Goal: Task Accomplishment & Management: Manage account settings

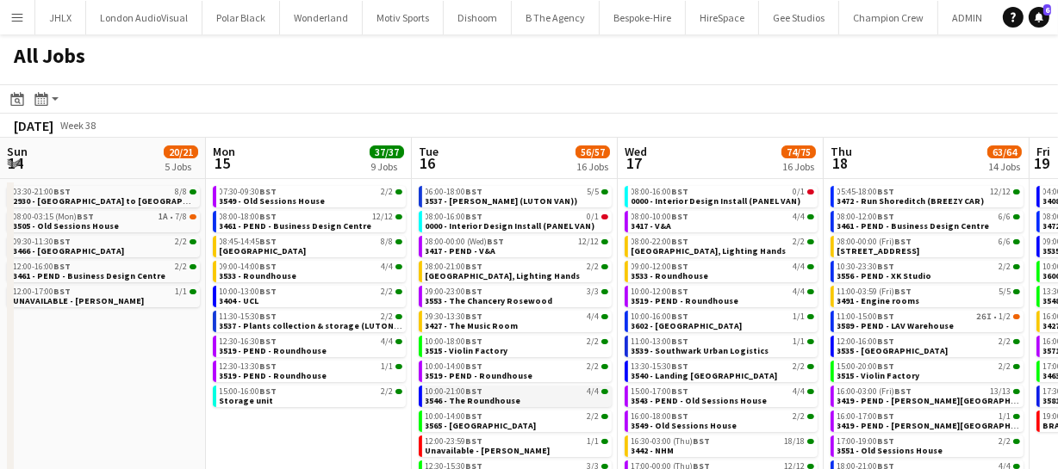
scroll to position [0, 470]
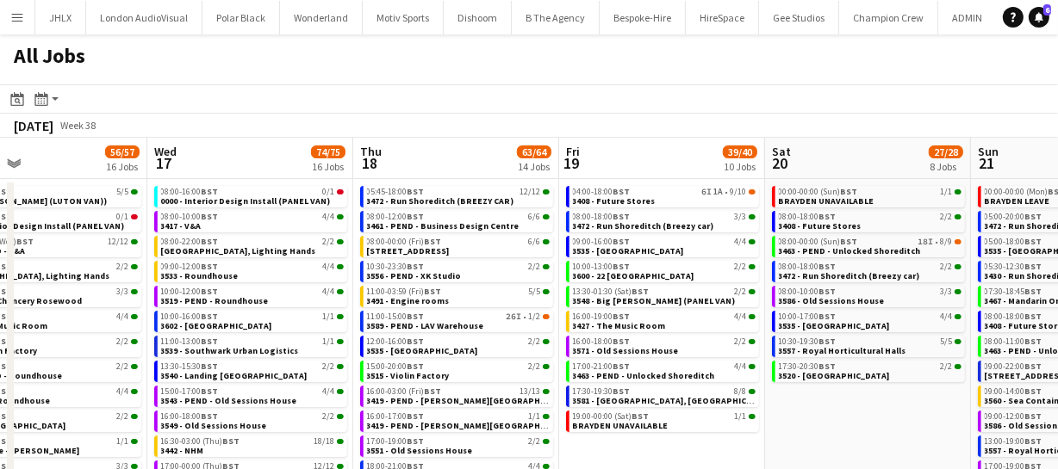
drag, startPoint x: 345, startPoint y: 123, endPoint x: 453, endPoint y: 125, distance: 107.7
click at [453, 125] on div "September 2025 Week 38" at bounding box center [529, 126] width 1058 height 24
drag, startPoint x: 816, startPoint y: 437, endPoint x: 824, endPoint y: 426, distance: 12.9
click at [779, 431] on app-calendar-viewport "Sun 14 20/21 5 Jobs Mon 15 37/37 9 Jobs Tue 16 56/57 16 Jobs Wed 17 74/75 16 Jo…" at bounding box center [529, 365] width 1058 height 455
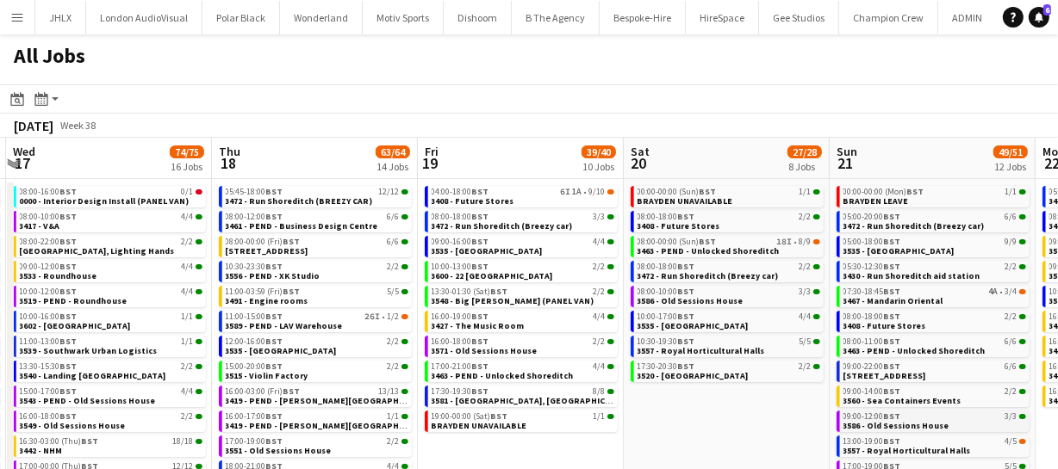
drag, startPoint x: 697, startPoint y: 412, endPoint x: 685, endPoint y: 412, distance: 11.2
click at [599, 399] on app-calendar-viewport "Sun 14 20/21 5 Jobs Mon 15 37/37 9 Jobs Tue 16 56/57 16 Jobs Wed 17 74/75 16 Jo…" at bounding box center [529, 365] width 1058 height 455
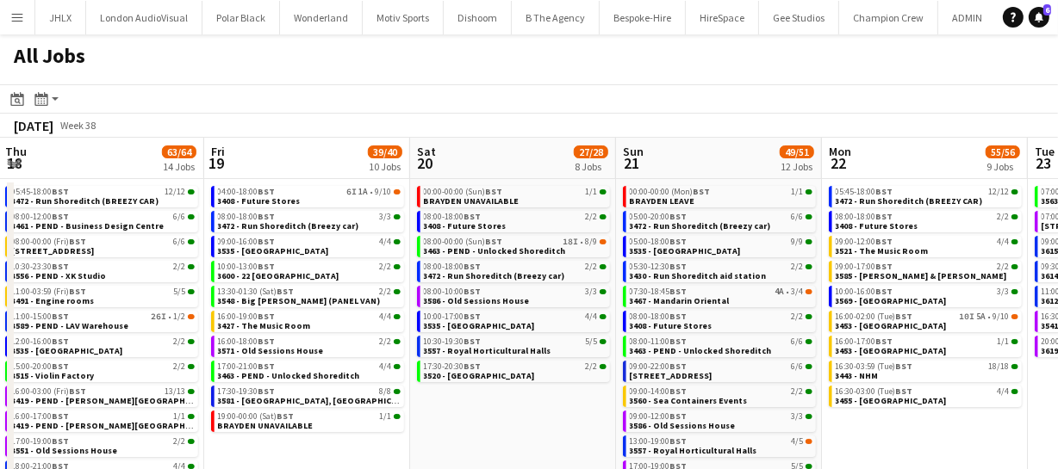
click at [666, 412] on app-calendar-viewport "Sun 14 20/21 5 Jobs Mon 15 37/37 9 Jobs Tue 16 56/57 16 Jobs Wed 17 74/75 16 Jo…" at bounding box center [529, 365] width 1058 height 455
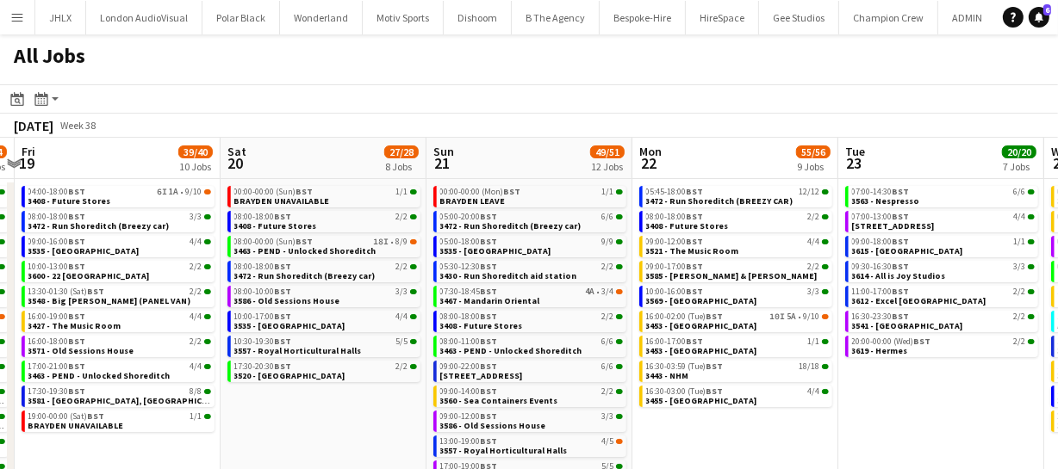
drag, startPoint x: 801, startPoint y: 404, endPoint x: 854, endPoint y: 418, distance: 55.1
click at [765, 400] on app-calendar-viewport "Tue 16 56/57 16 Jobs Wed 17 74/75 16 Jobs Thu 18 63/64 14 Jobs Fri 19 39/40 10 …" at bounding box center [529, 365] width 1058 height 455
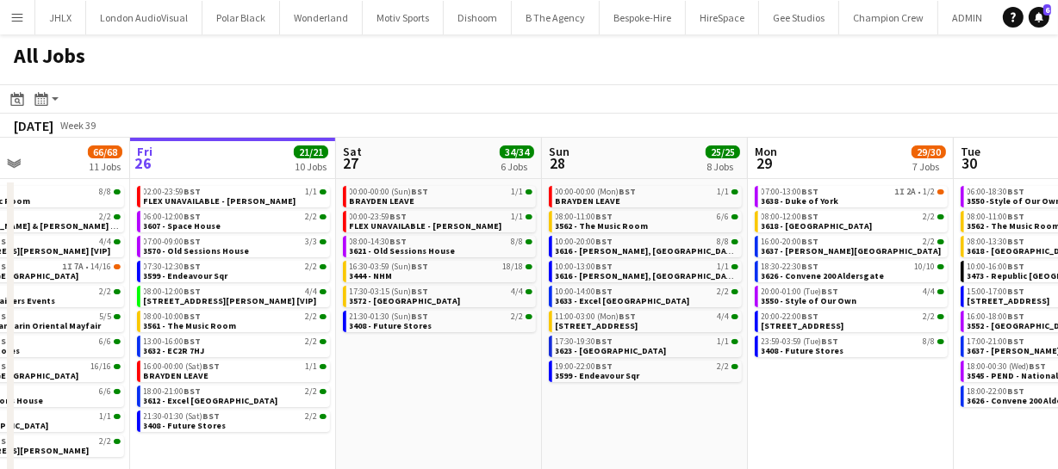
scroll to position [0, 490]
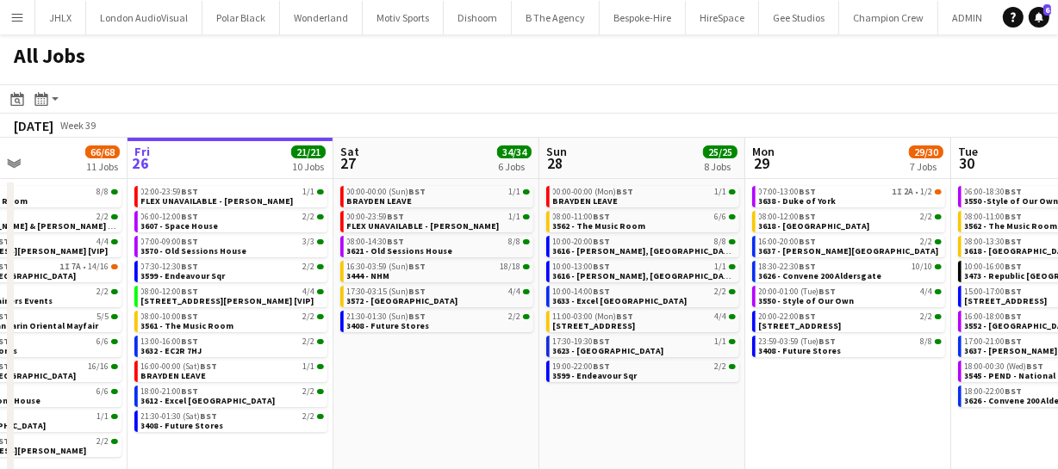
drag, startPoint x: 862, startPoint y: 392, endPoint x: 784, endPoint y: 391, distance: 78.4
click at [784, 391] on app-calendar-viewport "Tue 23 20/20 7 Jobs Wed 24 43/43 10 Jobs Thu 25 66/68 11 Jobs Fri 26 21/21 10 J…" at bounding box center [529, 312] width 1058 height 348
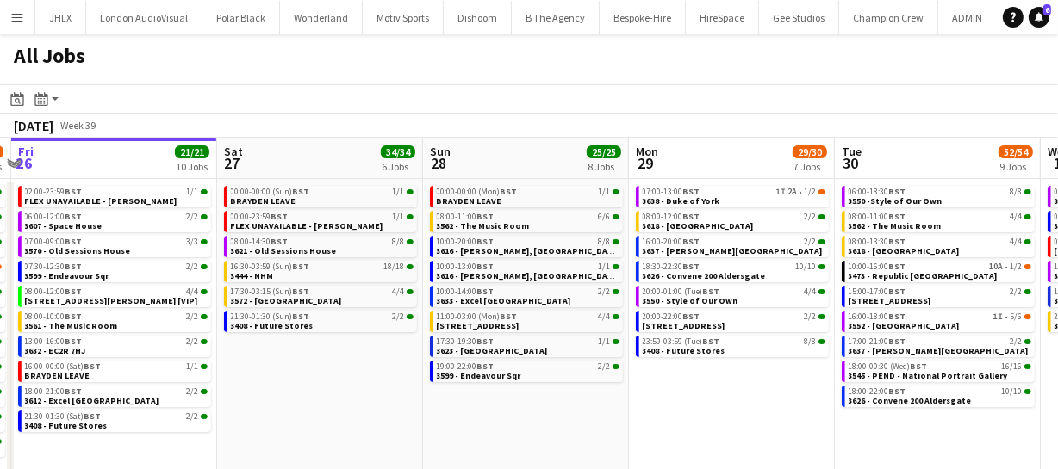
drag, startPoint x: 899, startPoint y: 386, endPoint x: 783, endPoint y: 387, distance: 116.3
click at [783, 387] on app-calendar-viewport "Tue 23 20/20 7 Jobs Wed 24 43/43 10 Jobs Thu 25 66/68 11 Jobs Fri 26 21/21 10 J…" at bounding box center [529, 312] width 1058 height 348
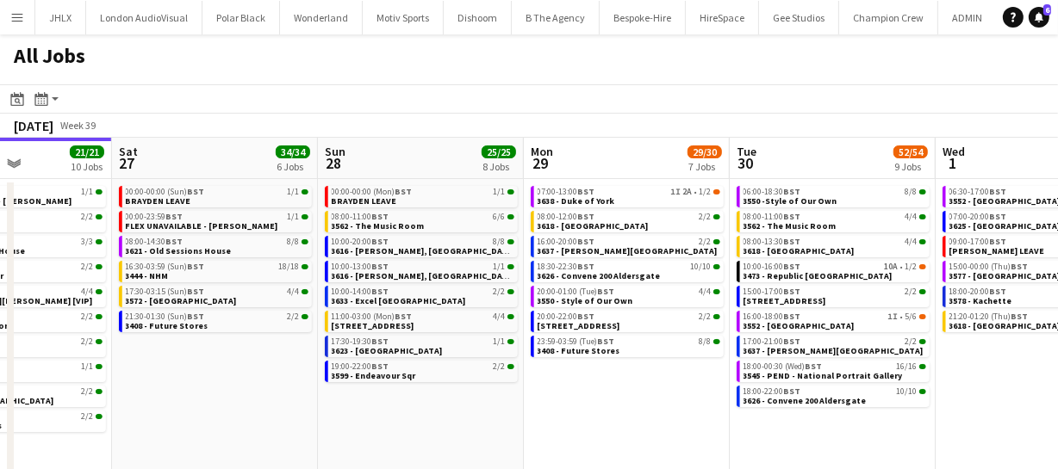
scroll to position [0, 734]
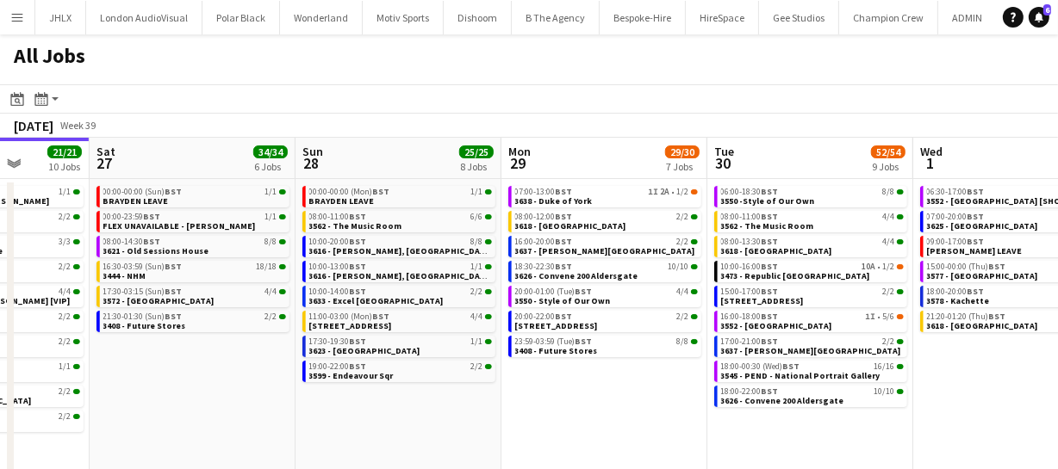
drag, startPoint x: 797, startPoint y: 379, endPoint x: 669, endPoint y: 372, distance: 127.6
click at [669, 372] on app-calendar-viewport "Tue 23 20/20 7 Jobs Wed 24 43/43 10 Jobs Thu 25 66/68 11 Jobs Fri 26 21/21 10 J…" at bounding box center [529, 312] width 1058 height 348
click at [627, 244] on div "16:00-20:00 BST 2/2" at bounding box center [606, 242] width 183 height 9
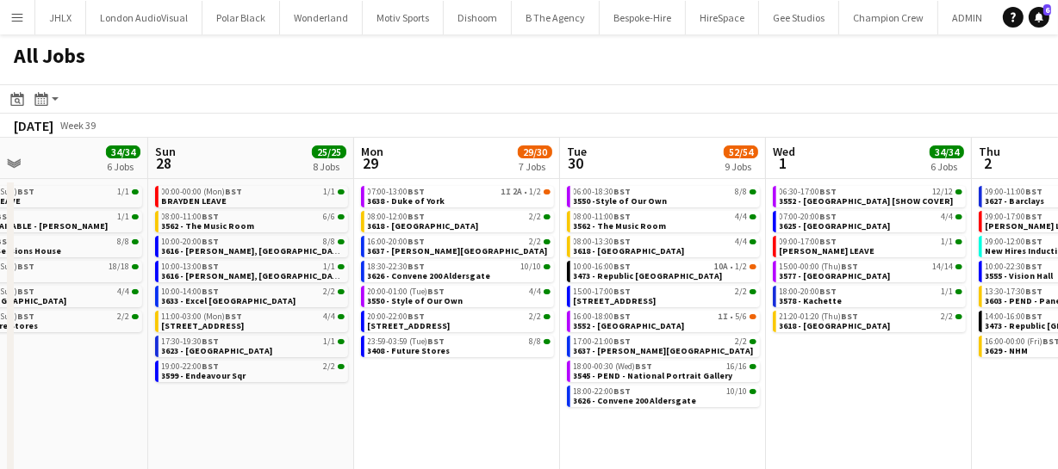
scroll to position [0, 460]
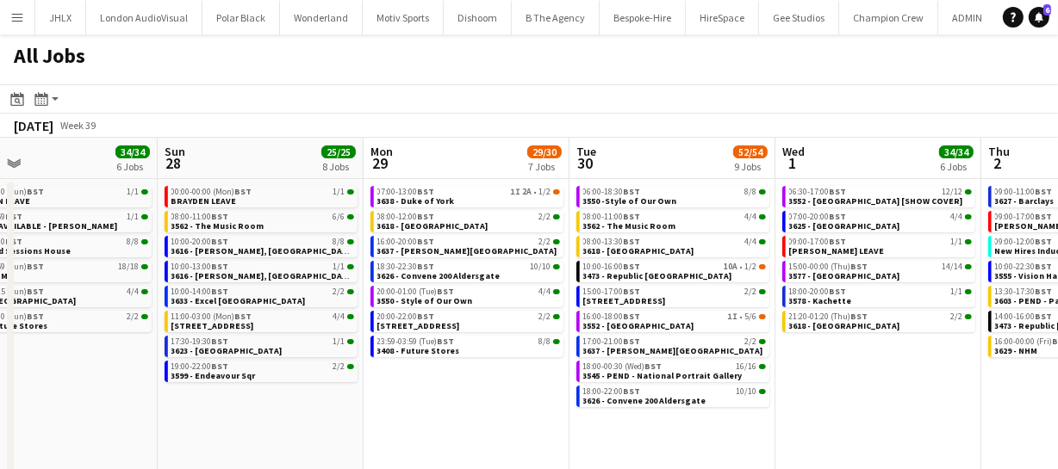
drag, startPoint x: 629, startPoint y: 387, endPoint x: 491, endPoint y: 390, distance: 137.8
click at [491, 390] on app-calendar-viewport "Thu 25 66/68 11 Jobs Fri 26 21/21 10 Jobs Sat 27 34/34 6 Jobs Sun 28 25/25 8 Jo…" at bounding box center [529, 312] width 1058 height 348
click at [437, 257] on div "16:00-20:00 BST 2/2 3637 - Spencer House" at bounding box center [466, 248] width 193 height 25
click at [439, 251] on span "3637 - [PERSON_NAME][GEOGRAPHIC_DATA]" at bounding box center [467, 250] width 180 height 11
click at [625, 201] on span "3550 -Style of Our Own" at bounding box center [630, 200] width 94 height 11
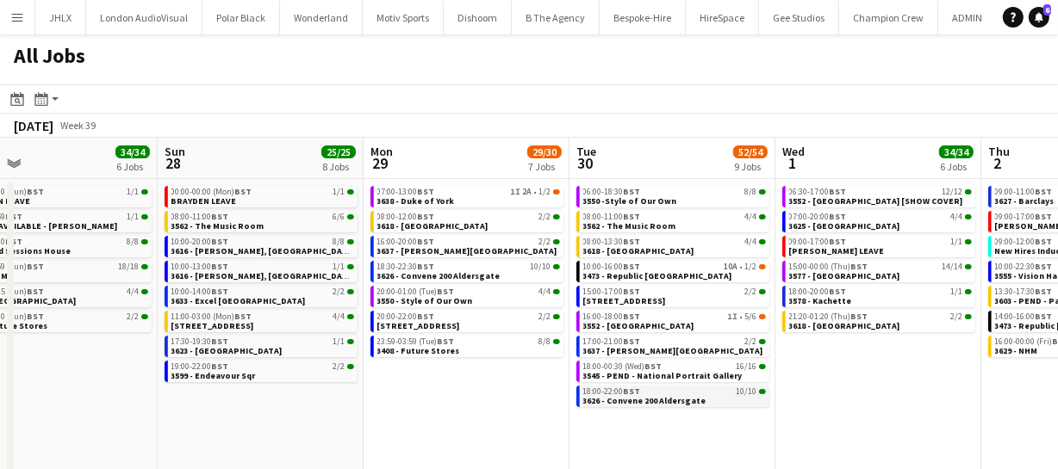
click at [639, 395] on span "3626 - Convene 200 Aldersgate" at bounding box center [644, 400] width 123 height 11
click at [620, 322] on span "3552 - [GEOGRAPHIC_DATA]" at bounding box center [638, 325] width 111 height 11
click at [639, 320] on span "3552 - [GEOGRAPHIC_DATA]" at bounding box center [638, 325] width 111 height 11
click at [393, 443] on app-date-cell "07:00-13:00 BST 1I 2A • 1/2 3638 - Duke of York 08:00-12:00 BST 2/2 3618 - Emer…" at bounding box center [466, 332] width 206 height 307
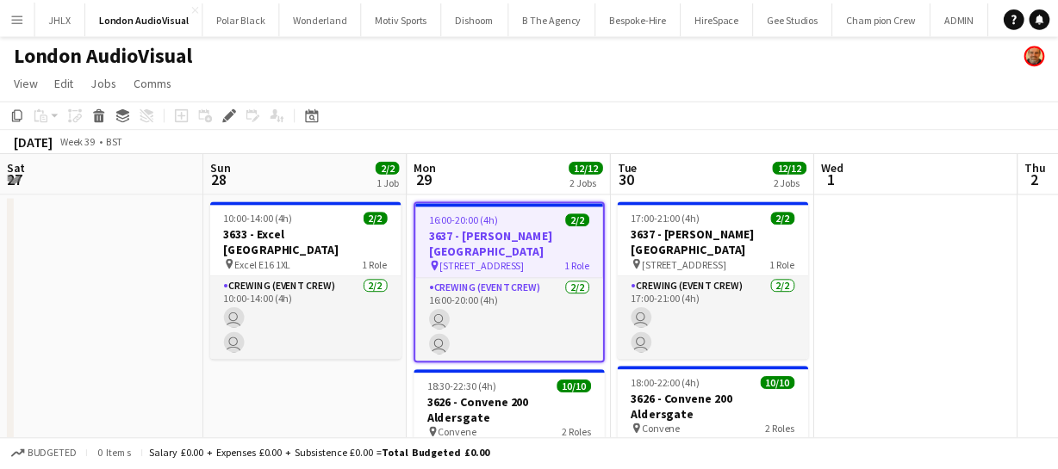
scroll to position [0, 592]
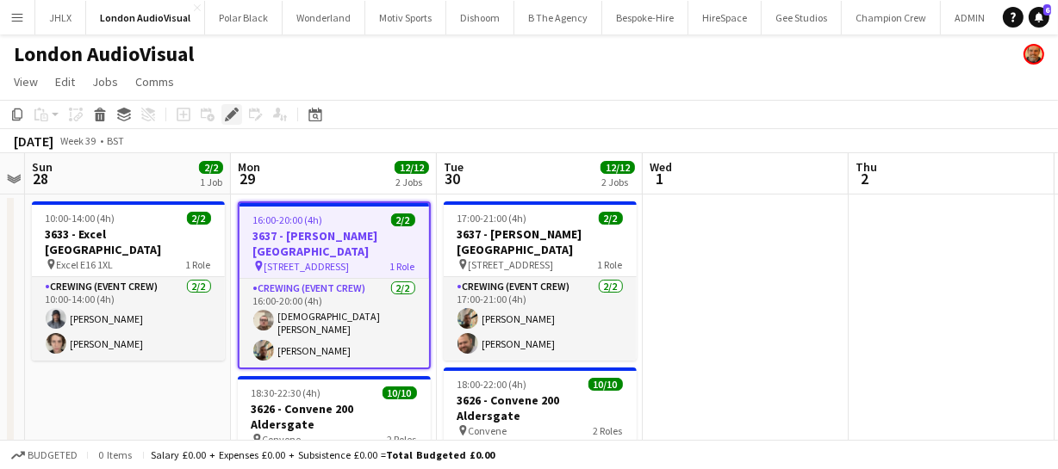
click at [233, 112] on icon at bounding box center [230, 114] width 9 height 9
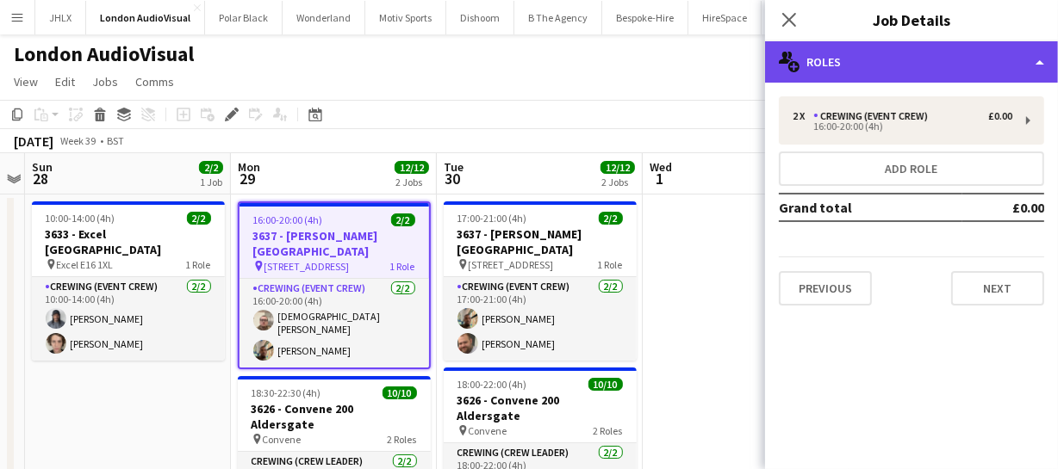
click at [888, 81] on div "multiple-users-add Roles" at bounding box center [911, 61] width 293 height 41
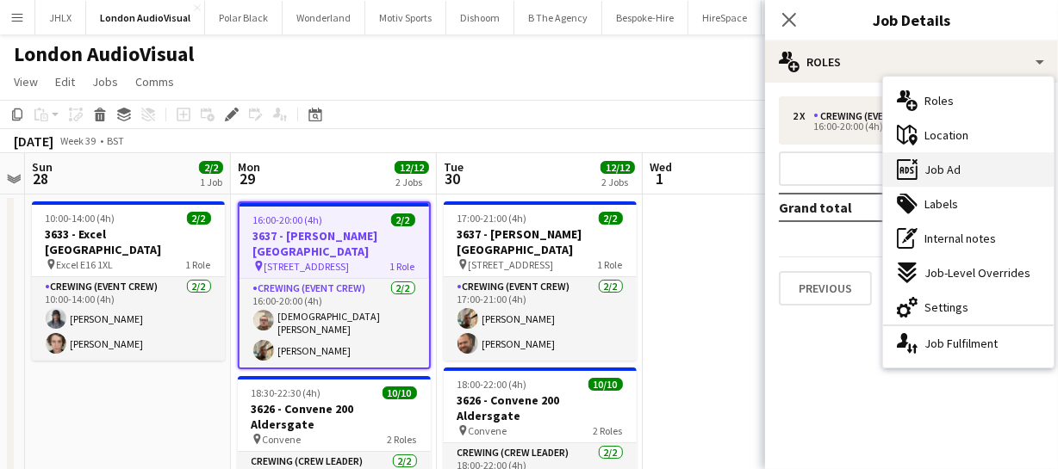
click at [950, 169] on span "Job Ad" at bounding box center [942, 170] width 36 height 16
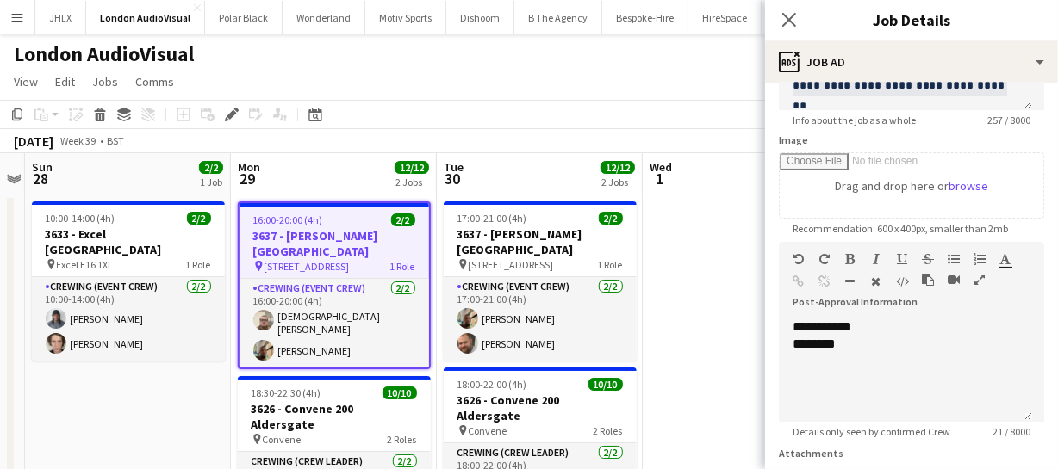
scroll to position [234, 0]
click at [842, 344] on div "********" at bounding box center [905, 342] width 226 height 17
click at [851, 344] on div "********" at bounding box center [905, 342] width 226 height 17
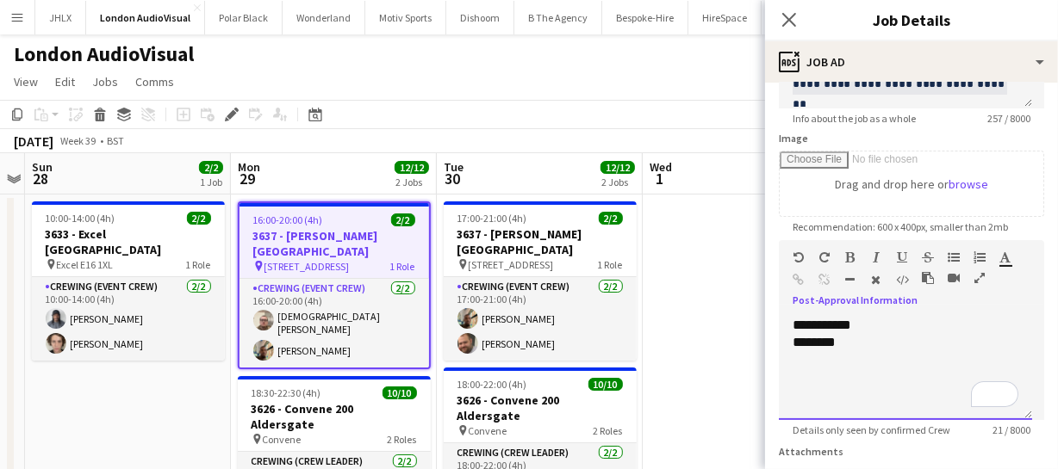
paste div "To enrich screen reader interactions, please activate Accessibility in Grammarl…"
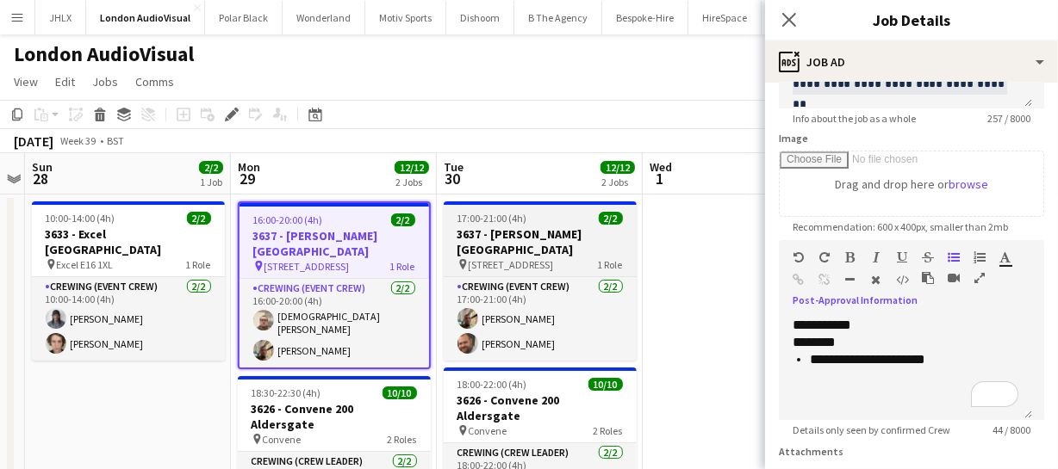
click at [517, 235] on h3 "3637 - Spencer House" at bounding box center [540, 241] width 193 height 31
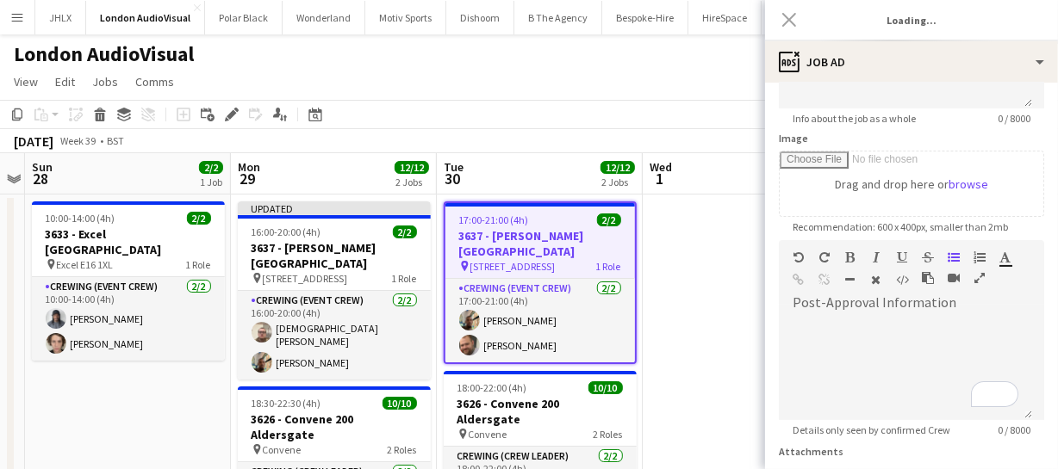
type input "**********"
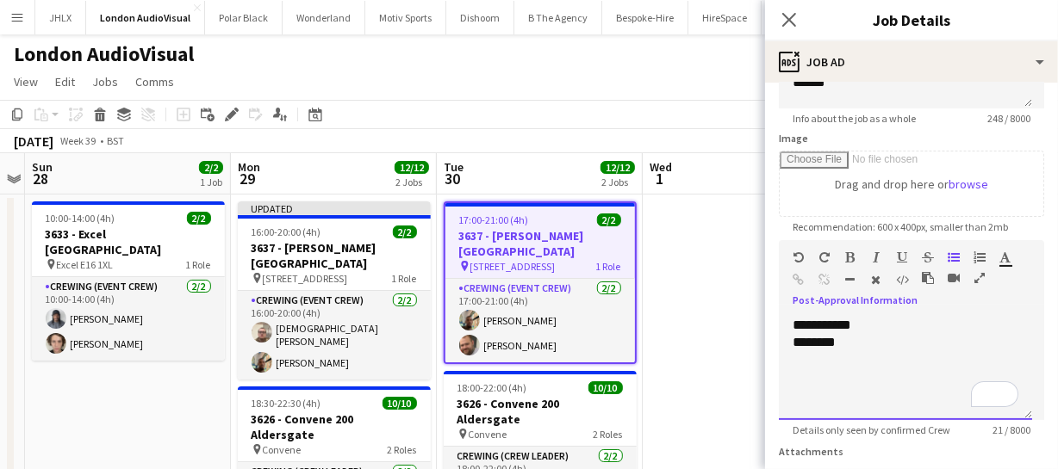
click at [848, 336] on div "********" at bounding box center [905, 342] width 226 height 17
click at [790, 22] on icon "Close pop-in" at bounding box center [788, 19] width 16 height 16
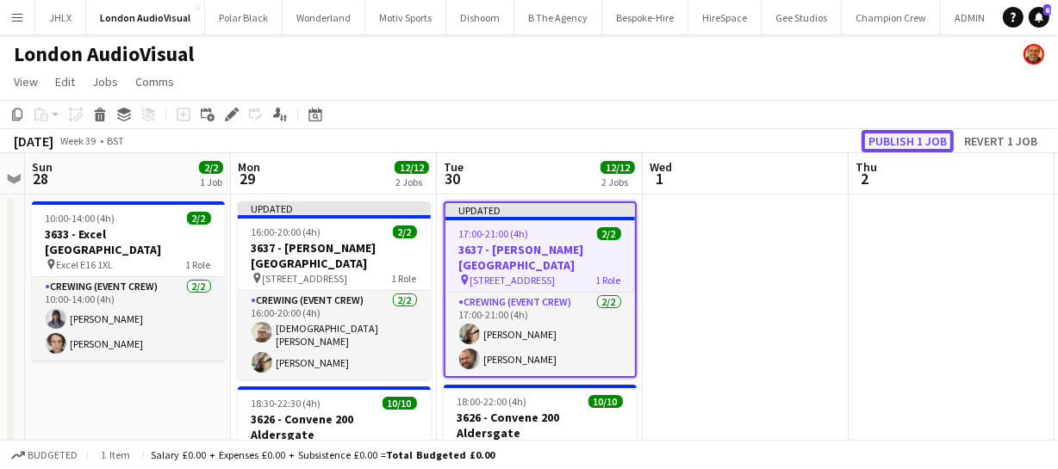
click at [904, 139] on button "Publish 1 job" at bounding box center [907, 141] width 92 height 22
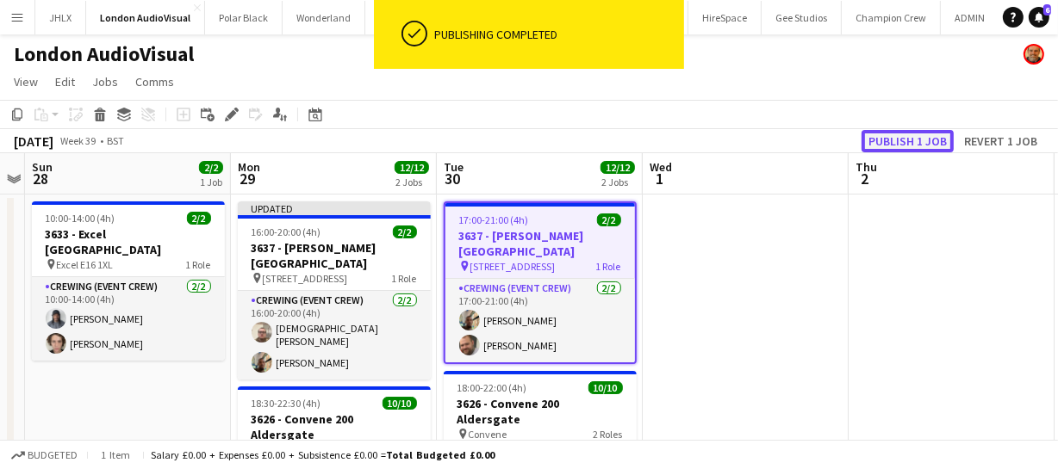
click at [904, 139] on button "Publish 1 job" at bounding box center [907, 141] width 92 height 22
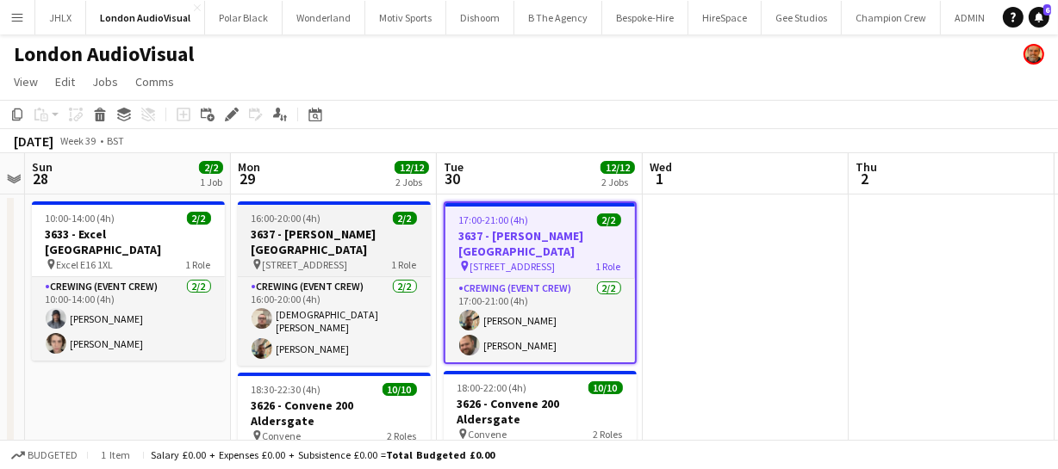
click at [346, 224] on div "16:00-20:00 (4h) 2/2" at bounding box center [334, 218] width 193 height 13
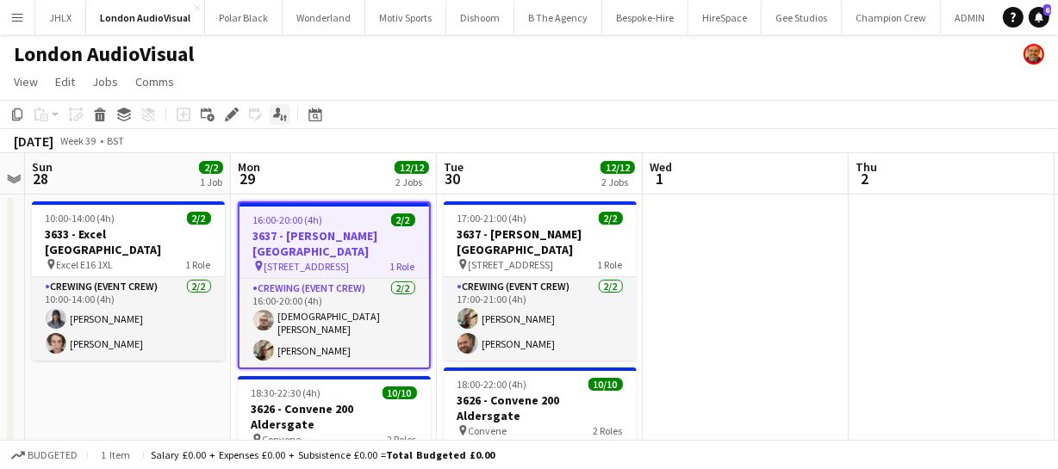
click at [280, 116] on icon at bounding box center [281, 118] width 3 height 7
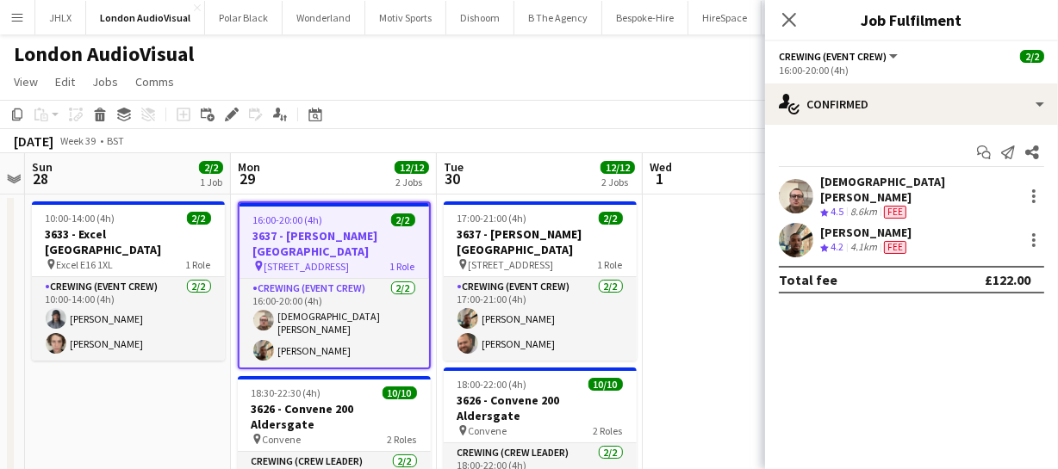
drag, startPoint x: 820, startPoint y: 164, endPoint x: 934, endPoint y: 243, distance: 138.6
click at [934, 243] on div "Start chat Send notification Share Christian Skinner Crew rating 4.5 8.6km Fee …" at bounding box center [911, 216] width 293 height 183
copy div "Christian Skinner Crew rating 4.5 8.6km Fee Stephon Johnson Crew rating 4.2 4.1…"
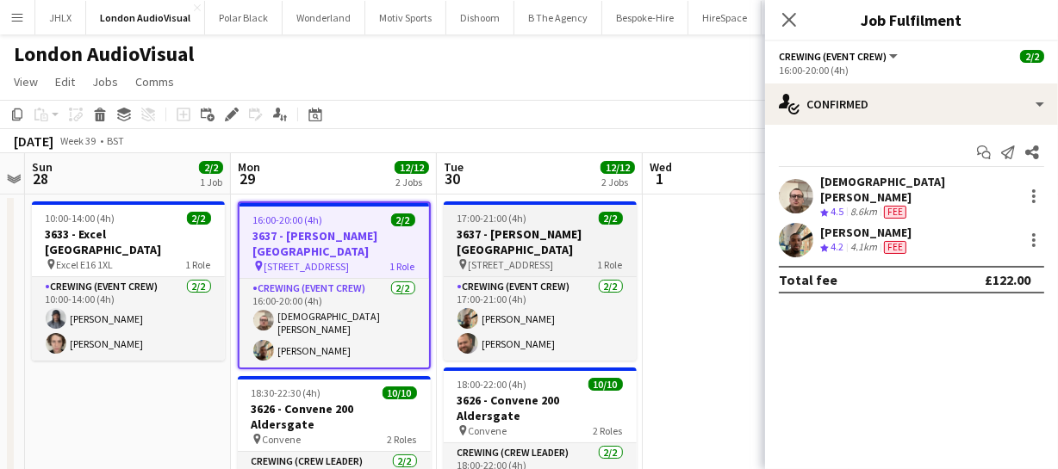
click at [468, 224] on span "17:00-21:00 (4h)" at bounding box center [492, 218] width 70 height 13
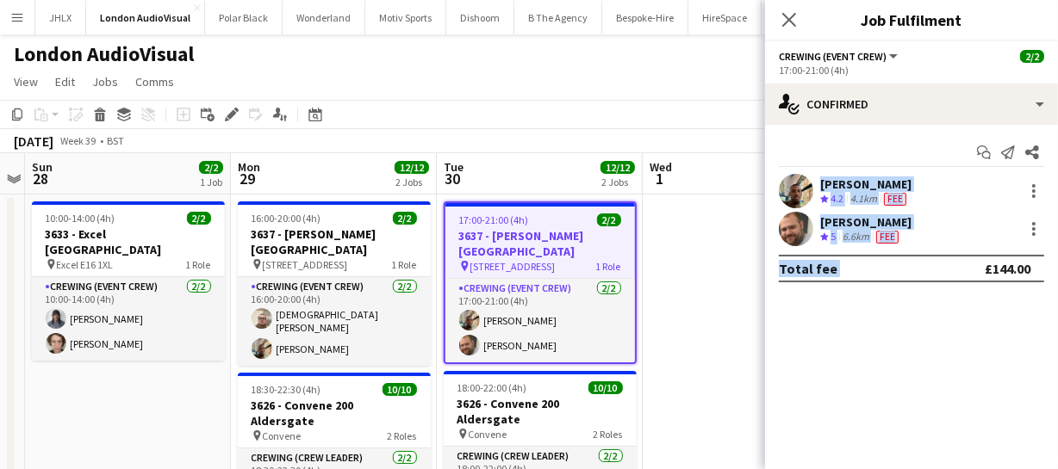
drag, startPoint x: 817, startPoint y: 167, endPoint x: 984, endPoint y: 250, distance: 186.4
click at [984, 250] on div "Start chat Send notification Share Stephon Johnson Crew rating 4.2 4.1km Fee Be…" at bounding box center [911, 210] width 293 height 171
click at [984, 250] on app-confirmed-crew "Stephon Johnson Crew rating 4.2 4.1km Fee Ben Turner Crew rating 5 6.6km Fee To…" at bounding box center [911, 228] width 293 height 109
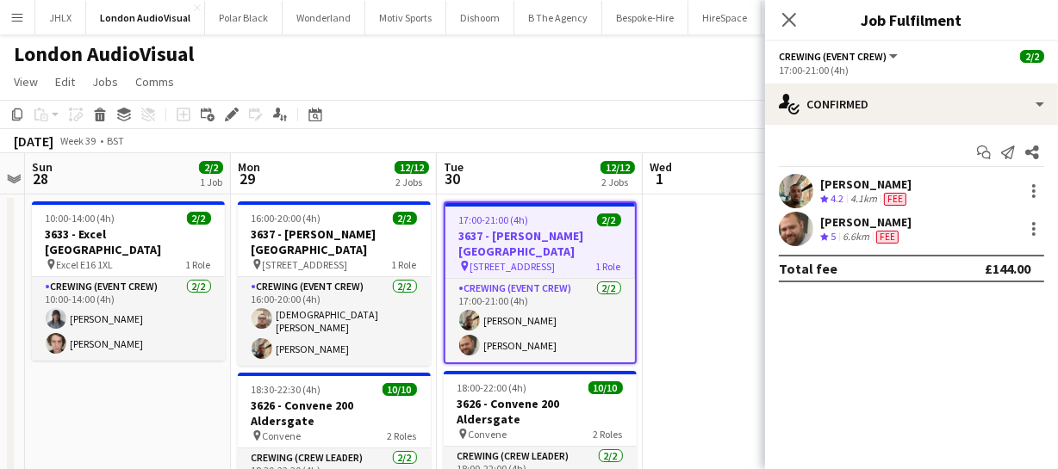
drag, startPoint x: 822, startPoint y: 167, endPoint x: 940, endPoint y: 238, distance: 136.8
click at [940, 238] on div "Start chat Send notification Share Stephon Johnson Crew rating 4.2 4.1km Fee Be…" at bounding box center [911, 210] width 293 height 171
copy div "Stephon Johnson Crew rating 4.2 4.1km Fee Ben Turner Crew rating 5 6.6km Fee"
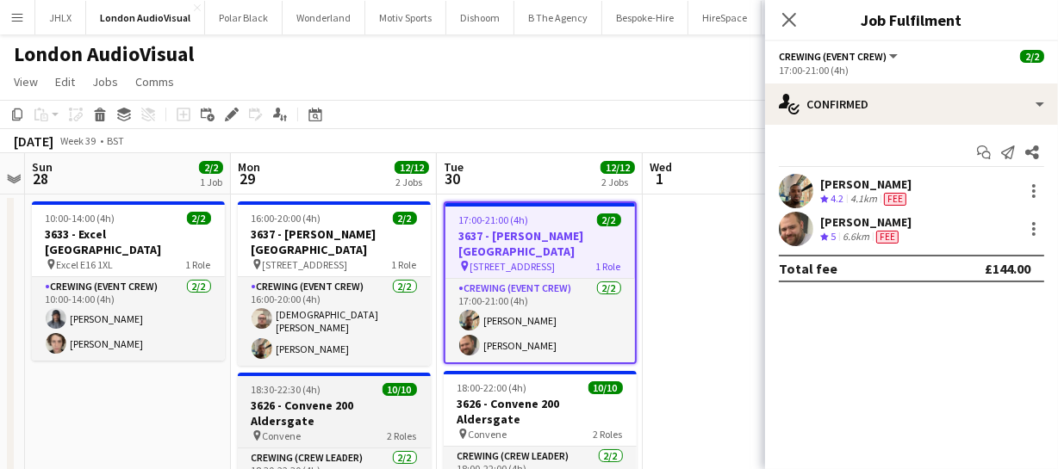
click at [287, 398] on h3 "3626 - Convene 200 Aldersgate" at bounding box center [334, 413] width 193 height 31
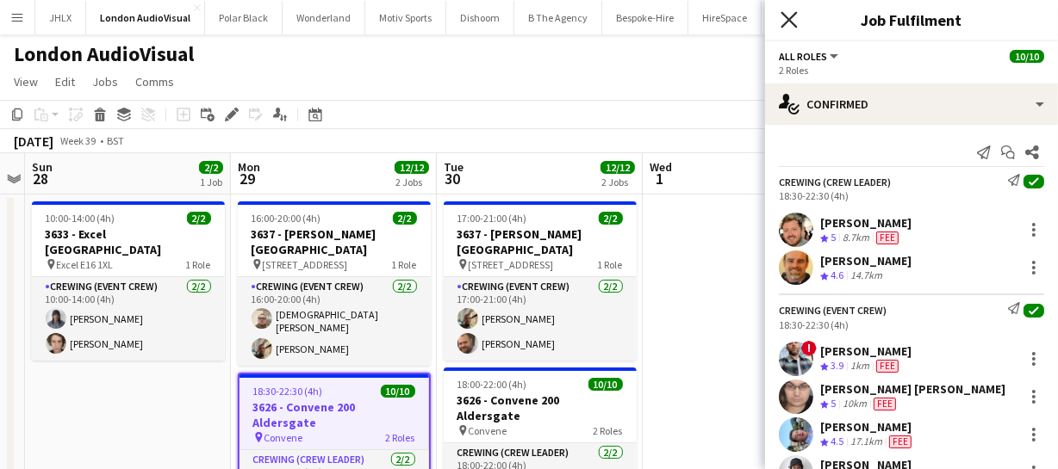
click at [789, 21] on icon at bounding box center [788, 19] width 16 height 16
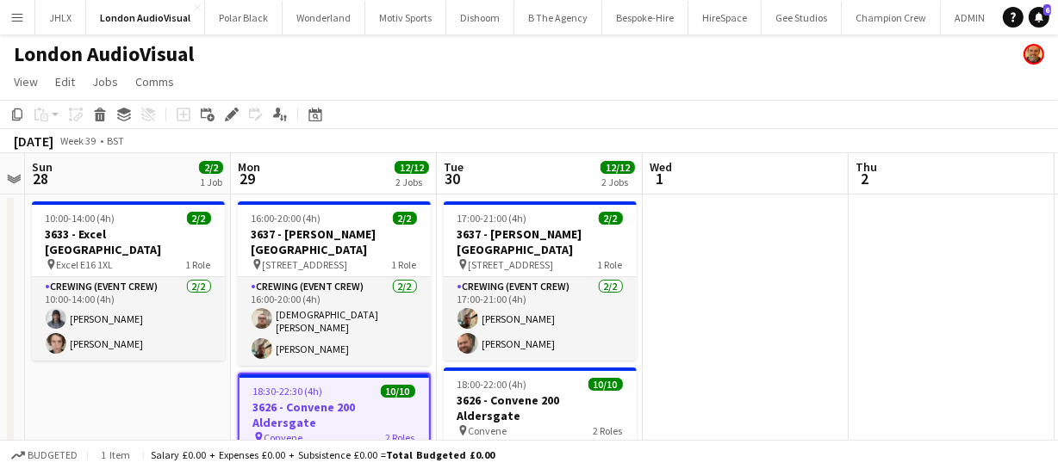
click at [325, 400] on h3 "3626 - Convene 200 Aldersgate" at bounding box center [333, 415] width 189 height 31
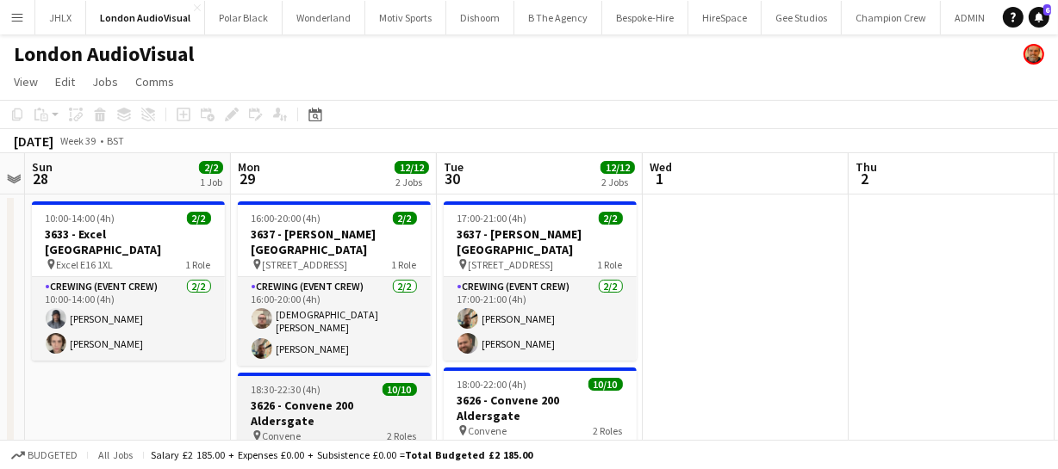
click at [325, 398] on h3 "3626 - Convene 200 Aldersgate" at bounding box center [334, 413] width 193 height 31
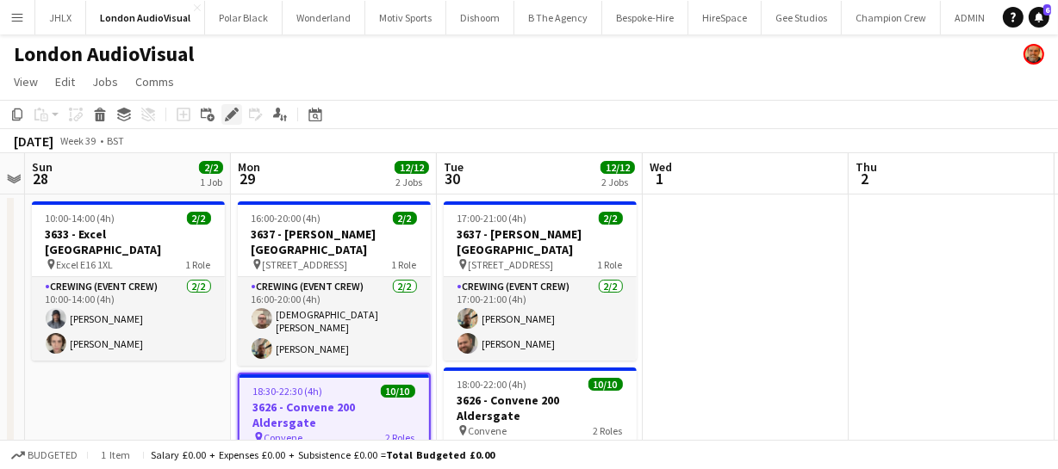
click at [225, 114] on icon "Edit" at bounding box center [232, 115] width 14 height 14
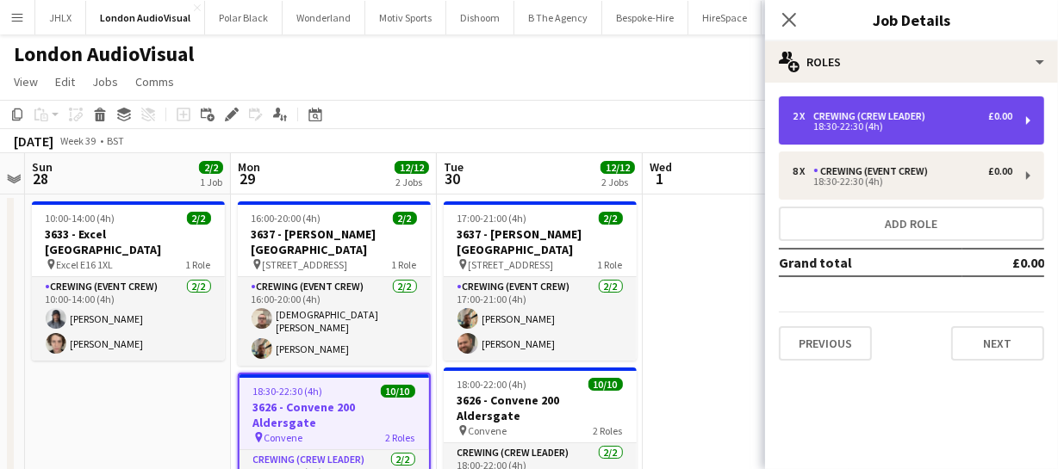
click at [860, 102] on div "2 x Crewing (Crew Leader) £0.00 18:30-22:30 (4h)" at bounding box center [910, 120] width 265 height 48
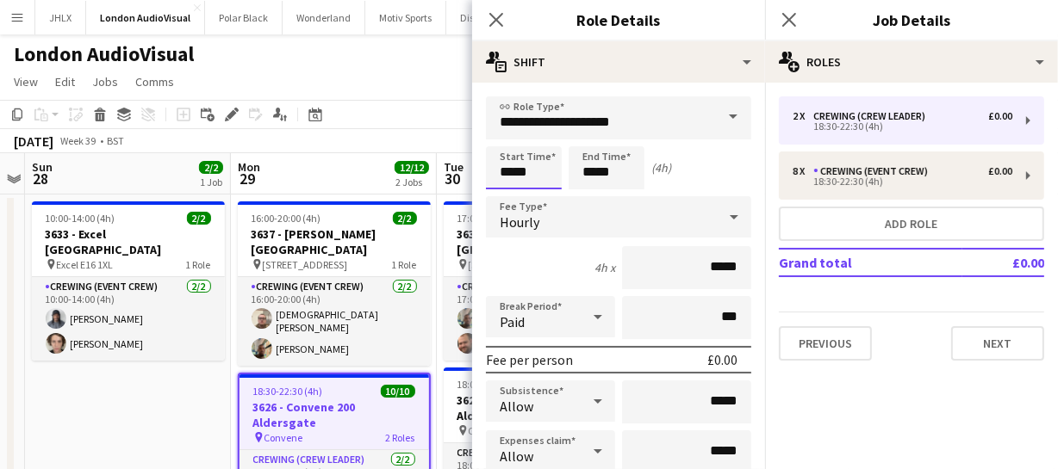
click at [345, 184] on body "Menu Boards Boards Boards All jobs Status Workforce Workforce My Workforce Recr…" at bounding box center [529, 389] width 1058 height 779
type input "*****"
click at [491, 28] on app-icon "Close pop-in" at bounding box center [496, 20] width 25 height 25
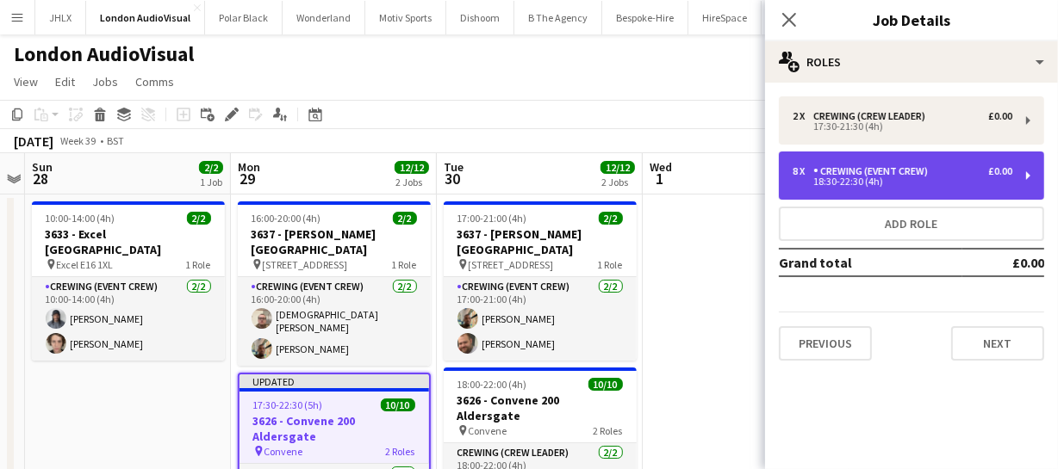
click at [841, 179] on div "18:30-22:30 (4h)" at bounding box center [902, 181] width 220 height 9
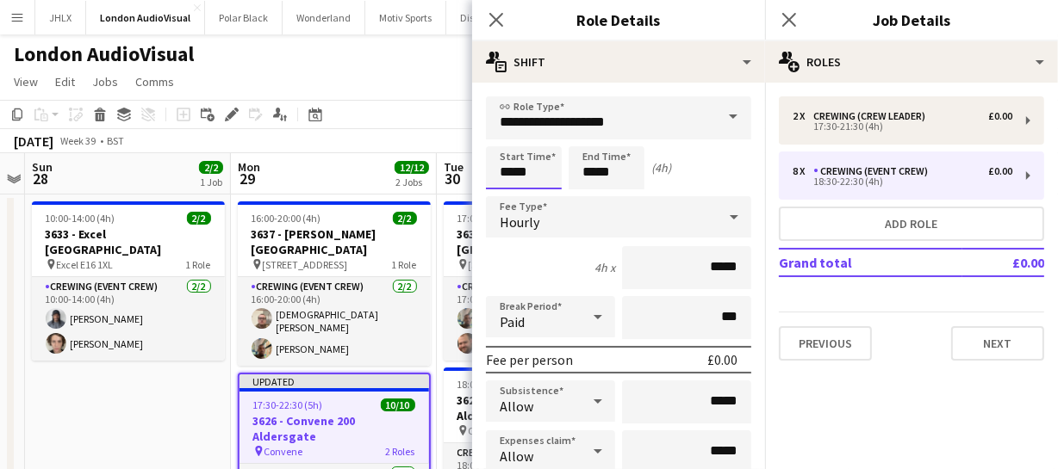
drag, startPoint x: 546, startPoint y: 172, endPoint x: 299, endPoint y: 183, distance: 247.4
click at [412, 182] on body "Menu Boards Boards Boards All jobs Status Workforce Workforce My Workforce Recr…" at bounding box center [529, 389] width 1058 height 779
type input "*****"
click at [493, 21] on icon at bounding box center [495, 19] width 16 height 16
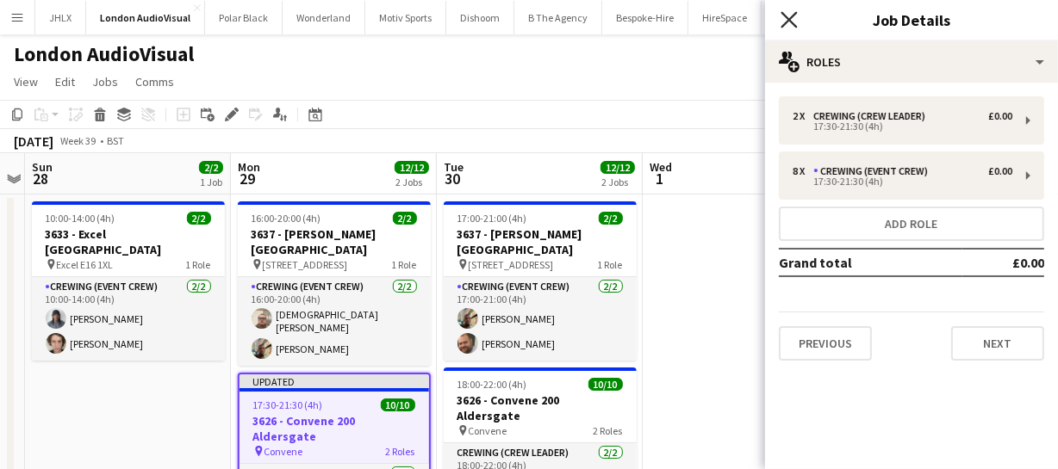
click at [788, 16] on icon "Close pop-in" at bounding box center [788, 19] width 16 height 16
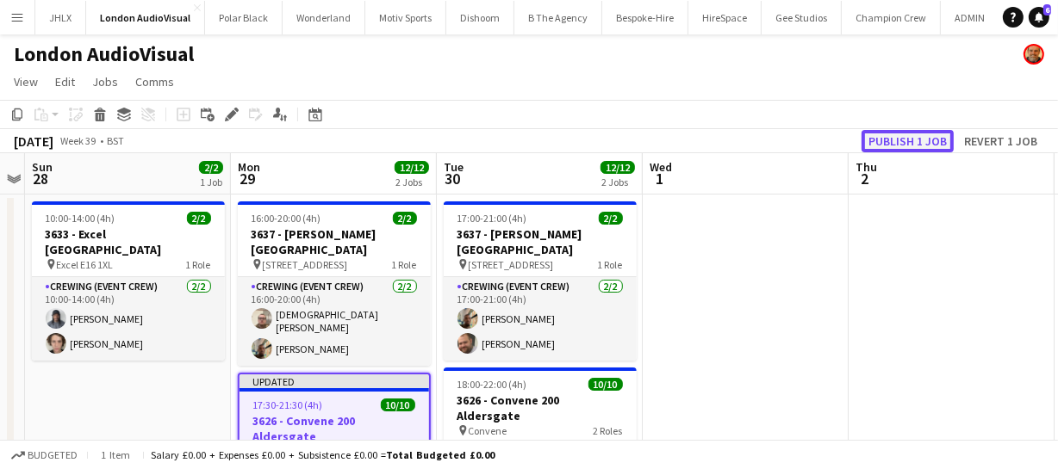
click at [890, 142] on button "Publish 1 job" at bounding box center [907, 141] width 92 height 22
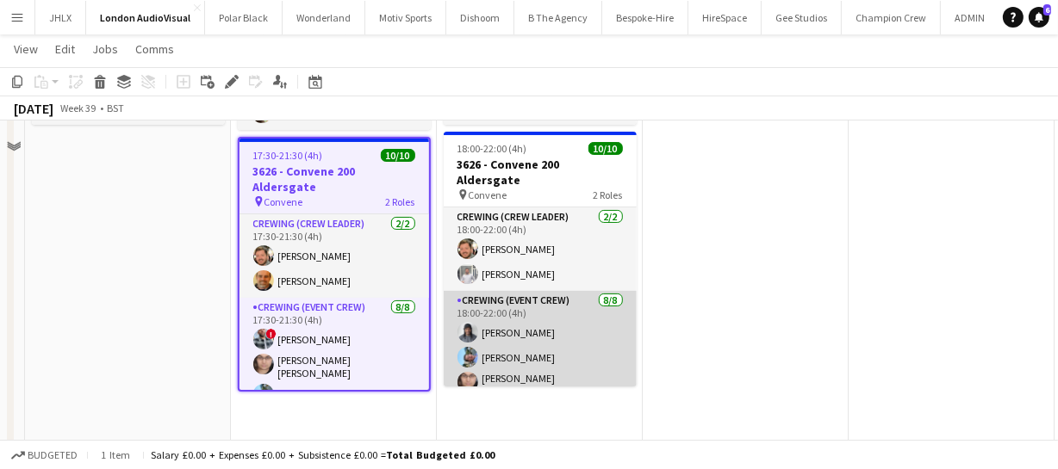
scroll to position [156, 0]
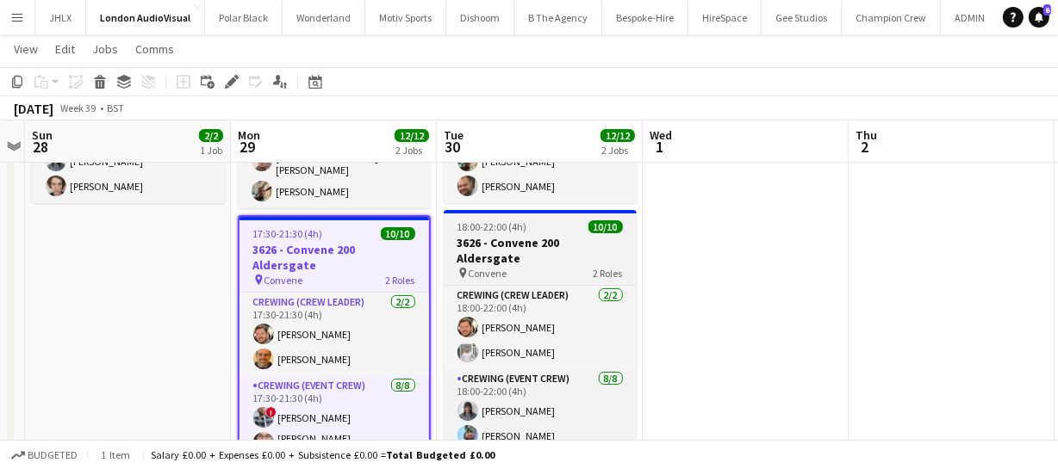
click at [512, 266] on div "pin Convene 2 Roles" at bounding box center [540, 273] width 193 height 14
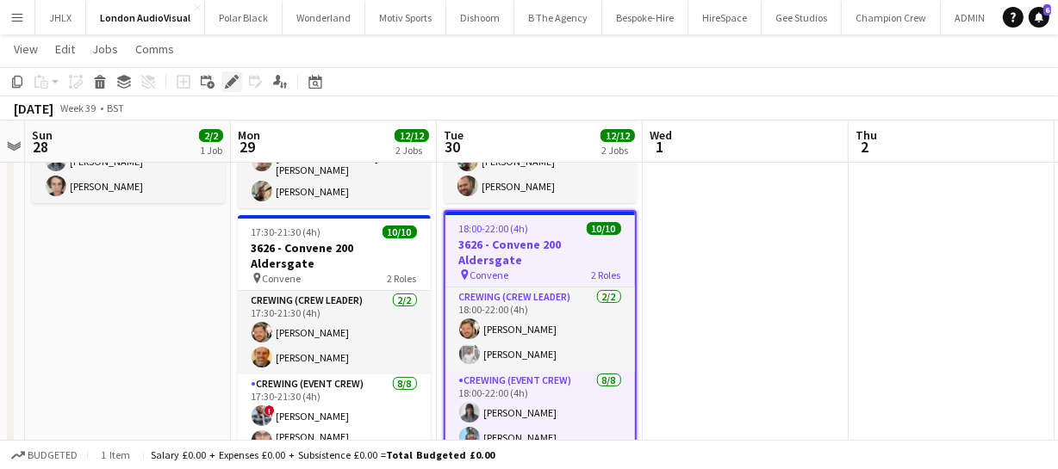
click at [238, 82] on div "Edit" at bounding box center [231, 81] width 21 height 21
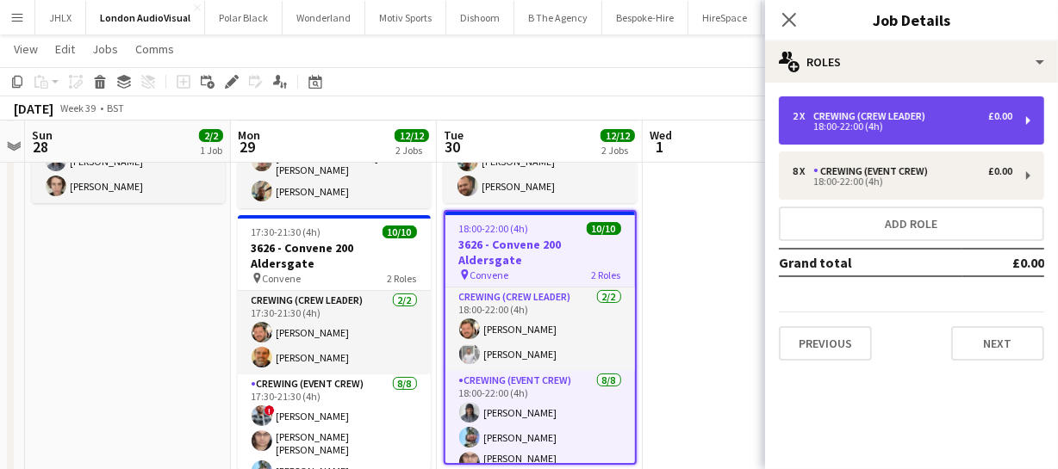
click at [862, 122] on div "18:00-22:00 (4h)" at bounding box center [902, 126] width 220 height 9
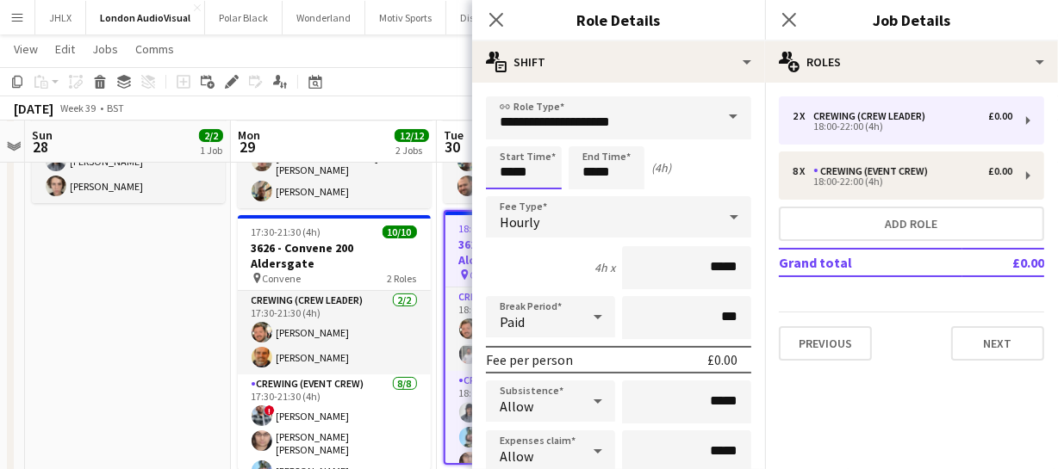
drag, startPoint x: 549, startPoint y: 168, endPoint x: 294, endPoint y: 154, distance: 255.3
click at [373, 164] on body "Menu Boards Boards Boards All jobs Status Workforce Workforce My Workforce Recr…" at bounding box center [529, 233] width 1058 height 778
type input "*****"
click at [506, 17] on app-icon "Close pop-in" at bounding box center [496, 20] width 25 height 25
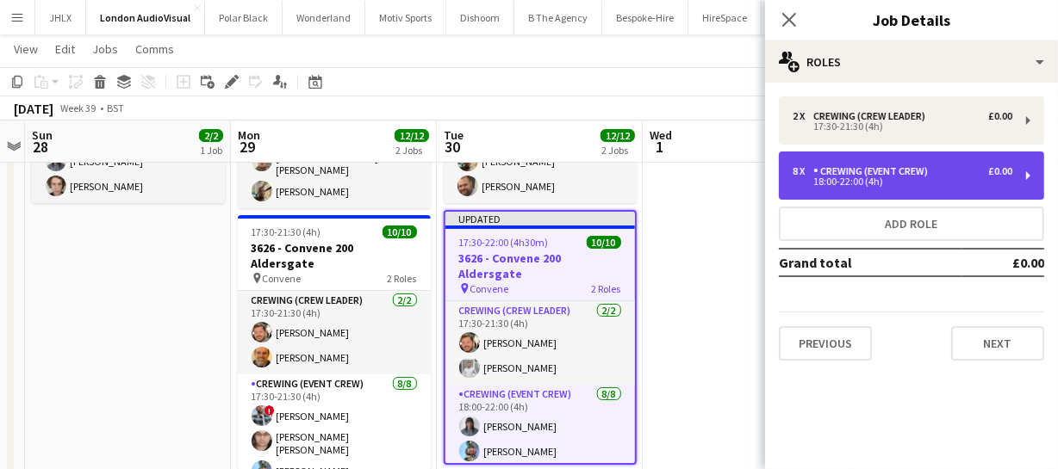
click at [870, 168] on div "Crewing (Event Crew)" at bounding box center [873, 171] width 121 height 12
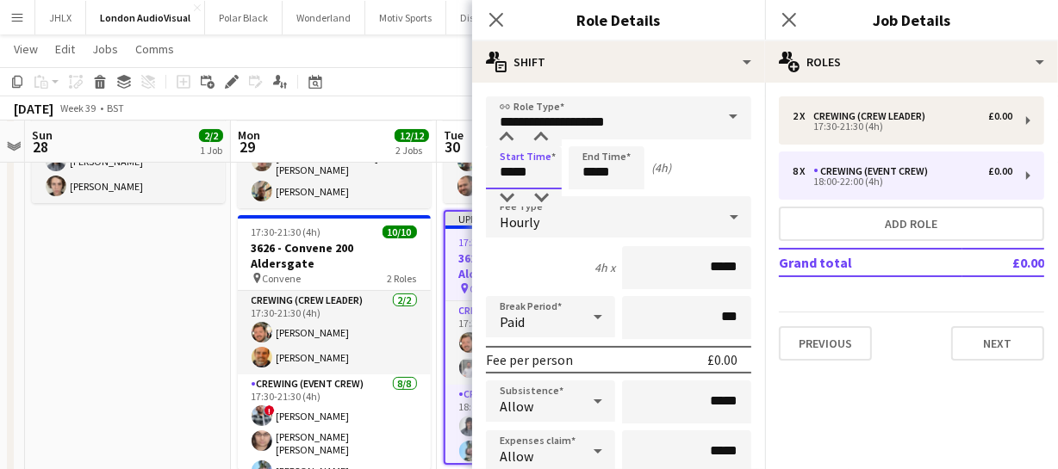
drag, startPoint x: 531, startPoint y: 172, endPoint x: 438, endPoint y: 153, distance: 94.9
click at [431, 164] on body "Menu Boards Boards Boards All jobs Status Workforce Workforce My Workforce Recr…" at bounding box center [529, 233] width 1058 height 778
type input "*****"
click at [490, 19] on icon "Close pop-in" at bounding box center [495, 19] width 16 height 16
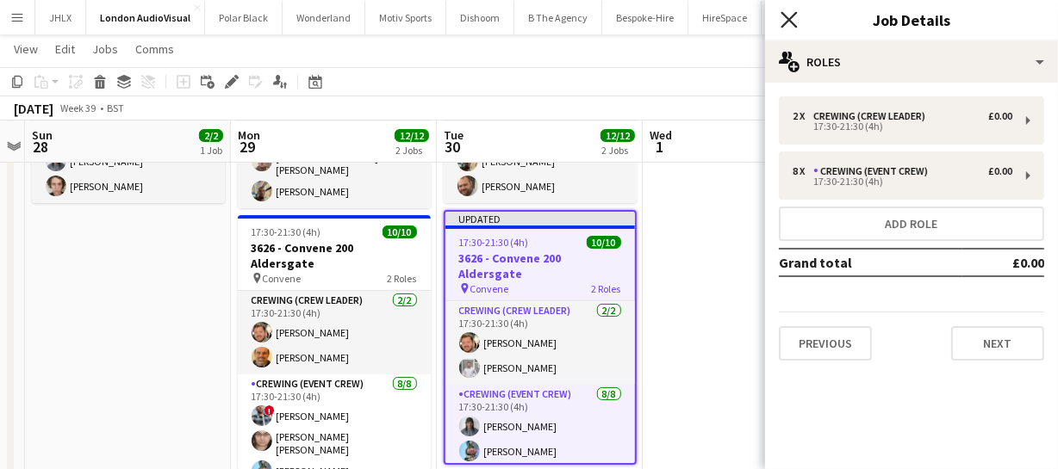
click at [783, 20] on icon "Close pop-in" at bounding box center [788, 19] width 16 height 16
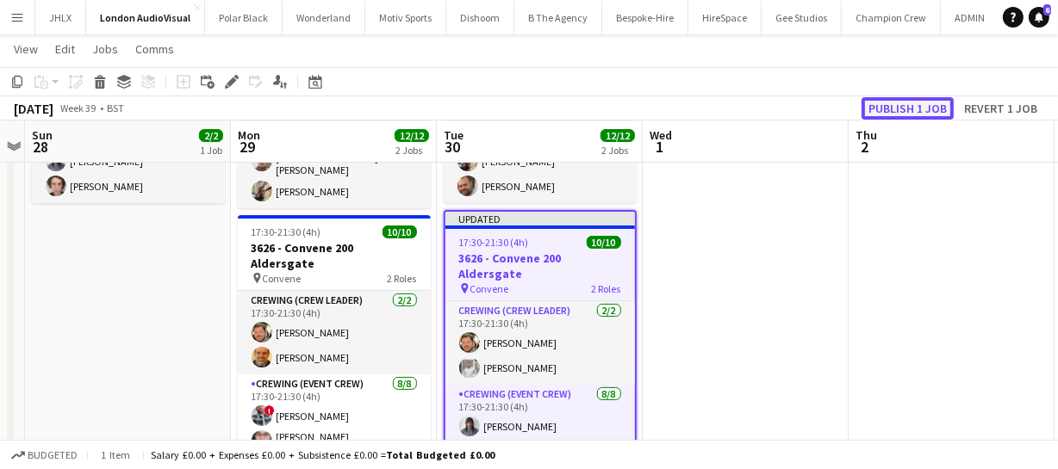
click at [904, 109] on button "Publish 1 job" at bounding box center [907, 108] width 92 height 22
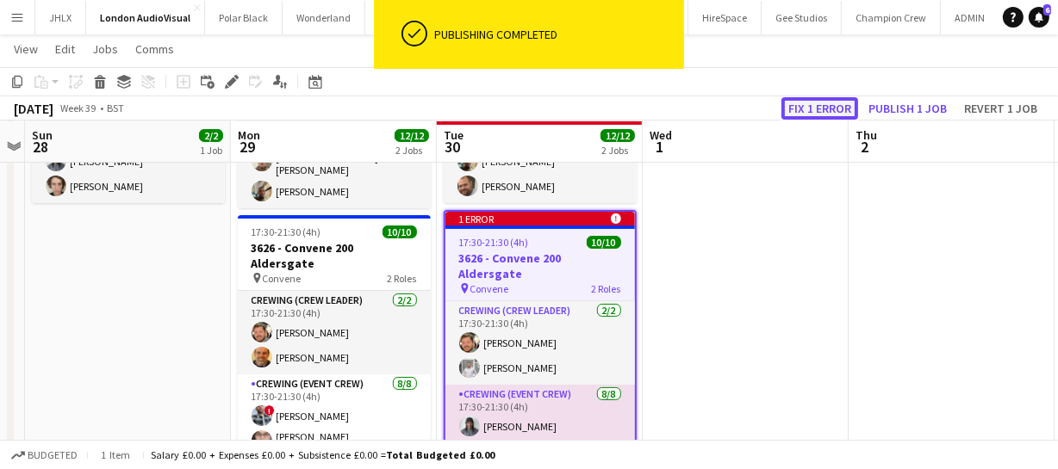
click at [816, 105] on button "Fix 1 error" at bounding box center [819, 108] width 77 height 22
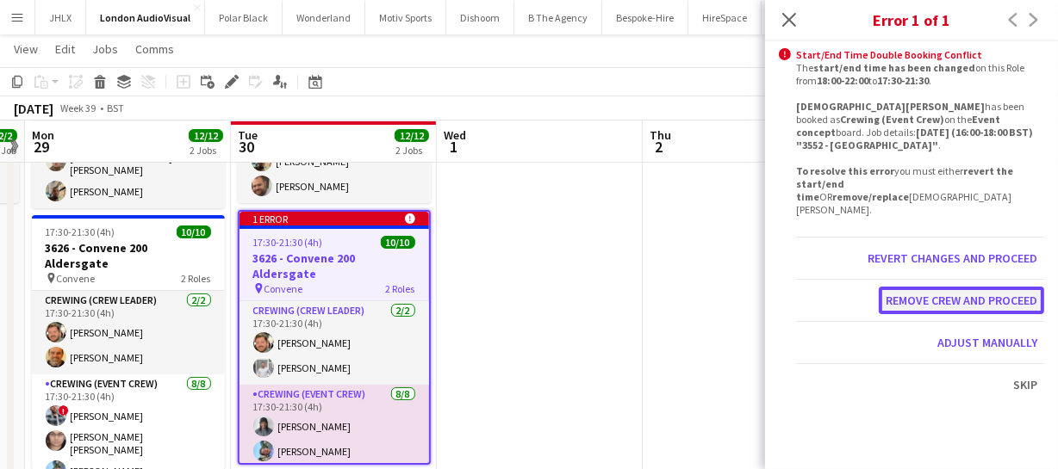
click at [943, 287] on button "Remove crew and proceed" at bounding box center [960, 301] width 165 height 28
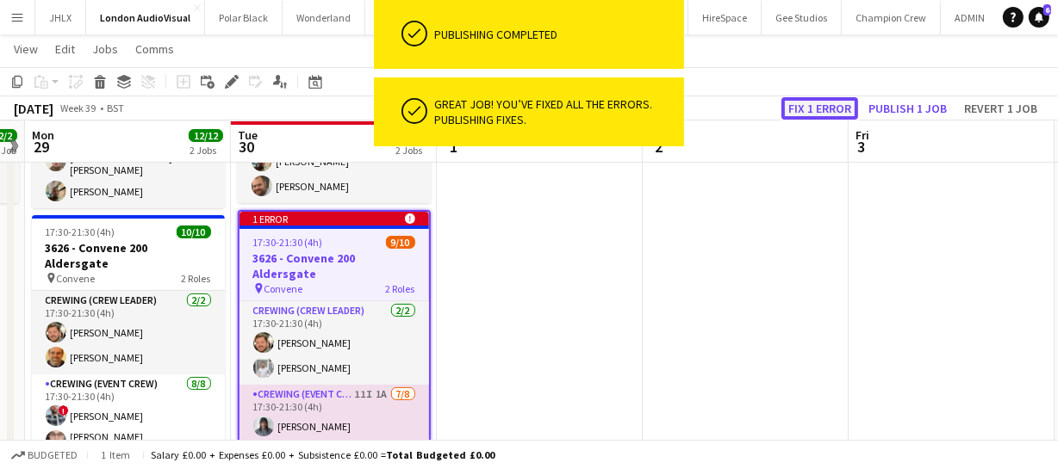
click at [814, 111] on button "Fix 1 error" at bounding box center [819, 108] width 77 height 22
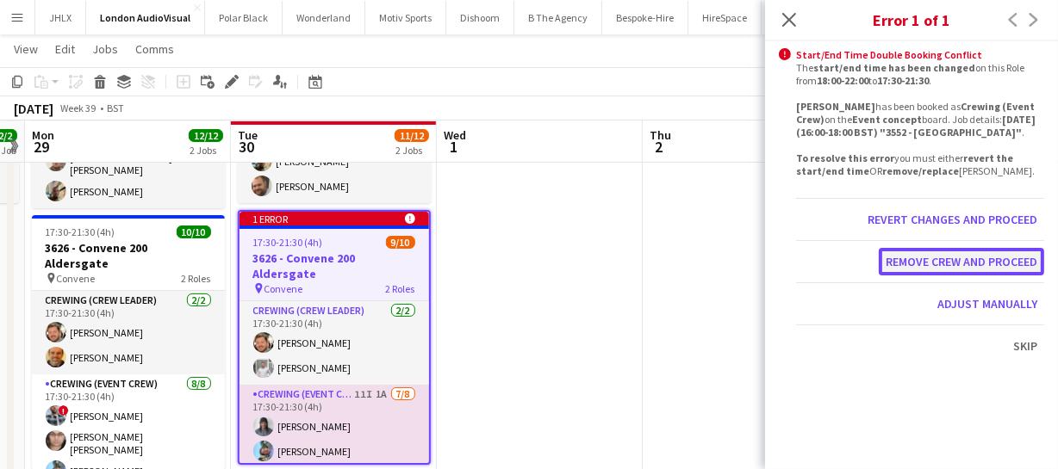
click at [971, 257] on button "Remove crew and proceed" at bounding box center [960, 262] width 165 height 28
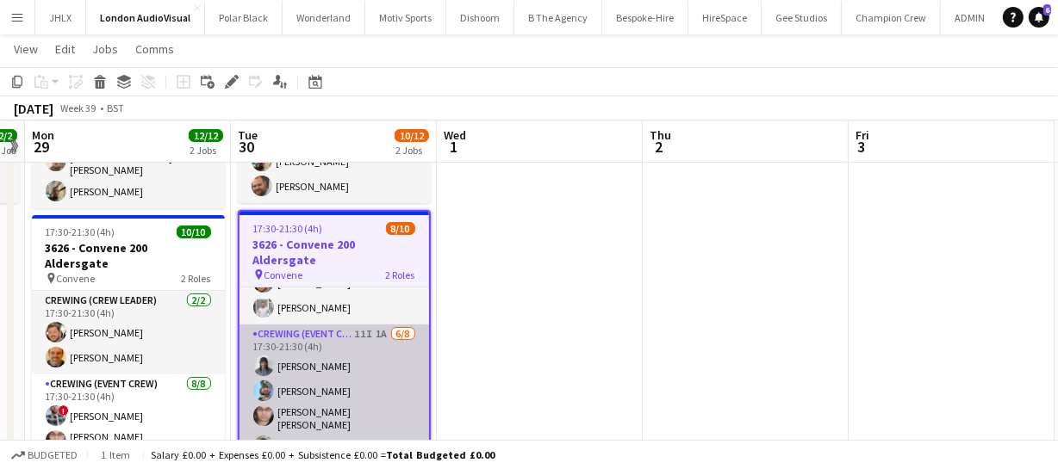
scroll to position [125, 0]
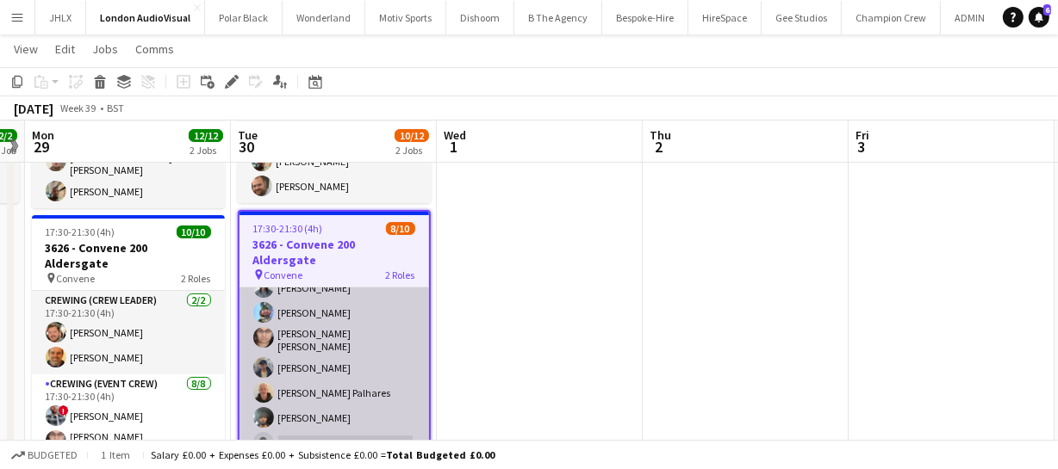
click at [308, 355] on app-card-role "Crewing (Event Crew) 11I 1A 6/8 17:30-21:30 (4h) Kaine Caldeira Liam Kinsella E…" at bounding box center [333, 365] width 189 height 239
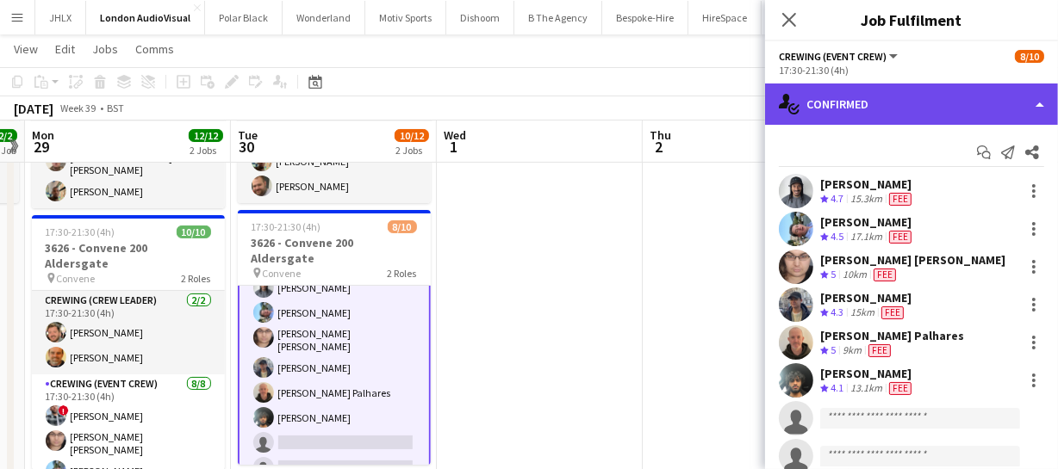
click at [1006, 109] on div "single-neutral-actions-check-2 Confirmed" at bounding box center [911, 104] width 293 height 41
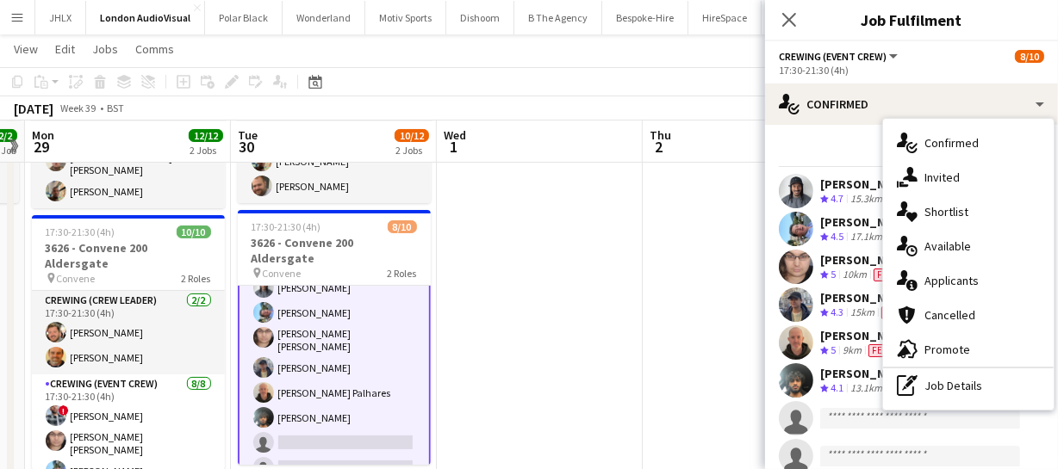
click at [946, 281] on span "Applicants" at bounding box center [951, 281] width 54 height 16
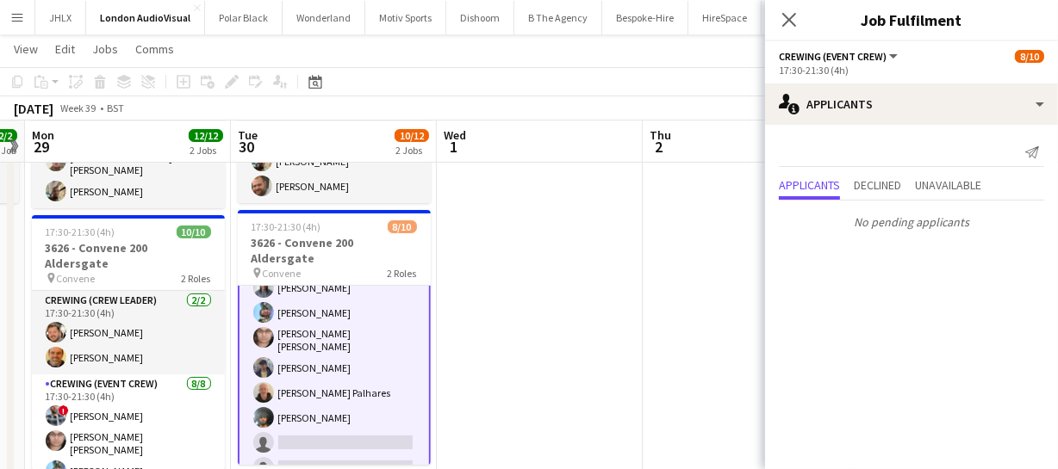
click at [301, 360] on app-card-role "Crewing (Event Crew) 11I 1A 6/8 17:30-21:30 (4h) Kaine Caldeira Liam Kinsella E…" at bounding box center [334, 366] width 193 height 242
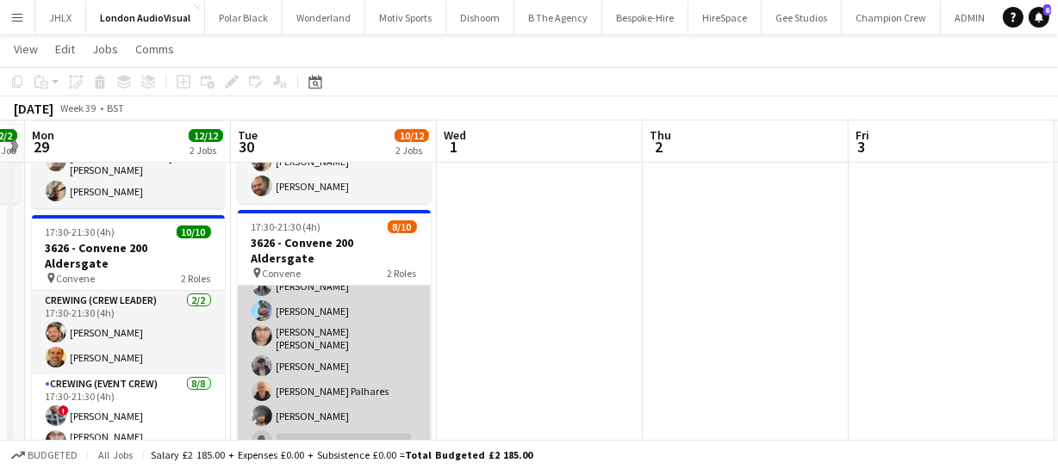
scroll to position [121, 0]
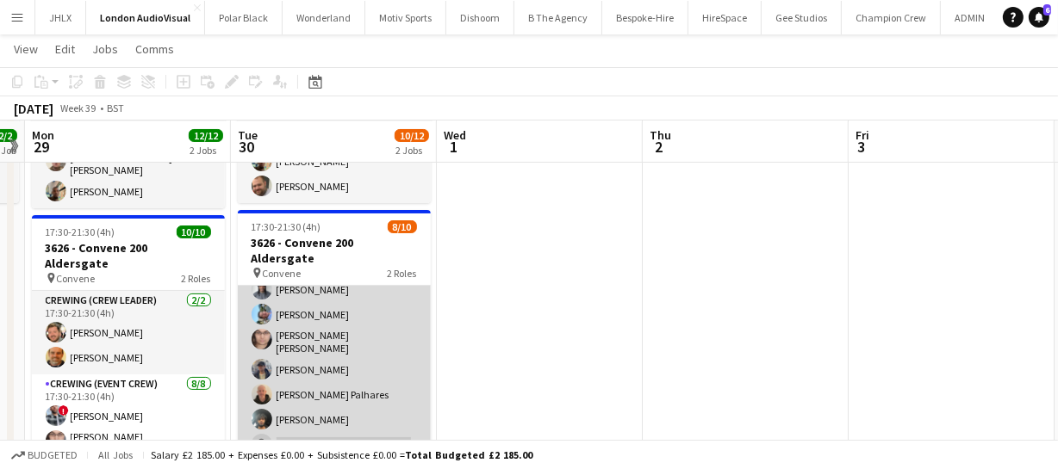
click at [345, 355] on app-card-role "Crewing (Event Crew) 11I 1A 6/8 17:30-21:30 (4h) Kaine Caldeira Liam Kinsella E…" at bounding box center [334, 367] width 193 height 239
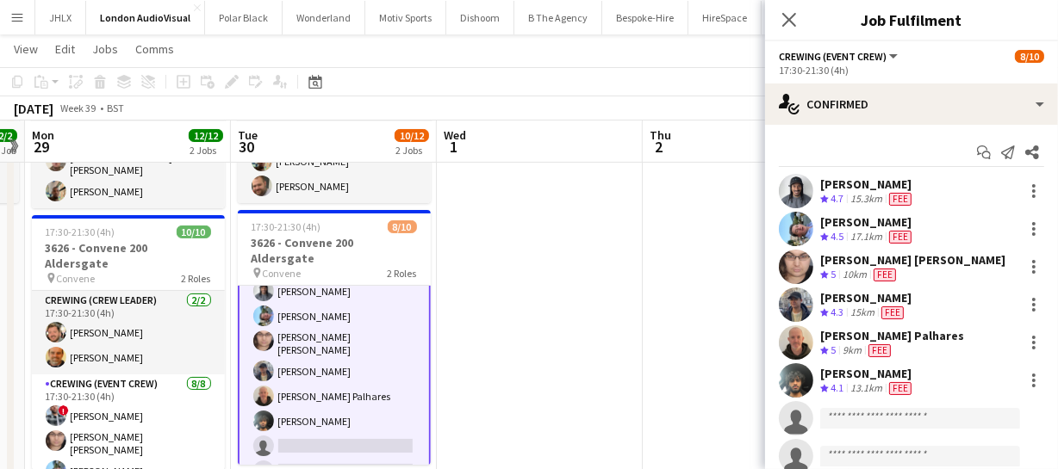
scroll to position [125, 0]
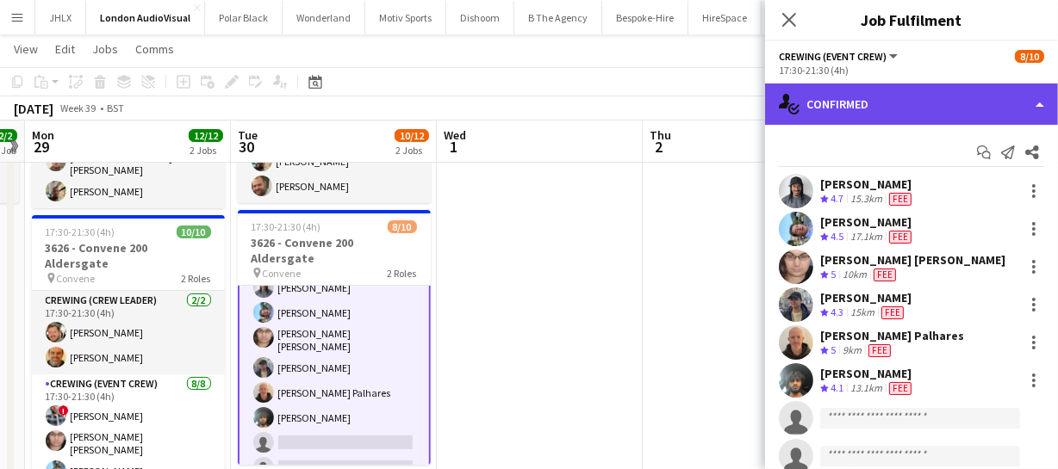
click at [950, 97] on div "single-neutral-actions-check-2 Confirmed" at bounding box center [911, 104] width 293 height 41
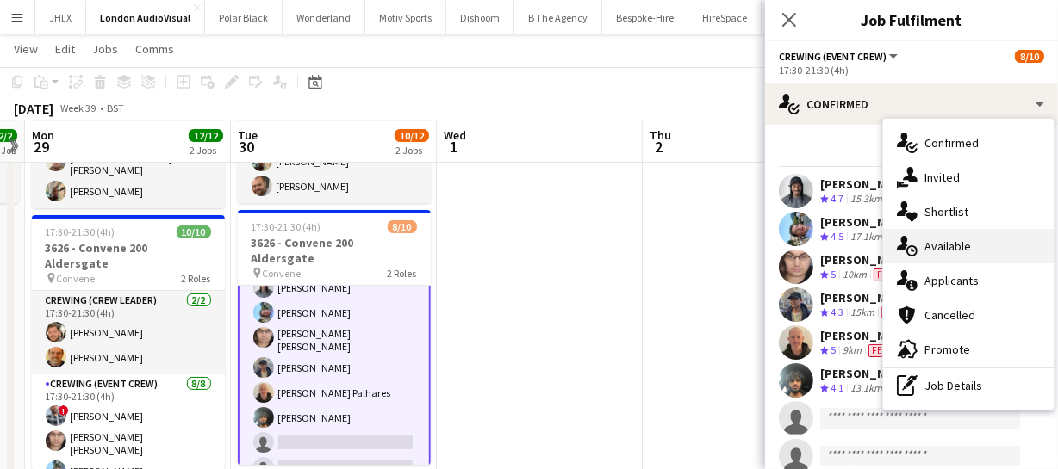
click at [955, 250] on span "Available" at bounding box center [947, 247] width 47 height 16
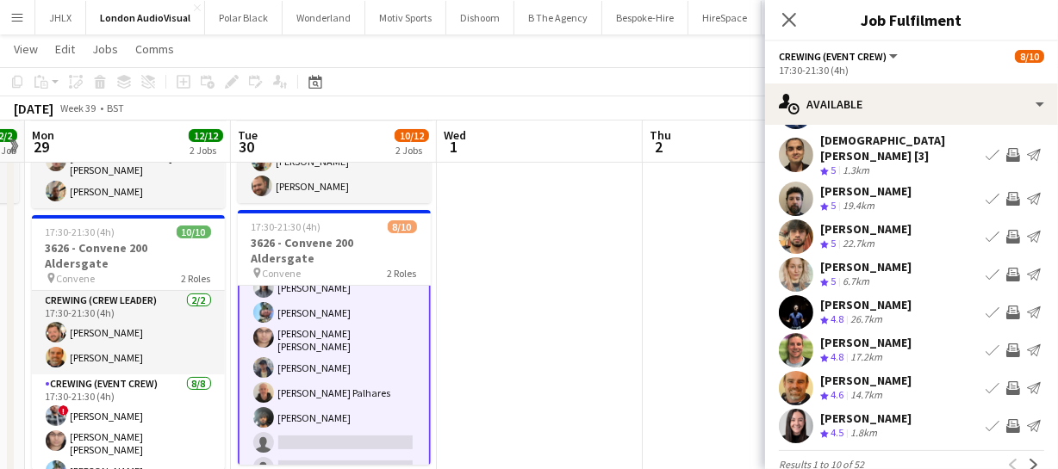
scroll to position [133, 0]
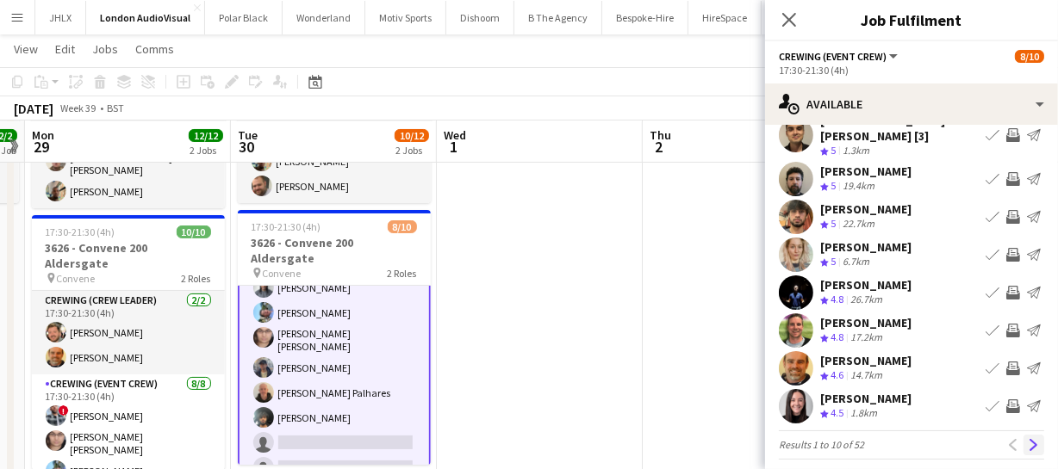
click at [1024, 439] on button "Next" at bounding box center [1033, 445] width 21 height 21
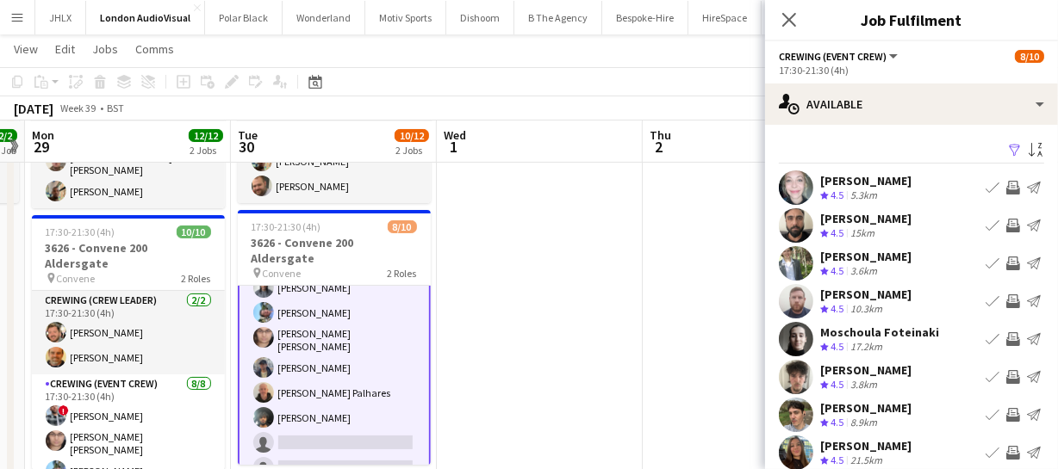
scroll to position [78, 0]
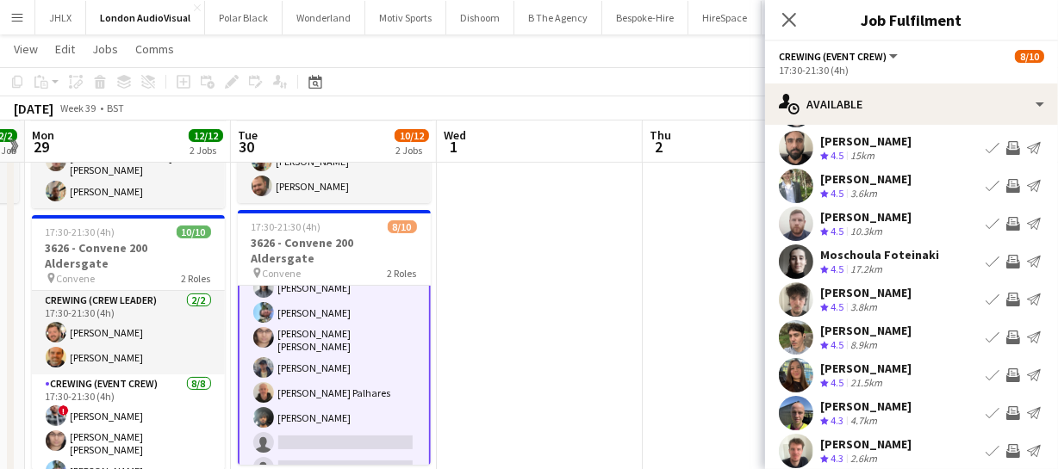
click at [1006, 334] on app-icon "Invite crew" at bounding box center [1013, 338] width 14 height 14
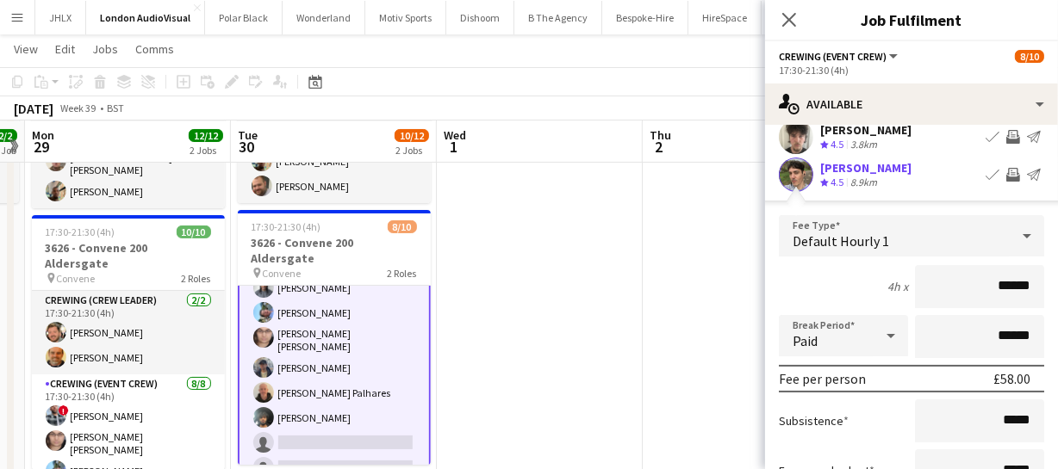
scroll to position [392, 0]
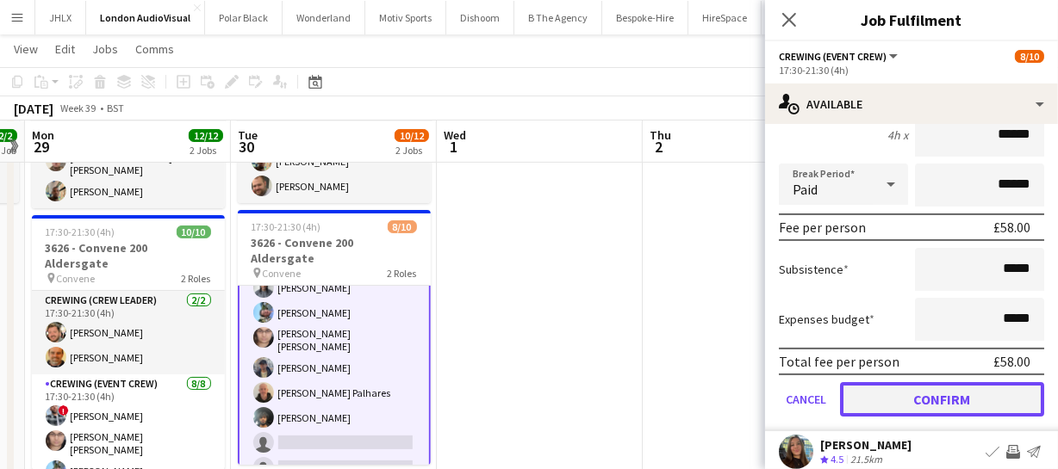
click at [962, 400] on button "Confirm" at bounding box center [942, 399] width 204 height 34
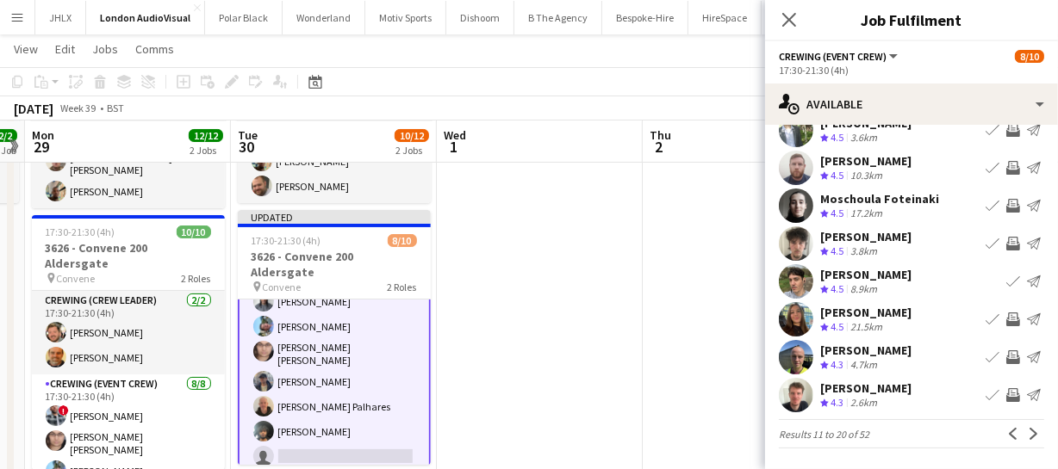
scroll to position [133, 0]
click at [1006, 398] on app-icon "Invite crew" at bounding box center [1013, 395] width 14 height 14
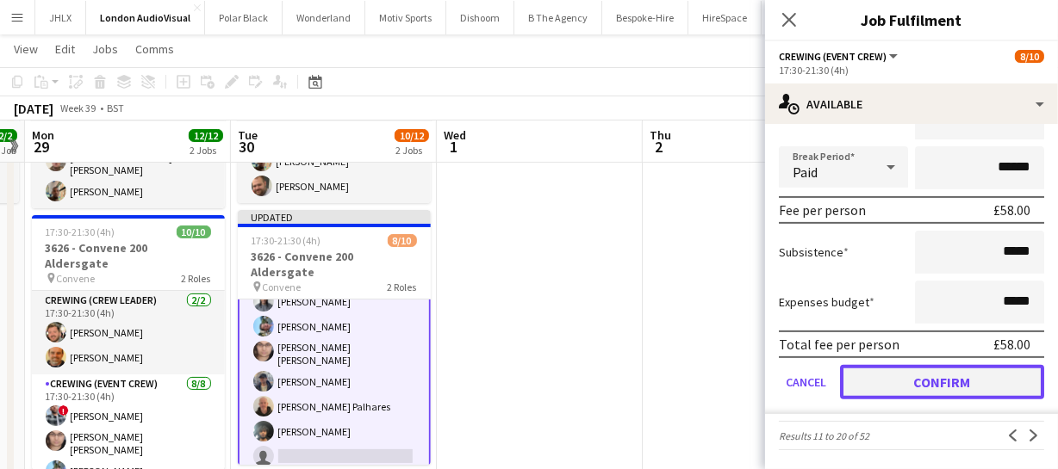
click at [994, 383] on button "Confirm" at bounding box center [942, 382] width 204 height 34
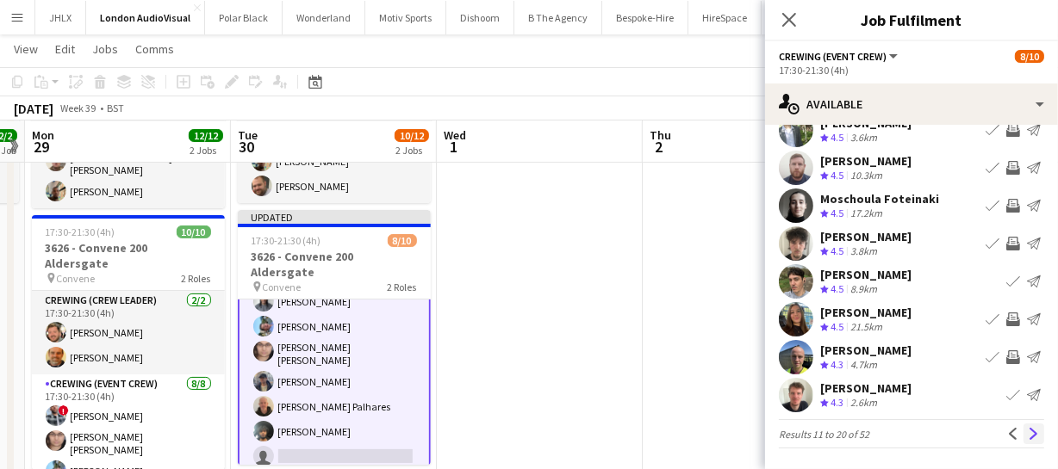
click at [1027, 433] on app-icon "Next" at bounding box center [1033, 434] width 12 height 12
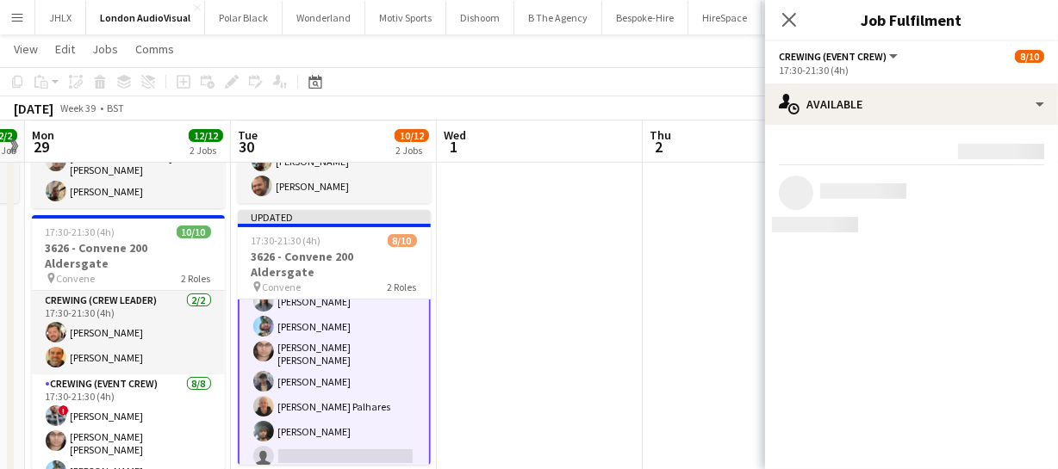
scroll to position [0, 0]
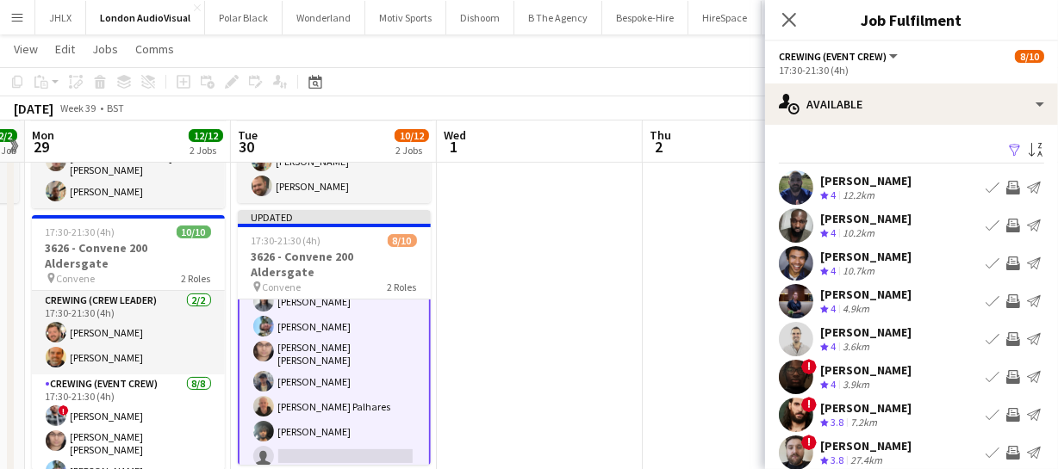
click at [1006, 229] on app-icon "Invite crew" at bounding box center [1013, 226] width 14 height 14
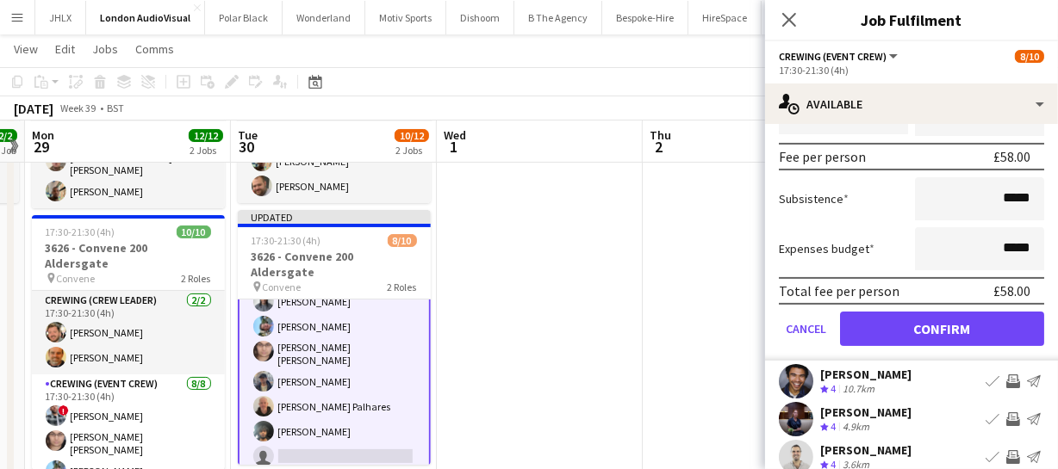
scroll to position [275, 0]
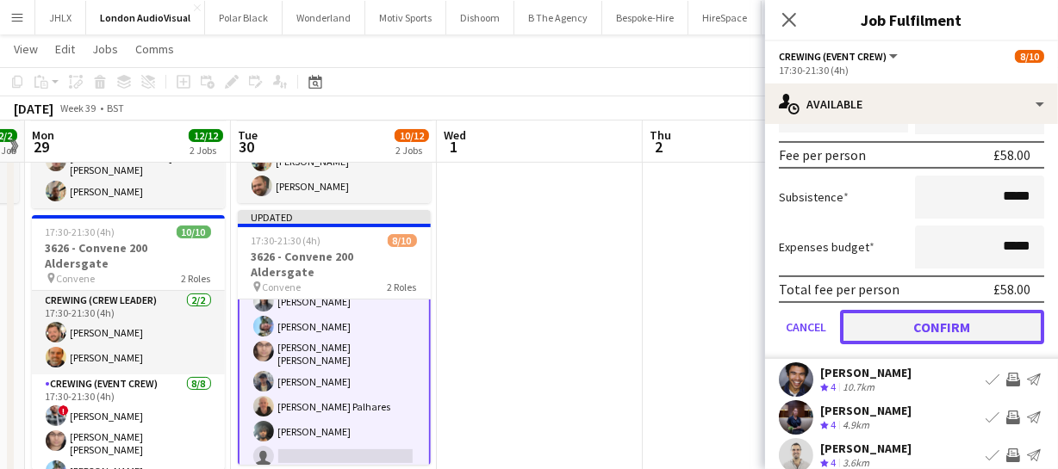
click at [958, 316] on button "Confirm" at bounding box center [942, 327] width 204 height 34
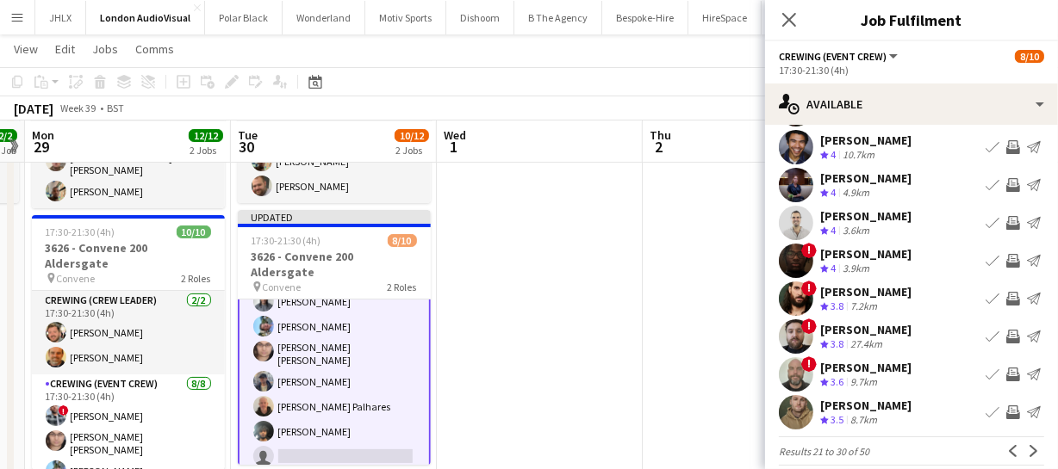
scroll to position [133, 0]
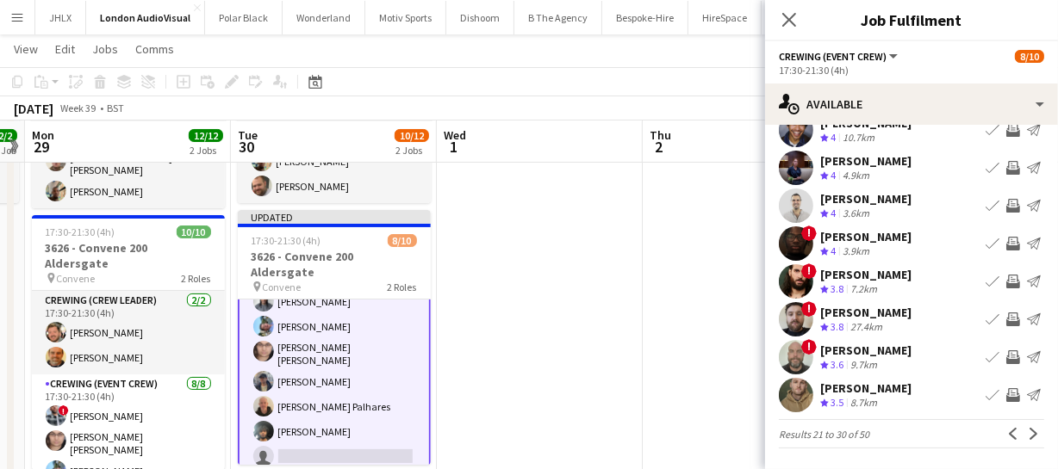
click at [1006, 276] on app-icon "Invite crew" at bounding box center [1013, 282] width 14 height 14
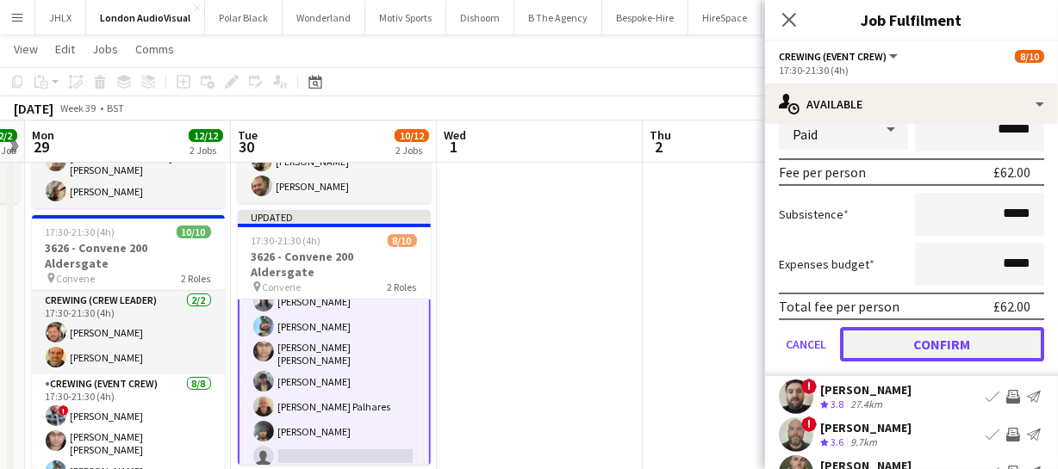
click at [992, 345] on button "Confirm" at bounding box center [942, 344] width 204 height 34
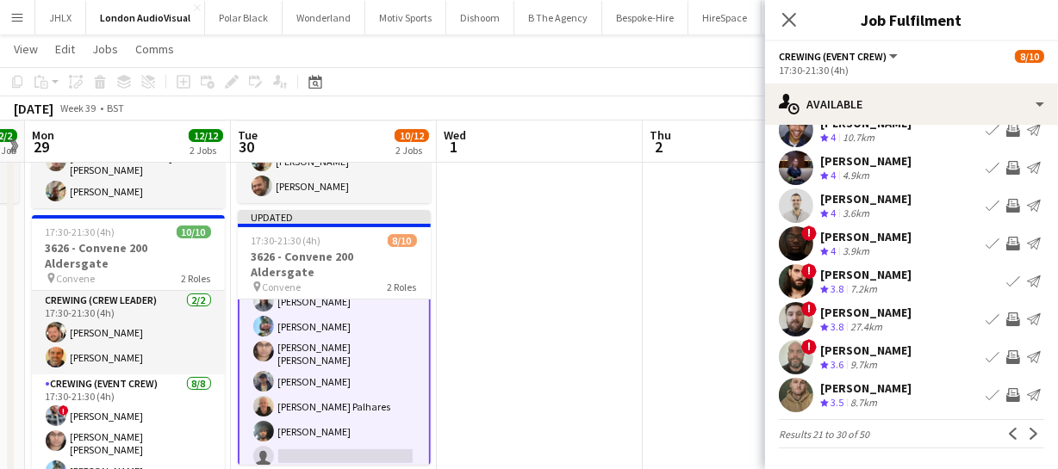
click at [1006, 388] on app-icon "Invite crew" at bounding box center [1013, 395] width 14 height 14
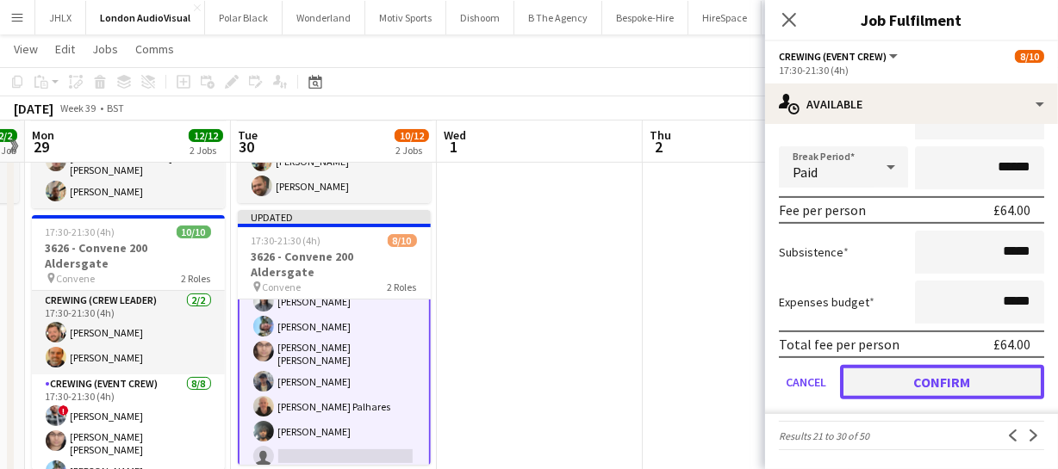
click at [978, 387] on button "Confirm" at bounding box center [942, 382] width 204 height 34
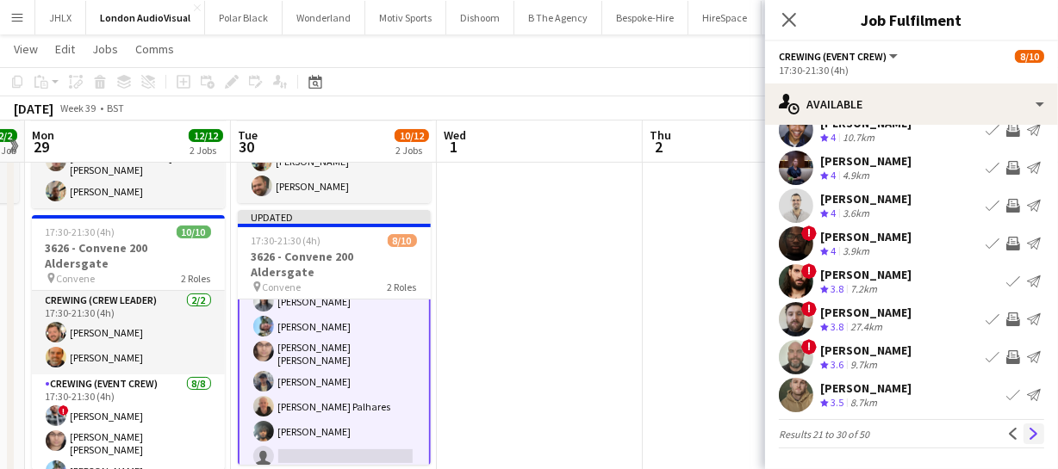
click at [1027, 436] on app-icon "Next" at bounding box center [1033, 434] width 12 height 12
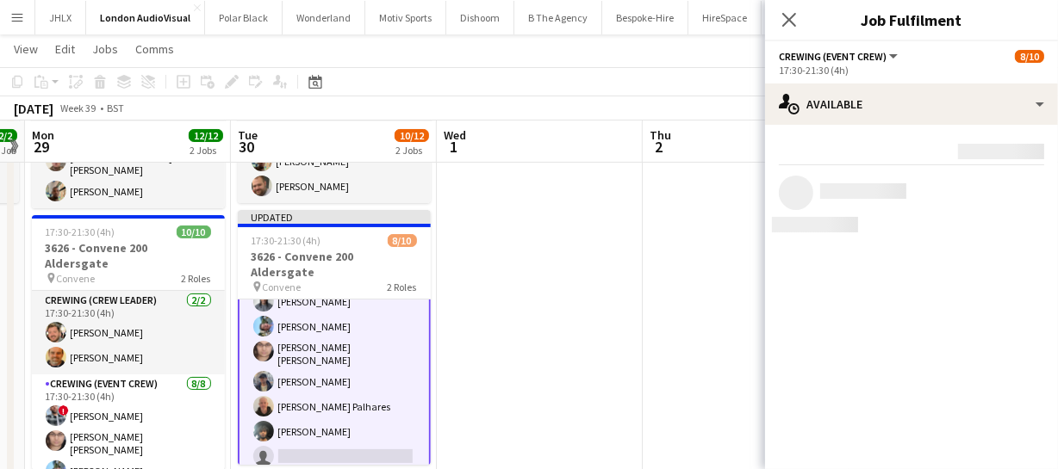
scroll to position [0, 0]
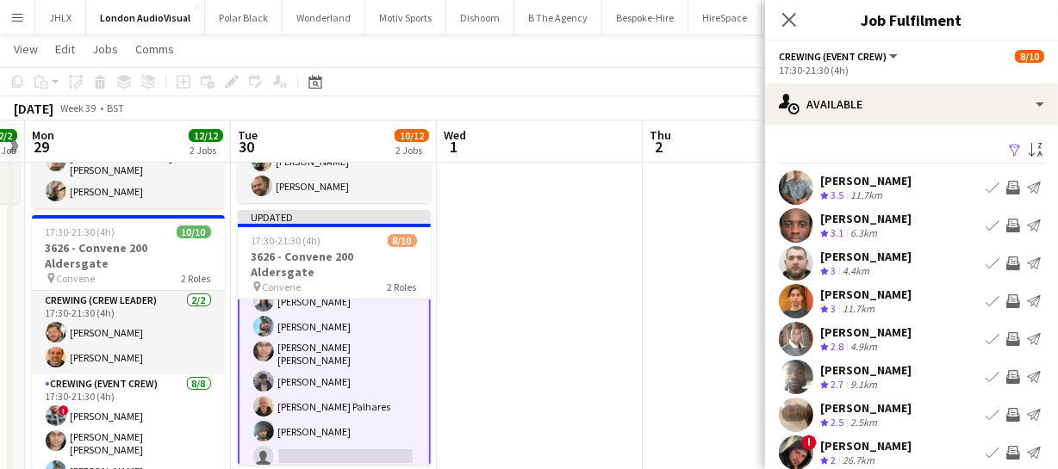
click at [1006, 257] on app-icon "Invite crew" at bounding box center [1013, 264] width 14 height 14
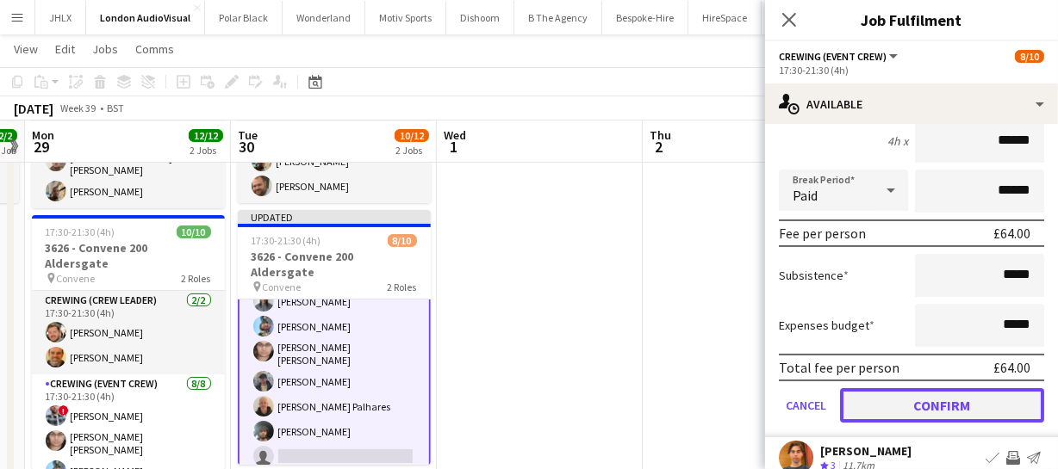
click at [977, 413] on button "Confirm" at bounding box center [942, 405] width 204 height 34
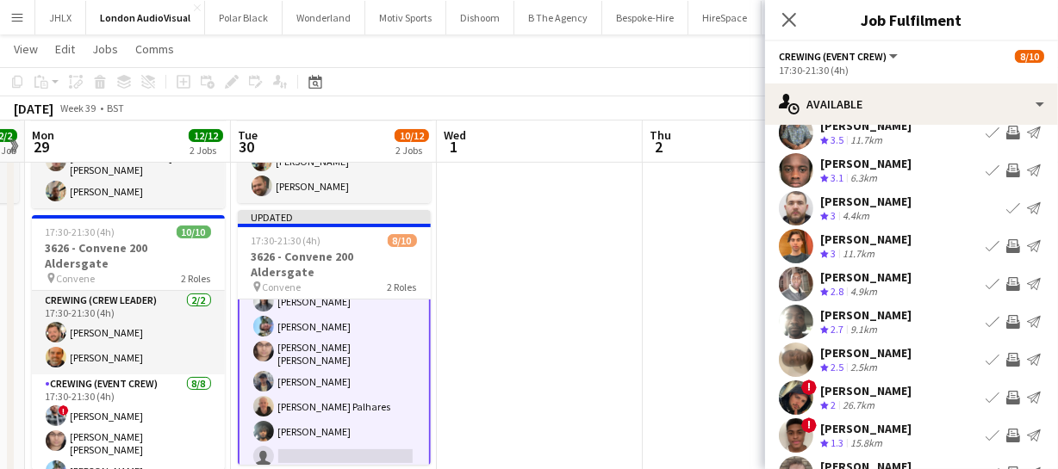
scroll to position [133, 0]
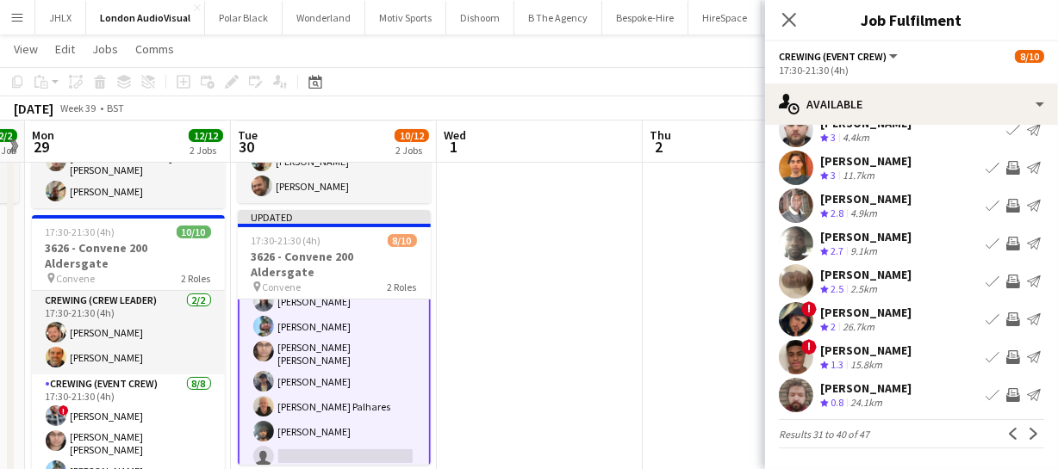
click at [1006, 205] on app-icon "Invite crew" at bounding box center [1013, 206] width 14 height 14
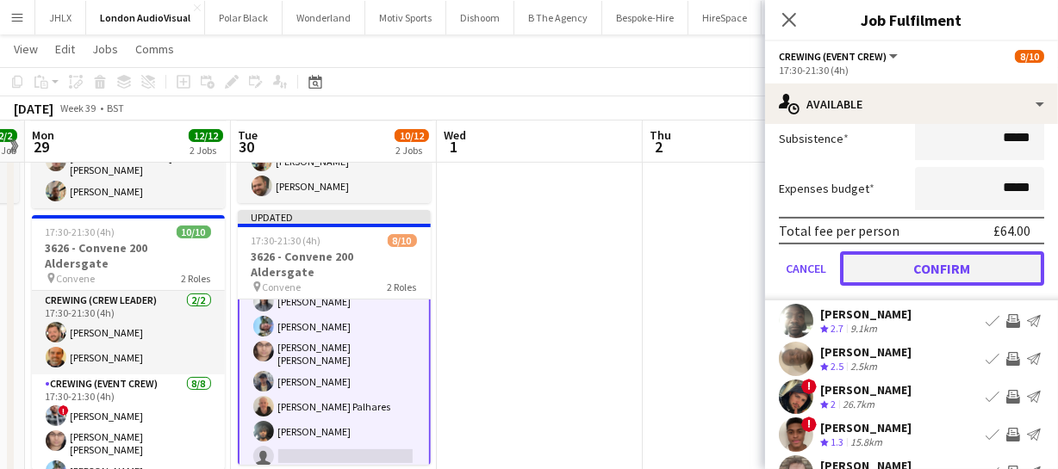
click at [968, 267] on button "Confirm" at bounding box center [942, 268] width 204 height 34
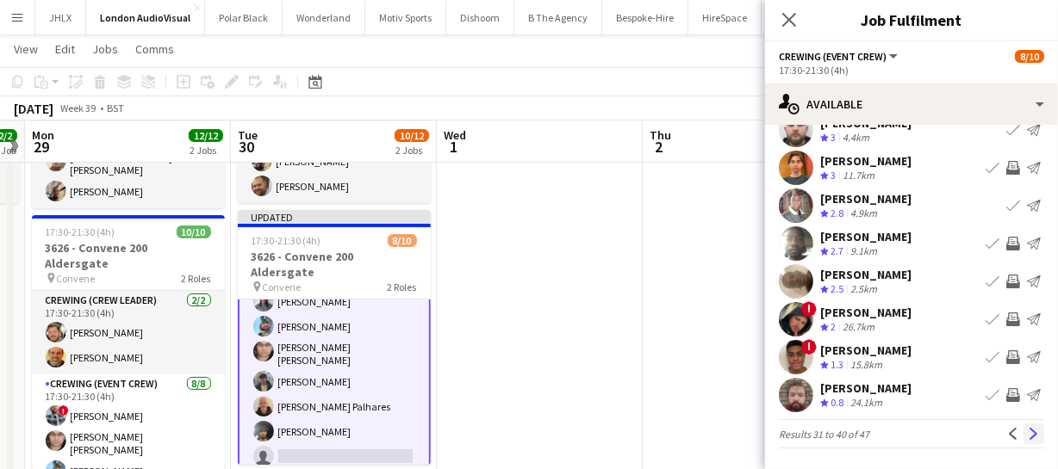
click at [1029, 433] on button "Next" at bounding box center [1033, 434] width 21 height 21
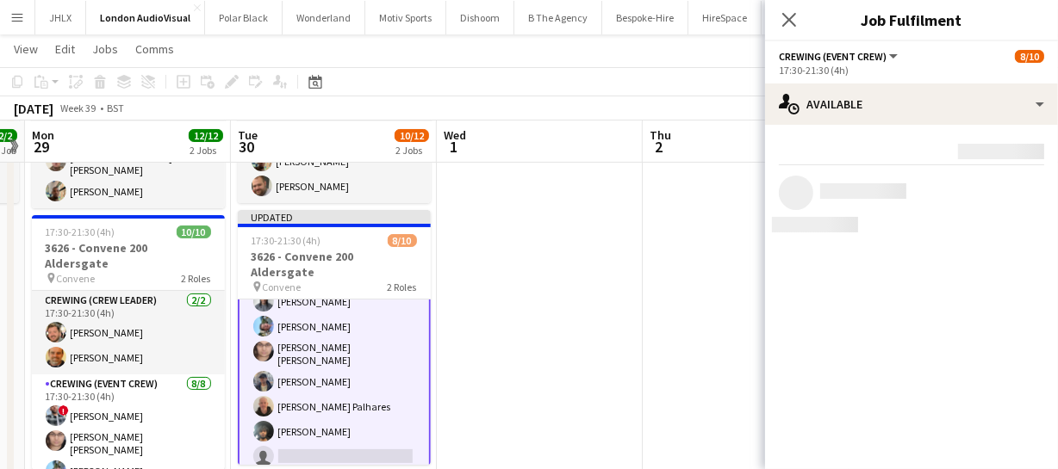
scroll to position [0, 0]
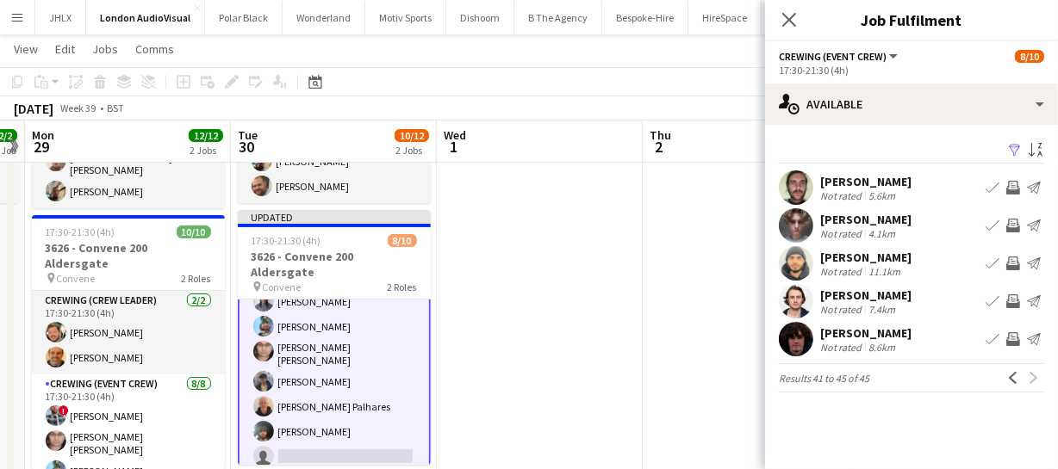
click at [1013, 344] on app-icon "Invite crew" at bounding box center [1013, 339] width 14 height 14
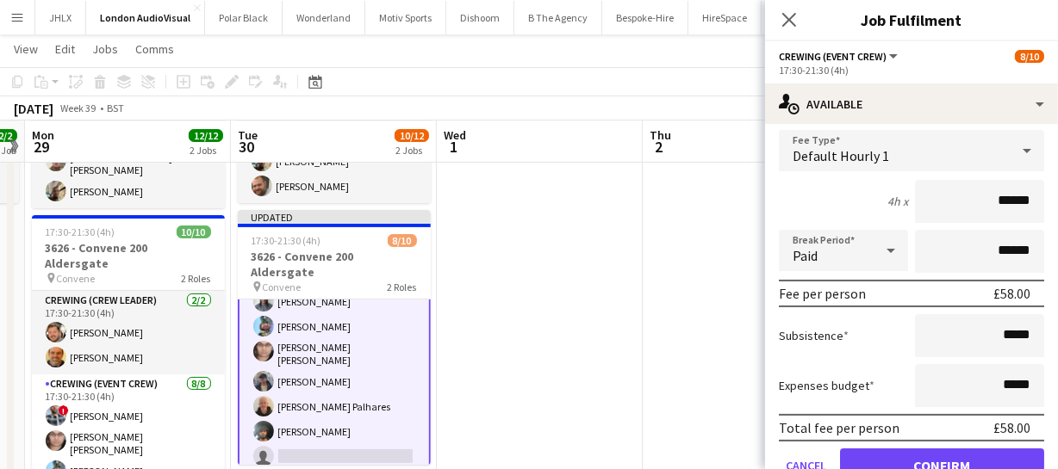
scroll to position [316, 0]
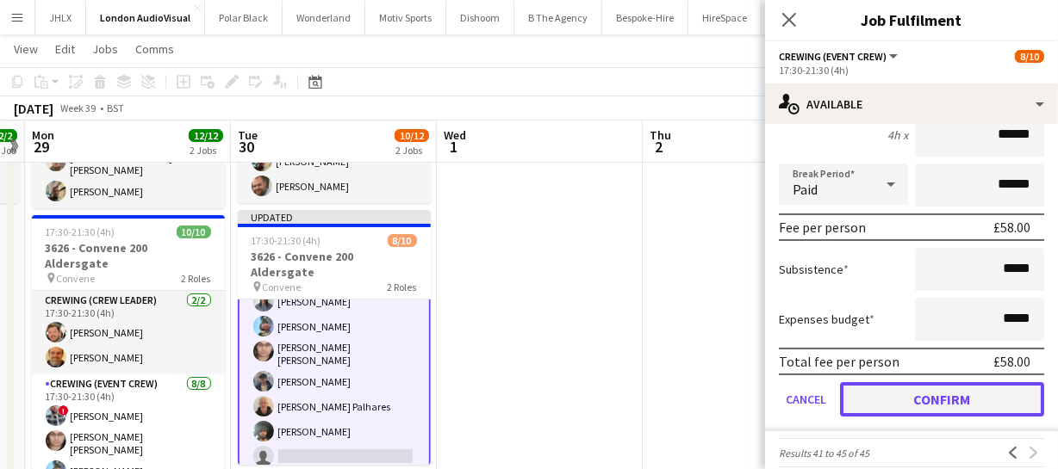
click at [981, 382] on button "Confirm" at bounding box center [942, 399] width 204 height 34
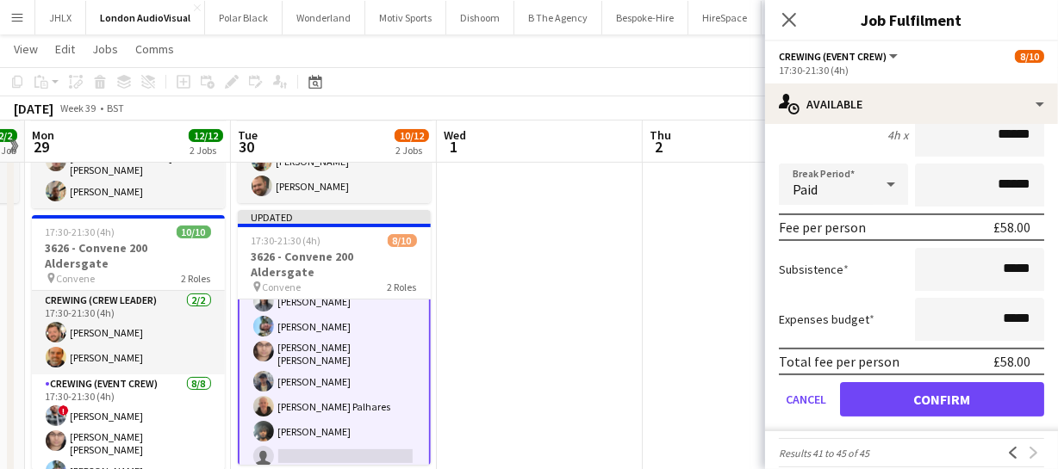
scroll to position [0, 0]
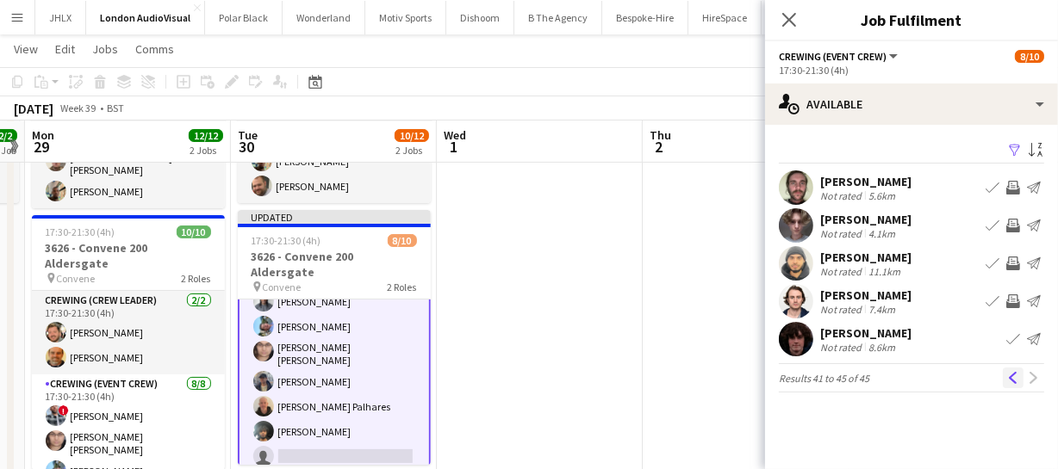
click at [1008, 377] on app-icon "Previous" at bounding box center [1013, 378] width 12 height 12
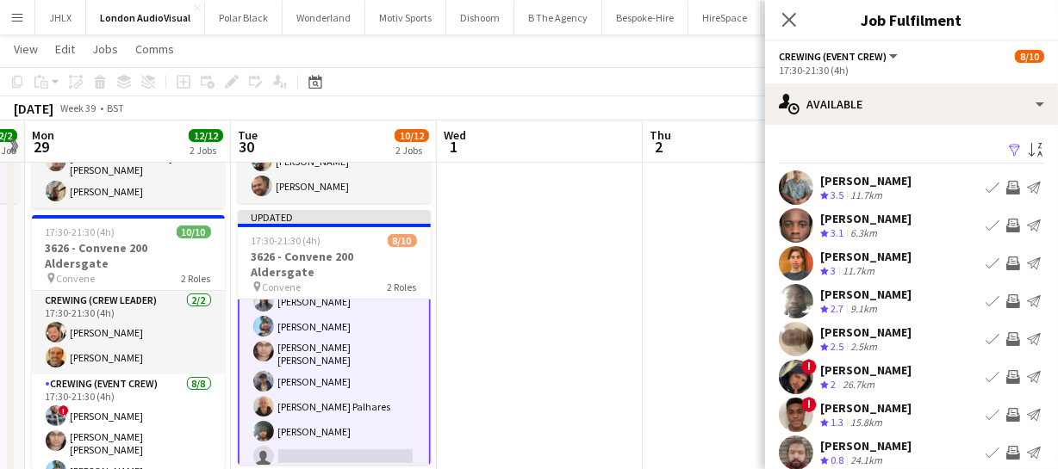
click at [1006, 300] on app-icon "Invite crew" at bounding box center [1013, 302] width 14 height 14
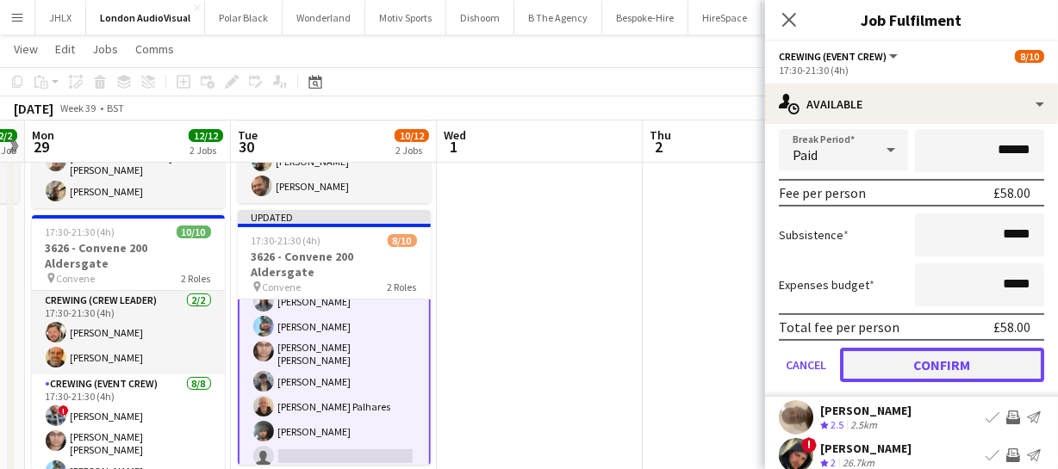
click at [991, 367] on button "Confirm" at bounding box center [942, 365] width 204 height 34
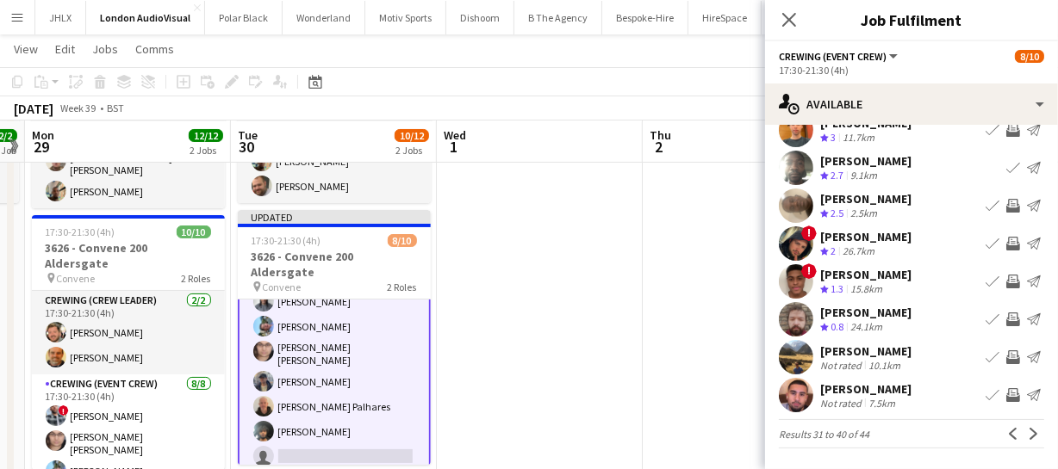
scroll to position [133, 0]
click at [1003, 443] on button "Previous" at bounding box center [1012, 434] width 21 height 21
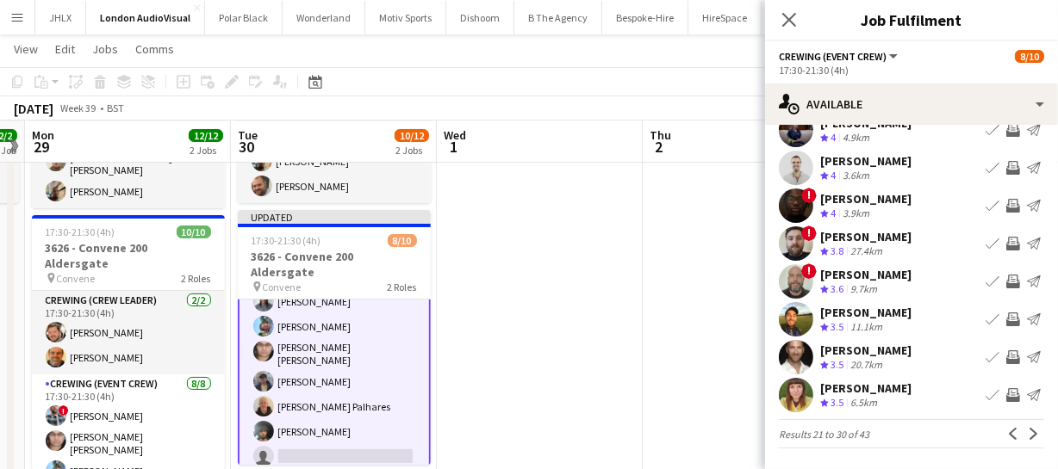
click at [1006, 319] on app-icon "Invite crew" at bounding box center [1013, 320] width 14 height 14
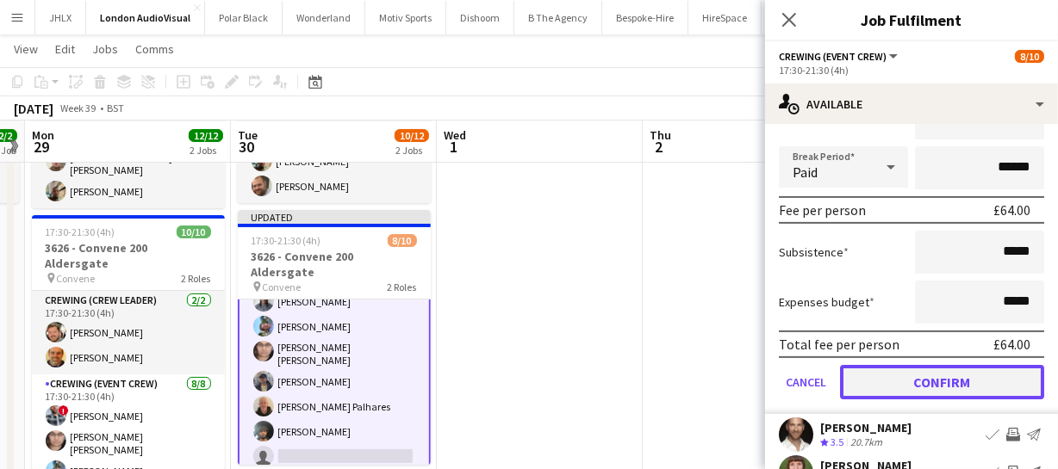
click at [957, 381] on button "Confirm" at bounding box center [942, 382] width 204 height 34
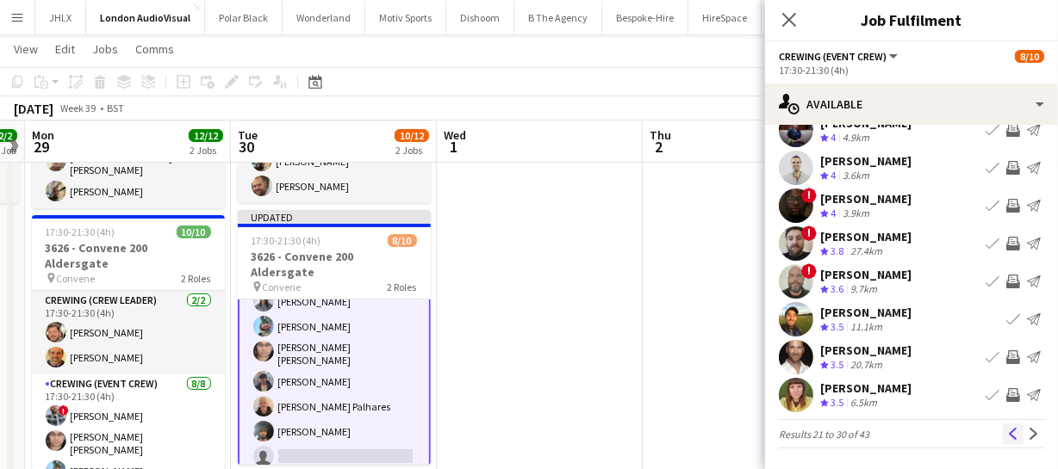
click at [1002, 426] on button "Previous" at bounding box center [1012, 434] width 21 height 21
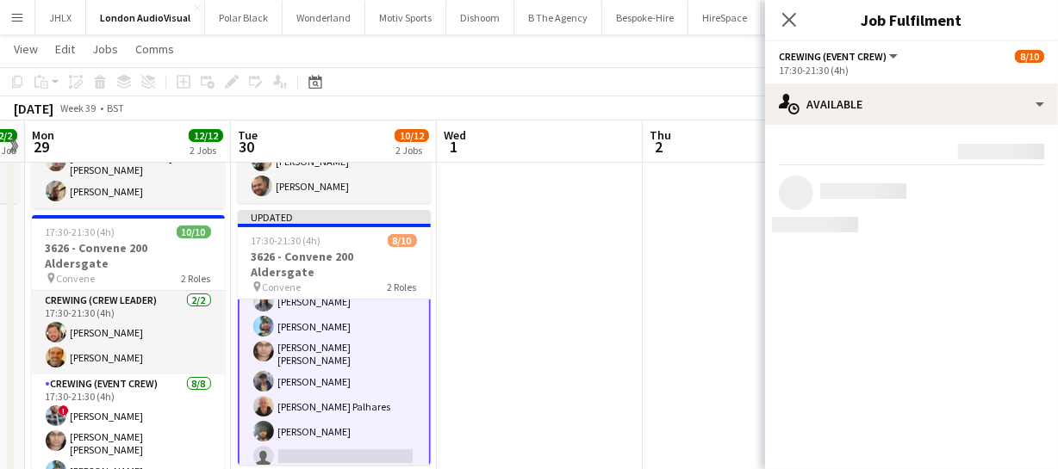
scroll to position [0, 0]
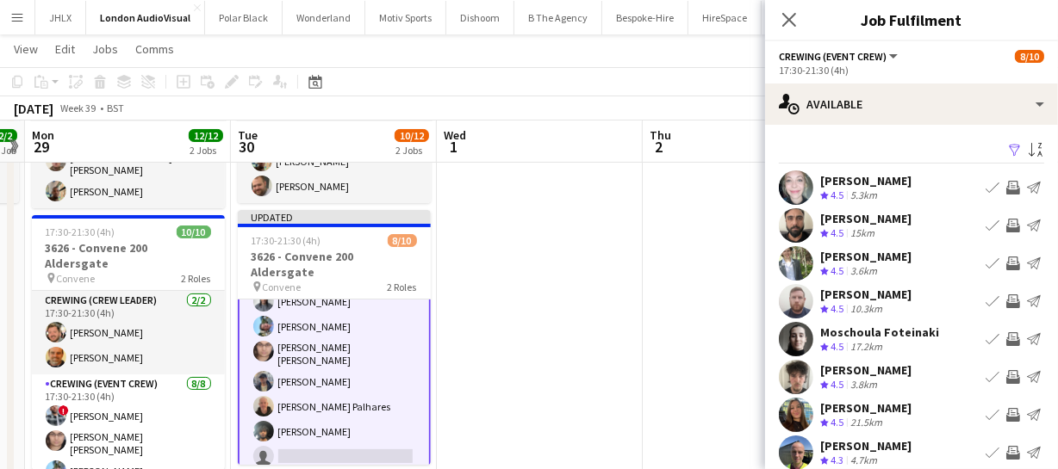
click at [1002, 308] on button "Invite crew" at bounding box center [1012, 301] width 21 height 21
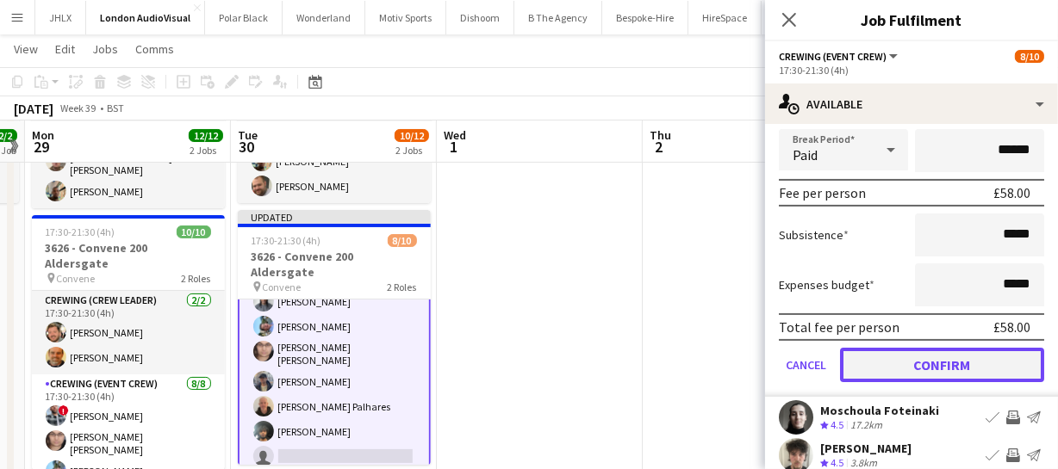
click at [976, 375] on button "Confirm" at bounding box center [942, 365] width 204 height 34
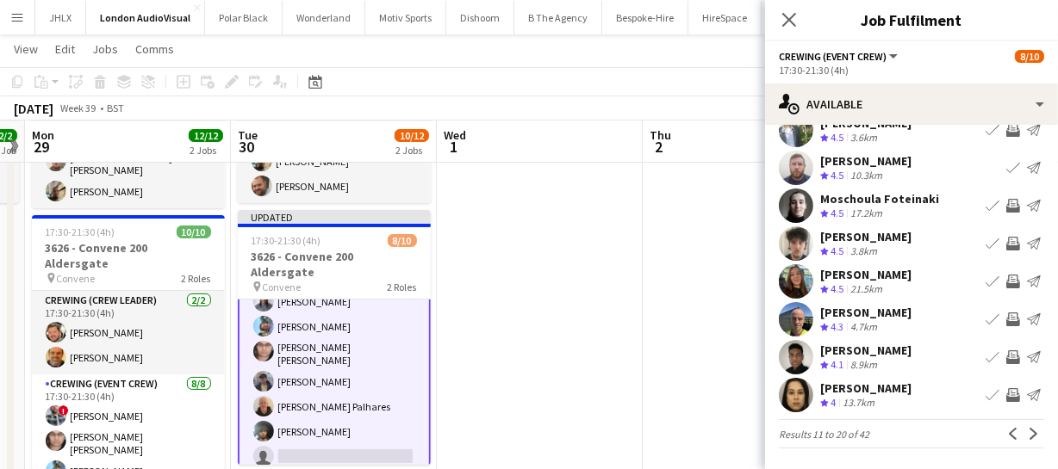
scroll to position [133, 0]
click at [1006, 350] on app-icon "Invite crew" at bounding box center [1013, 357] width 14 height 14
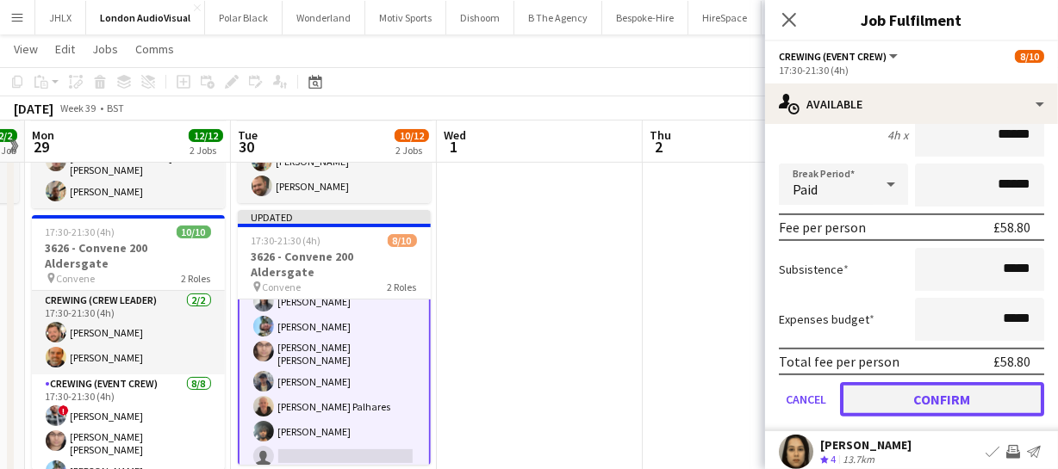
click at [989, 382] on button "Confirm" at bounding box center [942, 399] width 204 height 34
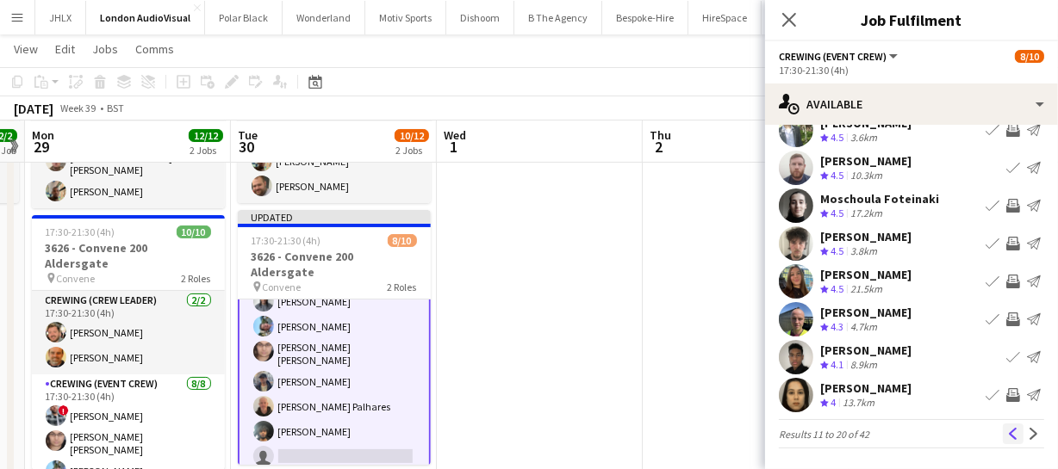
click at [1007, 431] on app-icon "Previous" at bounding box center [1013, 434] width 12 height 12
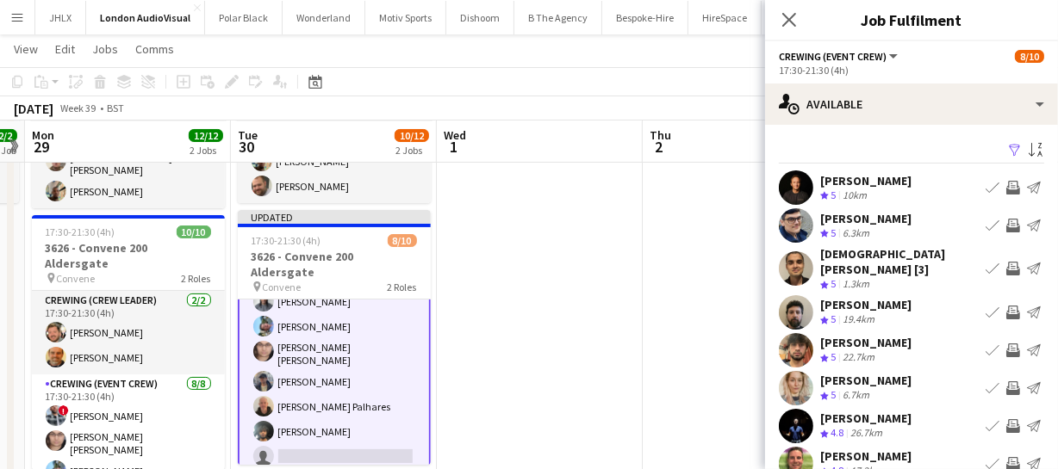
click at [1006, 306] on app-icon "Invite crew" at bounding box center [1013, 313] width 14 height 14
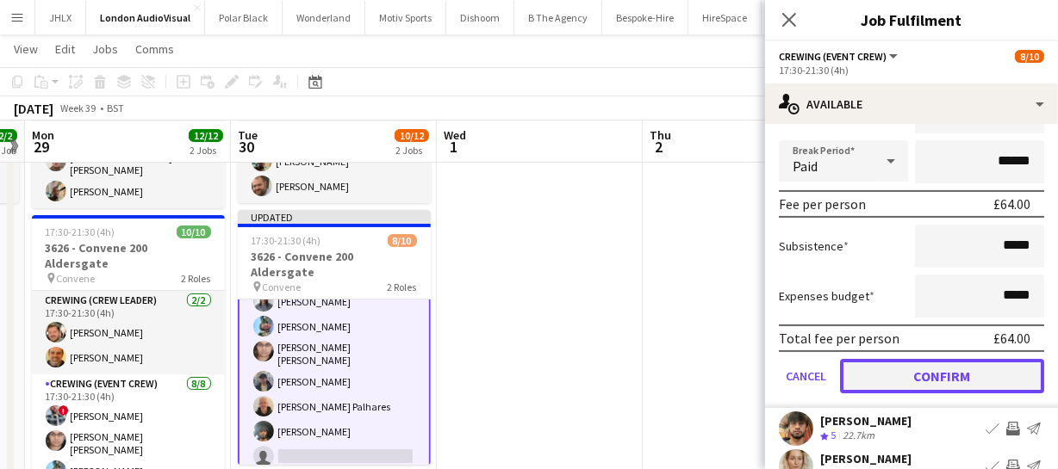
click at [968, 365] on button "Confirm" at bounding box center [942, 376] width 204 height 34
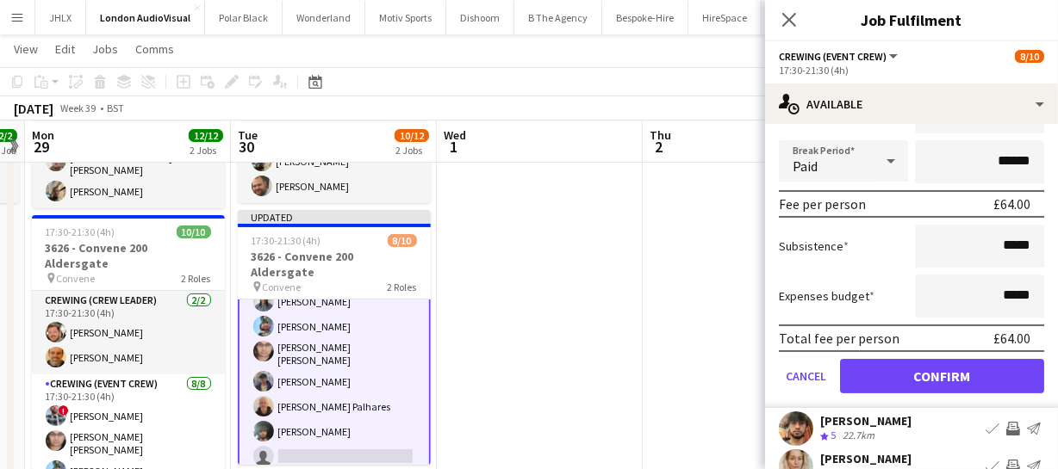
scroll to position [133, 0]
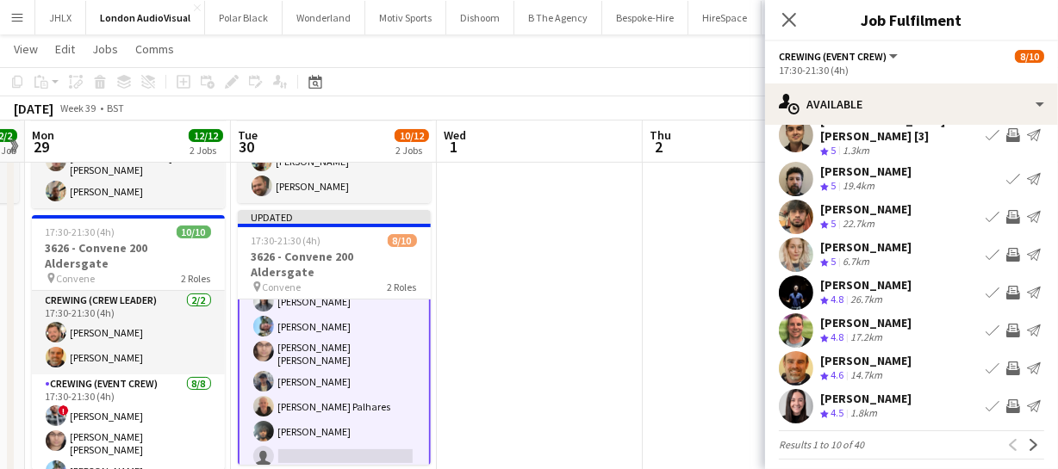
click at [1006, 210] on app-icon "Invite crew" at bounding box center [1013, 217] width 14 height 14
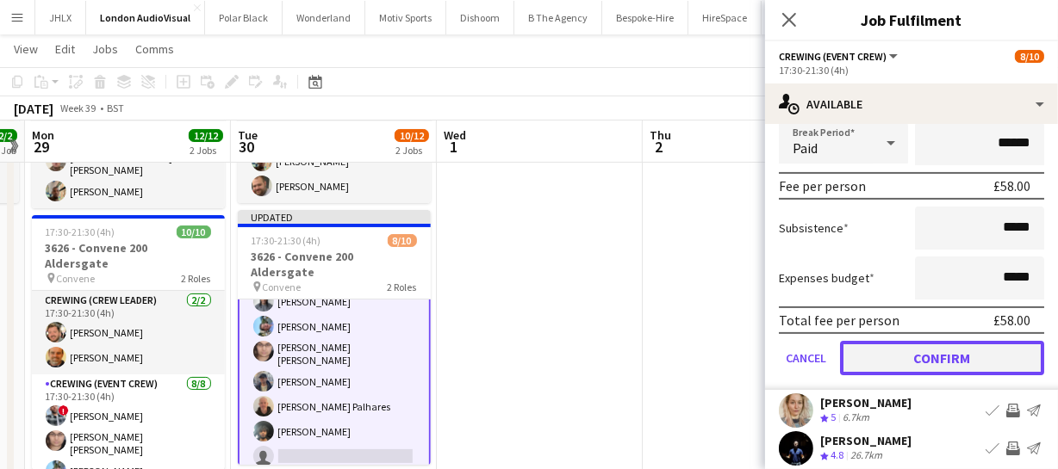
click at [968, 351] on button "Confirm" at bounding box center [942, 358] width 204 height 34
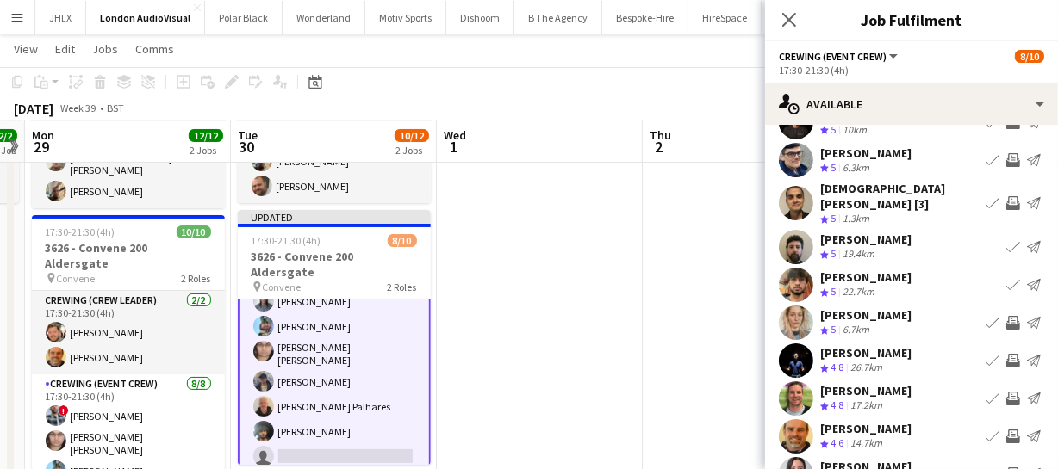
scroll to position [0, 0]
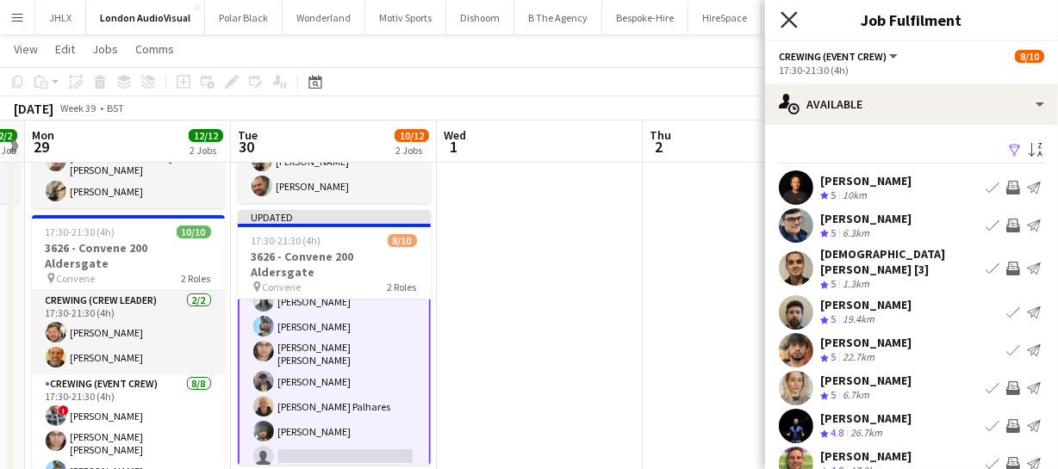
click at [794, 17] on icon "Close pop-in" at bounding box center [788, 19] width 16 height 16
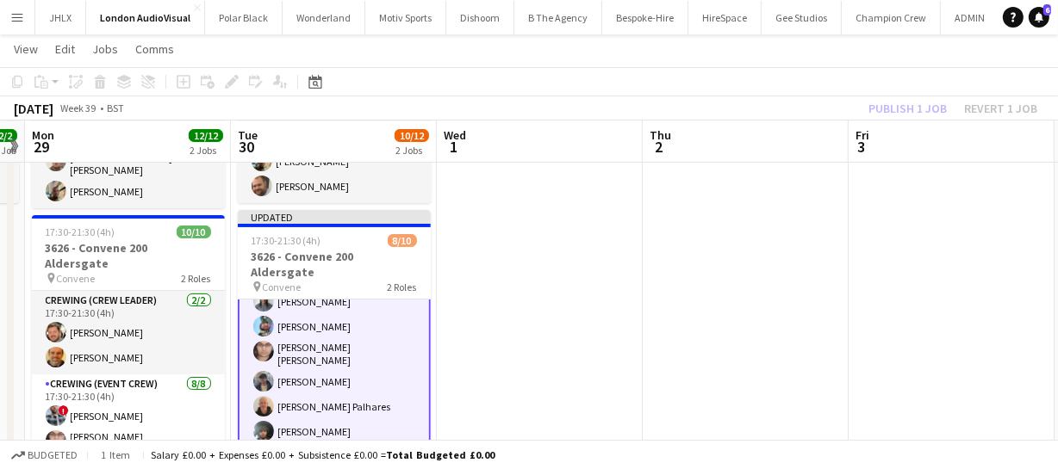
click at [881, 114] on div "Publish 1 job Revert 1 job" at bounding box center [952, 108] width 210 height 22
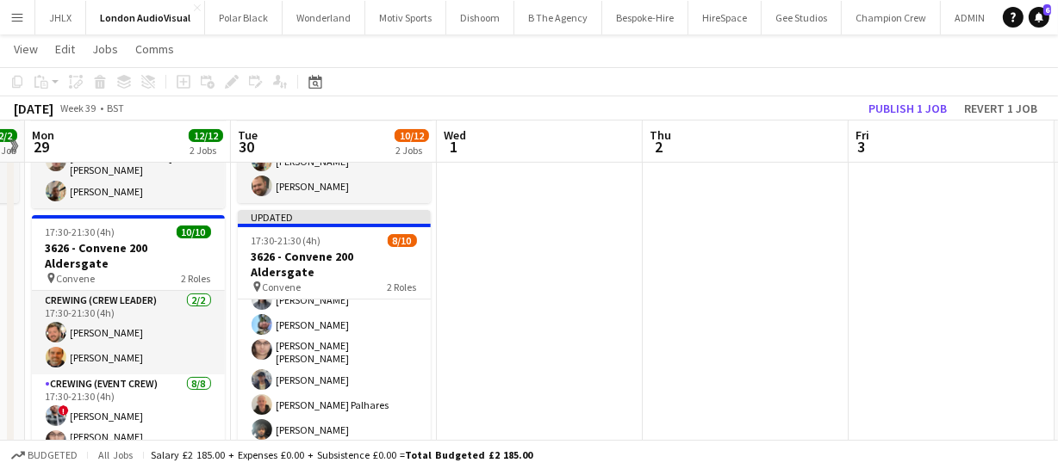
scroll to position [123, 0]
click at [881, 114] on button "Publish 1 job" at bounding box center [907, 108] width 92 height 22
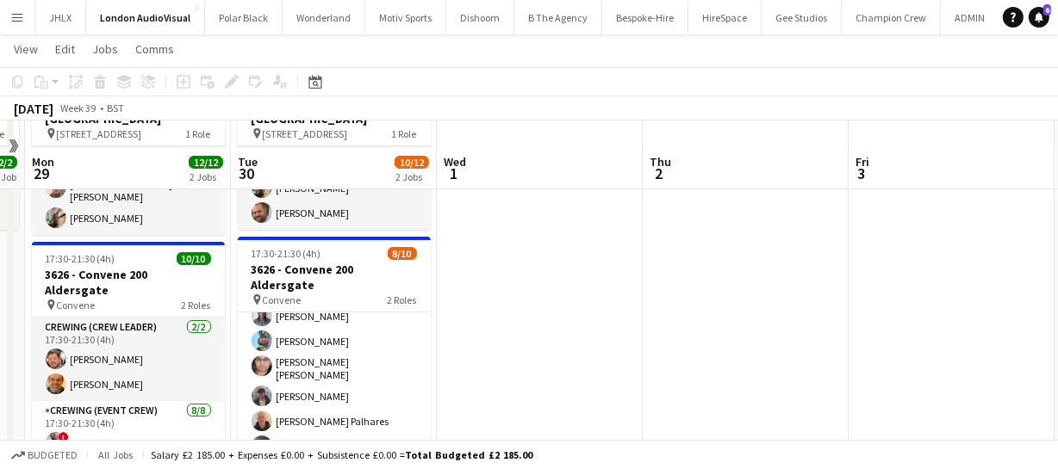
scroll to position [156, 0]
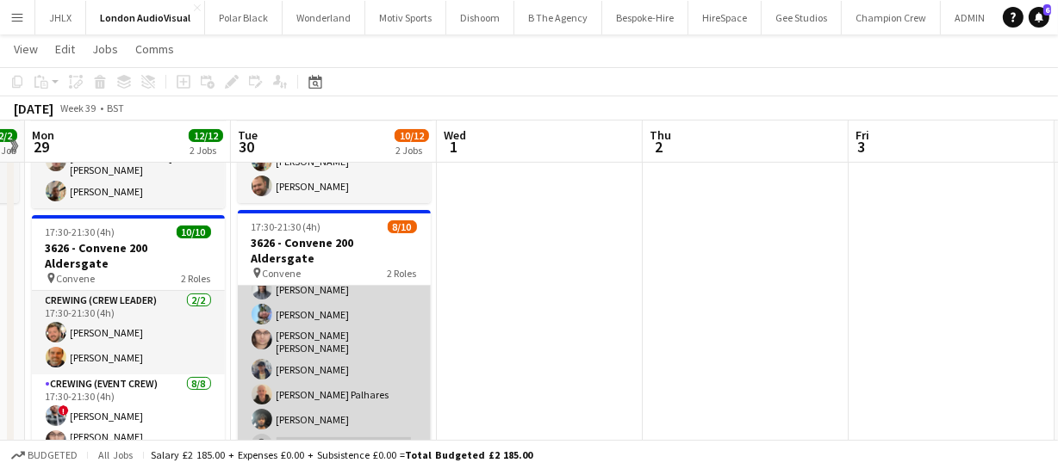
click at [308, 326] on app-card-role "Crewing (Event Crew) 25I 1A 6/8 17:30-21:30 (4h) Kaine Caldeira Liam Kinsella E…" at bounding box center [334, 367] width 193 height 239
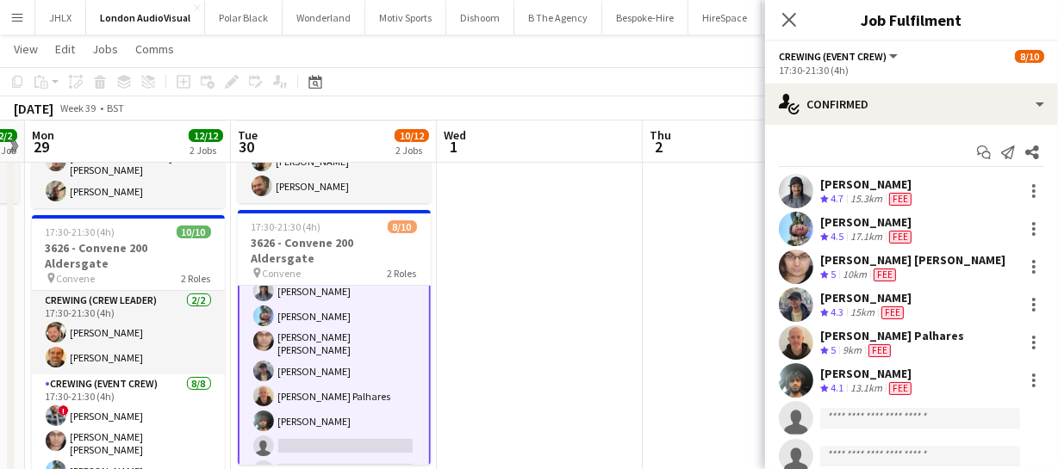
scroll to position [123, 0]
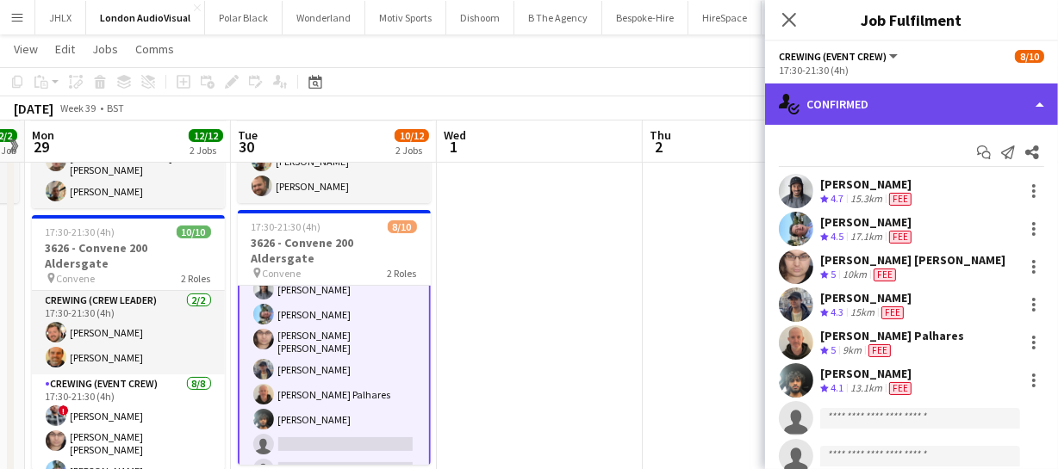
click at [977, 102] on div "single-neutral-actions-check-2 Confirmed" at bounding box center [911, 104] width 293 height 41
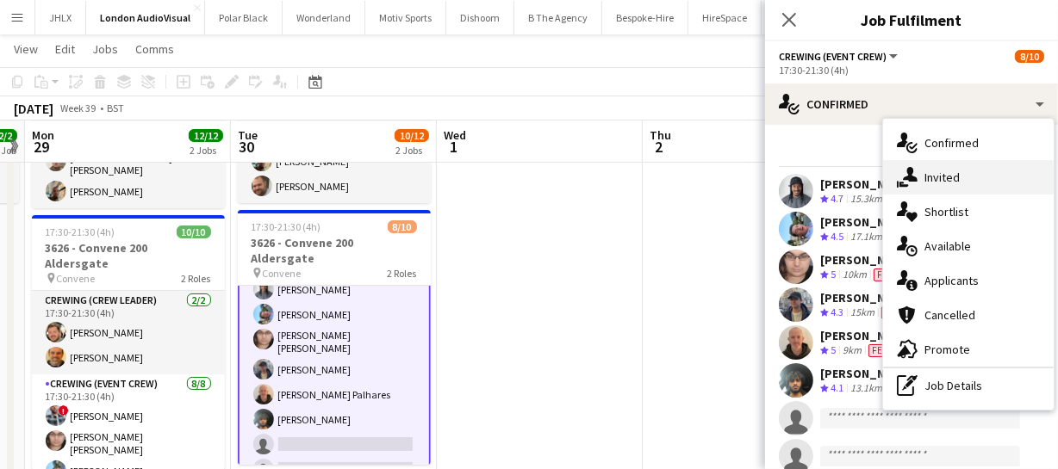
click at [965, 183] on div "single-neutral-actions-share-1 Invited" at bounding box center [968, 177] width 171 height 34
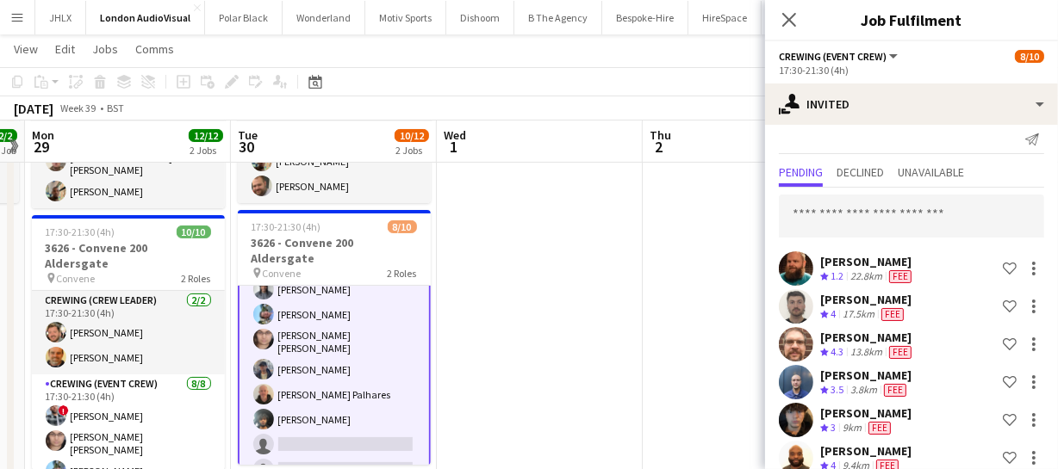
scroll to position [0, 0]
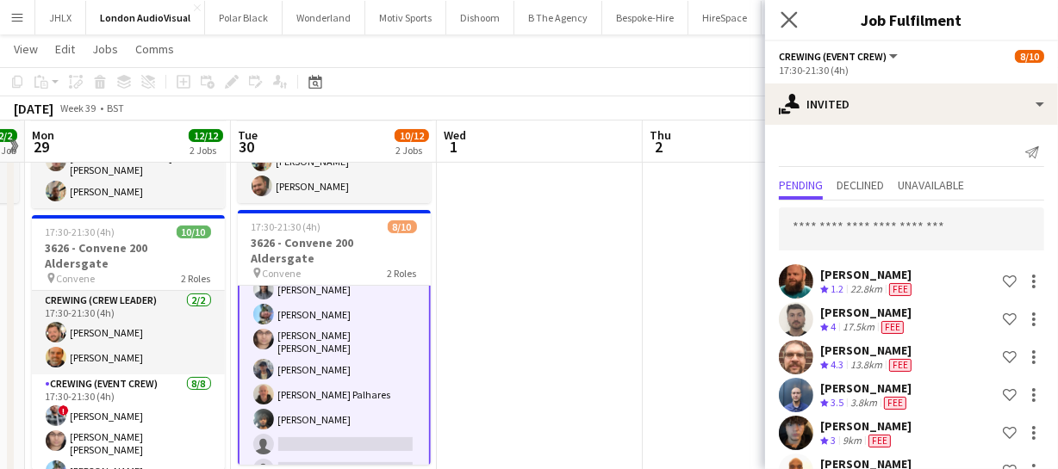
click at [790, 9] on app-icon "Close pop-in" at bounding box center [789, 20] width 25 height 25
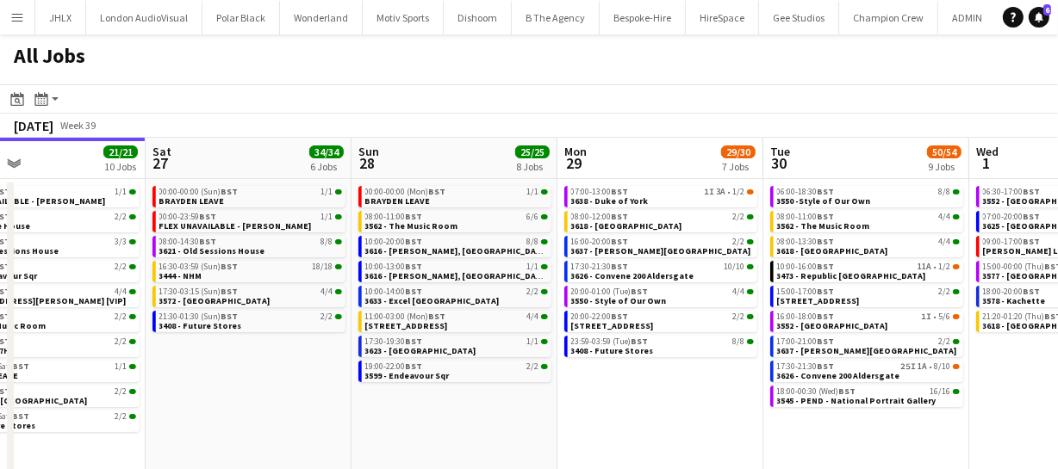
drag, startPoint x: 563, startPoint y: 412, endPoint x: 595, endPoint y: 408, distance: 32.0
click at [532, 409] on app-calendar-viewport "Tue 23 20/20 7 Jobs Wed 24 43/43 10 Jobs Thu 25 66/68 11 Jobs Fri 26 21/21 10 J…" at bounding box center [529, 312] width 1058 height 348
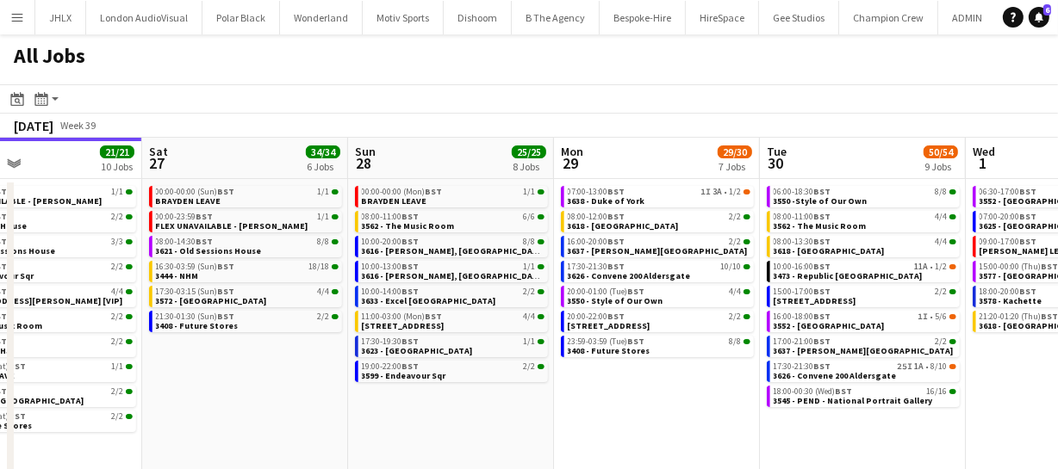
drag, startPoint x: 592, startPoint y: 412, endPoint x: 522, endPoint y: 412, distance: 69.8
click at [528, 412] on app-calendar-viewport "Tue 23 20/20 7 Jobs Wed 24 43/43 10 Jobs Thu 25 66/68 11 Jobs Fri 26 21/21 10 J…" at bounding box center [529, 312] width 1058 height 348
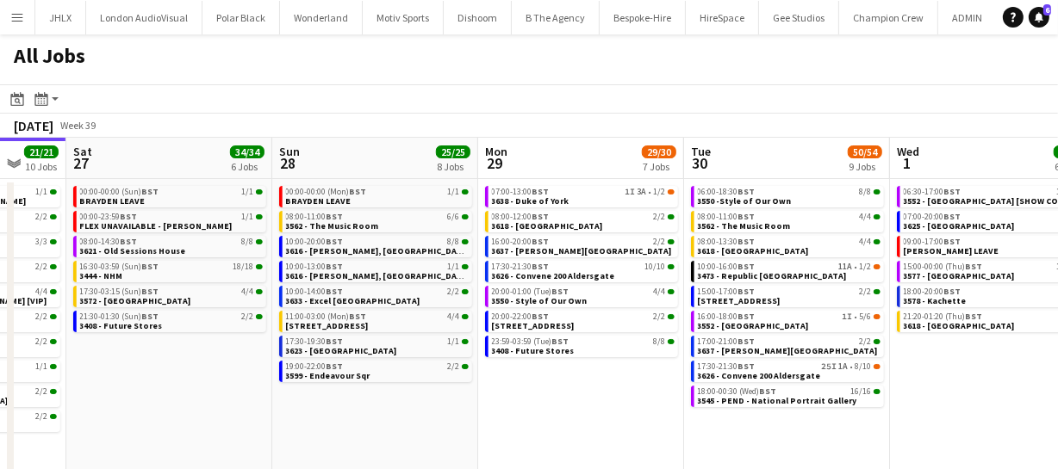
drag, startPoint x: 529, startPoint y: 412, endPoint x: 413, endPoint y: 406, distance: 115.5
click at [413, 409] on app-calendar-viewport "Tue 23 20/20 7 Jobs Wed 24 43/43 10 Jobs Thu 25 66/68 11 Jobs Fri 26 21/21 10 J…" at bounding box center [529, 312] width 1058 height 348
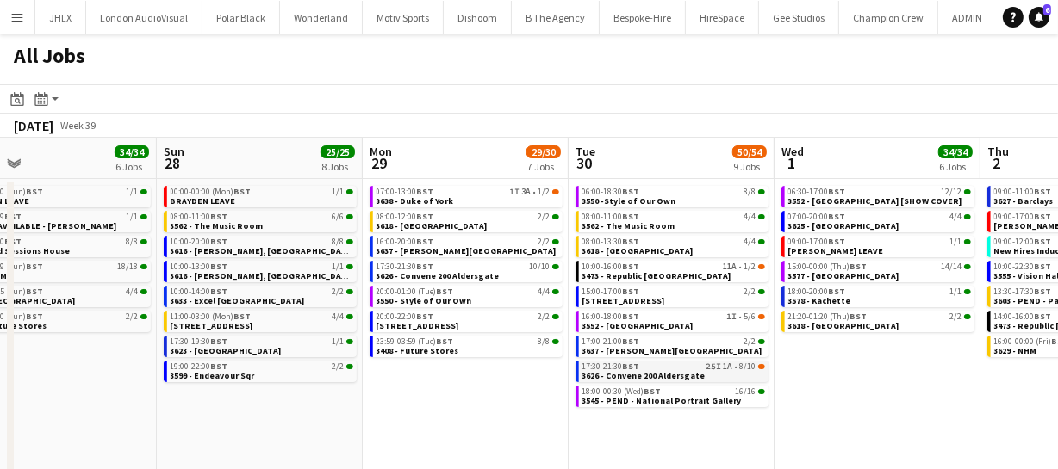
click at [655, 374] on span "3626 - Convene 200 Aldersgate" at bounding box center [643, 375] width 123 height 11
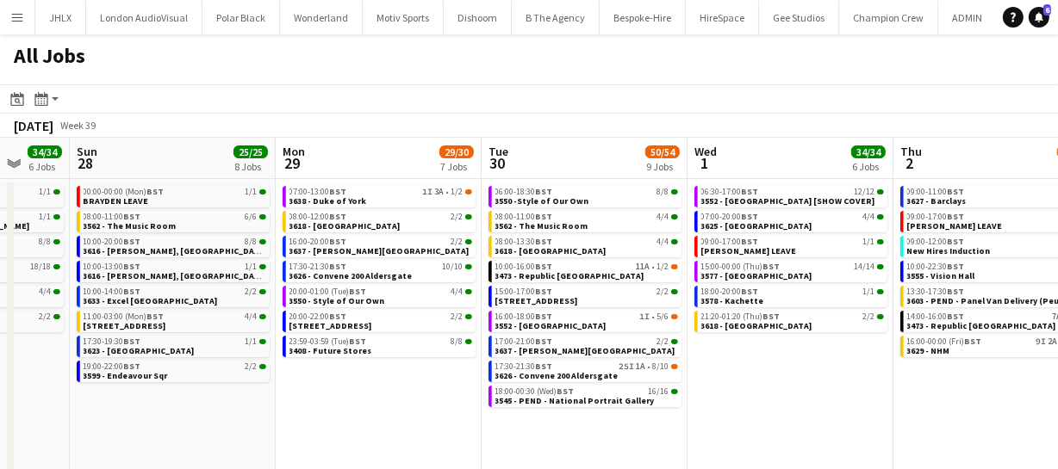
drag, startPoint x: 855, startPoint y: 363, endPoint x: 771, endPoint y: 359, distance: 84.5
click at [767, 362] on app-calendar-viewport "Thu 25 66/68 11 Jobs Fri 26 21/21 10 Jobs Sat 27 34/34 6 Jobs Sun 28 25/25 8 Jo…" at bounding box center [529, 312] width 1058 height 348
drag, startPoint x: 735, startPoint y: 363, endPoint x: 706, endPoint y: 361, distance: 29.3
click at [706, 361] on app-calendar-viewport "Thu 25 66/68 11 Jobs Fri 26 21/21 10 Jobs Sat 27 34/34 6 Jobs Sun 28 25/25 8 Jo…" at bounding box center [529, 312] width 1058 height 348
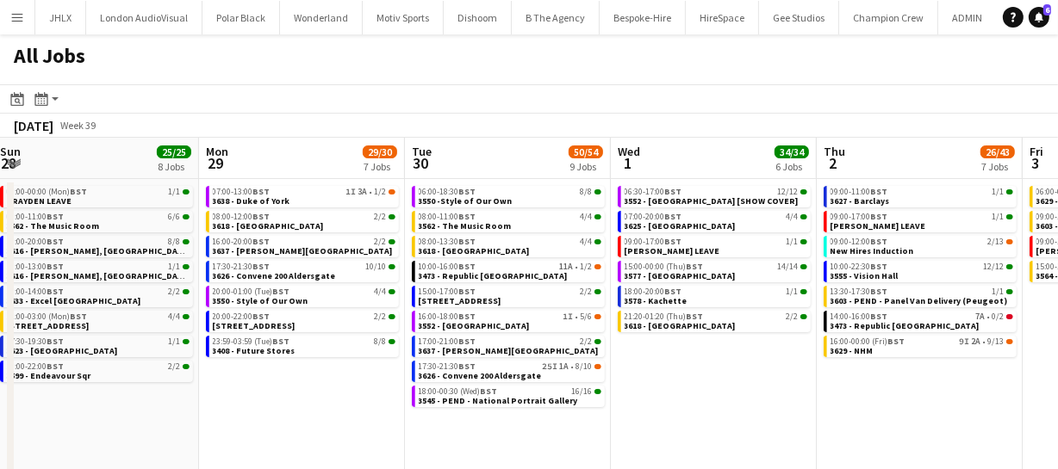
click at [706, 369] on app-calendar-viewport "Thu 25 66/68 11 Jobs Fri 26 21/21 10 Jobs Sat 27 34/34 6 Jobs Sun 28 25/25 8 Jo…" at bounding box center [529, 312] width 1058 height 348
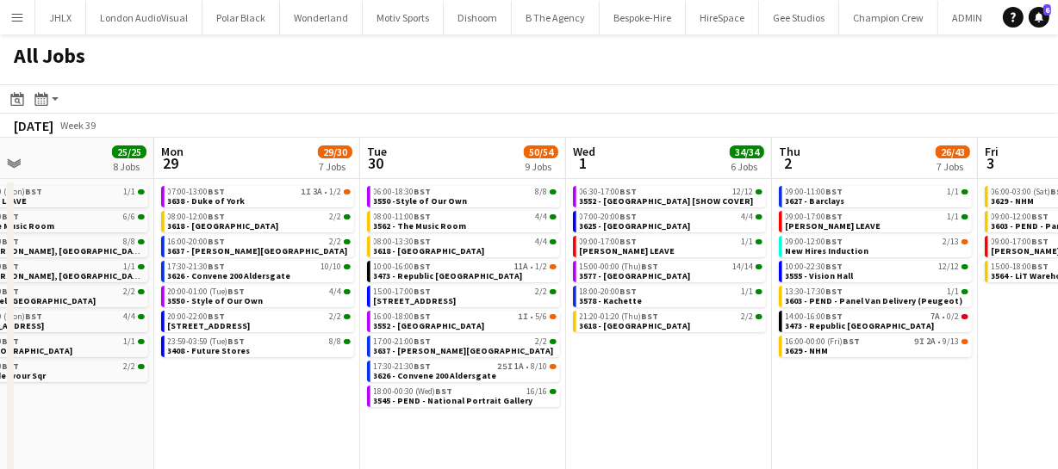
click at [618, 373] on app-calendar-viewport "Thu 25 66/68 11 Jobs Fri 26 21/21 10 Jobs Sat 27 34/34 6 Jobs Sun 28 25/25 8 Jo…" at bounding box center [529, 312] width 1058 height 348
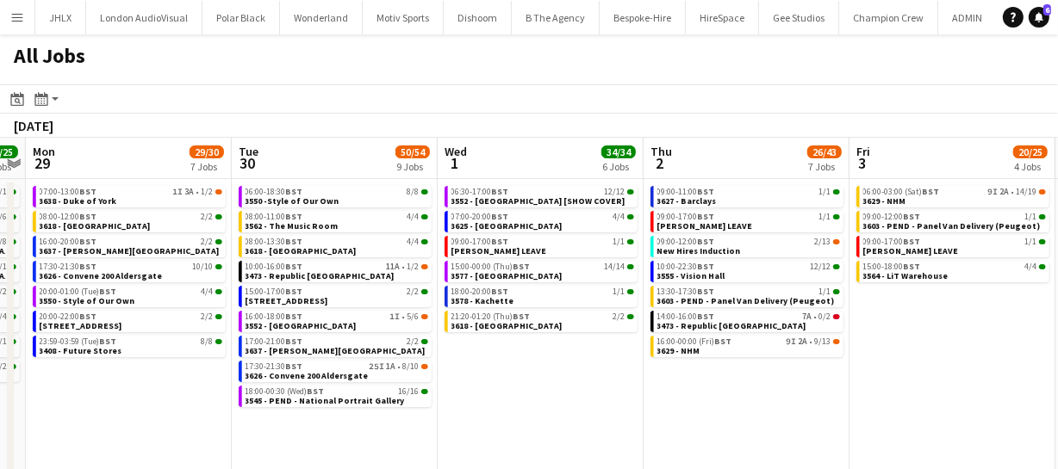
drag, startPoint x: 679, startPoint y: 390, endPoint x: 574, endPoint y: 387, distance: 105.1
click at [580, 387] on app-calendar-viewport "Thu 25 66/68 11 Jobs Fri 26 21/21 10 Jobs Sat 27 34/34 6 Jobs Sun 28 25/25 8 Jo…" at bounding box center [529, 312] width 1058 height 348
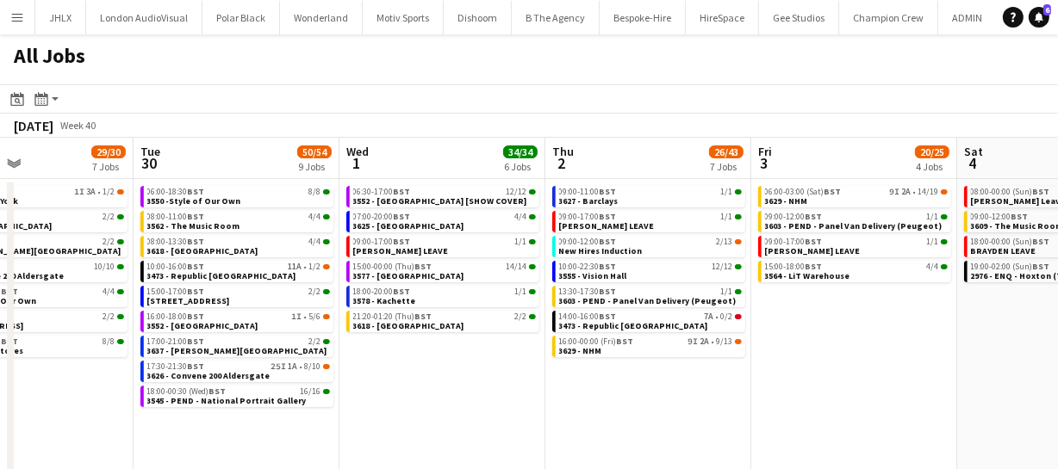
drag, startPoint x: 685, startPoint y: 380, endPoint x: 569, endPoint y: 363, distance: 117.5
click at [563, 368] on app-calendar-viewport "Sat 27 34/34 6 Jobs Sun 28 25/25 8 Jobs Mon 29 29/30 7 Jobs Tue 30 50/54 9 Jobs…" at bounding box center [529, 312] width 1058 height 348
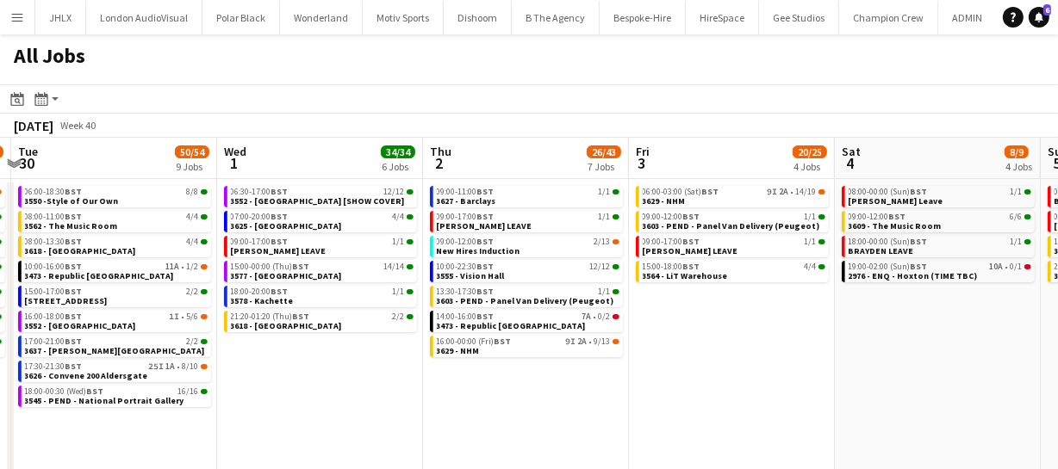
drag, startPoint x: 599, startPoint y: 372, endPoint x: 517, endPoint y: 344, distance: 87.1
click at [502, 351] on app-calendar-viewport "Sat 27 34/34 6 Jobs Sun 28 25/25 8 Jobs Mon 29 29/30 7 Jobs Tue 30 50/54 9 Jobs…" at bounding box center [529, 312] width 1058 height 348
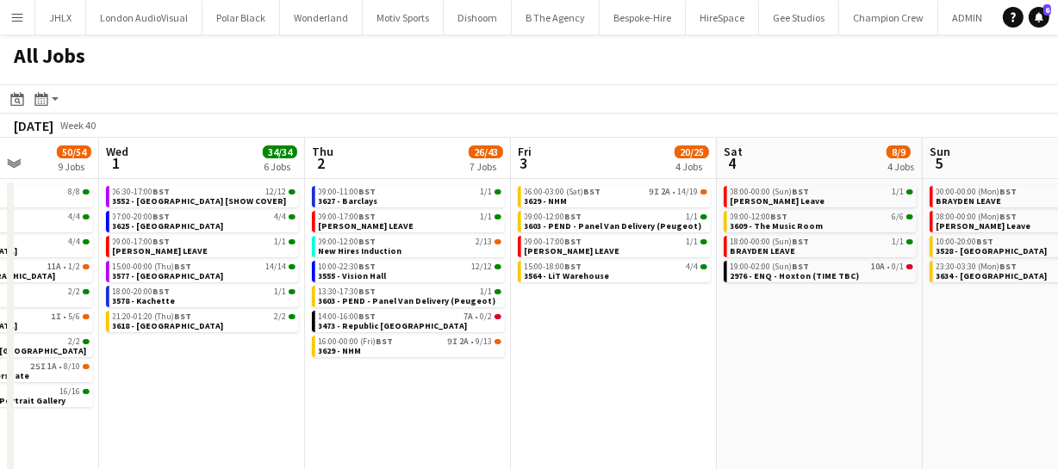
drag, startPoint x: 522, startPoint y: 350, endPoint x: 493, endPoint y: 350, distance: 28.4
click at [456, 347] on app-calendar-viewport "Sat 27 34/34 6 Jobs Sun 28 25/25 8 Jobs Mon 29 29/30 7 Jobs Tue 30 50/54 9 Jobs…" at bounding box center [529, 312] width 1058 height 348
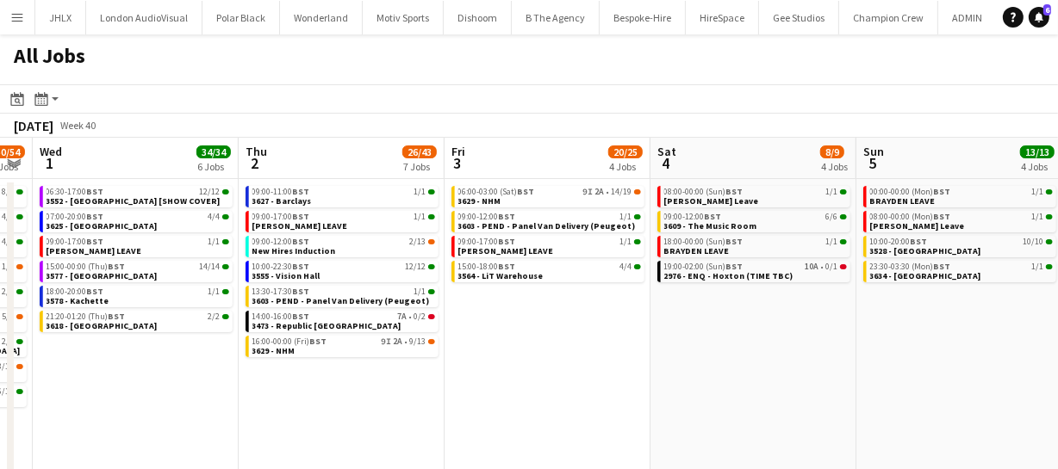
click at [491, 363] on app-calendar-viewport "Sat 27 34/34 6 Jobs Sun 28 25/25 8 Jobs Mon 29 29/30 7 Jobs Tue 30 50/54 9 Jobs…" at bounding box center [529, 312] width 1058 height 348
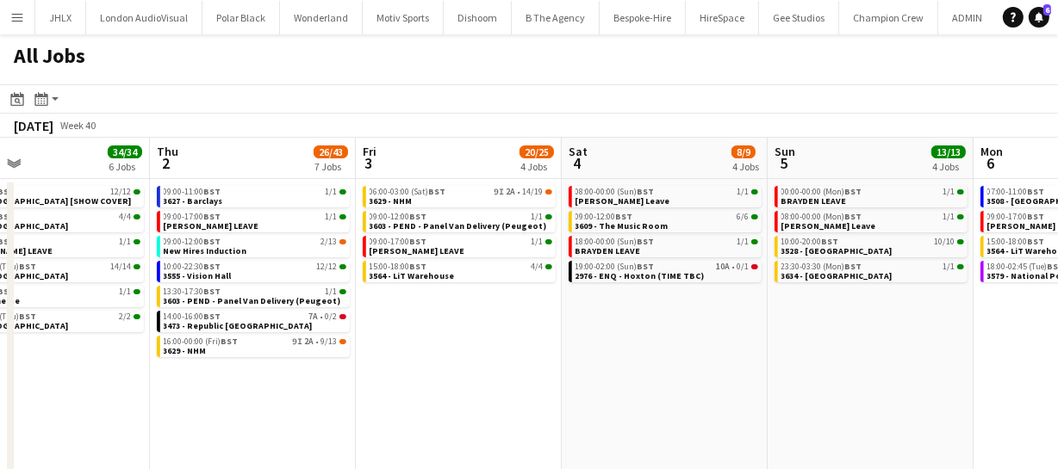
click at [592, 378] on app-calendar-viewport "Mon 29 29/30 7 Jobs Tue 30 50/54 9 Jobs Wed 1 34/34 6 Jobs Thu 2 26/43 7 Jobs F…" at bounding box center [529, 312] width 1058 height 348
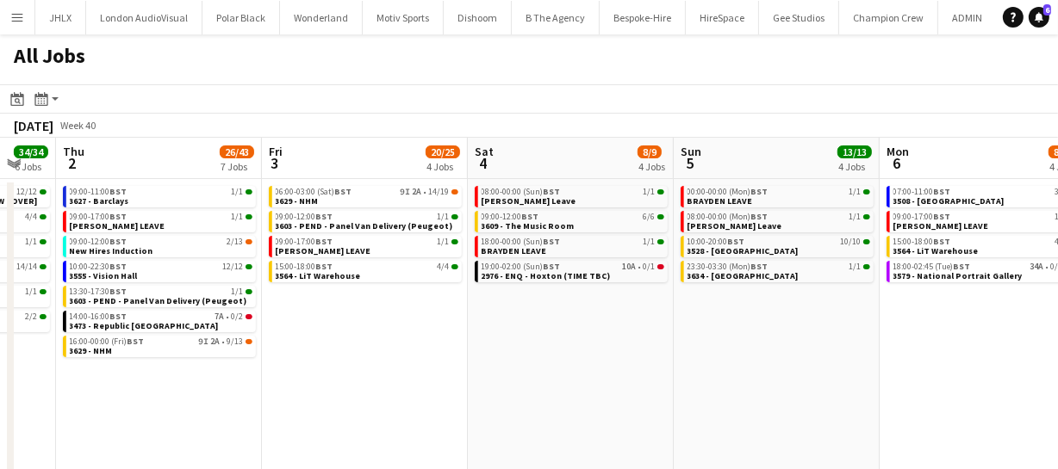
drag, startPoint x: 507, startPoint y: 357, endPoint x: 447, endPoint y: 338, distance: 63.2
click at [381, 347] on app-calendar-viewport "Mon 29 29/30 7 Jobs Tue 30 50/54 9 Jobs Wed 1 34/34 6 Jobs Thu 2 26/43 7 Jobs F…" at bounding box center [529, 312] width 1058 height 348
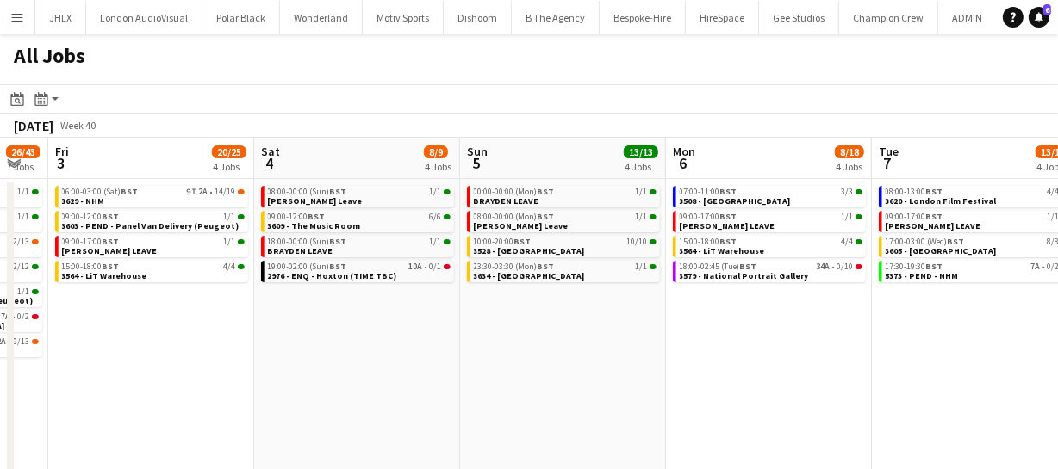
click at [376, 320] on app-calendar-viewport "Mon 29 29/30 7 Jobs Tue 30 50/54 9 Jobs Wed 1 34/34 6 Jobs Thu 2 26/43 7 Jobs F…" at bounding box center [529, 312] width 1058 height 348
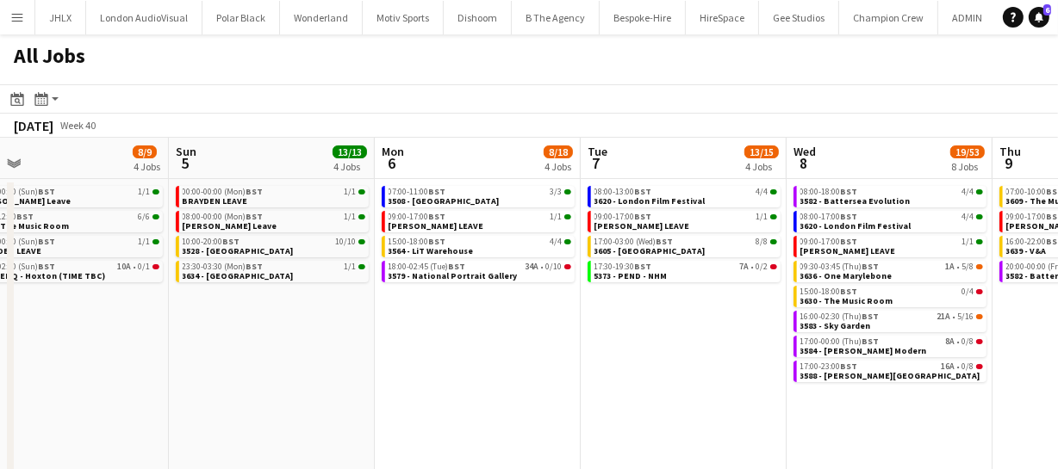
click at [393, 350] on app-calendar-viewport "Thu 2 26/43 7 Jobs Fri 3 20/25 4 Jobs Sat 4 8/9 4 Jobs Sun 5 13/13 4 Jobs Mon 6…" at bounding box center [529, 312] width 1058 height 348
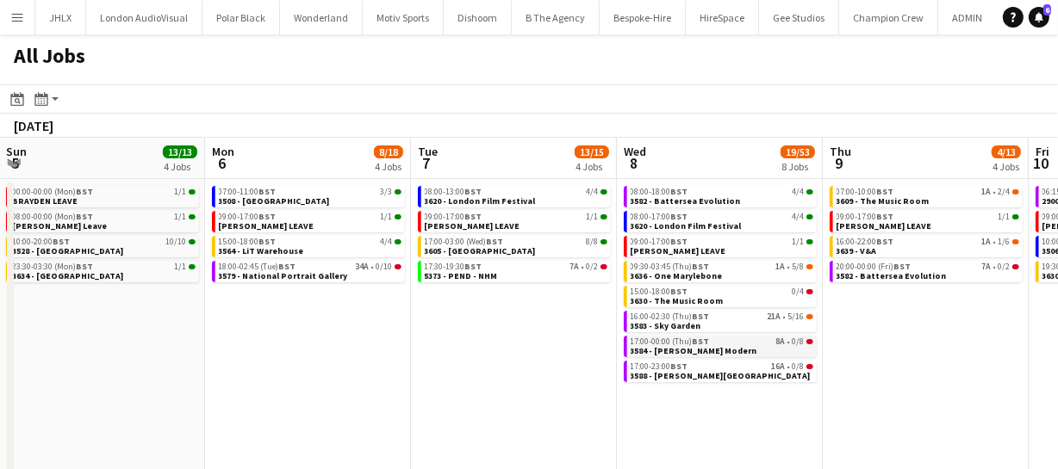
drag, startPoint x: 476, startPoint y: 351, endPoint x: 439, endPoint y: 351, distance: 37.0
click at [352, 347] on app-calendar-viewport "Thu 2 26/43 7 Jobs Fri 3 20/25 4 Jobs Sat 4 8/9 4 Jobs Sun 5 13/13 4 Jobs Mon 6…" at bounding box center [529, 312] width 1058 height 348
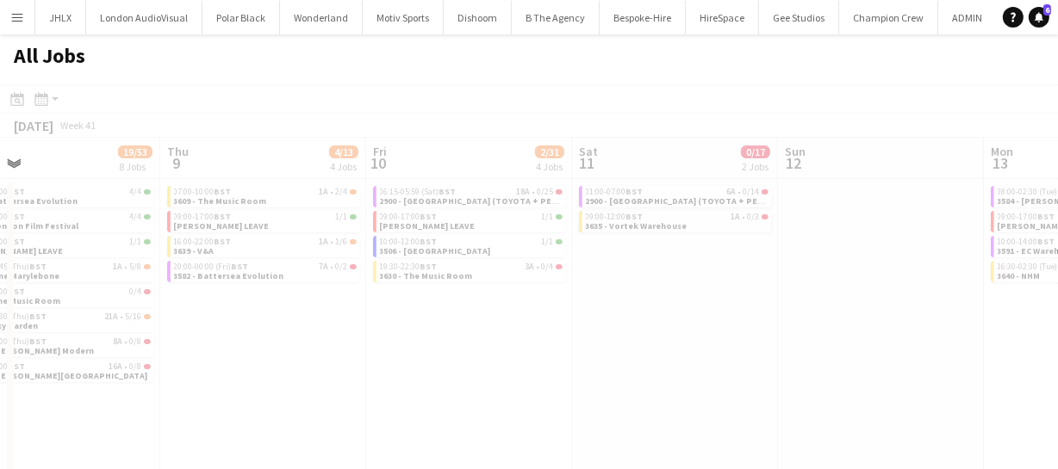
drag, startPoint x: 851, startPoint y: 360, endPoint x: 400, endPoint y: 352, distance: 451.3
click at [354, 350] on app-calendar-viewport "Mon 6 8/18 4 Jobs Tue 7 13/15 4 Jobs Wed 8 19/53 8 Jobs Thu 9 4/13 4 Jobs Fri 1…" at bounding box center [529, 312] width 1058 height 348
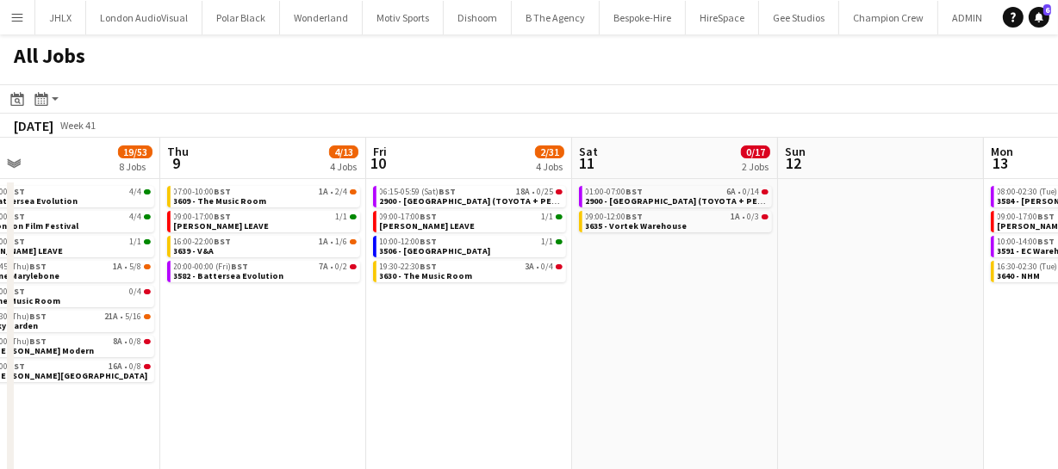
click at [580, 359] on app-calendar-viewport "Mon 6 8/18 4 Jobs Tue 7 13/15 4 Jobs Wed 8 19/53 8 Jobs Thu 9 4/13 4 Jobs Fri 1…" at bounding box center [529, 312] width 1058 height 348
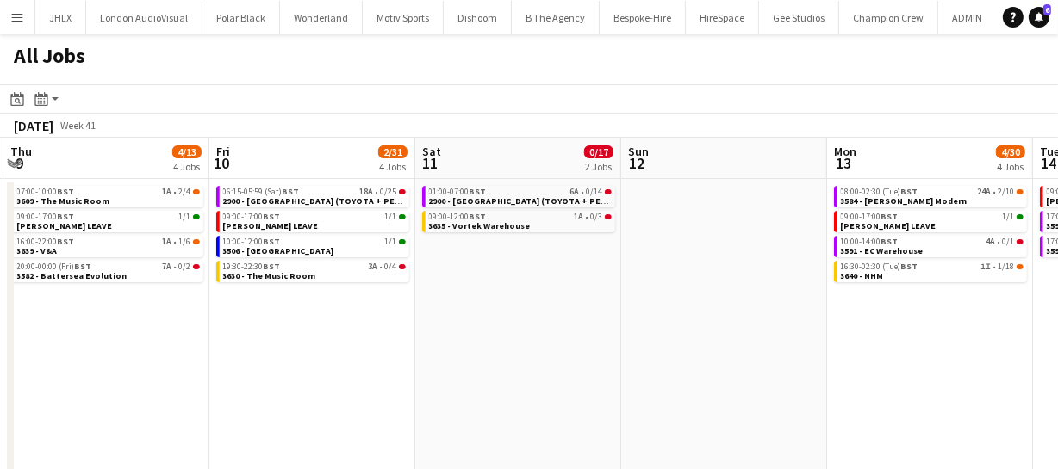
click at [620, 369] on app-calendar-viewport "Mon 6 8/18 4 Jobs Tue 7 13/15 4 Jobs Wed 8 19/53 8 Jobs Thu 9 4/13 4 Jobs Fri 1…" at bounding box center [529, 312] width 1058 height 348
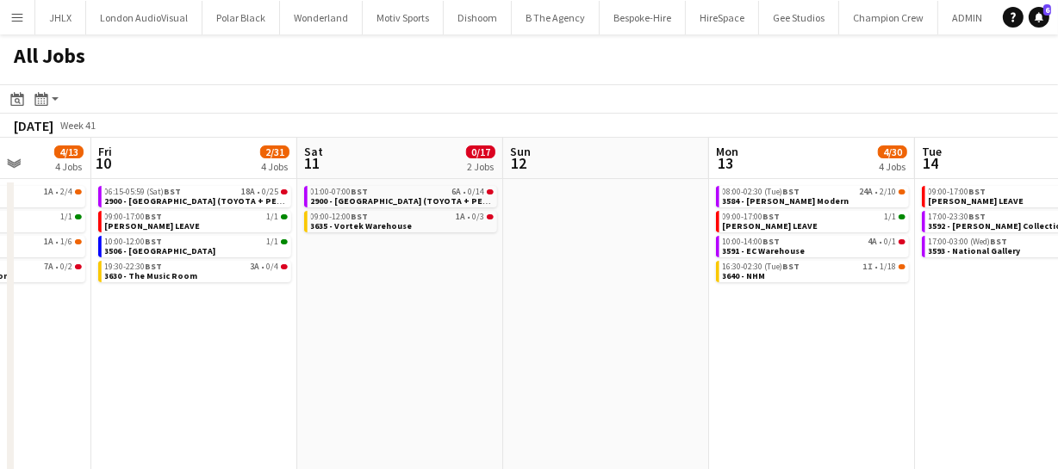
click at [597, 372] on app-calendar-viewport "Mon 6 8/18 4 Jobs Tue 7 13/15 4 Jobs Wed 8 19/53 8 Jobs Thu 9 4/13 4 Jobs Fri 1…" at bounding box center [529, 312] width 1058 height 348
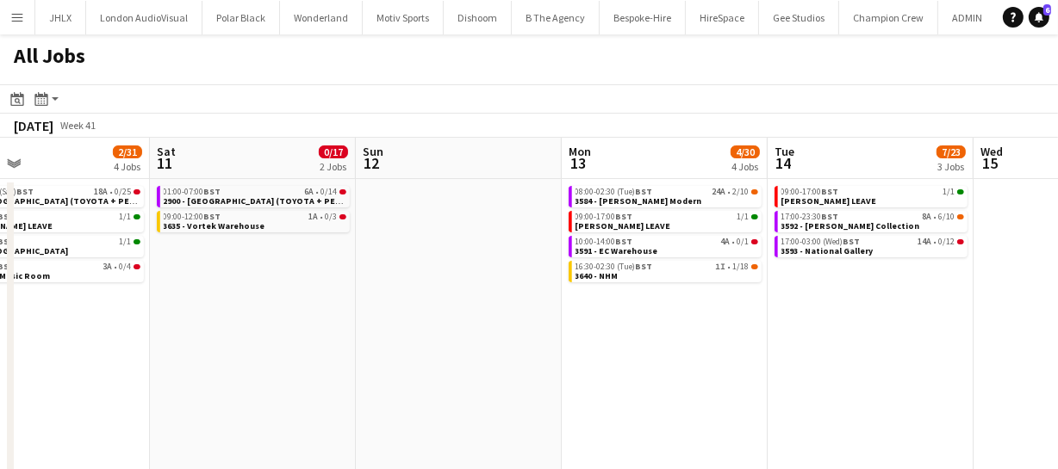
drag, startPoint x: 662, startPoint y: 374, endPoint x: 524, endPoint y: 359, distance: 138.6
click at [488, 361] on app-calendar-viewport "Wed 8 19/53 8 Jobs Thu 9 4/13 4 Jobs Fri 10 2/31 4 Jobs Sat 11 0/17 2 Jobs Sun …" at bounding box center [529, 312] width 1058 height 348
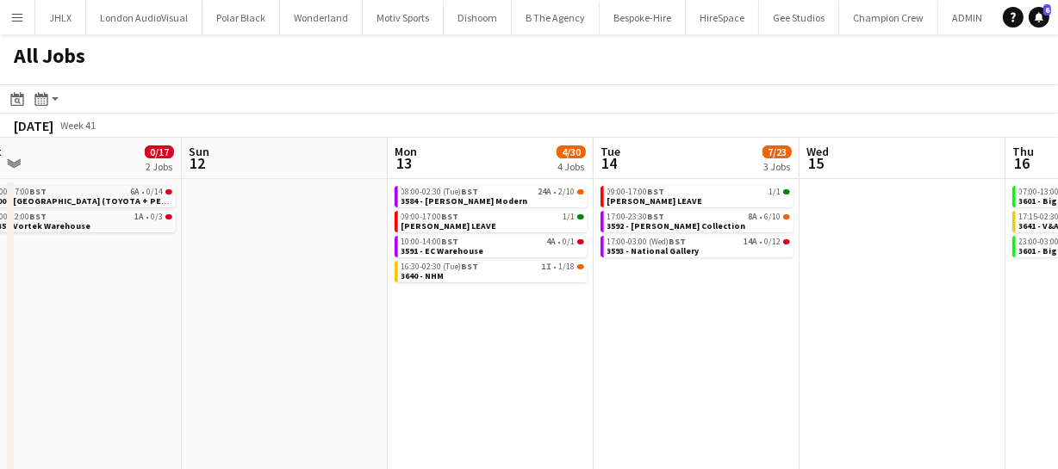
drag, startPoint x: 474, startPoint y: 349, endPoint x: 520, endPoint y: 344, distance: 46.7
click at [431, 346] on app-calendar-viewport "Wed 8 19/53 8 Jobs Thu 9 4/13 4 Jobs Fri 10 2/31 4 Jobs Sat 11 0/17 2 Jobs Sun …" at bounding box center [529, 312] width 1058 height 348
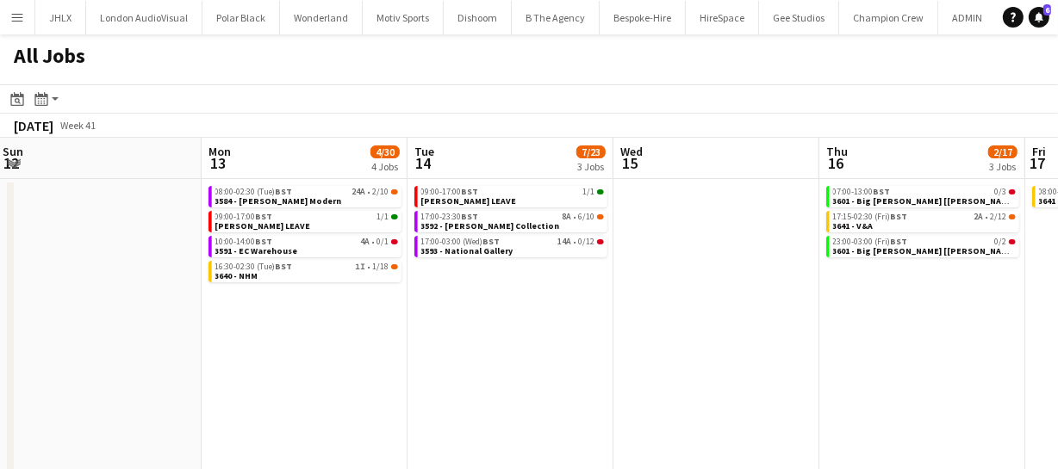
click at [413, 339] on app-all-jobs "All Jobs Date picker SEP 2025 SEP 2025 Monday M Tuesday T Wednesday W Thursday …" at bounding box center [529, 259] width 1058 height 451
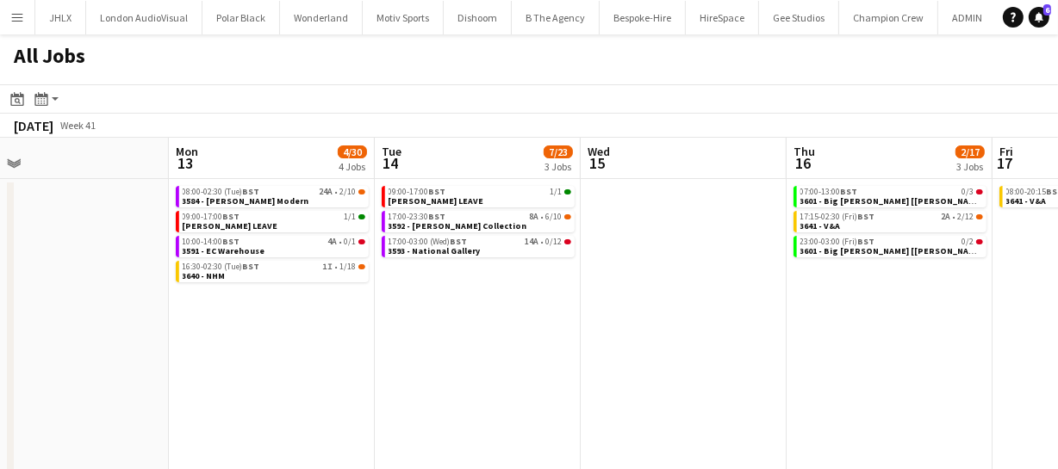
drag, startPoint x: 482, startPoint y: 350, endPoint x: 429, endPoint y: 332, distance: 56.4
click at [442, 340] on app-calendar-viewport "Fri 10 2/31 4 Jobs Sat 11 0/17 2 Jobs Sun 12 Mon 13 4/30 4 Jobs Tue 14 7/23 3 J…" at bounding box center [529, 312] width 1058 height 348
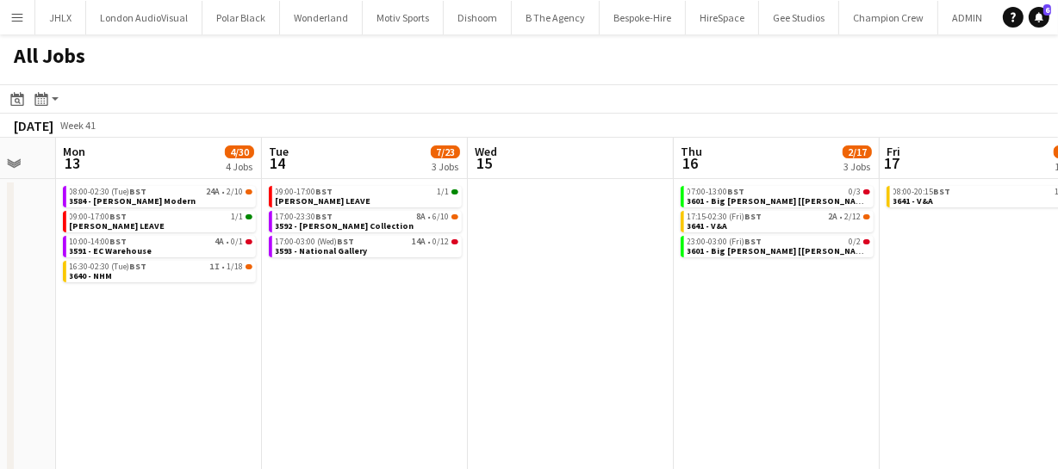
click at [707, 324] on app-calendar-viewport "Fri 10 2/31 4 Jobs Sat 11 0/17 2 Jobs Sun 12 Mon 13 4/30 4 Jobs Tue 14 7/23 3 J…" at bounding box center [529, 312] width 1058 height 348
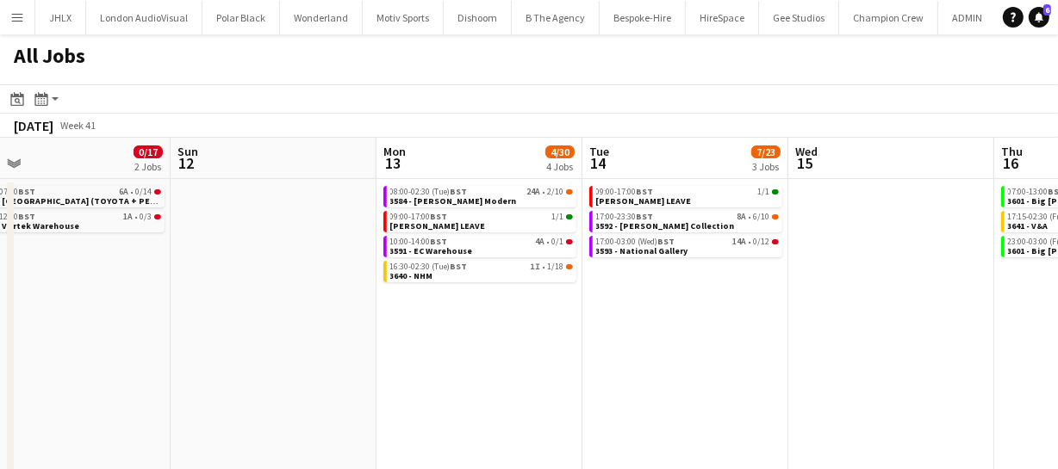
drag, startPoint x: 522, startPoint y: 347, endPoint x: 555, endPoint y: 340, distance: 33.4
click at [727, 337] on app-calendar-viewport "Thu 9 4/13 4 Jobs Fri 10 2/31 4 Jobs Sat 11 0/17 2 Jobs Sun 12 Mon 13 4/30 4 Jo…" at bounding box center [529, 312] width 1058 height 348
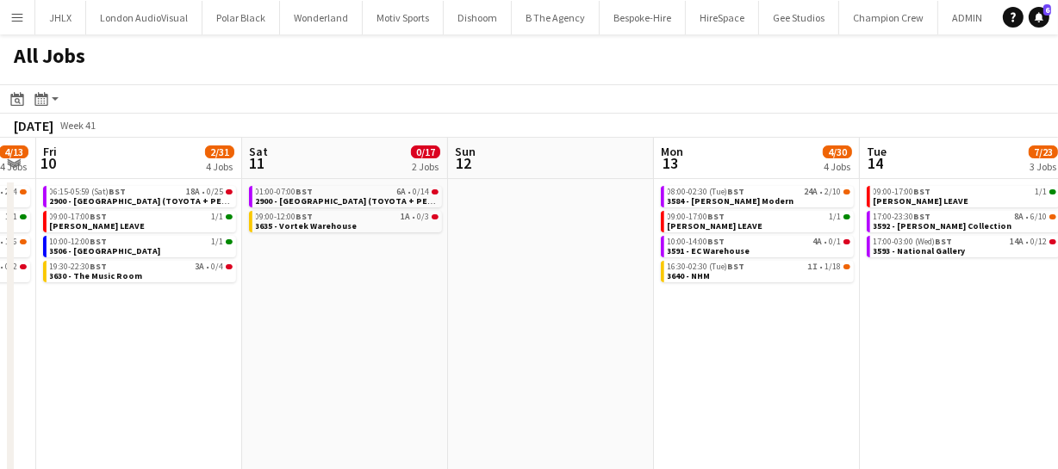
drag, startPoint x: 466, startPoint y: 338, endPoint x: 757, endPoint y: 328, distance: 291.2
click at [713, 324] on app-calendar-viewport "Wed 8 19/53 8 Jobs Thu 9 4/13 4 Jobs Fri 10 2/31 4 Jobs Sat 11 0/17 2 Jobs Sun …" at bounding box center [529, 312] width 1058 height 348
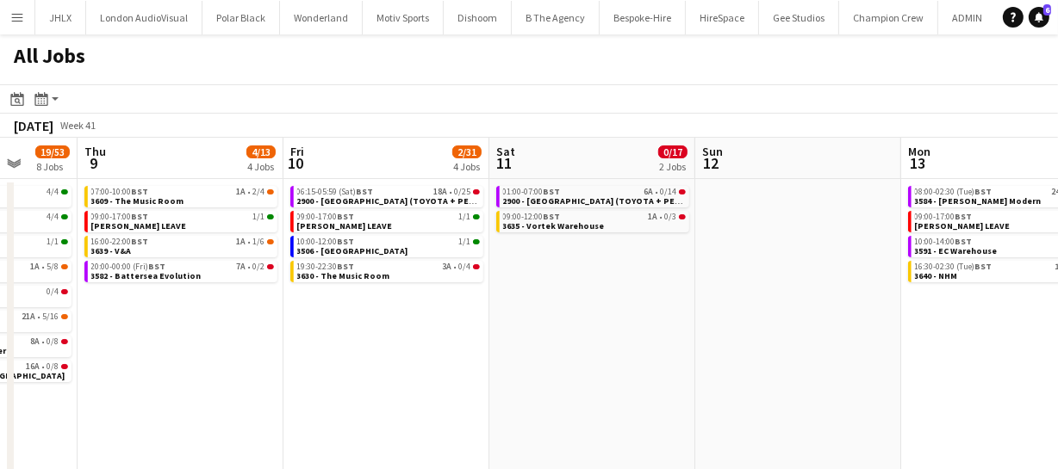
drag, startPoint x: 485, startPoint y: 337, endPoint x: 915, endPoint y: 338, distance: 429.7
click at [865, 338] on app-calendar-viewport "Mon 6 8/18 4 Jobs Tue 7 13/15 4 Jobs Wed 8 19/53 8 Jobs Thu 9 4/13 4 Jobs Fri 1…" at bounding box center [529, 312] width 1058 height 348
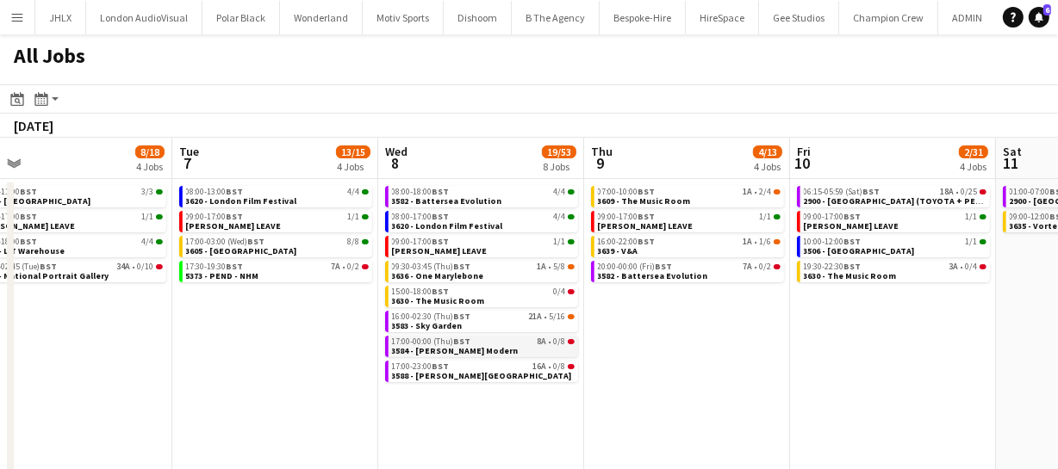
drag, startPoint x: 537, startPoint y: 349, endPoint x: 809, endPoint y: 352, distance: 272.2
click at [825, 346] on app-calendar-viewport "Sat 4 8/9 4 Jobs Sun 5 13/13 4 Jobs Mon 6 8/18 4 Jobs Tue 7 13/15 4 Jobs Wed 8 …" at bounding box center [529, 312] width 1058 height 348
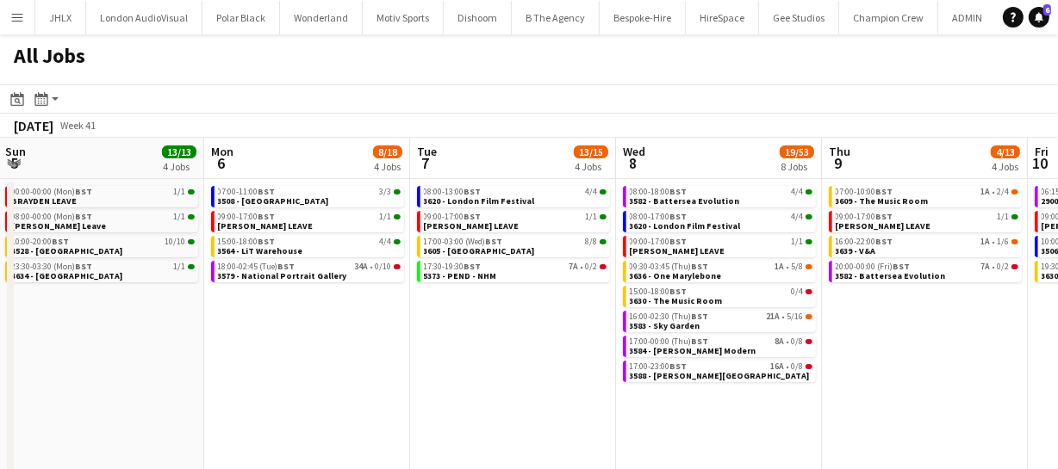
click at [753, 330] on app-calendar-viewport "Fri 3 20/25 4 Jobs Sat 4 8/9 4 Jobs Sun 5 13/13 4 Jobs Mon 6 8/18 4 Jobs Tue 7 …" at bounding box center [529, 312] width 1058 height 348
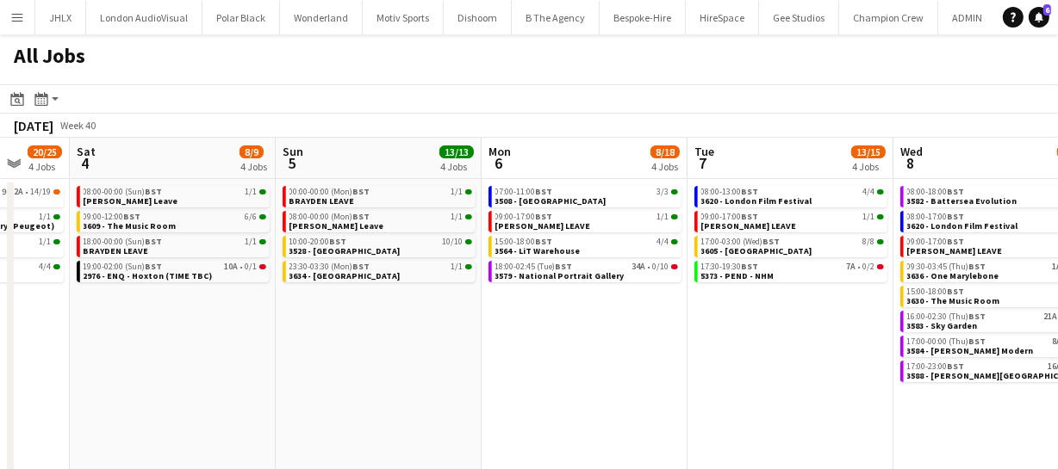
click at [848, 344] on app-calendar-viewport "Wed 1 34/34 6 Jobs Thu 2 26/43 7 Jobs Fri 3 20/25 4 Jobs Sat 4 8/9 4 Jobs Sun 5…" at bounding box center [529, 312] width 1058 height 348
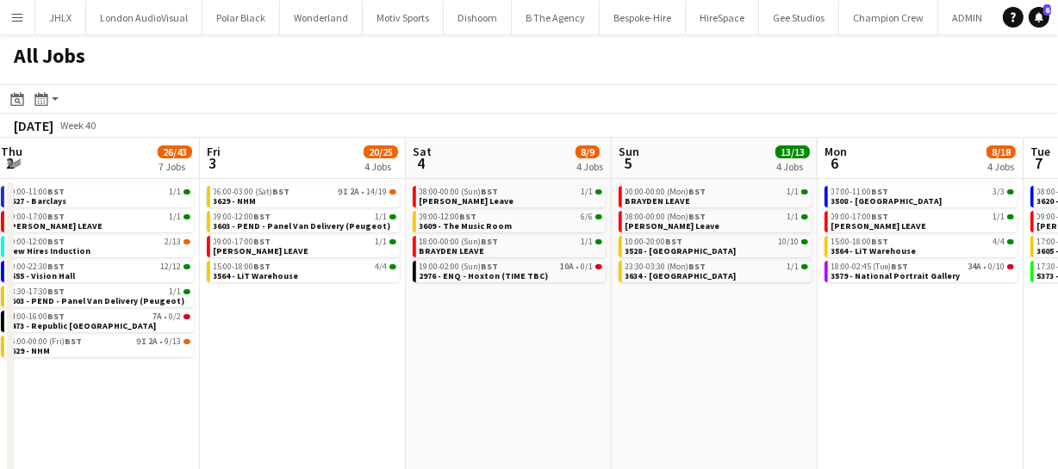
drag, startPoint x: 687, startPoint y: 359, endPoint x: 907, endPoint y: 360, distance: 219.6
click at [893, 354] on app-calendar-viewport "Tue 30 50/54 9 Jobs Wed 1 34/34 6 Jobs Thu 2 26/43 7 Jobs Fri 3 20/25 4 Jobs Sa…" at bounding box center [529, 312] width 1058 height 348
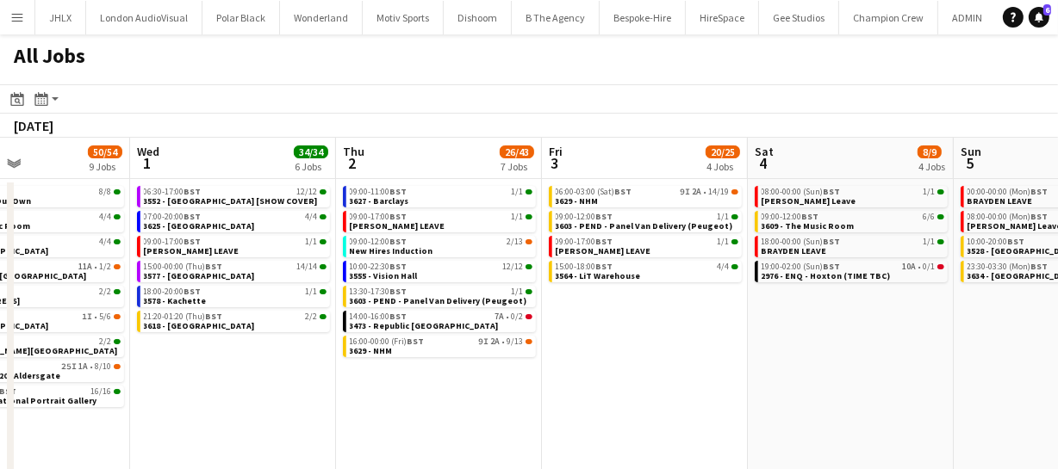
click at [914, 359] on app-calendar-viewport "Sun 28 25/25 8 Jobs Mon 29 29/30 7 Jobs Tue 30 50/54 9 Jobs Wed 1 34/34 6 Jobs …" at bounding box center [529, 312] width 1058 height 348
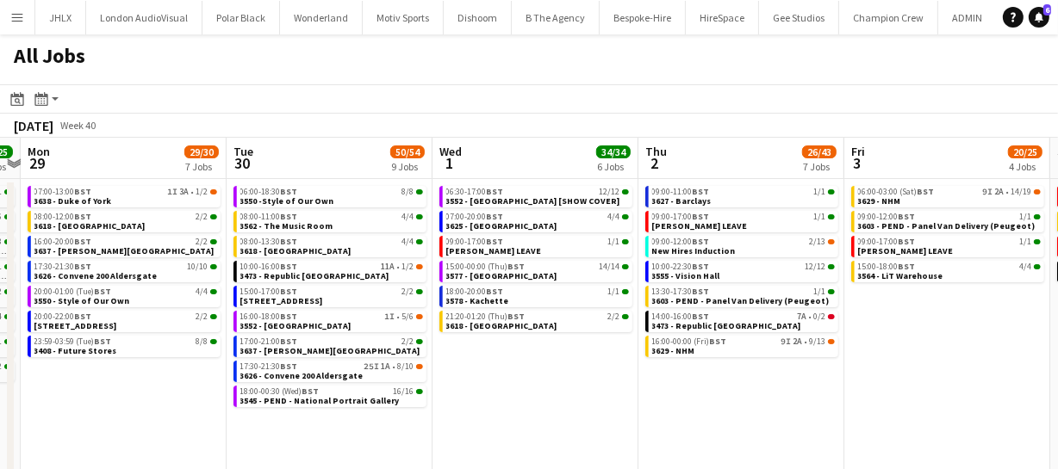
drag, startPoint x: 860, startPoint y: 363, endPoint x: 962, endPoint y: 353, distance: 102.1
click at [908, 358] on app-calendar-viewport "Fri 26 21/21 10 Jobs Sat 27 34/34 6 Jobs Sun 28 25/25 8 Jobs Mon 29 29/30 7 Job…" at bounding box center [529, 312] width 1058 height 348
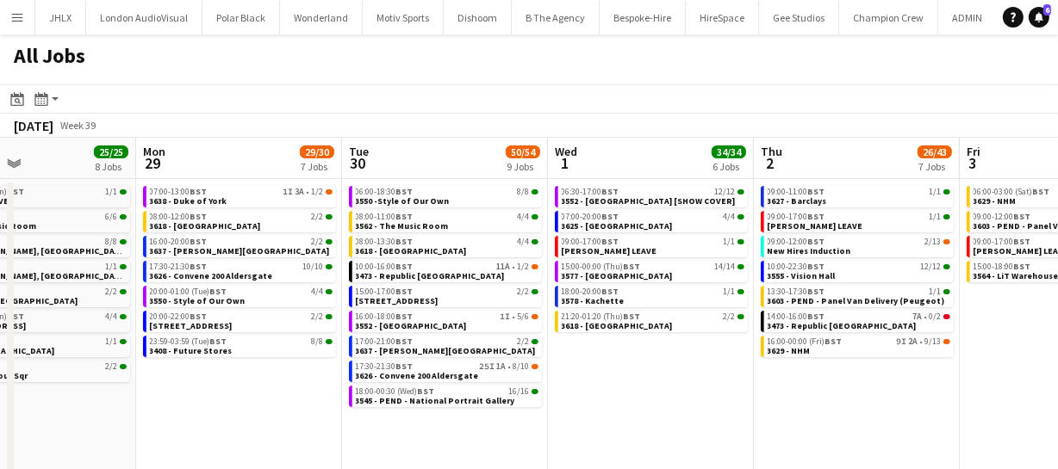
drag, startPoint x: 745, startPoint y: 400, endPoint x: 972, endPoint y: 371, distance: 229.2
click at [984, 363] on app-calendar-viewport "Fri 26 21/21 10 Jobs Sat 27 34/34 6 Jobs Sun 28 25/25 8 Jobs Mon 29 29/30 7 Job…" at bounding box center [529, 312] width 1058 height 348
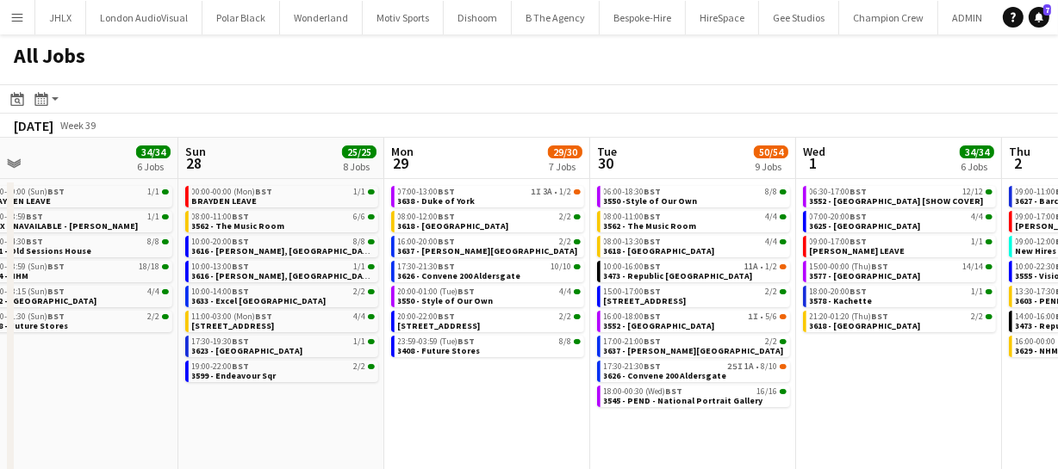
scroll to position [0, 501]
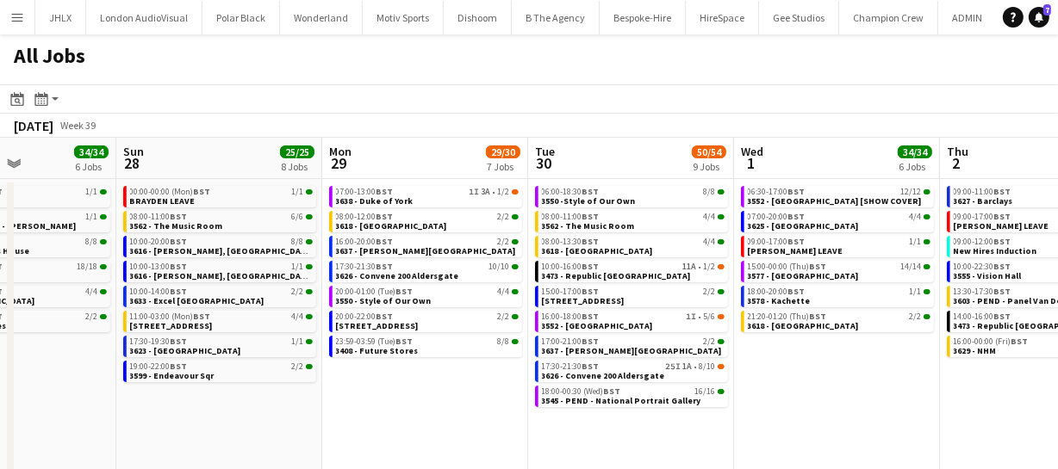
drag, startPoint x: 506, startPoint y: 392, endPoint x: 444, endPoint y: 387, distance: 63.1
click at [444, 387] on app-calendar-viewport "Thu 25 66/68 11 Jobs Fri 26 21/21 10 Jobs Sat 27 34/34 6 Jobs Sun 28 25/25 8 Jo…" at bounding box center [529, 312] width 1058 height 348
click at [580, 341] on span "17:00-21:00 BST" at bounding box center [571, 342] width 58 height 9
click at [588, 319] on span "BST" at bounding box center [590, 316] width 17 height 11
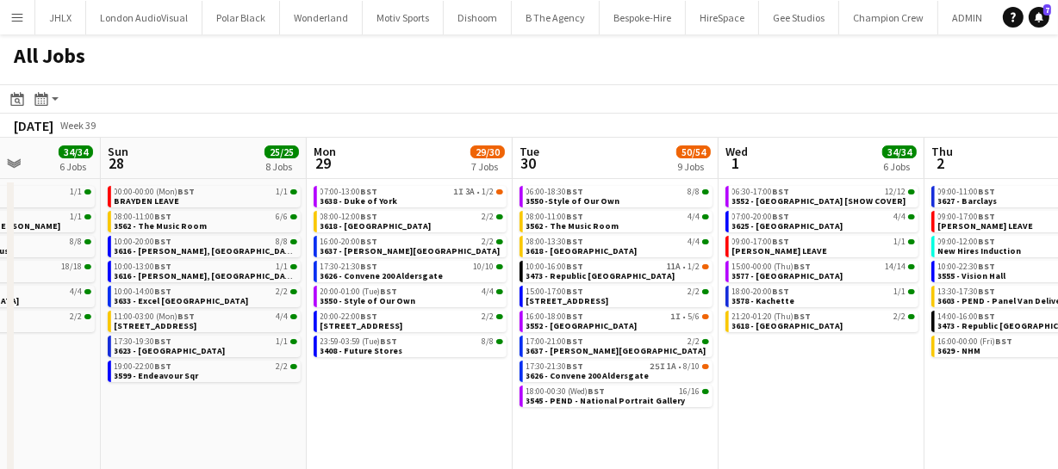
scroll to position [0, 536]
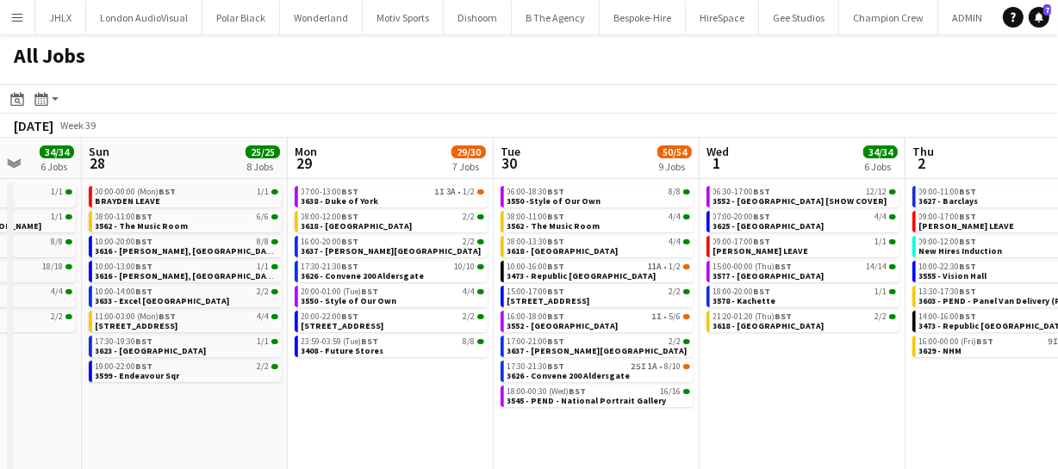
drag, startPoint x: 487, startPoint y: 380, endPoint x: 453, endPoint y: 384, distance: 34.7
click at [453, 384] on app-calendar-viewport "Thu 25 66/68 11 Jobs Fri 26 21/21 10 Jobs Sat 27 34/34 6 Jobs Sun 28 25/25 8 Jo…" at bounding box center [529, 312] width 1058 height 348
click at [569, 369] on div "17:30-21:30 BST 25I 1A • 8/10" at bounding box center [598, 367] width 183 height 9
click at [603, 351] on app-calendar-viewport "Thu 25 66/68 11 Jobs Fri 26 21/21 10 Jobs Sat 27 34/34 6 Jobs Sun 28 25/25 8 Jo…" at bounding box center [529, 312] width 1058 height 348
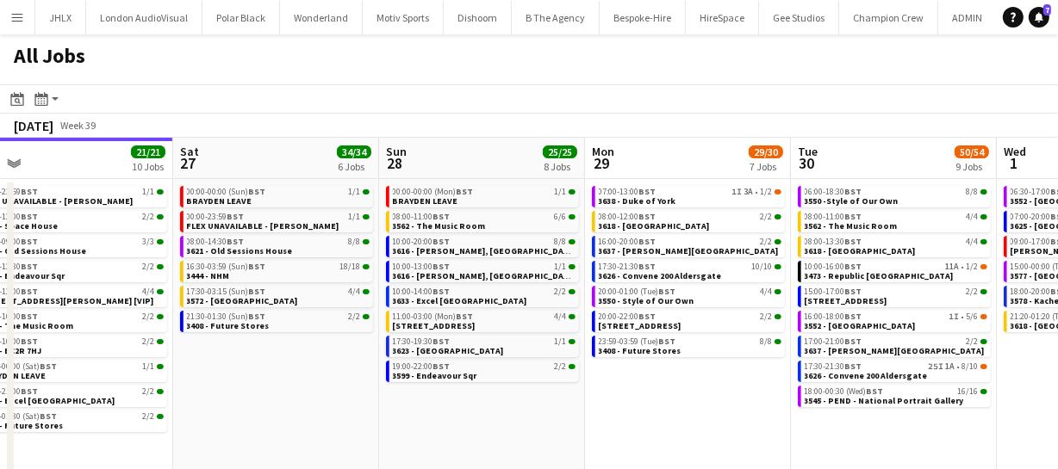
drag, startPoint x: 555, startPoint y: 353, endPoint x: 703, endPoint y: 347, distance: 147.4
click at [648, 350] on app-calendar-viewport "Wed 24 43/43 10 Jobs Thu 25 66/68 11 Jobs Fri 26 21/21 10 Jobs Sat 27 34/34 6 J…" at bounding box center [529, 312] width 1058 height 348
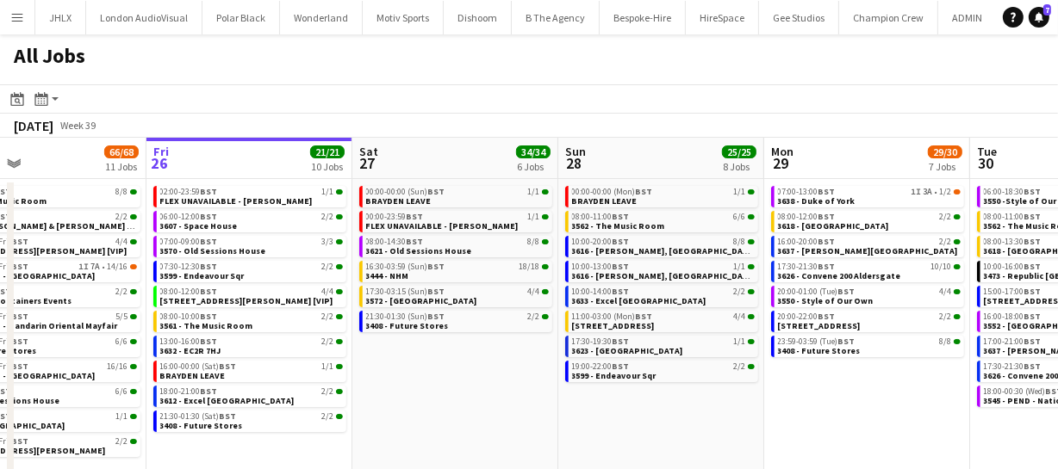
click at [654, 352] on app-calendar-viewport "Tue 23 20/20 7 Jobs Wed 24 43/43 10 Jobs Thu 25 66/68 11 Jobs Fri 26 21/21 10 J…" at bounding box center [529, 312] width 1058 height 348
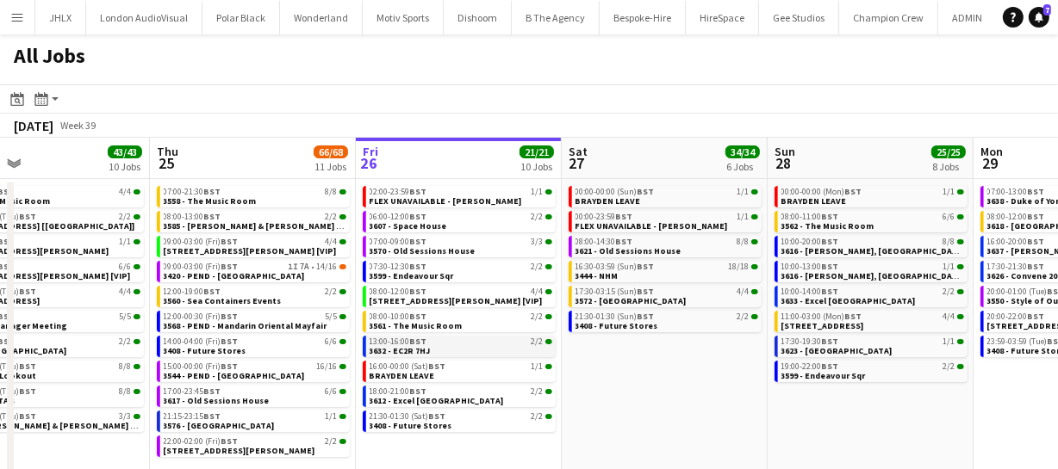
drag, startPoint x: 564, startPoint y: 355, endPoint x: 766, endPoint y: 343, distance: 201.9
click at [686, 352] on app-calendar-viewport "Mon 22 55/56 9 Jobs Tue 23 20/20 7 Jobs Wed 24 43/43 10 Jobs Thu 25 66/68 11 Jo…" at bounding box center [529, 312] width 1058 height 348
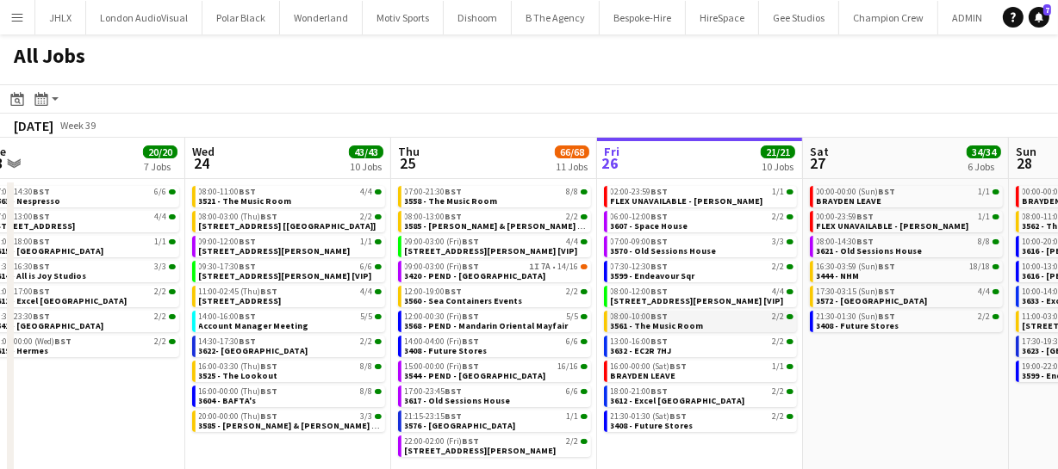
click at [939, 320] on app-calendar-viewport "Sun 21 49/51 12 Jobs Mon 22 55/56 9 Jobs Tue 23 20/20 7 Jobs Wed 24 43/43 10 Jo…" at bounding box center [529, 312] width 1058 height 348
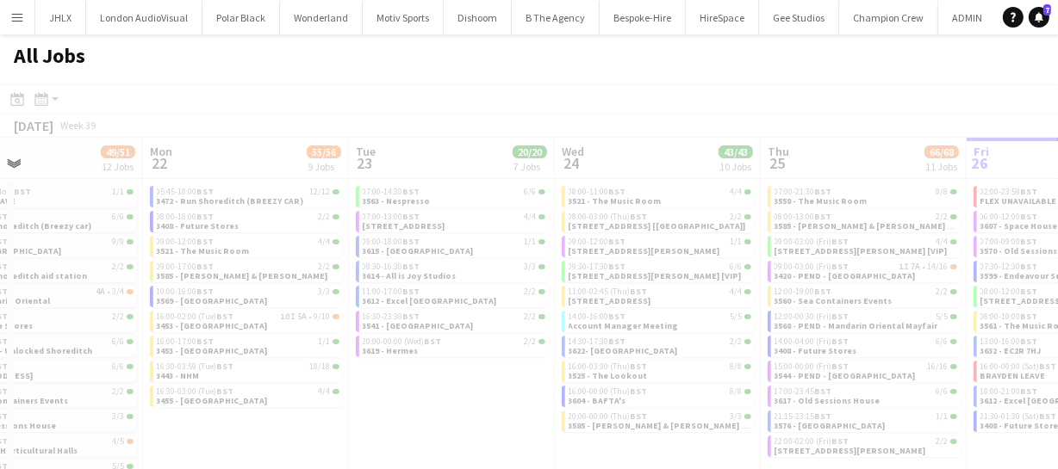
drag, startPoint x: 712, startPoint y: 324, endPoint x: 858, endPoint y: 307, distance: 146.5
click at [855, 312] on app-calendar-viewport "Fri 19 Sat 20 27/28 8 Jobs Sun 21 49/51 12 Jobs Mon 22 55/56 9 Jobs Tue 23 20/2…" at bounding box center [529, 312] width 1058 height 348
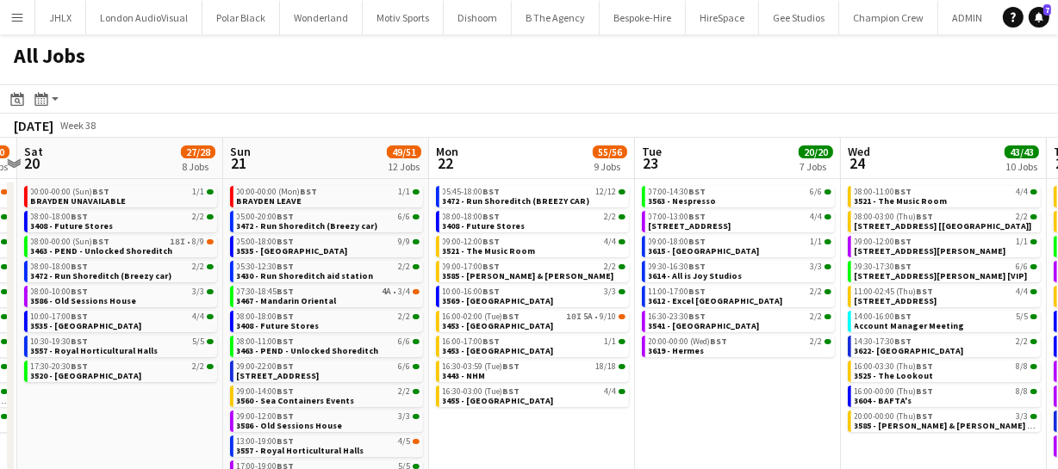
drag, startPoint x: 353, startPoint y: 336, endPoint x: 496, endPoint y: 333, distance: 143.0
click at [496, 333] on app-calendar-viewport "Thu 18 63/64 14 Jobs Fri 19 39/40 10 Jobs Sat 20 27/28 8 Jobs Sun 21 49/51 12 J…" at bounding box center [529, 365] width 1058 height 455
drag, startPoint x: 532, startPoint y: 332, endPoint x: 673, endPoint y: 320, distance: 141.7
click at [603, 327] on app-calendar-viewport "Thu 18 63/64 14 Jobs Fri 19 39/40 10 Jobs Sat 20 27/28 8 Jobs Sun 21 49/51 12 J…" at bounding box center [529, 365] width 1058 height 455
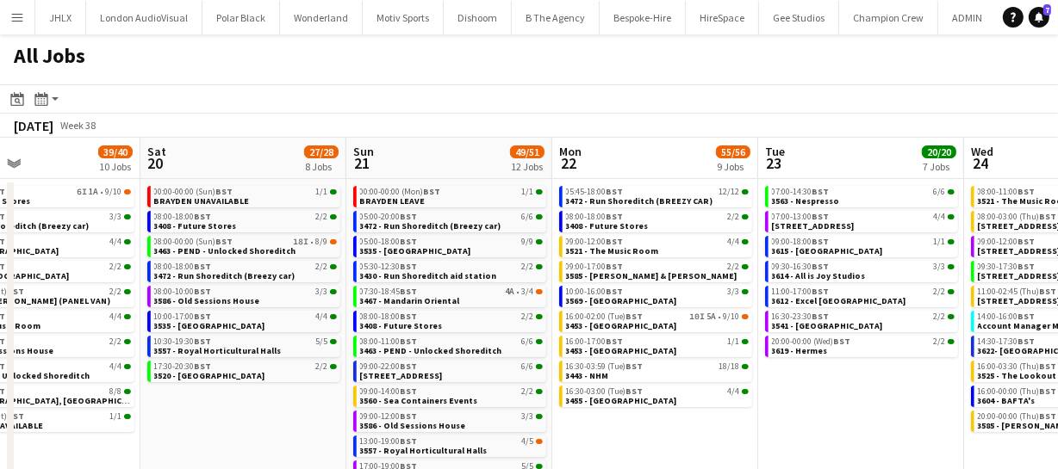
scroll to position [0, 474]
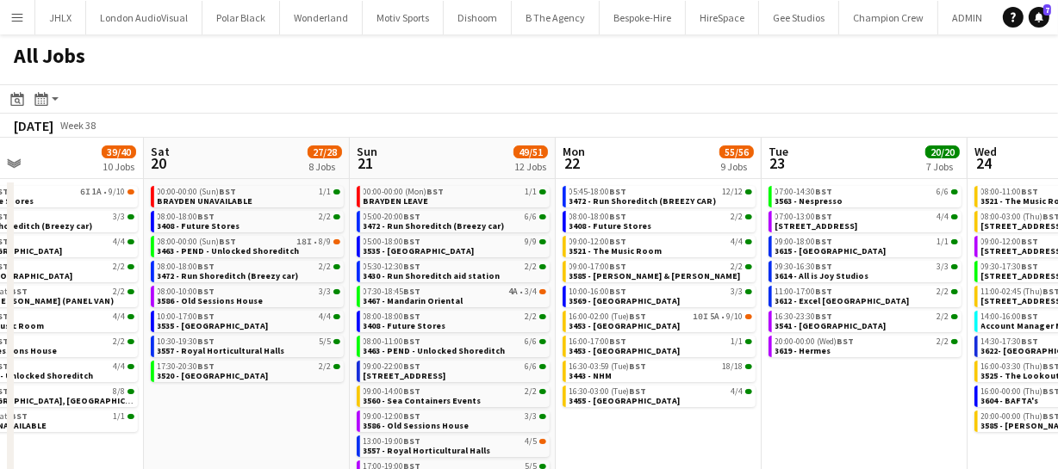
click at [266, 419] on app-date-cell "00:00-00:00 (Sun) BST 1/1 BRAYDEN UNAVAILABLE 08:00-18:00 BST 2/2 3408 - Future…" at bounding box center [247, 385] width 206 height 413
click at [207, 270] on span "3472 - Run Shoreditch (Breezy car)" at bounding box center [228, 275] width 141 height 11
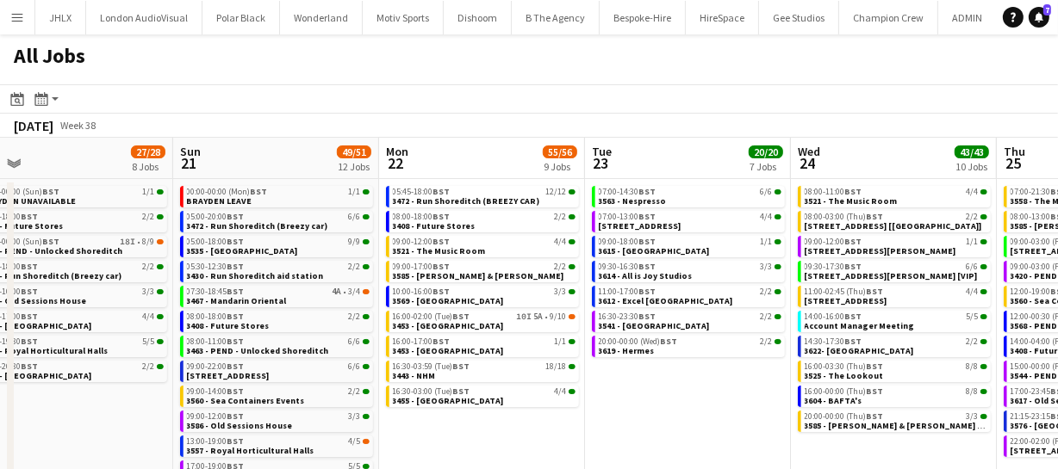
scroll to position [0, 663]
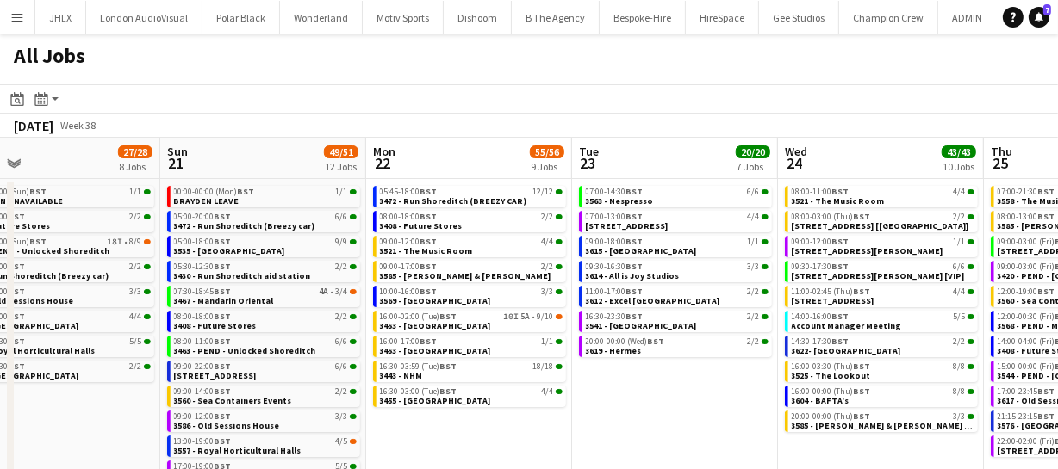
drag, startPoint x: 233, startPoint y: 425, endPoint x: 43, endPoint y: 430, distance: 189.5
click at [43, 430] on app-calendar-viewport "Wed 17 74/75 16 Jobs Thu 18 63/64 14 Jobs Fri 19 39/40 10 Jobs Sat 20 27/28 8 J…" at bounding box center [529, 365] width 1058 height 455
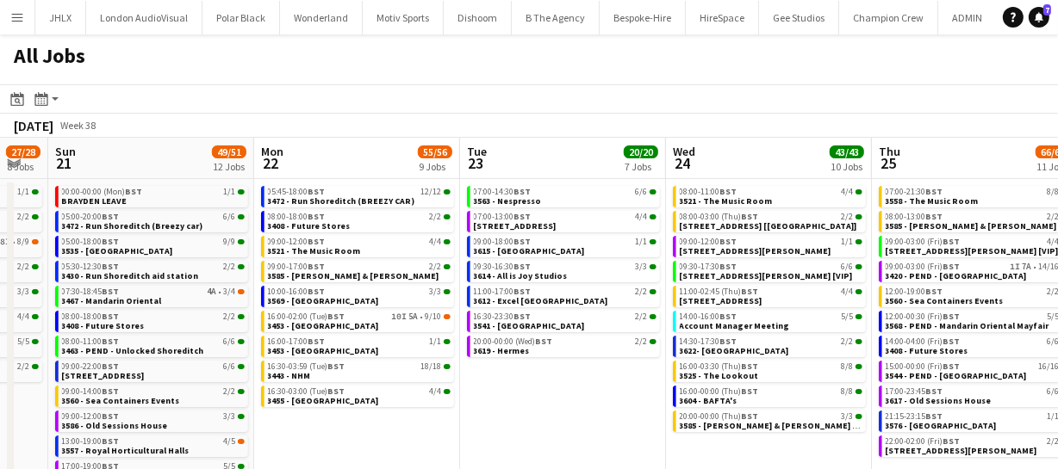
scroll to position [0, 540]
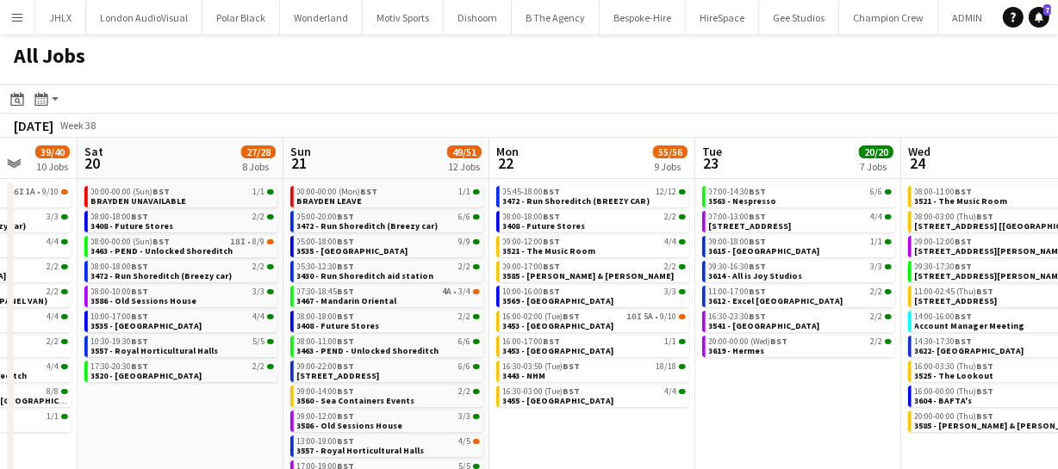
drag, startPoint x: 664, startPoint y: 404, endPoint x: 411, endPoint y: 388, distance: 253.7
click at [375, 392] on app-calendar-viewport "Wed 17 74/75 16 Jobs Thu 18 63/64 14 Jobs Fri 19 39/40 10 Jobs Sat 20 27/28 8 J…" at bounding box center [529, 365] width 1058 height 455
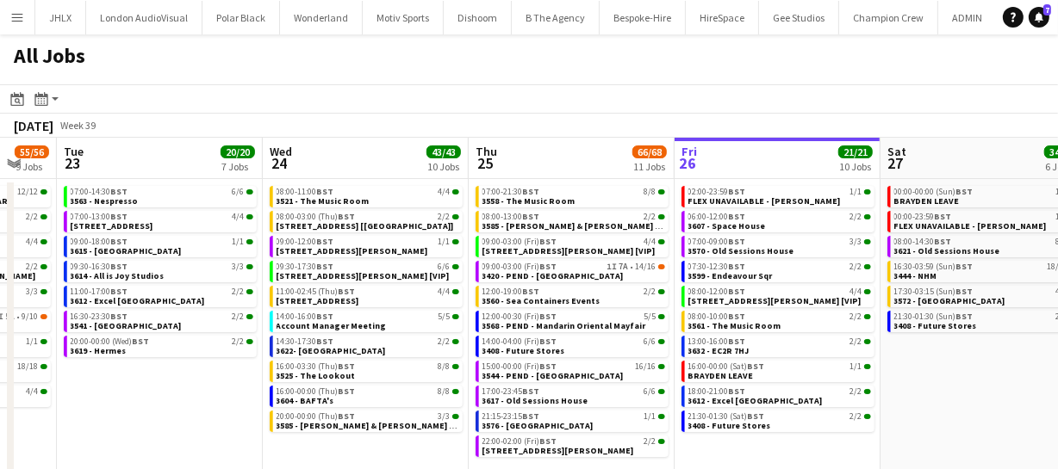
drag, startPoint x: 856, startPoint y: 356, endPoint x: 627, endPoint y: 352, distance: 229.1
click at [627, 352] on app-calendar-viewport "Fri 19 39/40 10 Jobs Sat 20 27/28 8 Jobs Sun 21 49/51 12 Jobs Mon 22 55/56 9 Jo…" at bounding box center [529, 365] width 1058 height 455
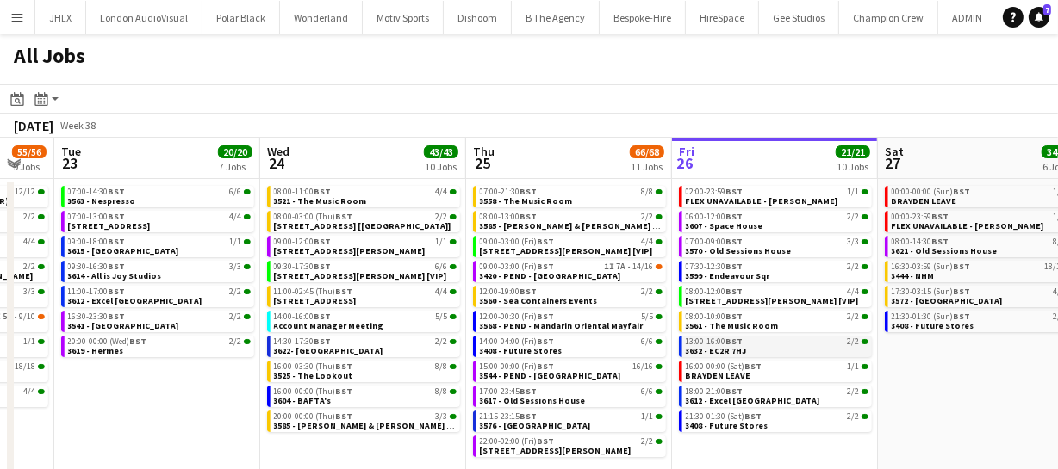
click at [460, 357] on app-calendar-viewport "Fri 19 39/40 10 Jobs Sat 20 27/28 8 Jobs Sun 21 49/51 12 Jobs Mon 22 55/56 9 Jo…" at bounding box center [529, 365] width 1058 height 455
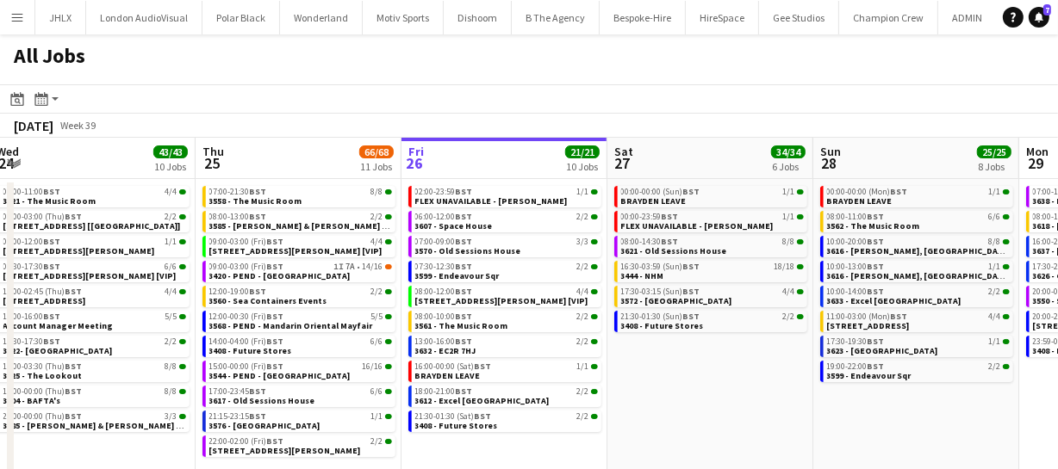
click at [465, 376] on app-calendar-viewport "Sun 21 49/51 12 Jobs Mon 22 55/56 9 Jobs Tue 23 20/20 7 Jobs Wed 24 43/43 10 Jo…" at bounding box center [529, 365] width 1058 height 455
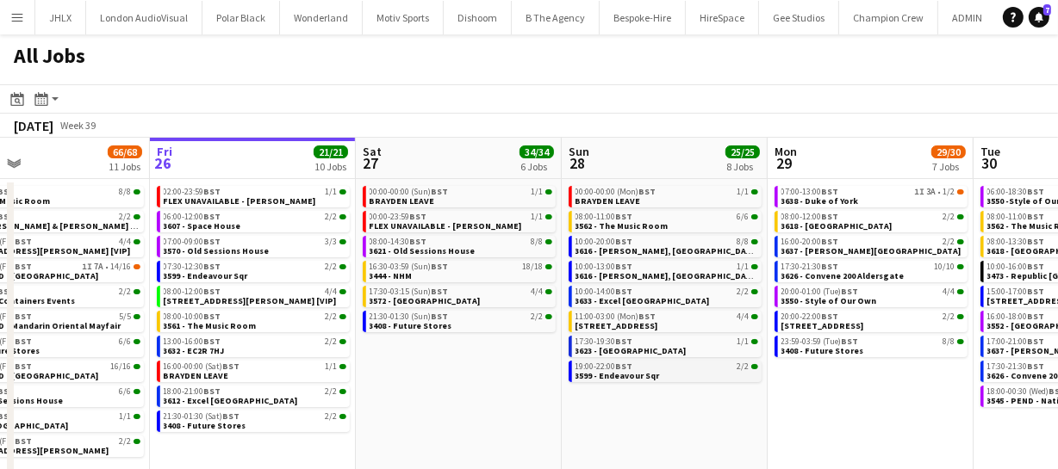
drag, startPoint x: 514, startPoint y: 382, endPoint x: 350, endPoint y: 369, distance: 165.1
click at [381, 375] on app-calendar-viewport "Tue 23 20/20 7 Jobs Wed 24 43/43 10 Jobs Thu 25 66/68 11 Jobs Fri 26 21/21 10 J…" at bounding box center [529, 365] width 1058 height 455
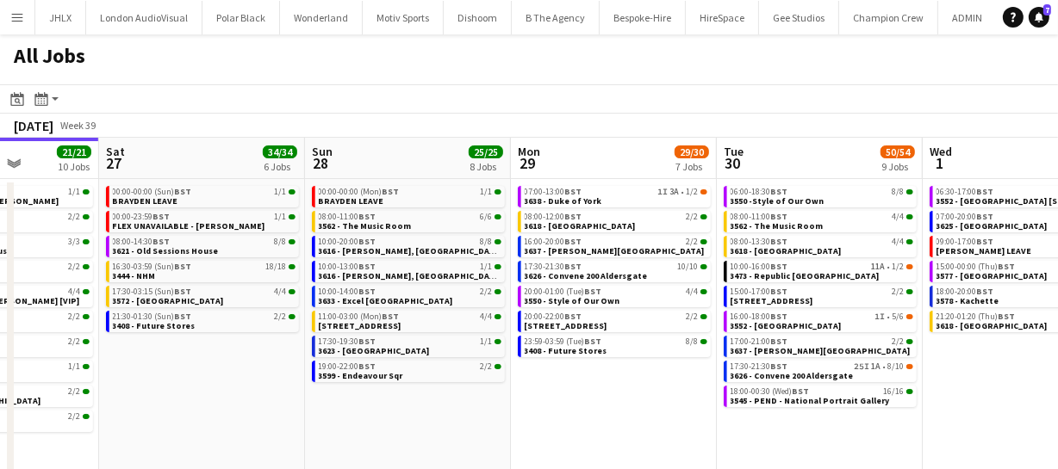
click at [316, 364] on app-calendar-viewport "Tue 23 20/20 7 Jobs Wed 24 43/43 10 Jobs Thu 25 66/68 11 Jobs Fri 26 21/21 10 J…" at bounding box center [529, 365] width 1058 height 455
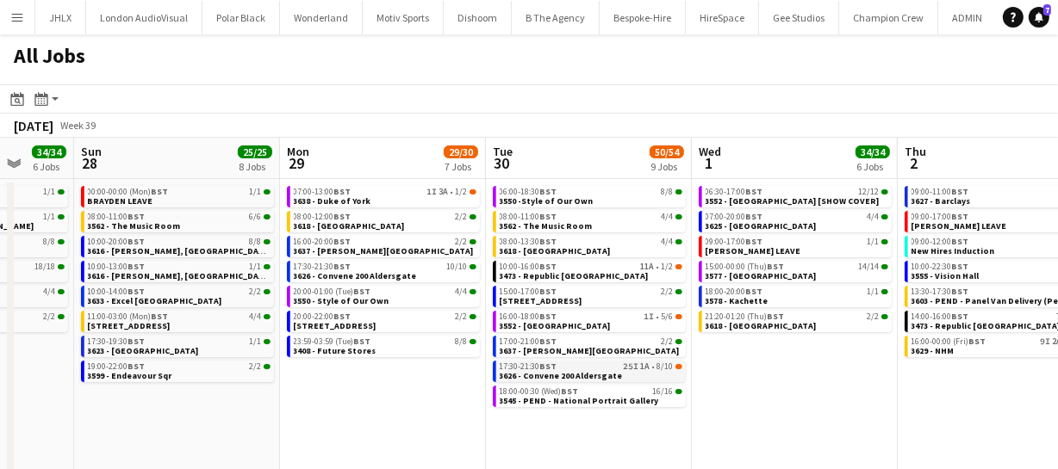
click at [577, 370] on span "3626 - Convene 200 Aldersgate" at bounding box center [560, 375] width 123 height 11
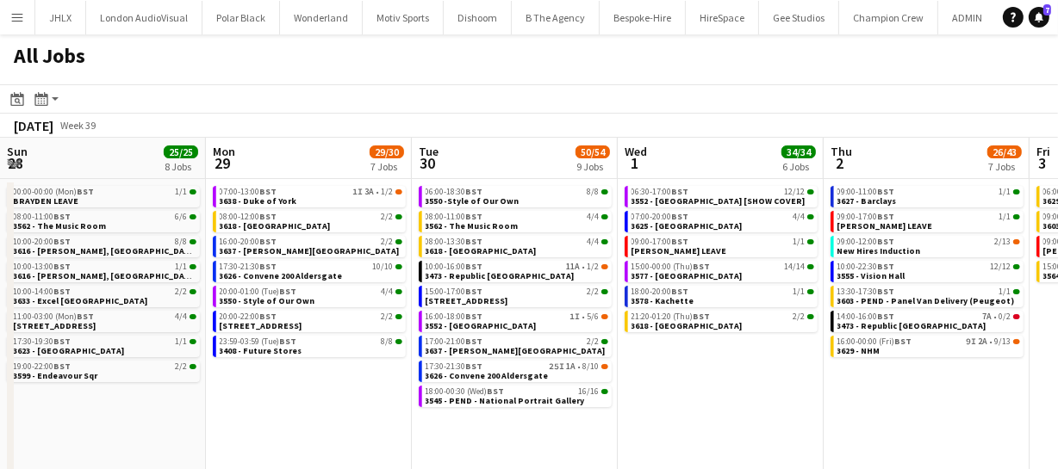
drag, startPoint x: 771, startPoint y: 391, endPoint x: 698, endPoint y: 392, distance: 73.2
click at [698, 392] on app-calendar-viewport "Thu 25 66/68 11 Jobs Fri 26 21/21 10 Jobs Sat 27 34/34 6 Jobs Sun 28 25/25 8 Jo…" at bounding box center [529, 365] width 1058 height 455
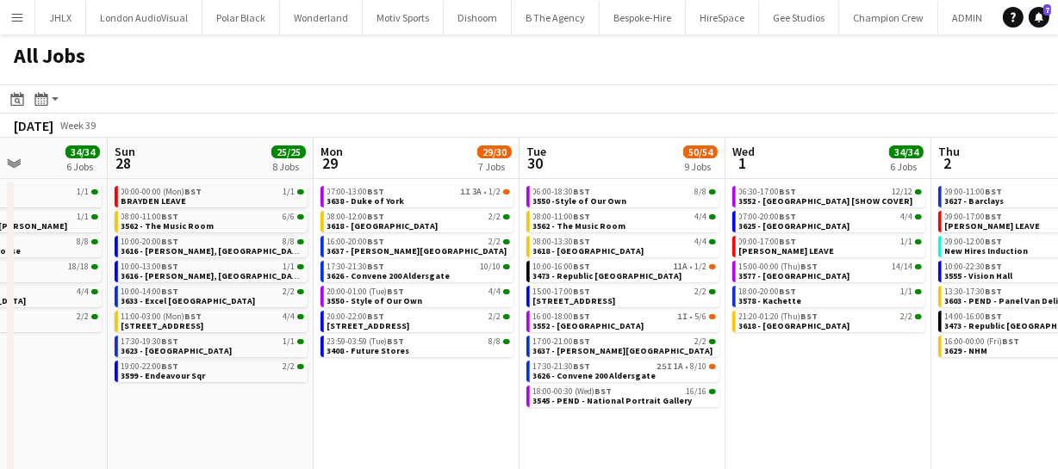
drag, startPoint x: 692, startPoint y: 377, endPoint x: 800, endPoint y: 369, distance: 107.9
click at [800, 369] on app-calendar-viewport "Thu 25 66/68 11 Jobs Fri 26 21/21 10 Jobs Sat 27 34/34 6 Jobs Sun 28 25/25 8 Jo…" at bounding box center [529, 365] width 1058 height 455
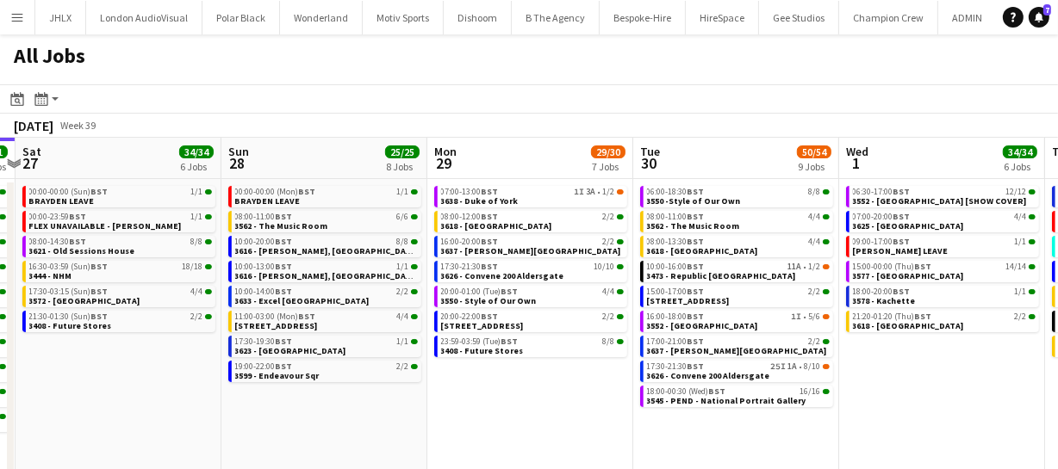
drag, startPoint x: 430, startPoint y: 382, endPoint x: 547, endPoint y: 381, distance: 117.1
click at [547, 381] on app-calendar-viewport "Thu 25 66/68 11 Jobs Fri 26 21/21 10 Jobs Sat 27 34/34 6 Jobs Sun 28 25/25 8 Jo…" at bounding box center [529, 365] width 1058 height 455
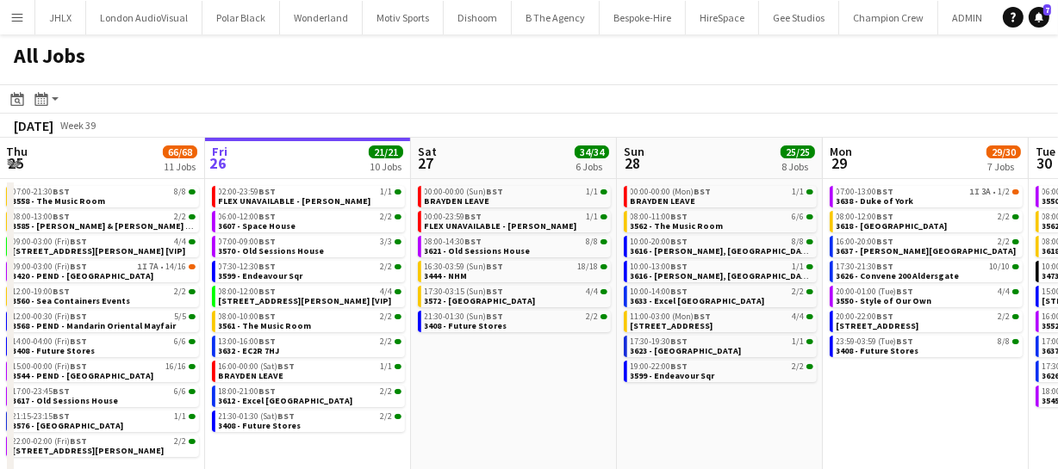
drag, startPoint x: 399, startPoint y: 394, endPoint x: 771, endPoint y: 404, distance: 372.1
click at [771, 404] on app-calendar-viewport "Tue 23 20/20 7 Jobs Wed 24 43/43 10 Jobs Thu 25 66/68 11 Jobs Fri 26 21/21 10 J…" at bounding box center [529, 365] width 1058 height 455
drag, startPoint x: 563, startPoint y: 405, endPoint x: 817, endPoint y: 401, distance: 254.1
click at [782, 403] on app-calendar-viewport "Tue 23 20/20 7 Jobs Wed 24 43/43 10 Jobs Thu 25 66/68 11 Jobs Fri 26 21/21 10 J…" at bounding box center [529, 365] width 1058 height 455
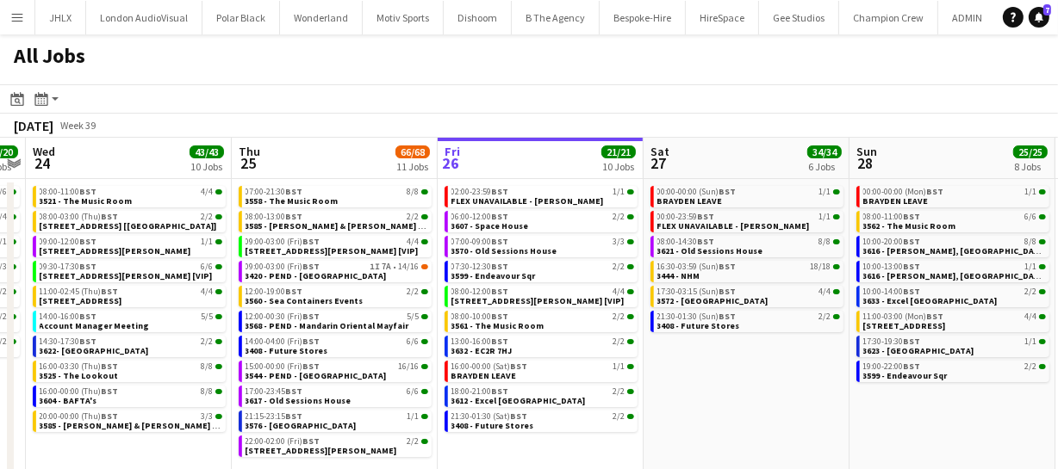
scroll to position [0, 381]
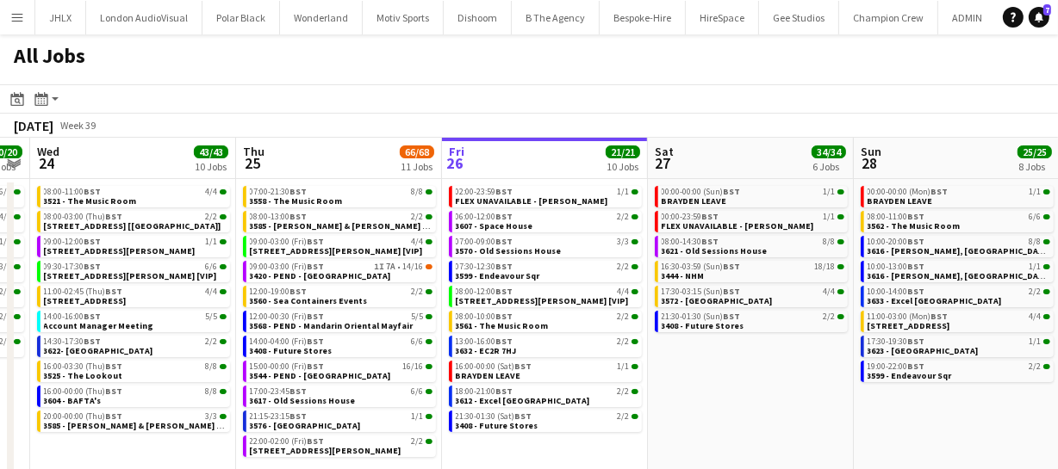
drag, startPoint x: 766, startPoint y: 408, endPoint x: 784, endPoint y: 405, distance: 18.4
click at [784, 405] on app-calendar-viewport "Mon 22 55/56 9 Jobs Tue 23 20/20 7 Jobs Wed 24 43/43 10 Jobs Thu 25 66/68 11 Jo…" at bounding box center [529, 365] width 1058 height 455
click at [517, 271] on span "3599 - Endeavour Sqr" at bounding box center [498, 275] width 84 height 11
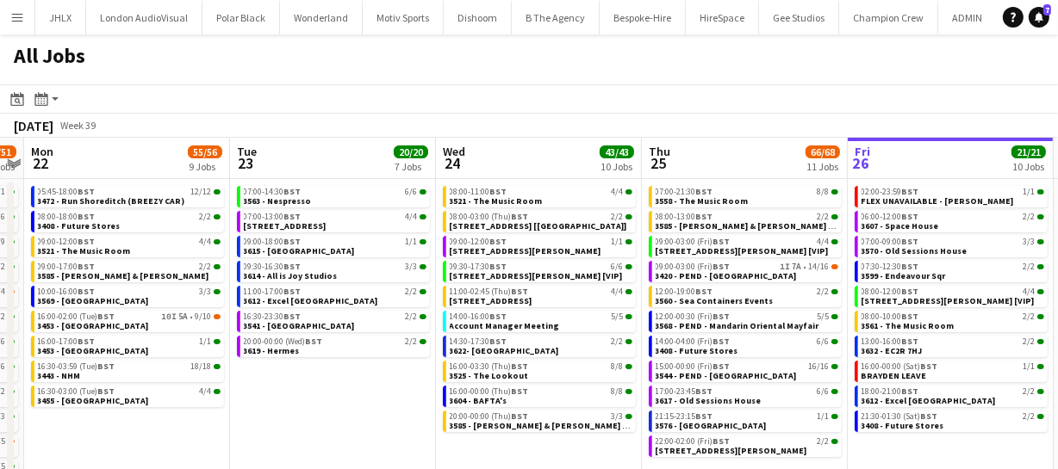
scroll to position [0, 465]
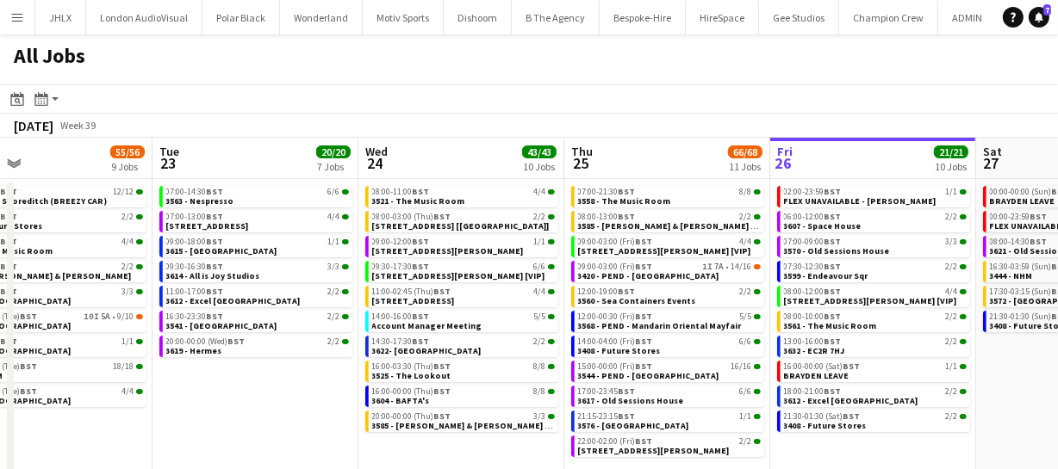
drag, startPoint x: 705, startPoint y: 383, endPoint x: 1033, endPoint y: 364, distance: 328.7
click at [1033, 364] on app-calendar-viewport "Sat 20 27/28 8 Jobs Sun 21 49/51 12 Jobs Mon 22 55/56 9 Jobs Tue 23 20/20 7 Job…" at bounding box center [529, 365] width 1058 height 455
drag, startPoint x: 328, startPoint y: 382, endPoint x: 240, endPoint y: 388, distance: 88.0
click at [241, 388] on app-calendar-viewport "Sat 20 27/28 8 Jobs Sun 21 49/51 12 Jobs Mon 22 55/56 9 Jobs Tue 23 20/20 7 Job…" at bounding box center [529, 365] width 1058 height 455
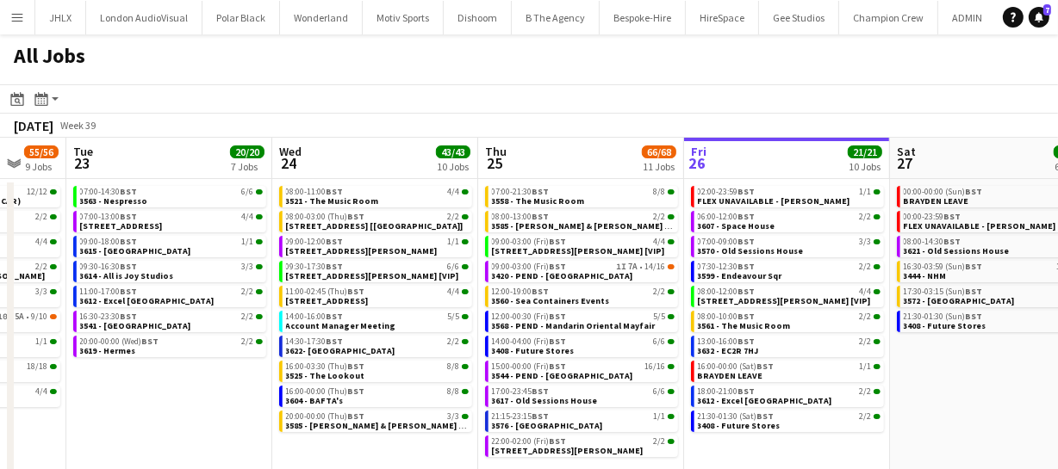
click at [906, 383] on app-calendar-viewport "Sat 20 27/28 8 Jobs Sun 21 49/51 12 Jobs Mon 22 55/56 9 Jobs Tue 23 20/20 7 Job…" at bounding box center [529, 365] width 1058 height 455
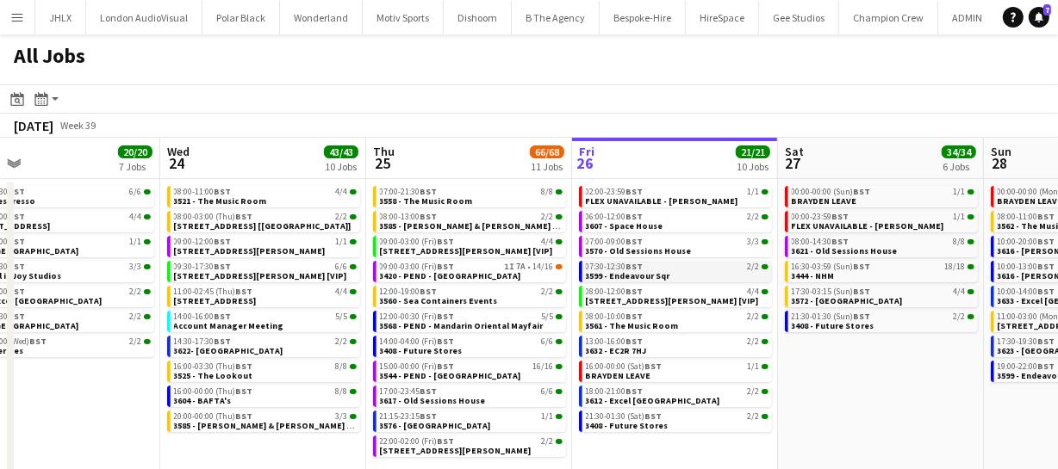
click at [636, 268] on span "BST" at bounding box center [634, 266] width 17 height 11
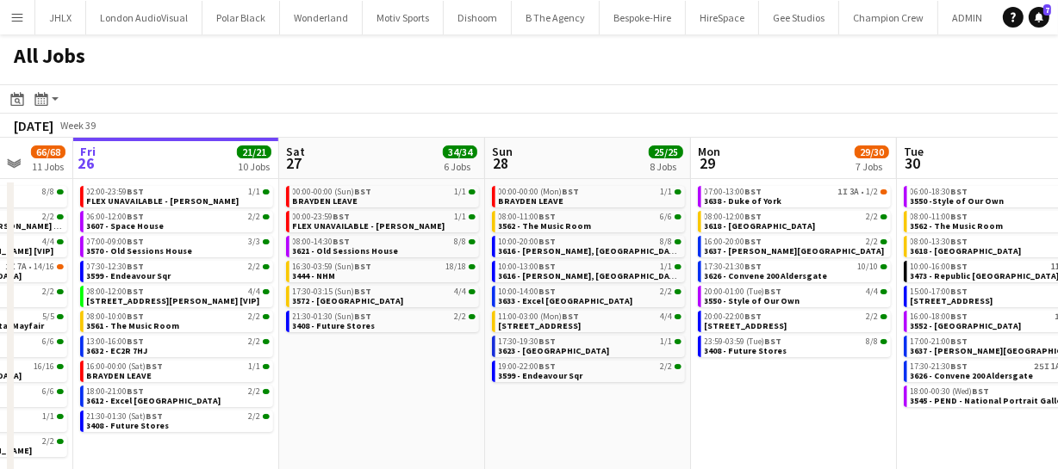
drag, startPoint x: 860, startPoint y: 398, endPoint x: 362, endPoint y: 388, distance: 498.7
click at [362, 388] on app-calendar-viewport "Mon 22 55/56 9 Jobs Tue 23 20/20 7 Jobs Wed 24 43/43 10 Jobs Thu 25 66/68 11 Jo…" at bounding box center [529, 365] width 1058 height 455
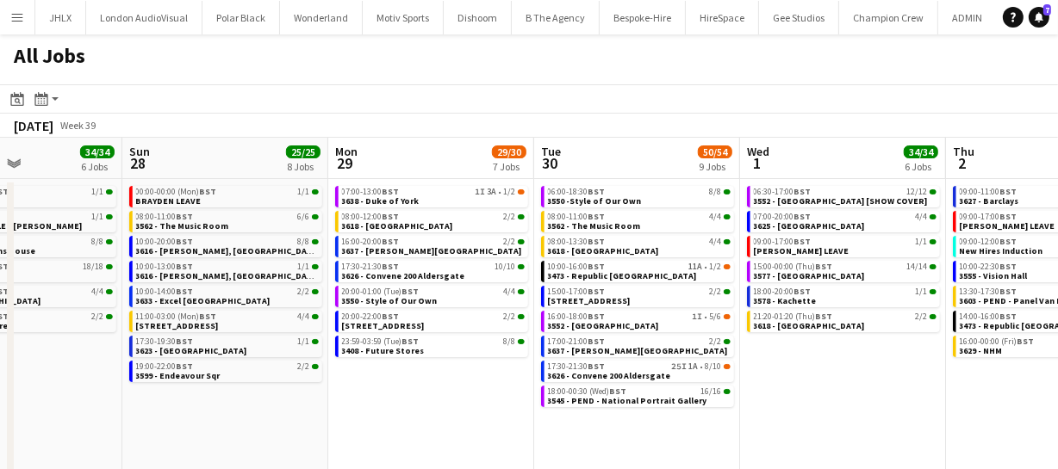
drag, startPoint x: 726, startPoint y: 413, endPoint x: 419, endPoint y: 383, distance: 308.9
click at [363, 402] on app-calendar-viewport "Wed 24 43/43 10 Jobs Thu 25 66/68 11 Jobs Fri 26 21/21 10 Jobs Sat 27 34/34 6 J…" at bounding box center [529, 365] width 1058 height 455
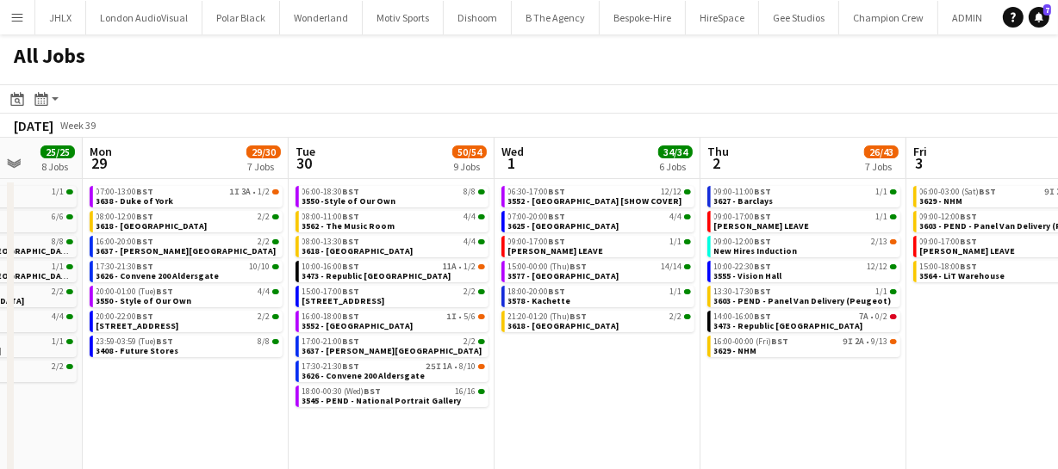
drag, startPoint x: 829, startPoint y: 388, endPoint x: 648, endPoint y: 378, distance: 182.0
click at [648, 378] on app-calendar-viewport "Fri 26 21/21 10 Jobs Sat 27 34/34 6 Jobs Sun 28 25/25 8 Jobs Mon 29 29/30 7 Job…" at bounding box center [529, 365] width 1058 height 455
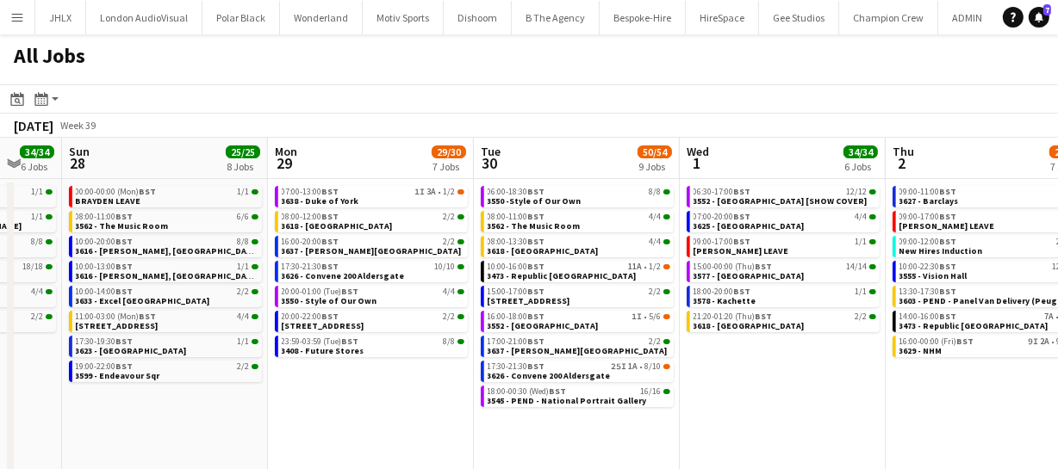
scroll to position [0, 543]
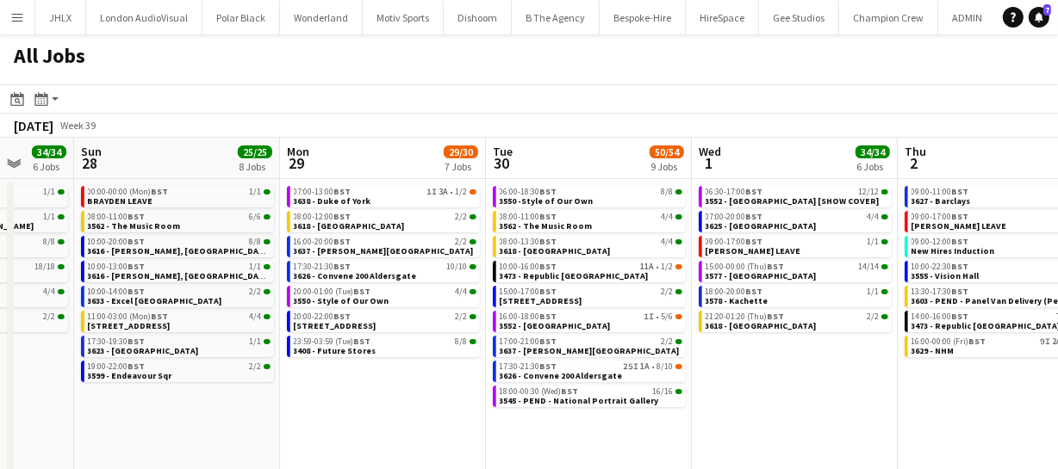
drag, startPoint x: 562, startPoint y: 400, endPoint x: 762, endPoint y: 394, distance: 199.9
click at [762, 394] on app-calendar-viewport "Thu 25 66/68 11 Jobs Fri 26 21/21 10 Jobs Sat 27 34/34 6 Jobs Sun 28 25/25 8 Jo…" at bounding box center [529, 365] width 1058 height 455
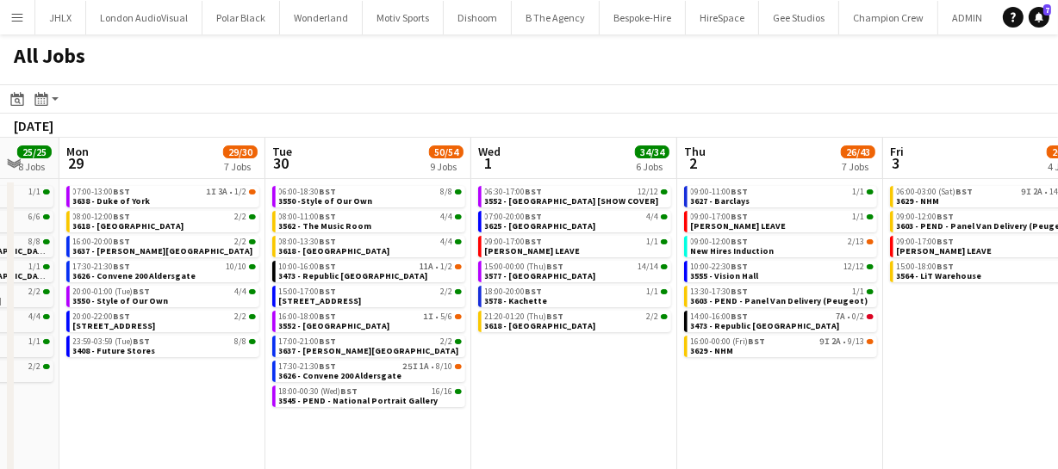
scroll to position [0, 835]
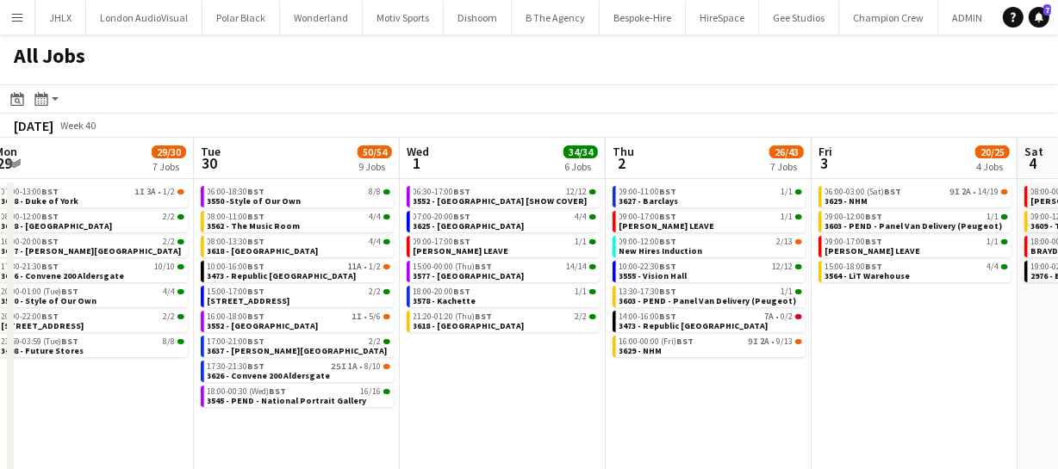
drag, startPoint x: 877, startPoint y: 398, endPoint x: 586, endPoint y: 393, distance: 291.1
click at [586, 393] on app-calendar-viewport "Thu 25 66/68 11 Jobs Fri 26 21/21 10 Jobs Sat 27 34/34 6 Jobs Sun 28 25/25 8 Jo…" at bounding box center [529, 365] width 1058 height 455
click at [713, 251] on link "09:00-12:00 BST 2/13 New Hires Induction" at bounding box center [710, 246] width 183 height 20
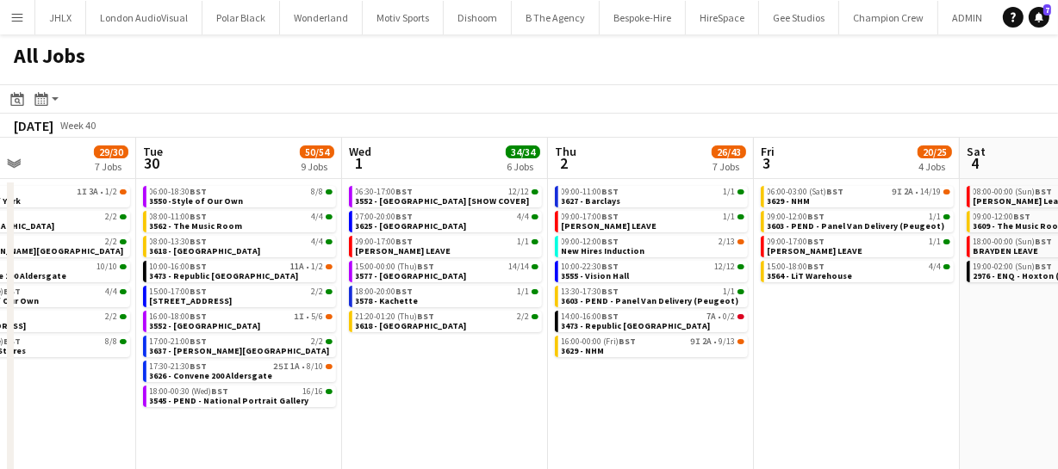
scroll to position [0, 531]
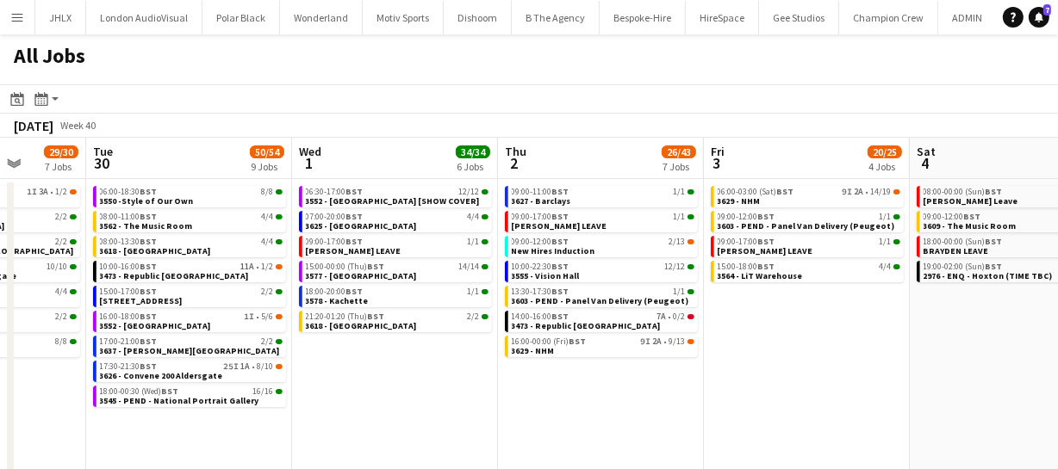
drag, startPoint x: 703, startPoint y: 382, endPoint x: 596, endPoint y: 384, distance: 106.8
click at [596, 384] on app-calendar-viewport "Sat 27 34/34 6 Jobs Sun 28 25/25 8 Jobs Mon 29 29/30 7 Jobs Tue 30 50/54 9 Jobs…" at bounding box center [529, 365] width 1058 height 455
click at [616, 248] on link "09:00-12:00 BST 2/13 New Hires Induction" at bounding box center [603, 246] width 183 height 20
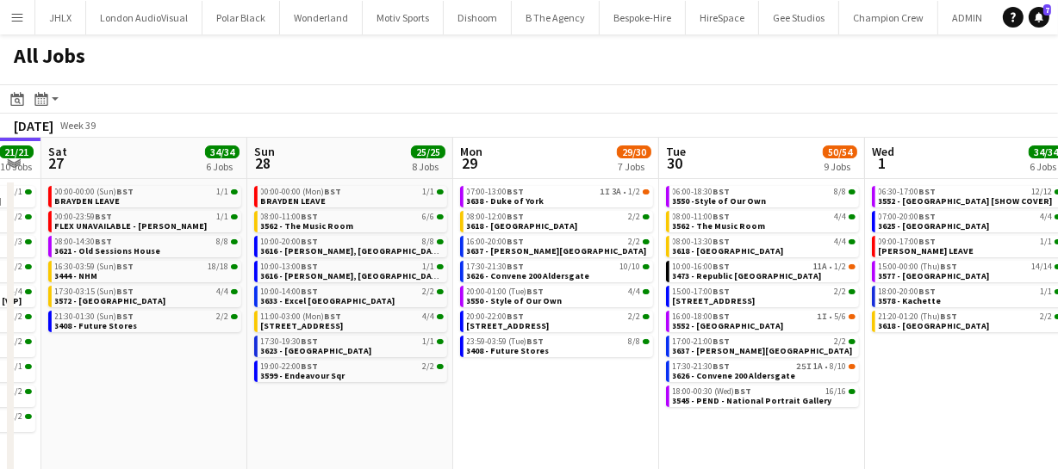
scroll to position [0, 534]
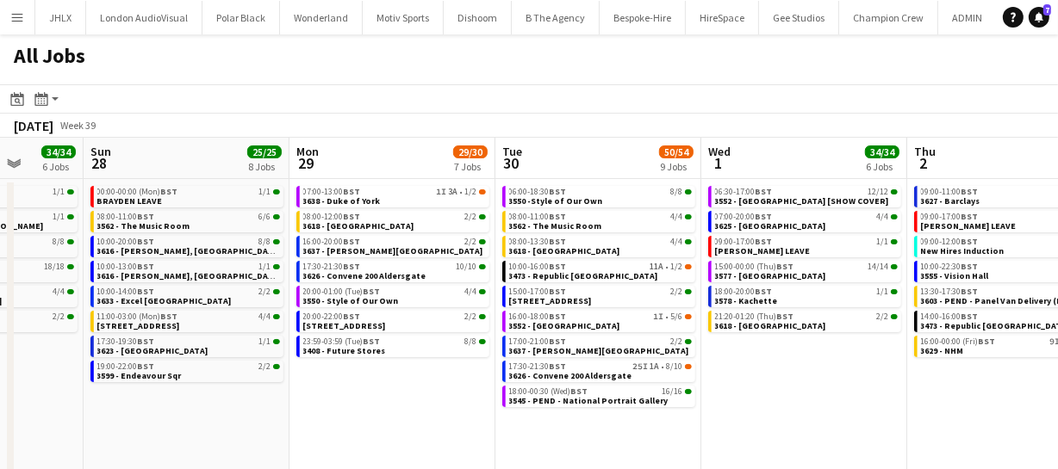
drag, startPoint x: 317, startPoint y: 326, endPoint x: 725, endPoint y: 350, distance: 408.9
click at [725, 350] on app-calendar-viewport "Thu 25 66/68 11 Jobs Fri 26 21/21 10 Jobs Sat 27 34/34 6 Jobs Sun 28 25/25 8 Jo…" at bounding box center [529, 365] width 1058 height 455
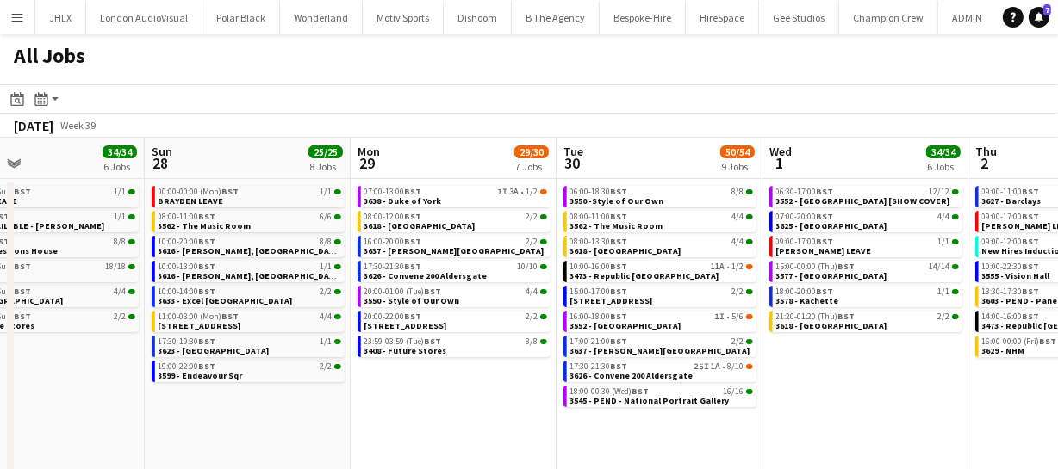
scroll to position [0, 449]
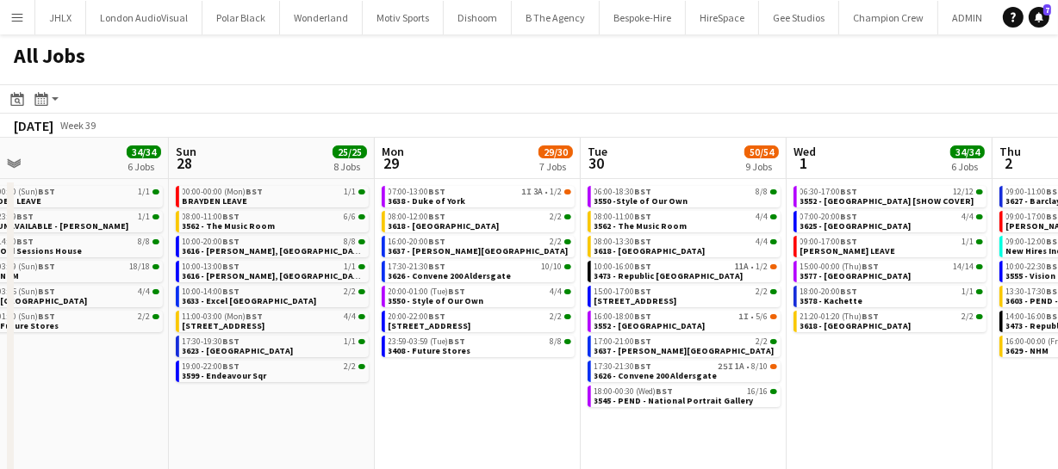
drag, startPoint x: 440, startPoint y: 380, endPoint x: 521, endPoint y: 382, distance: 81.0
click at [521, 382] on app-calendar-viewport "Thu 25 66/68 11 Jobs Fri 26 21/21 10 Jobs Sat 27 34/34 6 Jobs Sun 28 25/25 8 Jo…" at bounding box center [529, 365] width 1058 height 455
click at [418, 281] on app-brief-job-card "17:30-21:30 BST 10/10 3626 - Convene 200 Aldersgate" at bounding box center [477, 272] width 193 height 22
click at [416, 267] on span "17:30-21:30 BST" at bounding box center [417, 267] width 58 height 9
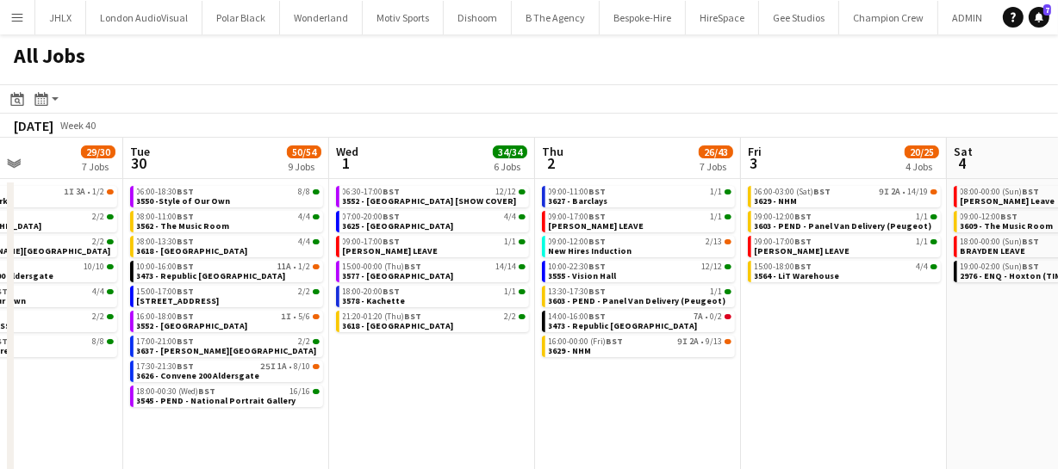
scroll to position [0, 506]
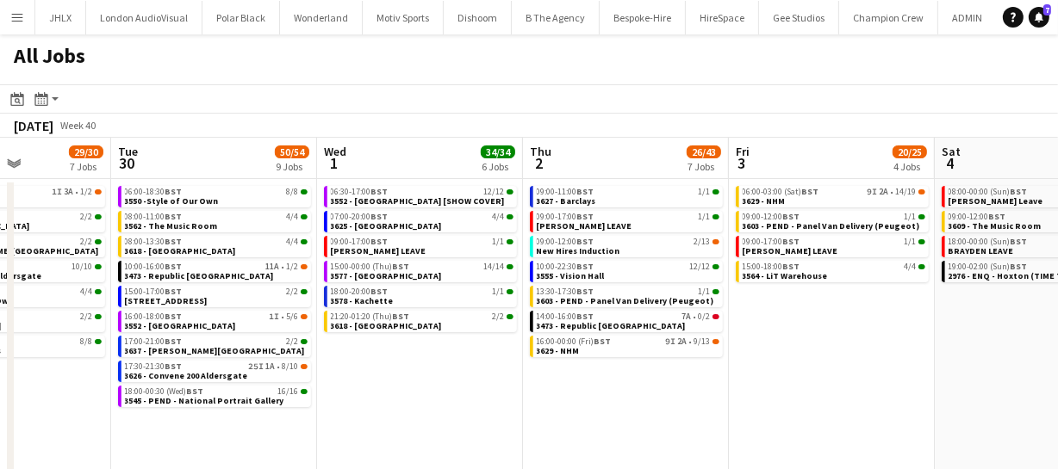
drag, startPoint x: 864, startPoint y: 360, endPoint x: 395, endPoint y: 354, distance: 468.5
click at [395, 354] on app-calendar-viewport "Sat 27 34/34 6 Jobs Sun 28 25/25 8 Jobs Mon 29 29/30 7 Jobs Tue 30 50/54 9 Jobs…" at bounding box center [529, 365] width 1058 height 455
click at [612, 248] on link "09:00-12:00 BST 2/13 New Hires Induction" at bounding box center [628, 246] width 183 height 20
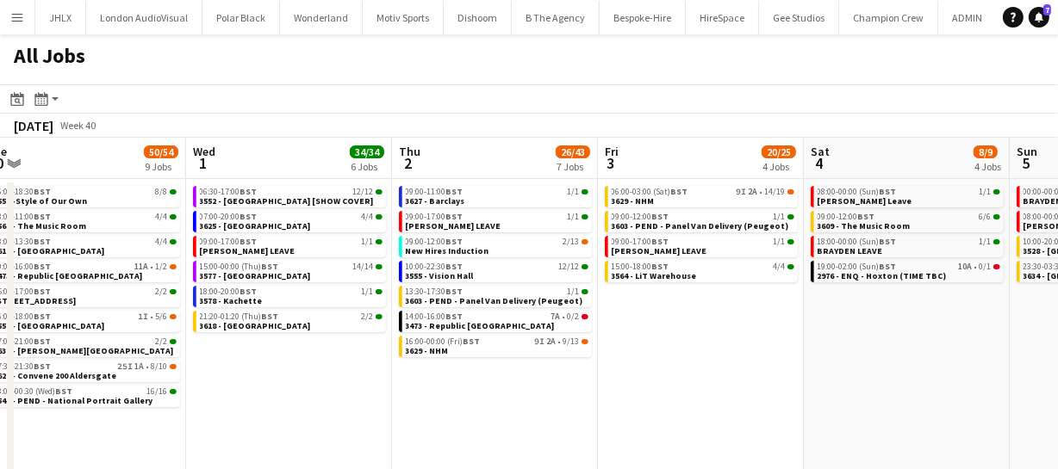
drag, startPoint x: 504, startPoint y: 389, endPoint x: 368, endPoint y: 399, distance: 136.4
click at [368, 399] on app-calendar-viewport "Sat 27 34/34 6 Jobs Sun 28 25/25 8 Jobs Mon 29 29/30 7 Jobs Tue 30 50/54 9 Jobs…" at bounding box center [529, 365] width 1058 height 455
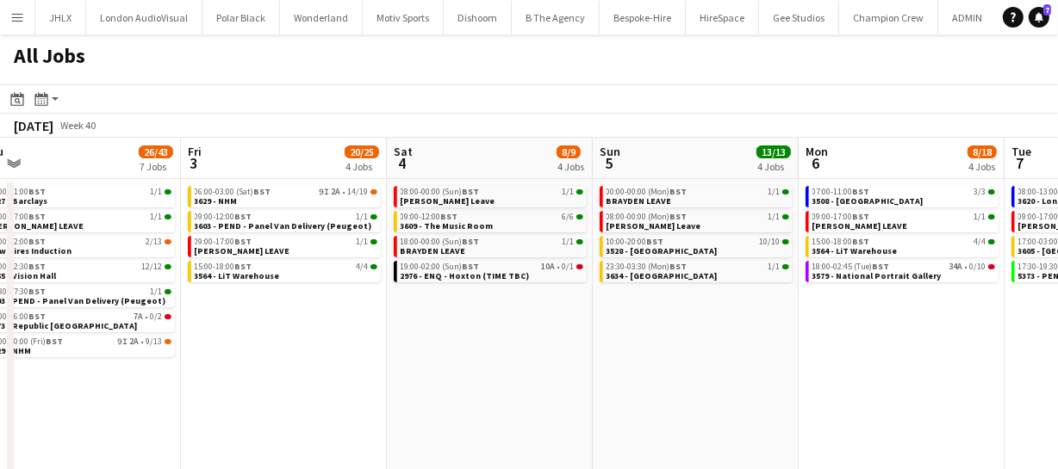
click at [145, 415] on app-calendar-viewport "Mon 29 29/30 7 Jobs Tue 30 50/54 9 Jobs Wed 1 34/34 6 Jobs Thu 2 26/43 7 Jobs F…" at bounding box center [529, 365] width 1058 height 455
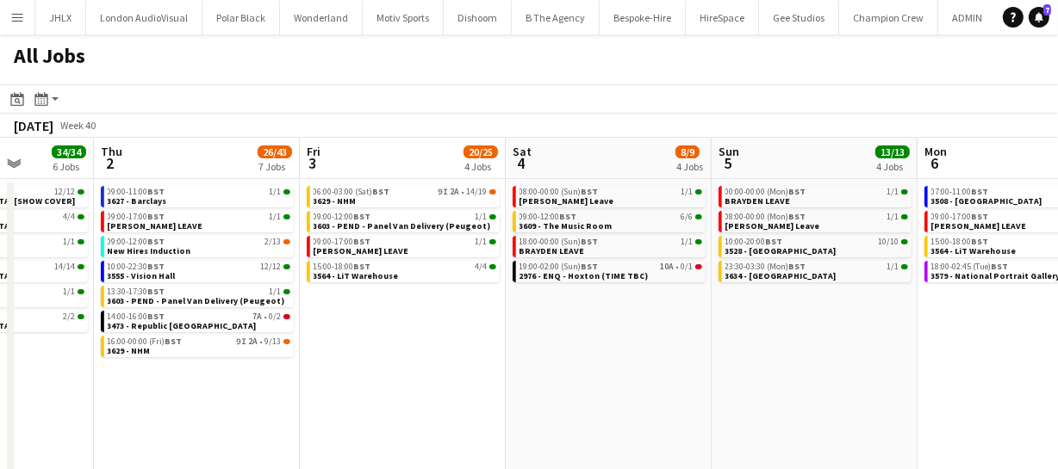
click at [505, 395] on app-calendar-viewport "Mon 29 29/30 7 Jobs Tue 30 50/54 9 Jobs Wed 1 34/34 6 Jobs Thu 2 26/43 7 Jobs F…" at bounding box center [529, 365] width 1058 height 455
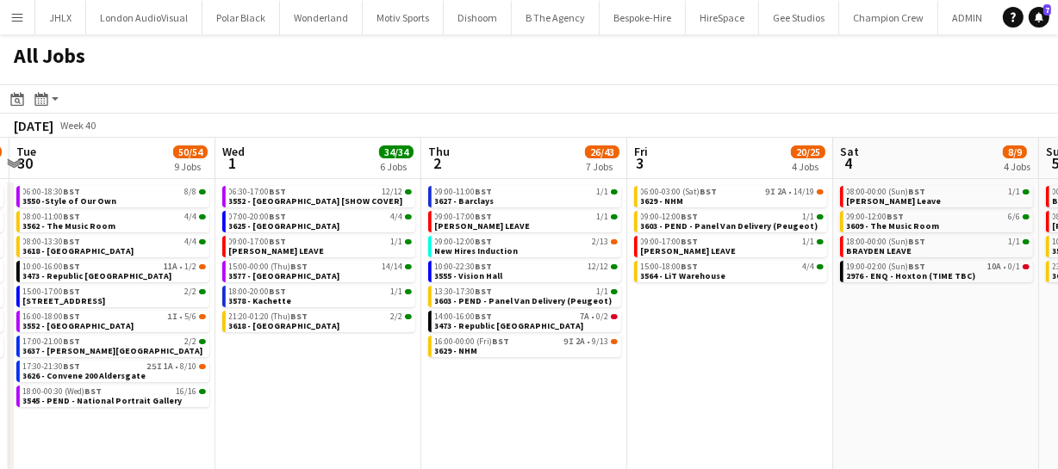
drag, startPoint x: 390, startPoint y: 418, endPoint x: 579, endPoint y: 404, distance: 189.1
click at [575, 401] on app-calendar-viewport "Sun 28 25/25 8 Jobs Mon 29 29/30 7 Jobs Tue 30 50/54 9 Jobs Wed 1 34/34 6 Jobs …" at bounding box center [529, 365] width 1058 height 455
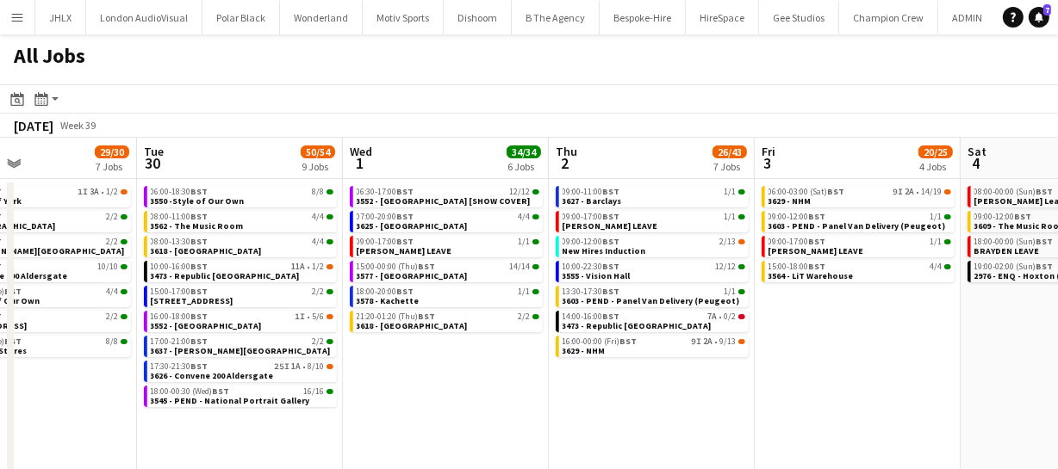
scroll to position [0, 400]
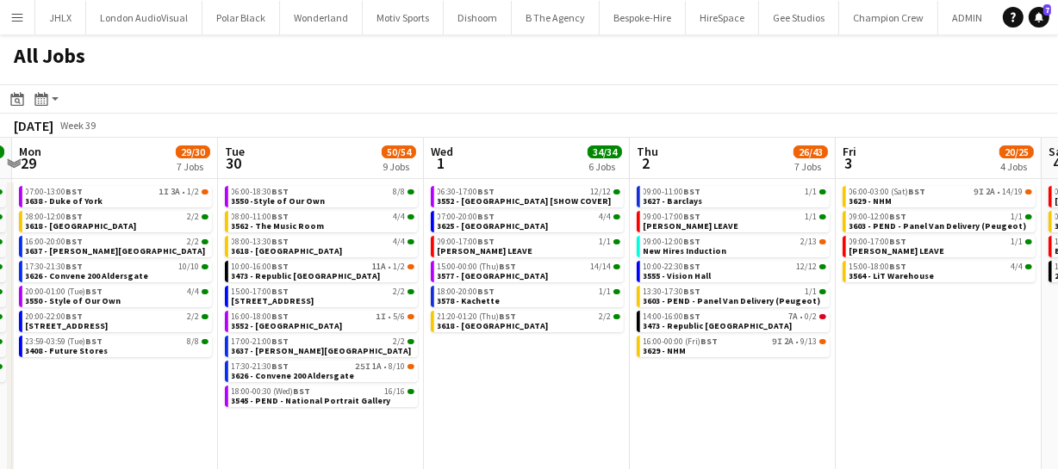
drag, startPoint x: 453, startPoint y: 423, endPoint x: 678, endPoint y: 399, distance: 226.1
click at [678, 399] on app-calendar-viewport "Sat 27 34/34 6 Jobs Sun 28 25/25 8 Jobs Mon 29 29/30 7 Jobs Tue 30 50/54 9 Jobs…" at bounding box center [529, 365] width 1058 height 455
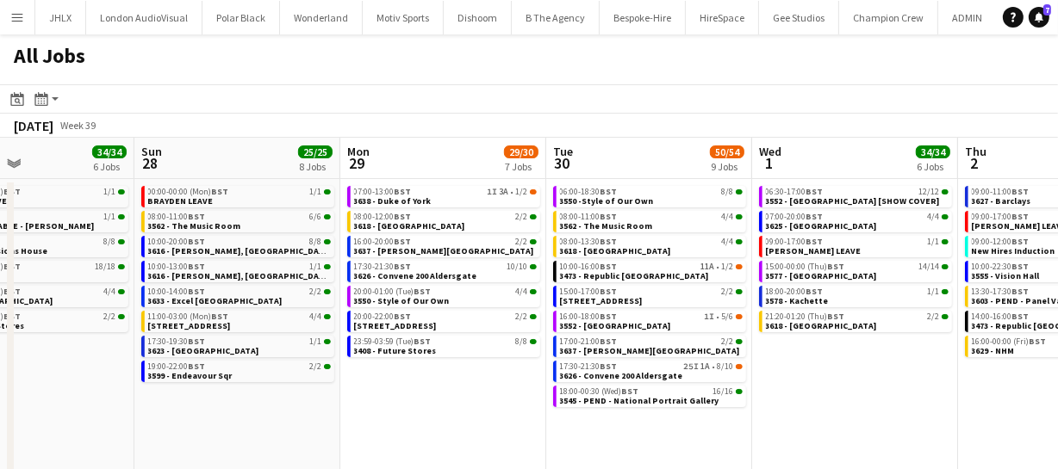
drag, startPoint x: 311, startPoint y: 404, endPoint x: 433, endPoint y: 394, distance: 122.7
click at [433, 394] on app-calendar-viewport "Thu 25 66/68 11 Jobs Fri 26 21/21 10 Jobs Sat 27 34/34 6 Jobs Sun 28 25/25 8 Jo…" at bounding box center [529, 365] width 1058 height 455
drag, startPoint x: 697, startPoint y: 389, endPoint x: 602, endPoint y: 389, distance: 94.7
click at [611, 389] on app-calendar-viewport "Thu 25 66/68 11 Jobs Fri 26 21/21 10 Jobs Sat 27 34/34 6 Jobs Sun 28 25/25 8 Jo…" at bounding box center [529, 365] width 1058 height 455
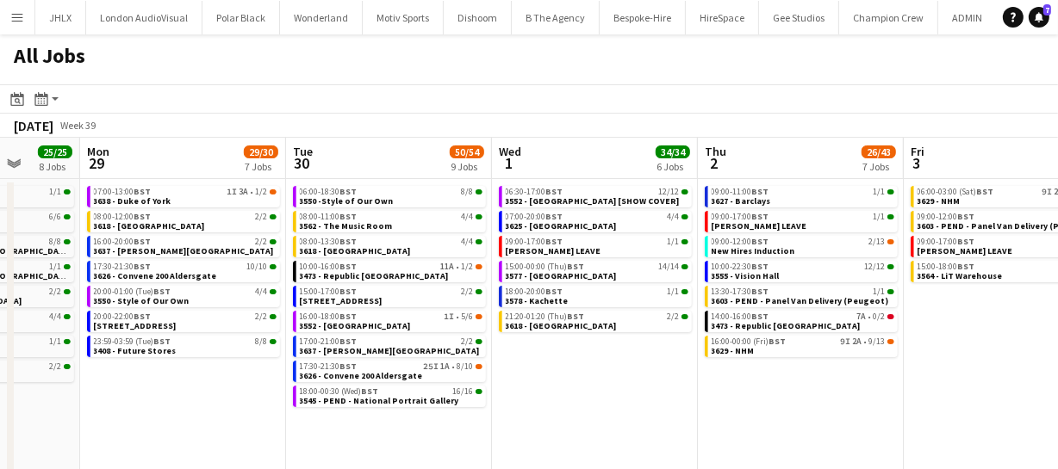
drag, startPoint x: 629, startPoint y: 387, endPoint x: 539, endPoint y: 402, distance: 90.9
click at [539, 402] on app-calendar-viewport "Thu 25 66/68 11 Jobs Fri 26 21/21 10 Jobs Sat 27 34/34 6 Jobs Sun 28 25/25 8 Jo…" at bounding box center [529, 365] width 1058 height 455
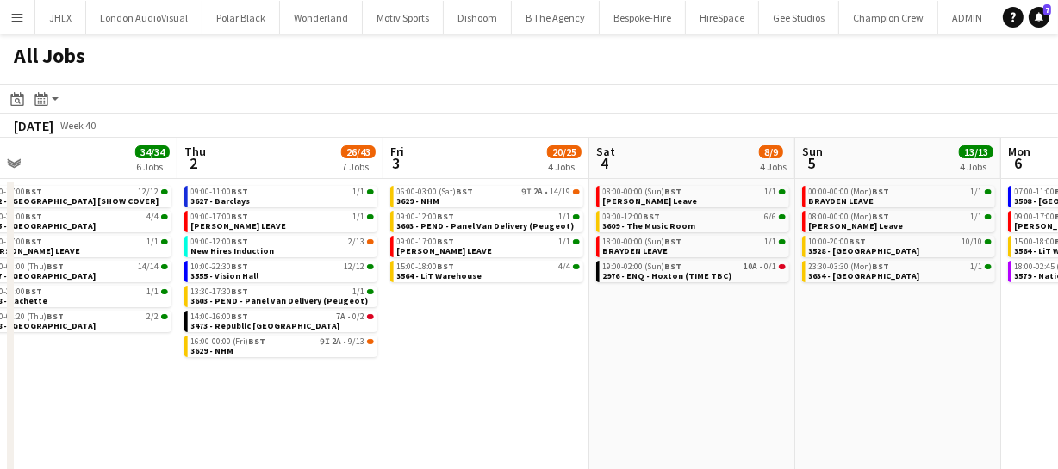
scroll to position [0, 459]
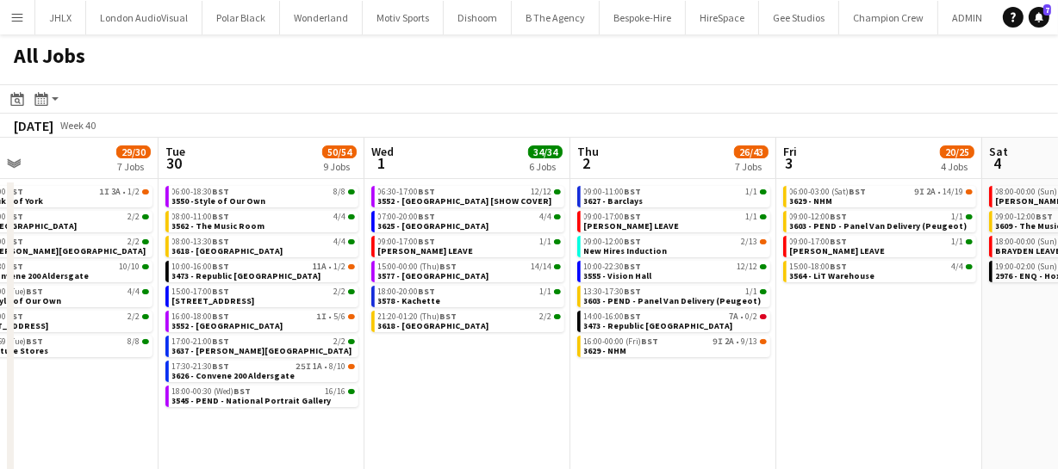
drag, startPoint x: 569, startPoint y: 409, endPoint x: 544, endPoint y: 414, distance: 25.5
click at [544, 414] on app-calendar-viewport "Sat 27 34/34 6 Jobs Sun 28 25/25 8 Jobs Mon 29 29/30 7 Jobs Tue 30 50/54 9 Jobs…" at bounding box center [529, 365] width 1058 height 455
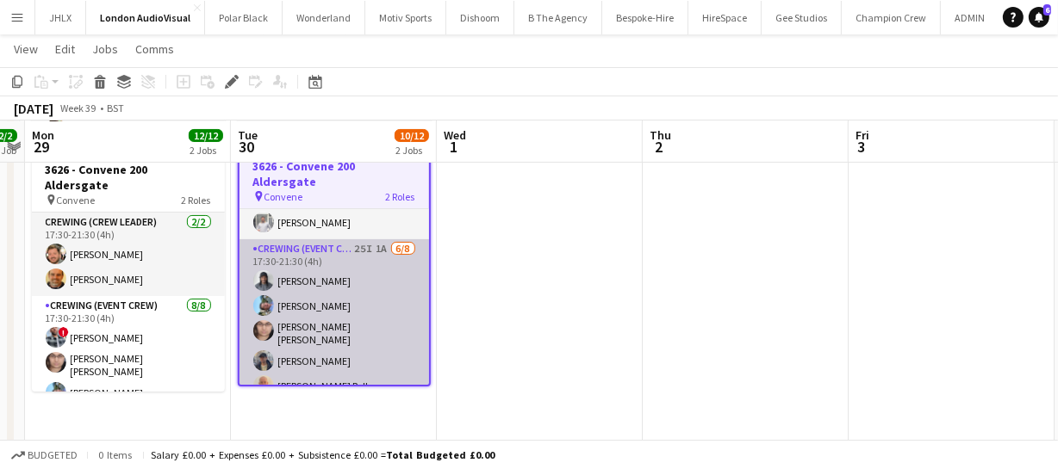
scroll to position [78, 0]
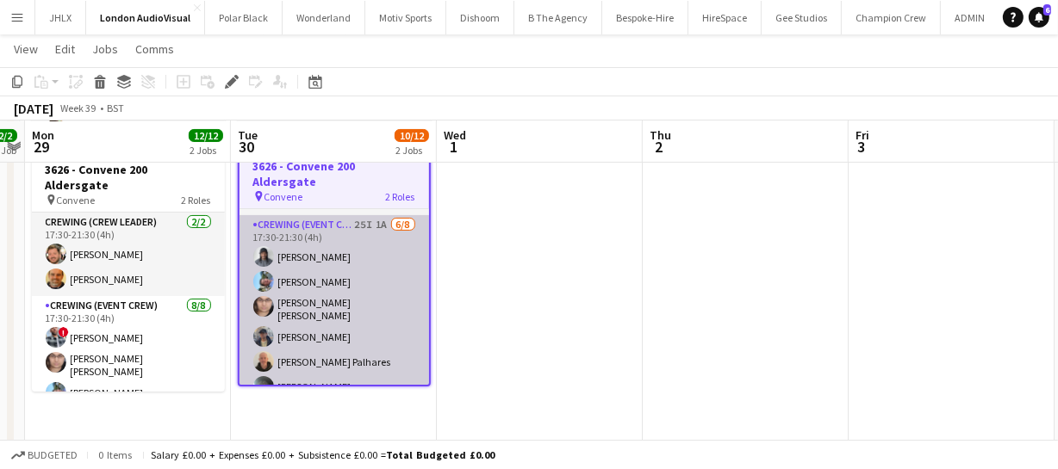
click at [348, 301] on app-card-role "Crewing (Event Crew) 25I 1A [DATE] 17:30-21:30 (4h) [PERSON_NAME] [PERSON_NAME]…" at bounding box center [333, 334] width 189 height 239
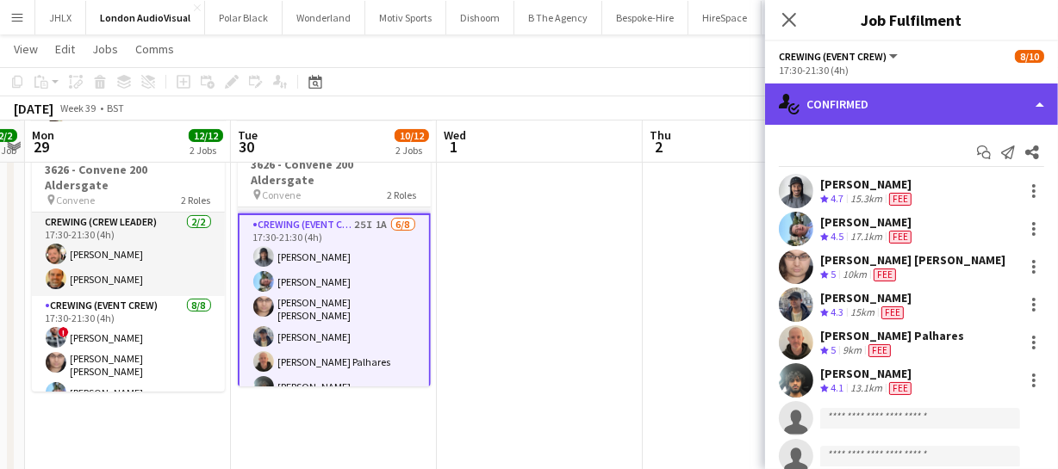
click at [907, 107] on div "single-neutral-actions-check-2 Confirmed" at bounding box center [911, 104] width 293 height 41
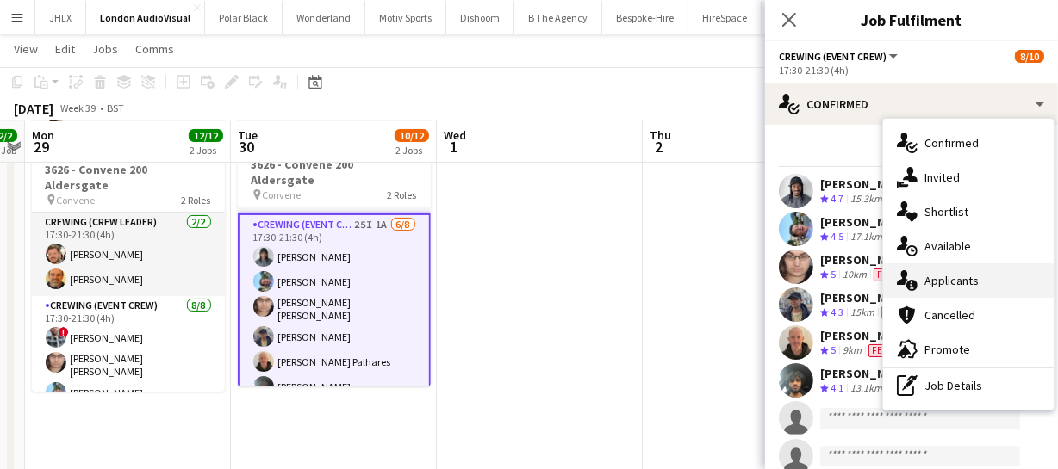
click at [954, 280] on span "Applicants" at bounding box center [951, 281] width 54 height 16
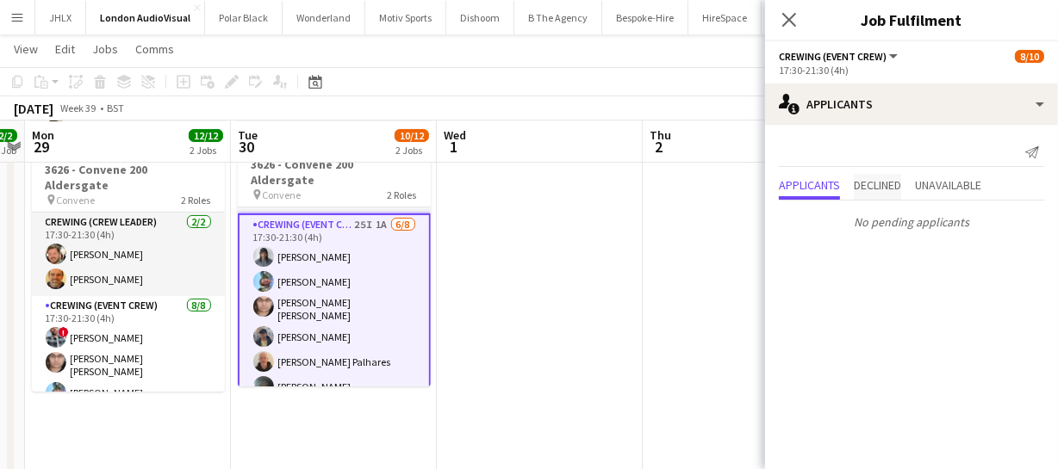
click at [890, 191] on span "Declined" at bounding box center [876, 185] width 47 height 12
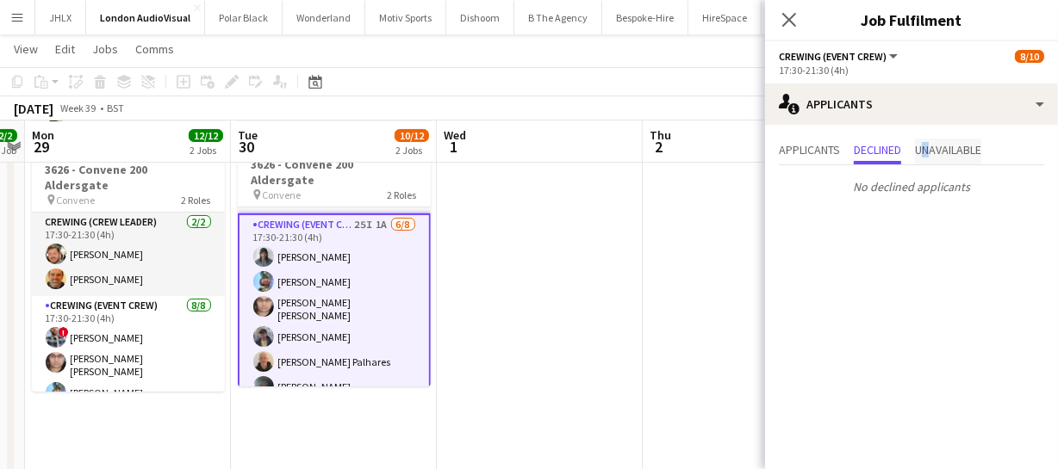
click at [933, 158] on span "Unavailable" at bounding box center [948, 152] width 66 height 26
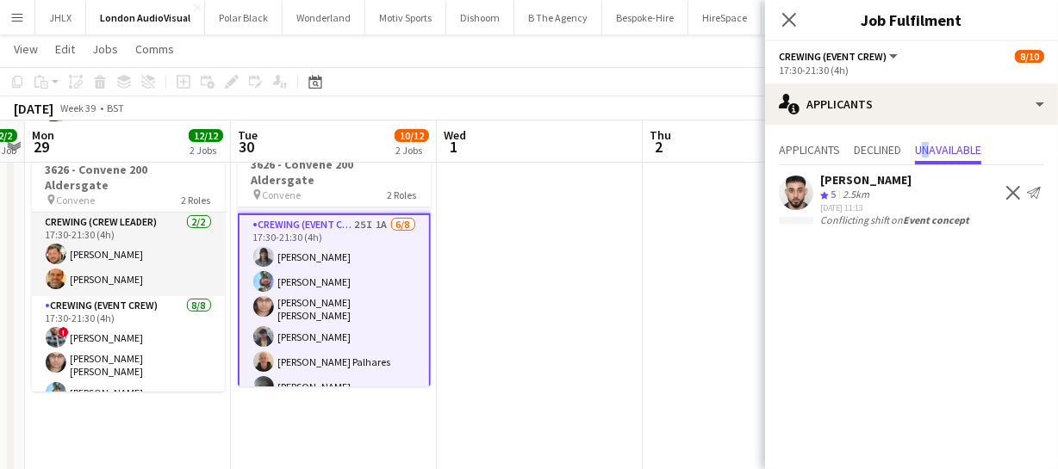
click at [785, 31] on div "Close pop-in" at bounding box center [789, 20] width 48 height 40
click at [784, 16] on icon at bounding box center [788, 19] width 16 height 16
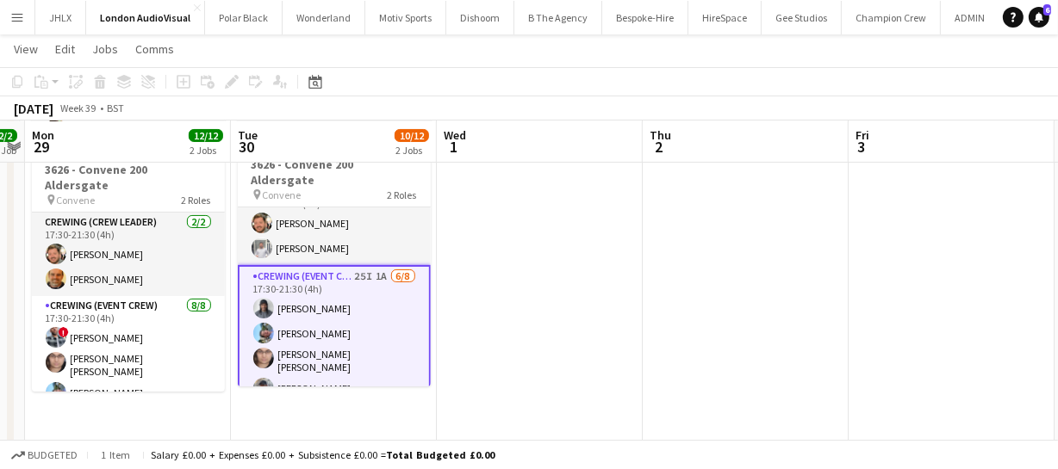
scroll to position [0, 0]
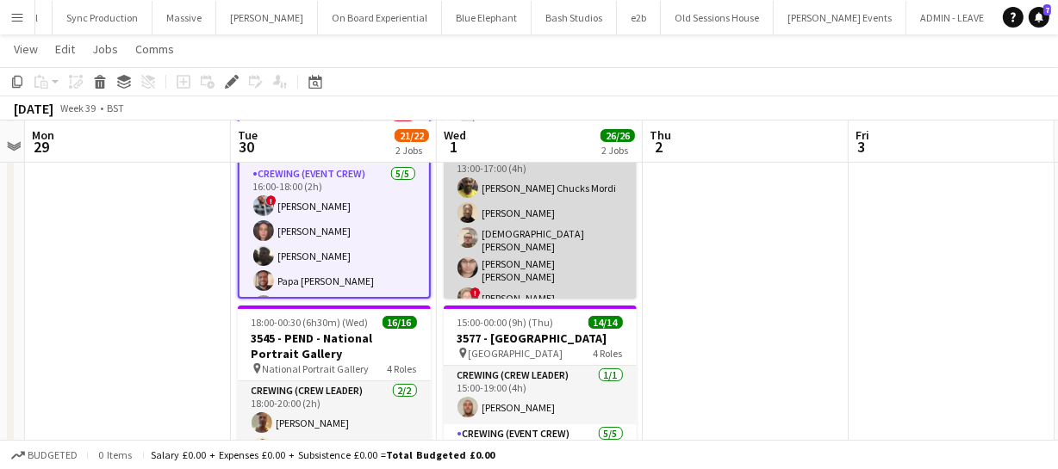
scroll to position [209, 0]
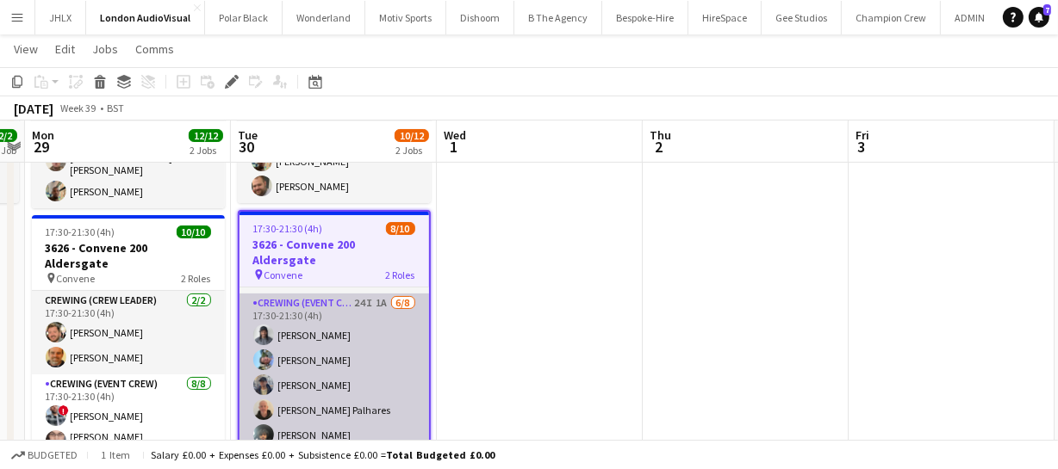
scroll to position [125, 0]
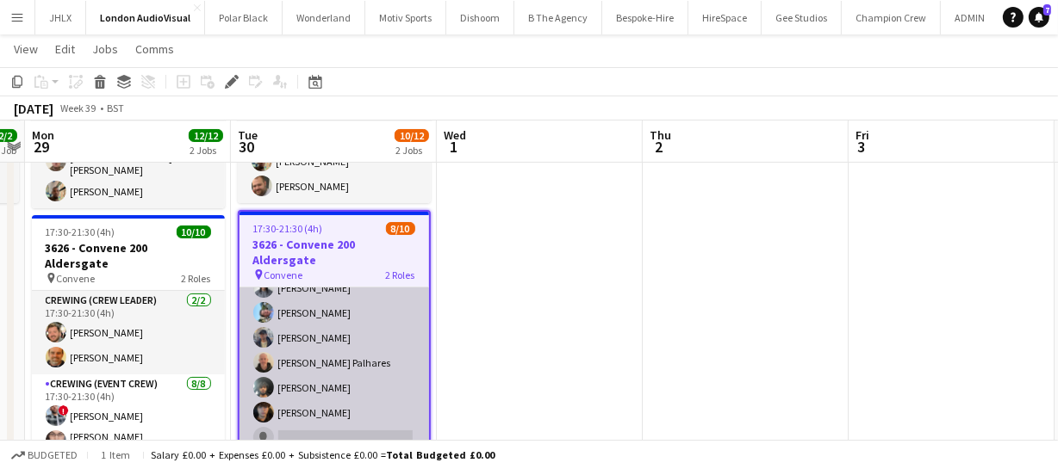
click at [357, 367] on app-card-role "Crewing (Event Crew) 24I 1A 6/8 17:30-21:30 (4h) Kaine Caldeira Liam Kinsella W…" at bounding box center [333, 362] width 189 height 233
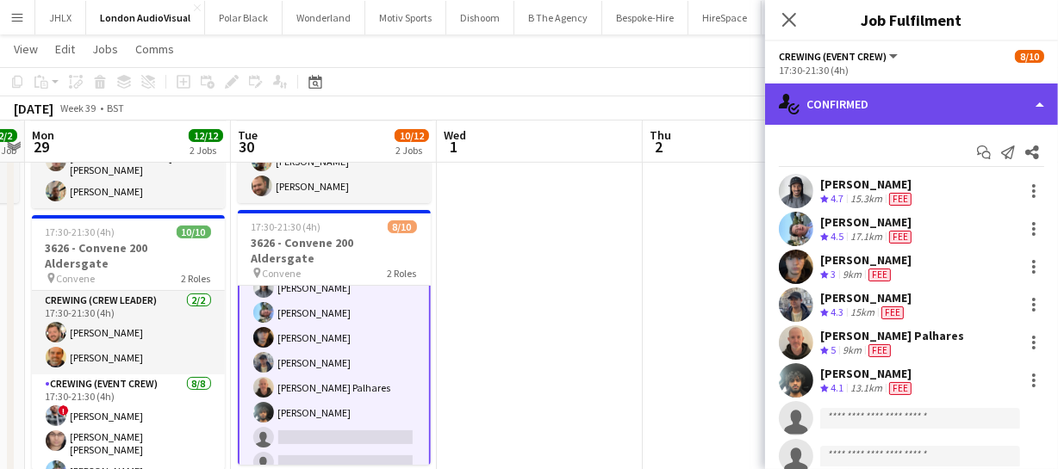
click at [921, 121] on div "single-neutral-actions-check-2 Confirmed" at bounding box center [911, 104] width 293 height 41
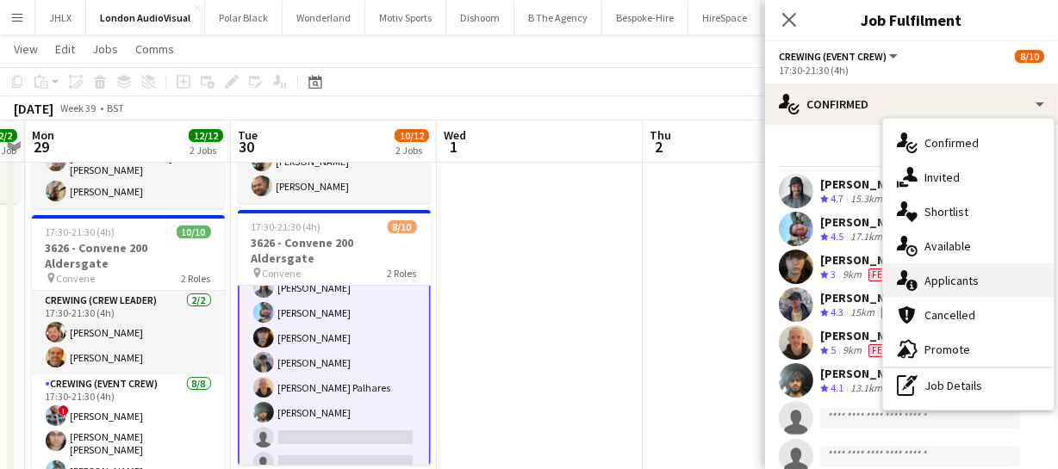
click at [958, 291] on div "single-neutral-actions-information Applicants" at bounding box center [968, 281] width 171 height 34
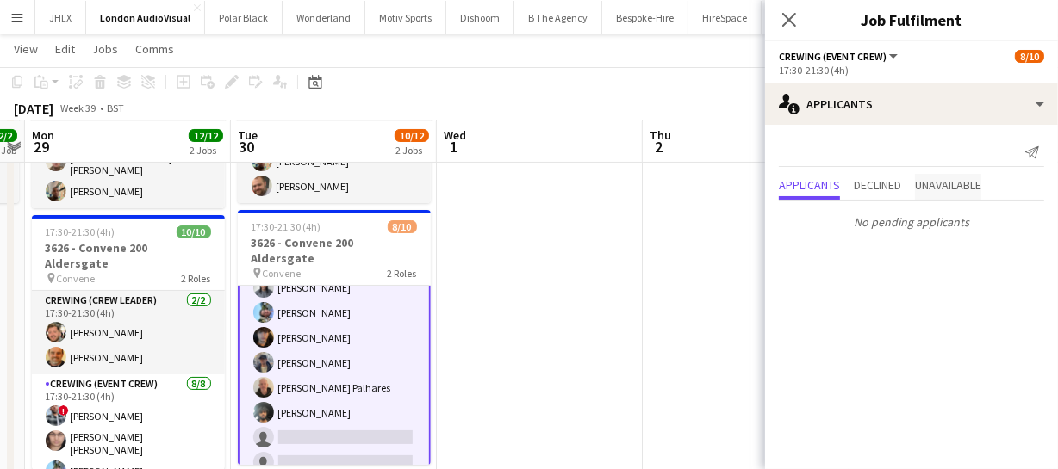
click at [947, 185] on span "Unavailable" at bounding box center [948, 185] width 66 height 12
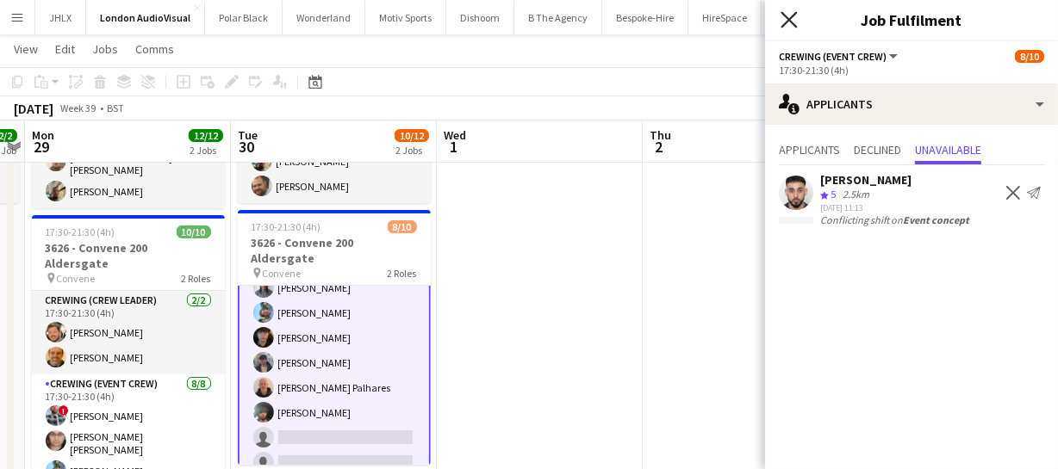
click at [791, 21] on icon at bounding box center [788, 19] width 16 height 16
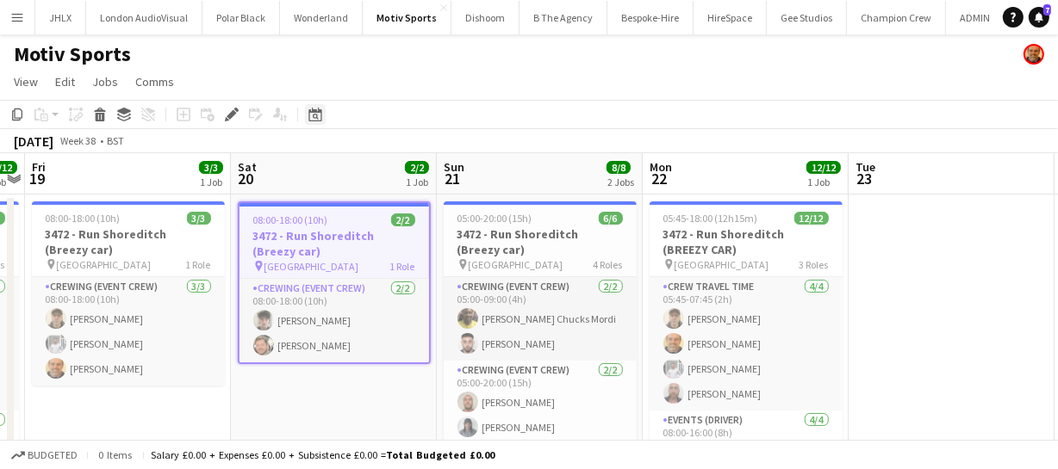
click at [316, 117] on icon at bounding box center [316, 117] width 6 height 6
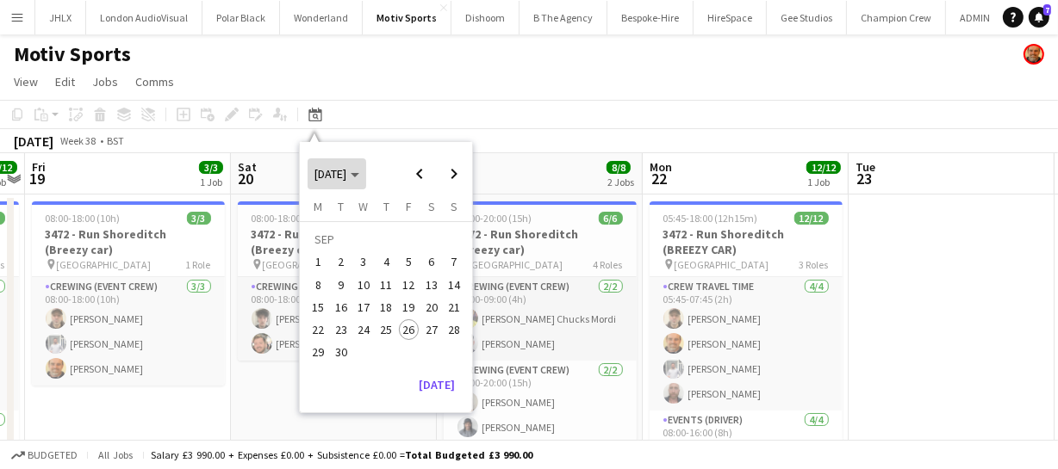
click at [346, 173] on span "[DATE]" at bounding box center [330, 174] width 32 height 16
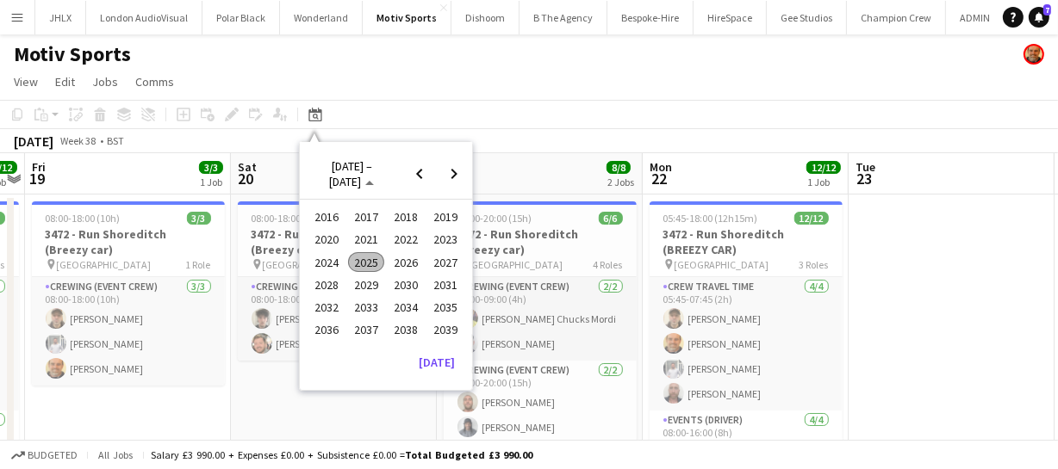
click at [319, 259] on span "2024" at bounding box center [325, 262] width 35 height 21
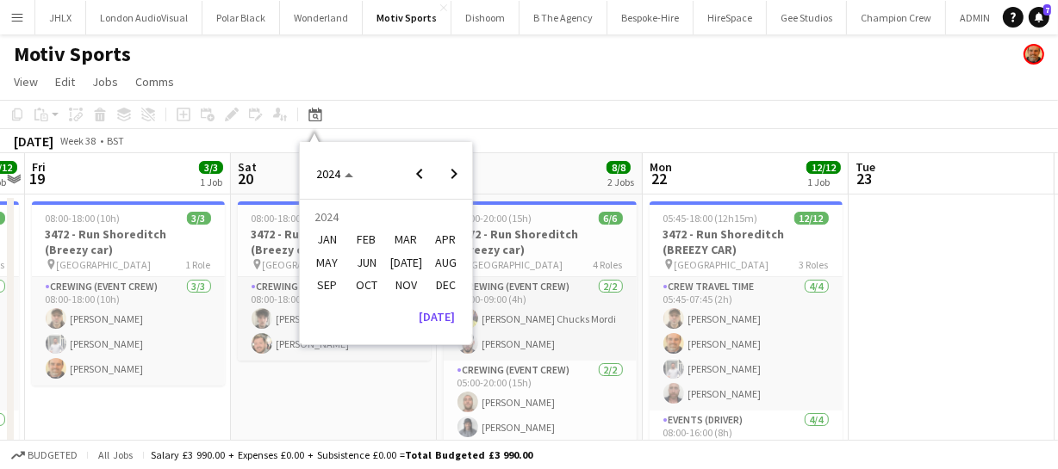
click at [375, 291] on span "OCT" at bounding box center [365, 285] width 35 height 21
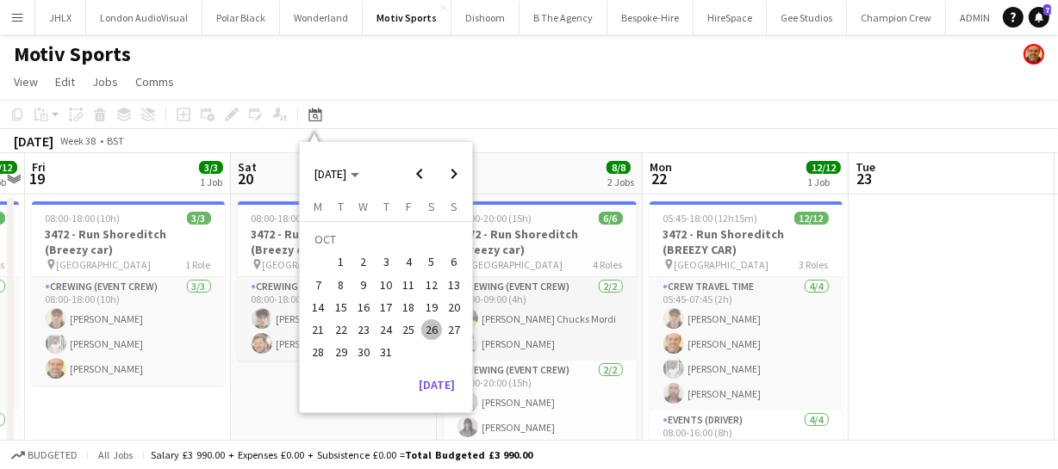
click at [319, 304] on span "14" at bounding box center [317, 307] width 21 height 21
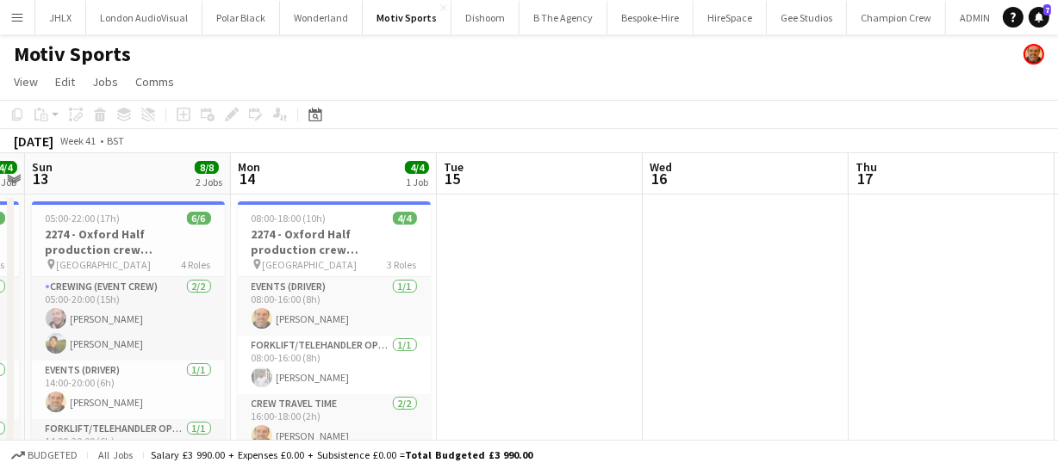
drag, startPoint x: 535, startPoint y: 302, endPoint x: 798, endPoint y: 298, distance: 263.6
click at [764, 301] on app-calendar-viewport "Thu 10 4/4 1 Job Fri 11 4/4 1 Job Sat 12 4/4 1 Job Sun 13 8/8 2 Jobs Mon 14 4/4…" at bounding box center [529, 406] width 1058 height 506
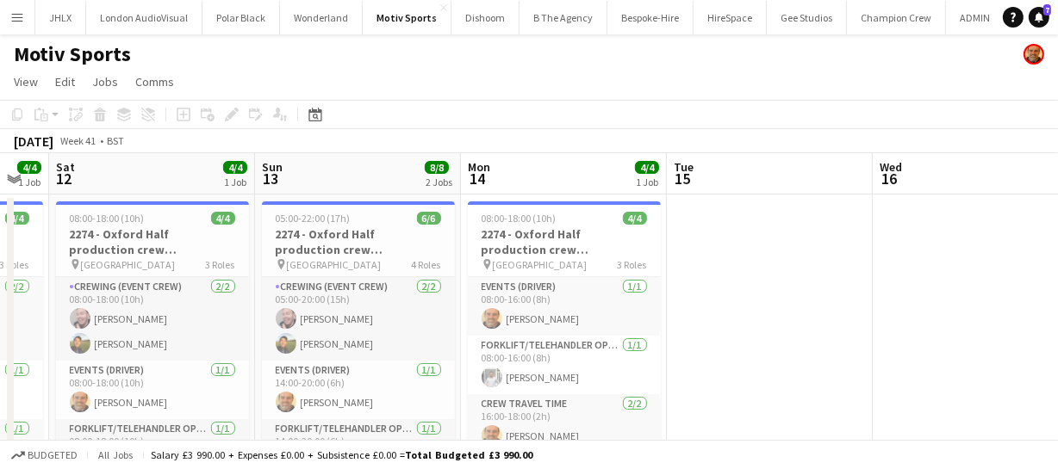
scroll to position [3, 0]
click at [968, 310] on app-calendar-viewport "Thu 10 4/4 1 Job Fri 11 4/4 1 Job Sat 12 4/4 1 Job Sun 13 8/8 2 Jobs Mon 14 4/4…" at bounding box center [529, 406] width 1058 height 506
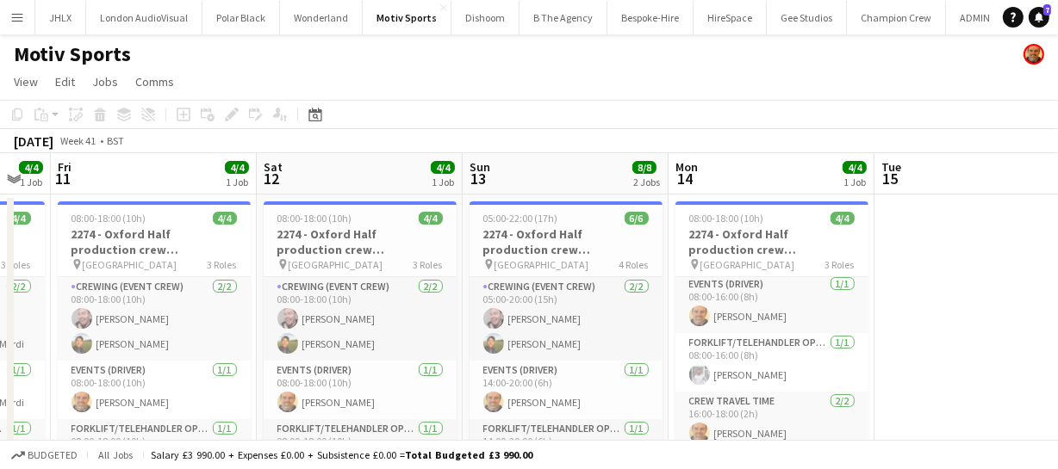
drag, startPoint x: 896, startPoint y: 301, endPoint x: 1067, endPoint y: 295, distance: 170.6
click at [1039, 297] on app-calendar-viewport "Wed 9 Thu 10 4/4 1 Job Fri 11 4/4 1 Job Sat 12 4/4 1 Job Sun 13 8/8 2 Jobs Mon …" at bounding box center [529, 406] width 1058 height 506
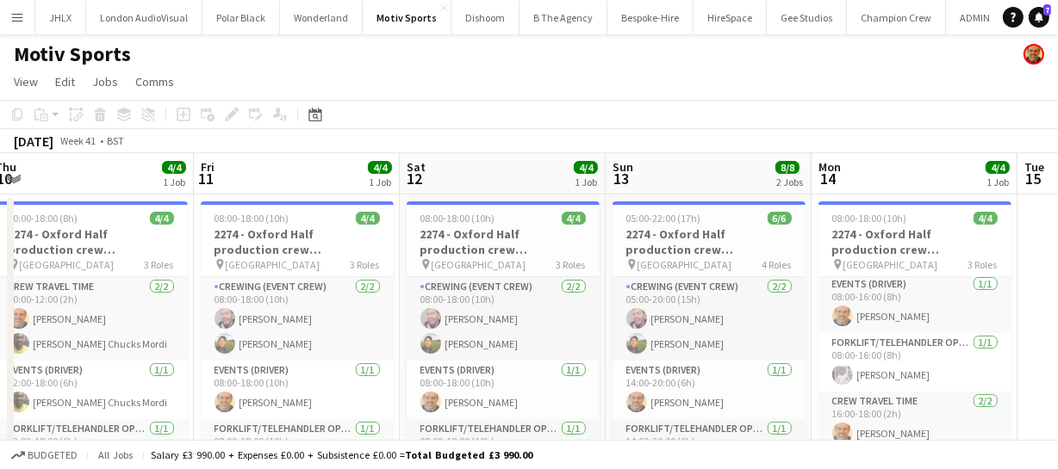
click at [616, 310] on app-calendar-viewport "Tue 8 Wed 9 Thu 10 4/4 1 Job Fri 11 4/4 1 Job Sat 12 4/4 1 Job Sun 13 8/8 2 Job…" at bounding box center [529, 406] width 1058 height 506
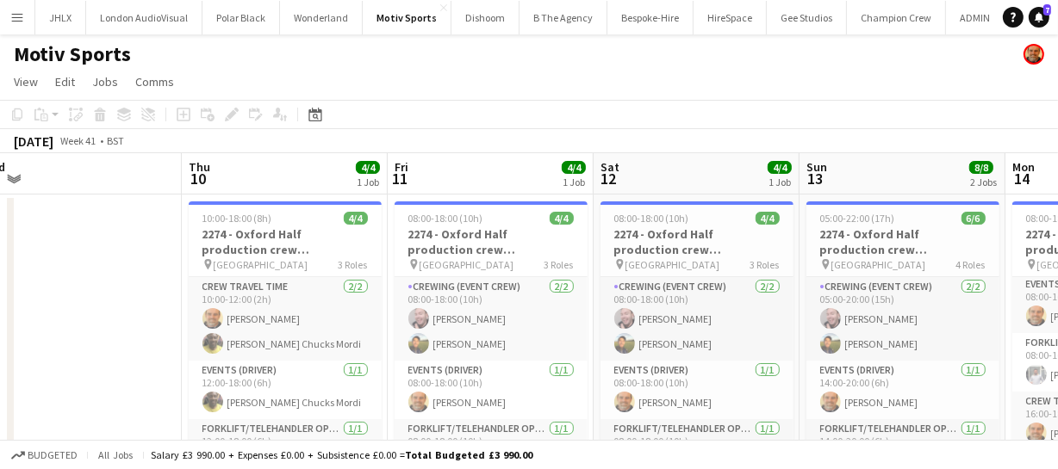
drag, startPoint x: 431, startPoint y: 318, endPoint x: 781, endPoint y: 316, distance: 350.5
click at [768, 316] on app-calendar-viewport "Mon 7 Tue 8 Wed 9 Thu 10 4/4 1 Job Fri 11 4/4 1 Job Sat 12 4/4 1 Job Sun 13 8/8…" at bounding box center [529, 406] width 1058 height 506
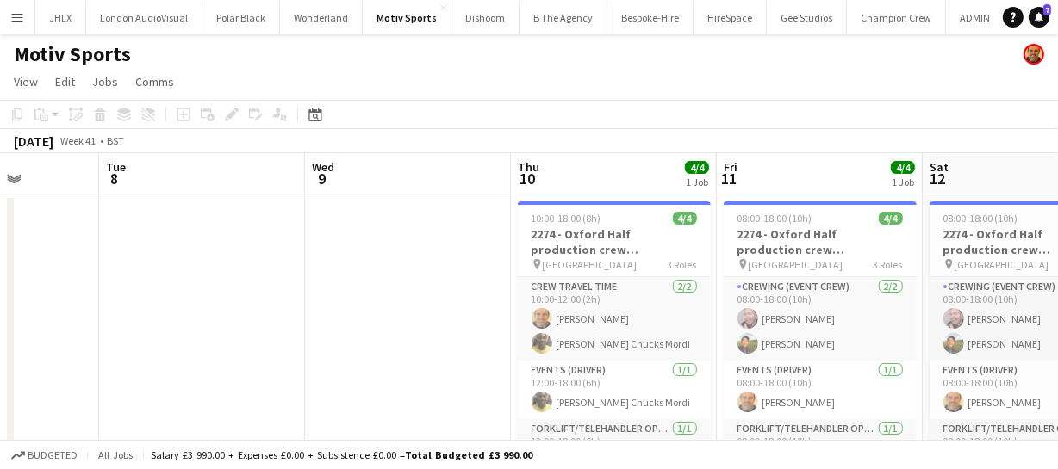
click at [193, 323] on app-calendar-viewport "Sat 5 Sun 6 Mon 7 Tue 8 Wed 9 Thu 10 4/4 1 Job Fri 11 4/4 1 Job Sat 12 4/4 1 Jo…" at bounding box center [529, 406] width 1058 height 506
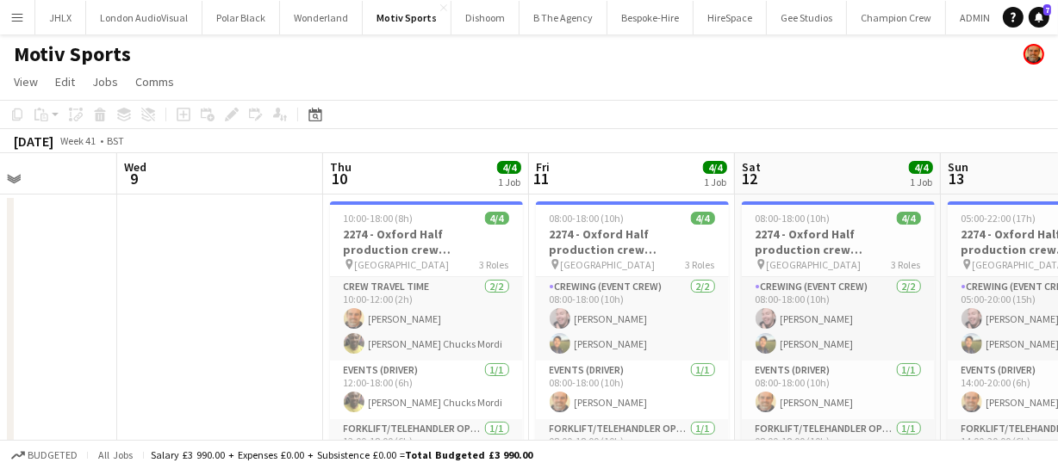
drag, startPoint x: 282, startPoint y: 325, endPoint x: 34, endPoint y: 327, distance: 247.2
click at [40, 333] on app-calendar-viewport "Sat 5 Sun 6 Mon 7 Tue 8 Wed 9 Thu 10 4/4 1 Job Fri 11 4/4 1 Job Sat 12 4/4 1 Jo…" at bounding box center [529, 406] width 1058 height 506
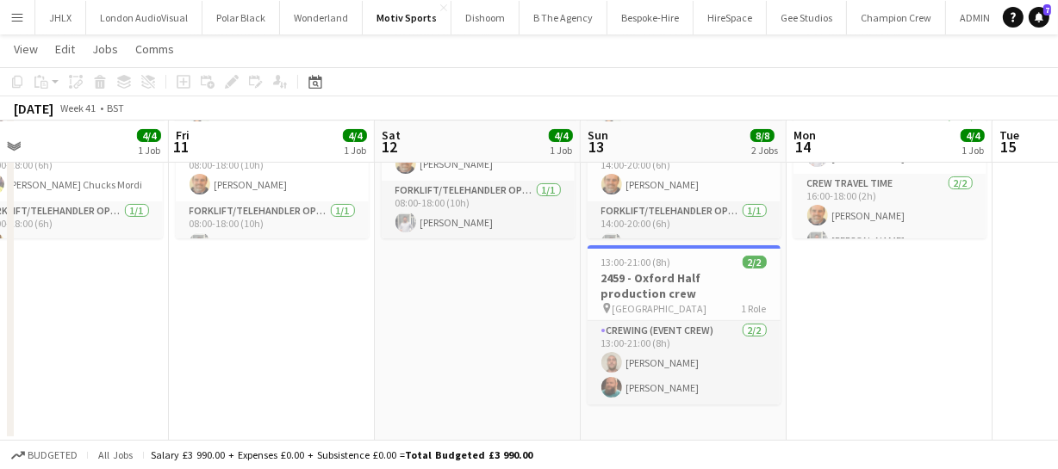
scroll to position [0, 719]
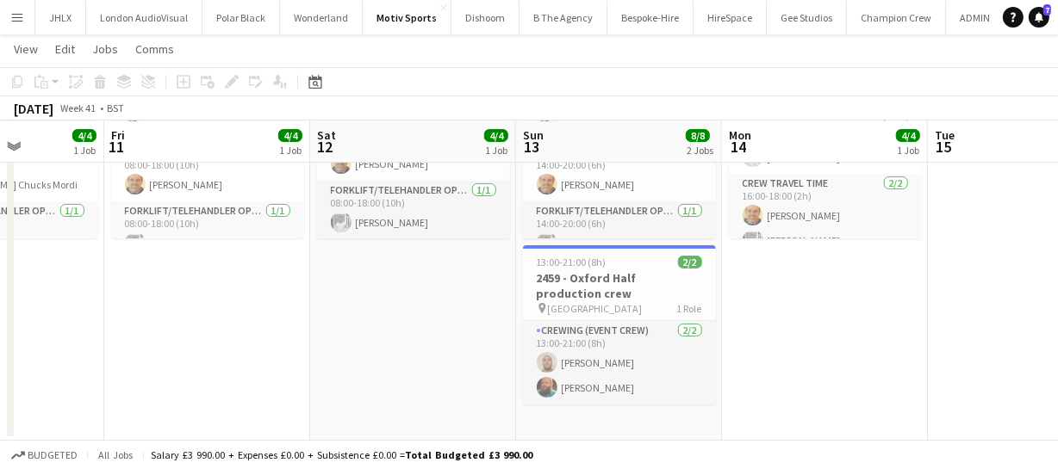
drag, startPoint x: 670, startPoint y: 353, endPoint x: 487, endPoint y: 362, distance: 183.6
click at [487, 362] on app-calendar-viewport "Mon 7 Tue 8 Wed 9 Thu 10 4/4 1 Job Fri 11 4/4 1 Job Sat 12 4/4 1 Job Sun 13 8/8…" at bounding box center [529, 146] width 1058 height 590
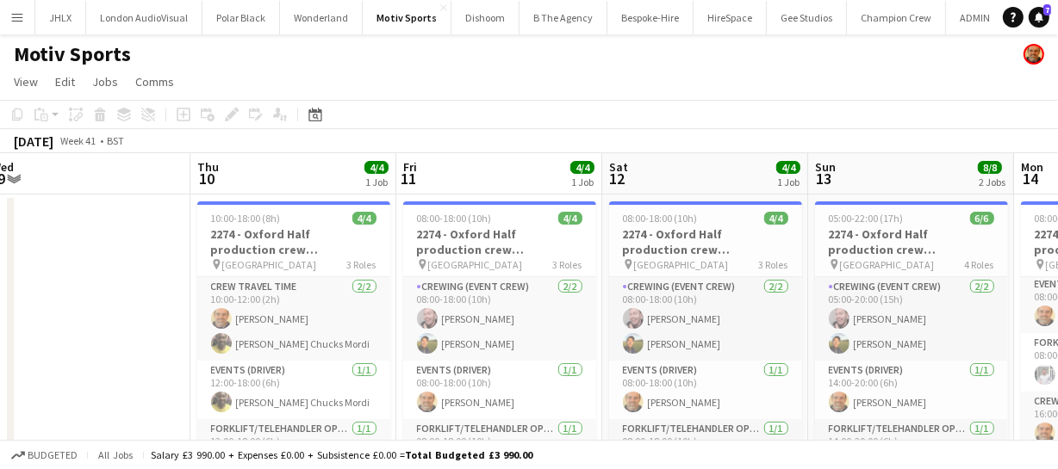
scroll to position [0, 411]
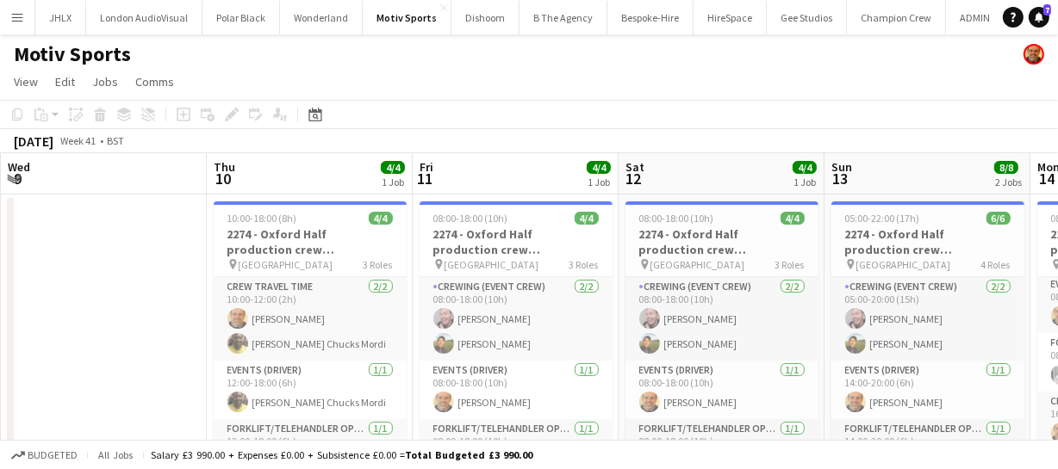
drag, startPoint x: 265, startPoint y: 368, endPoint x: 573, endPoint y: 355, distance: 307.7
click at [574, 355] on app-calendar-viewport "Mon 7 Tue 8 Wed 9 Thu 10 4/4 1 Job Fri 11 4/4 1 Job Sat 12 4/4 1 Job Sun 13 8/8…" at bounding box center [529, 406] width 1058 height 506
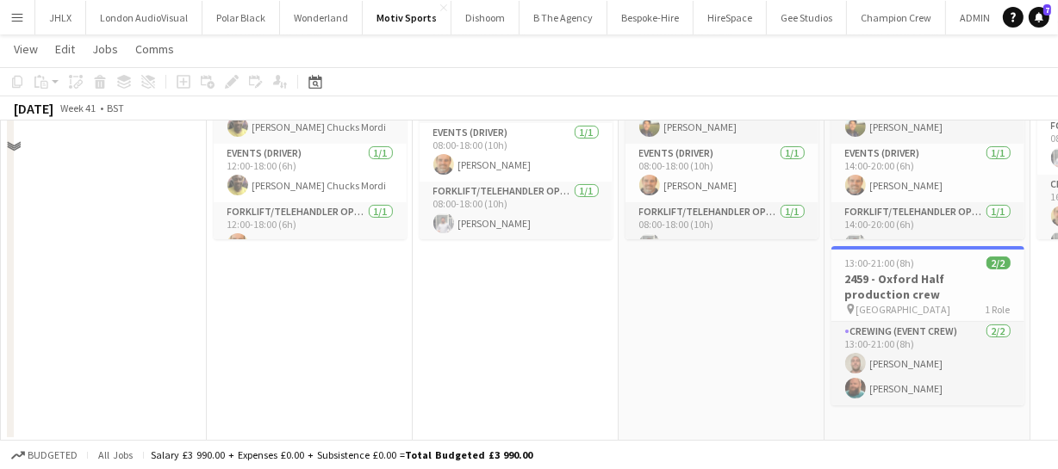
scroll to position [216, 0]
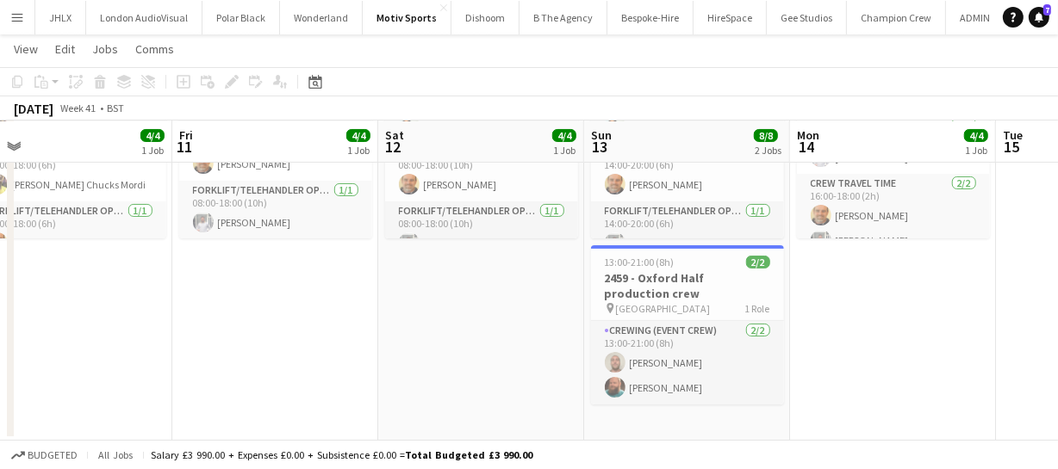
drag, startPoint x: 773, startPoint y: 367, endPoint x: 531, endPoint y: 363, distance: 242.0
click at [531, 363] on app-calendar-viewport "Mon 7 Tue 8 Wed 9 Thu 10 4/4 1 Job Fri 11 4/4 1 Job Sat 12 4/4 1 Job Sun 13 8/8…" at bounding box center [529, 146] width 1058 height 590
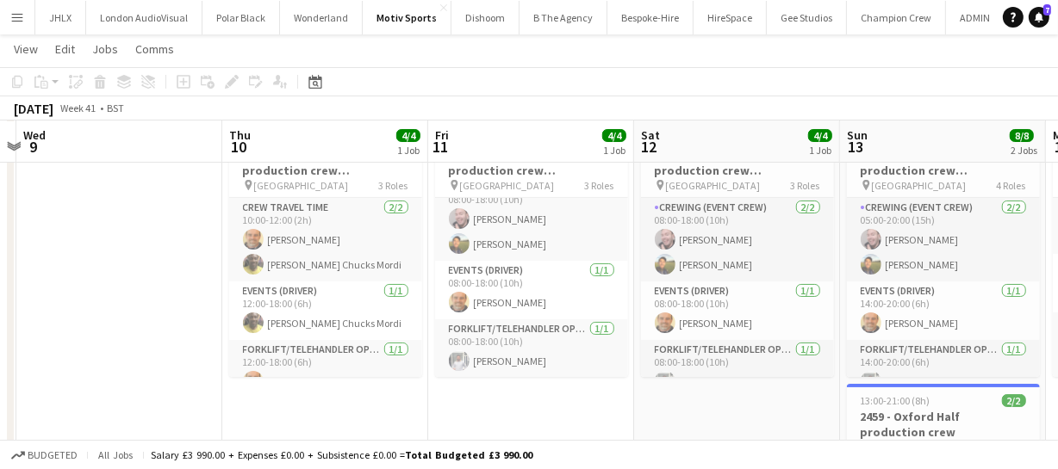
scroll to position [0, 620]
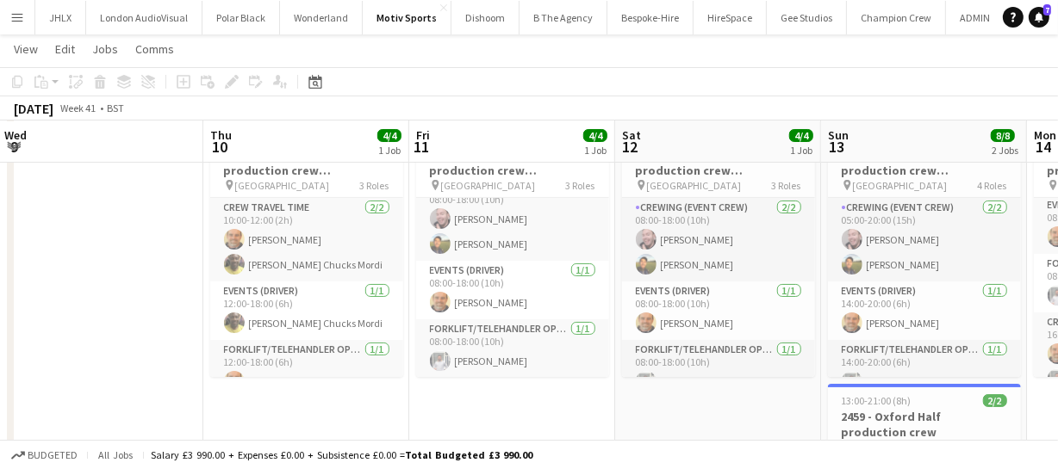
drag, startPoint x: 221, startPoint y: 317, endPoint x: 460, endPoint y: 312, distance: 238.6
click at [460, 312] on app-calendar-viewport "Sun 6 Mon 7 Tue 8 Wed 9 Thu 10 4/4 1 Job Fri 11 4/4 1 Job Sat 12 4/4 1 Job Sun …" at bounding box center [529, 285] width 1058 height 590
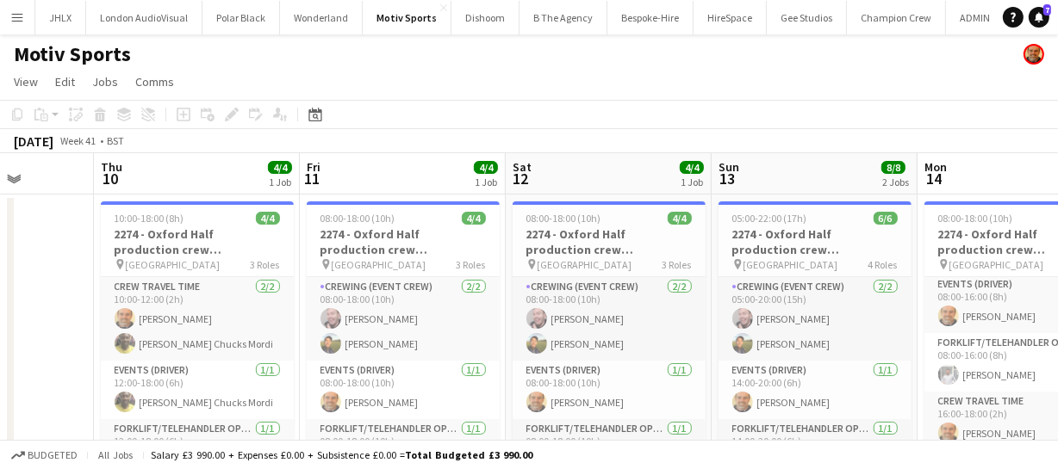
scroll to position [0, 488]
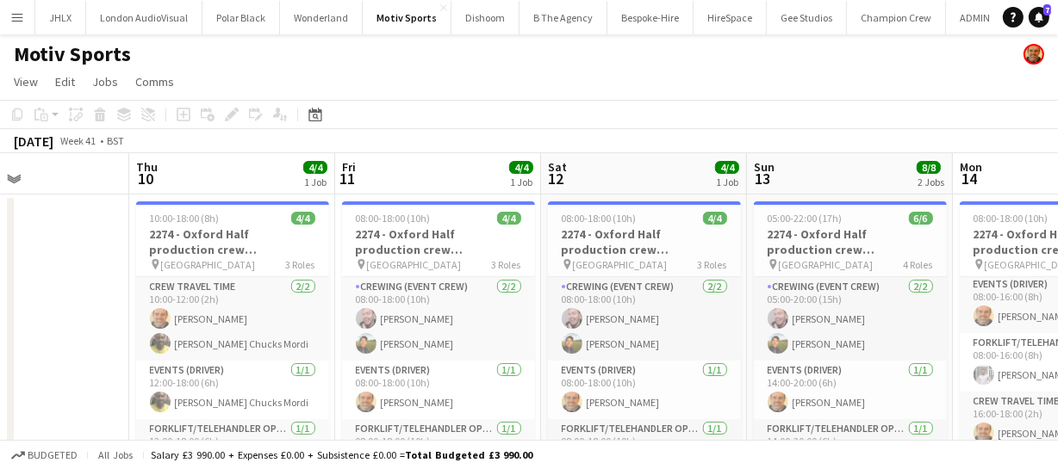
drag, startPoint x: 759, startPoint y: 302, endPoint x: 685, endPoint y: 258, distance: 86.1
click at [685, 258] on app-calendar-viewport "Mon 7 Tue 8 Wed 9 Thu 10 4/4 1 Job Fri 11 4/4 1 Job Sat 12 4/4 1 Job Sun 13 8/8…" at bounding box center [529, 406] width 1058 height 506
click at [214, 241] on h3 "2274 - Oxford Half production crew (Breezy Car)" at bounding box center [232, 241] width 193 height 31
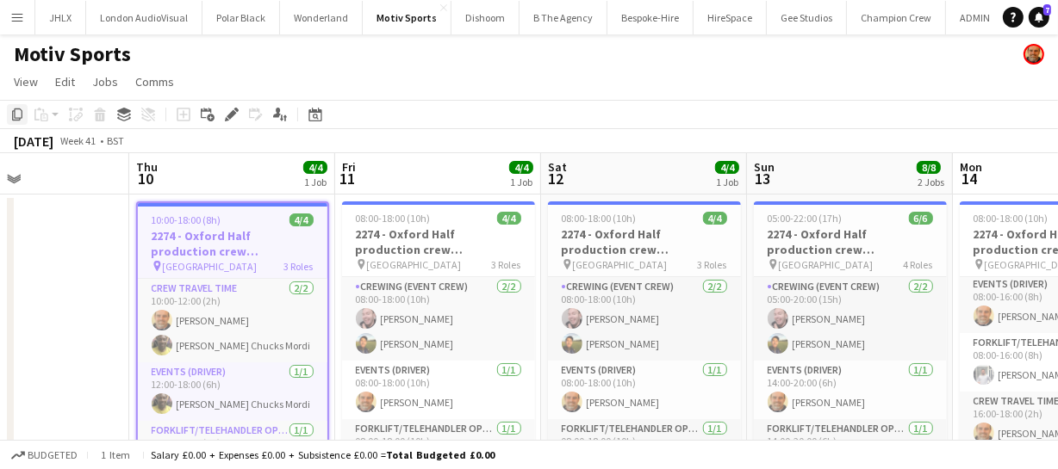
click at [14, 109] on icon "Copy" at bounding box center [17, 115] width 14 height 14
click at [310, 117] on icon "Date picker" at bounding box center [315, 115] width 14 height 14
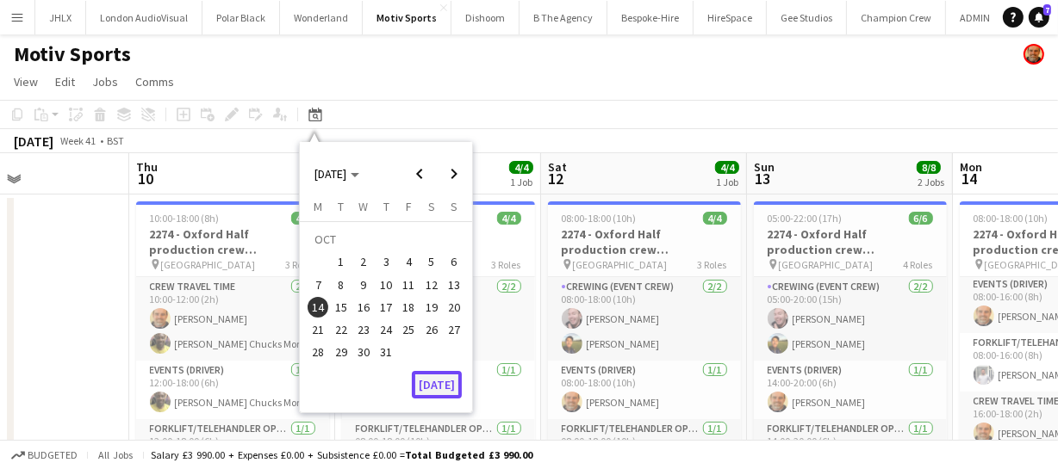
click at [427, 378] on button "[DATE]" at bounding box center [437, 385] width 50 height 28
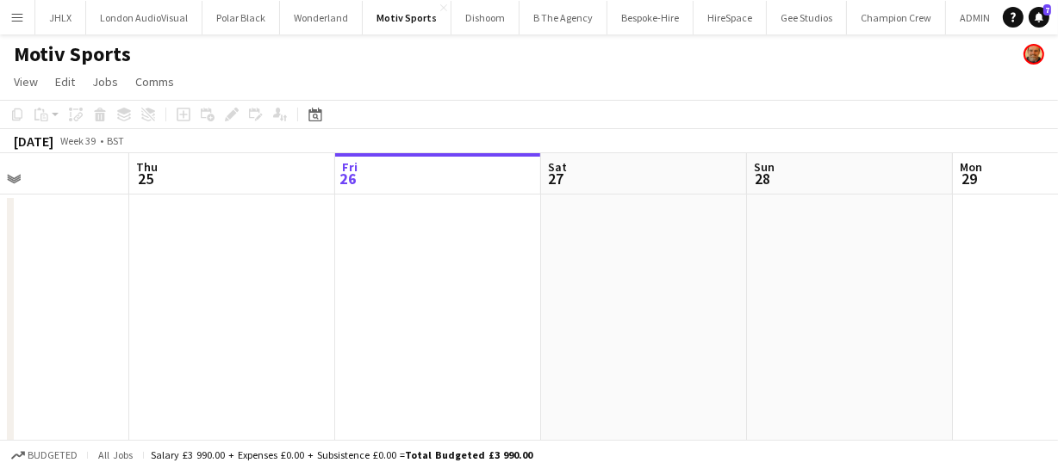
scroll to position [0, 592]
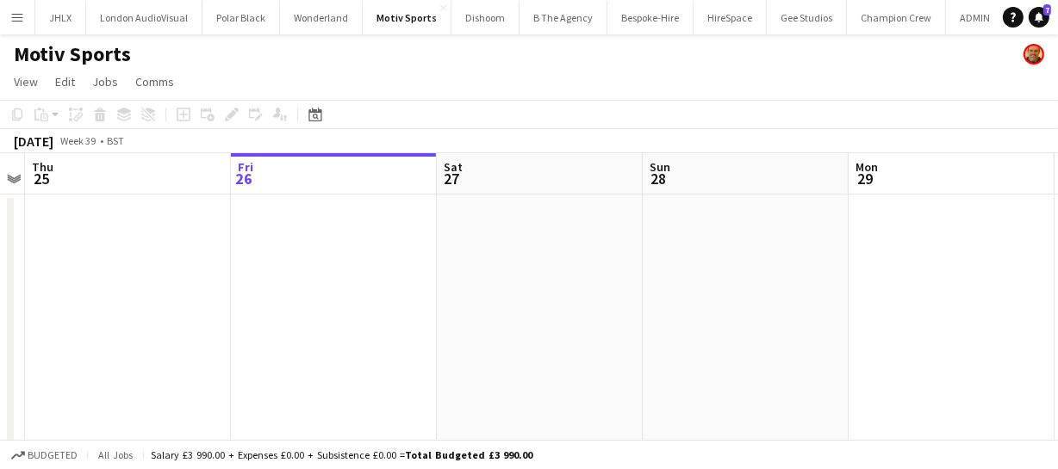
drag, startPoint x: 686, startPoint y: 327, endPoint x: 338, endPoint y: 301, distance: 349.8
click at [363, 302] on app-calendar-viewport "Mon 22 12/12 1 Job Tue 23 Wed 24 Thu 25 Fri 26 Sat 27 Sun 28 Mon 29 Tue 30 Wed …" at bounding box center [529, 406] width 1058 height 506
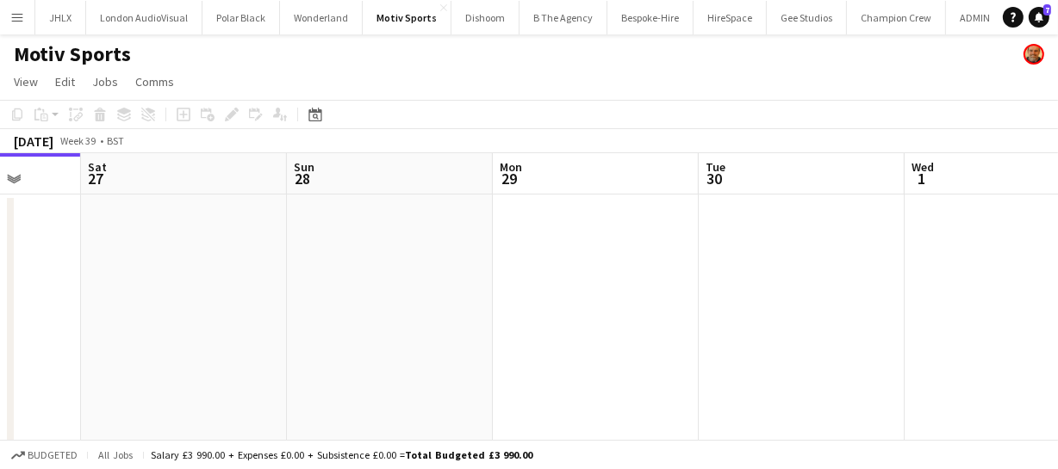
drag, startPoint x: 502, startPoint y: 333, endPoint x: 489, endPoint y: 311, distance: 25.8
click at [312, 319] on app-calendar-viewport "Wed 24 Thu 25 Fri 26 Sat 27 Sun 28 Mon 29 Tue 30 Wed 1 Thu 2 Fri 3 Sat 4" at bounding box center [529, 406] width 1058 height 506
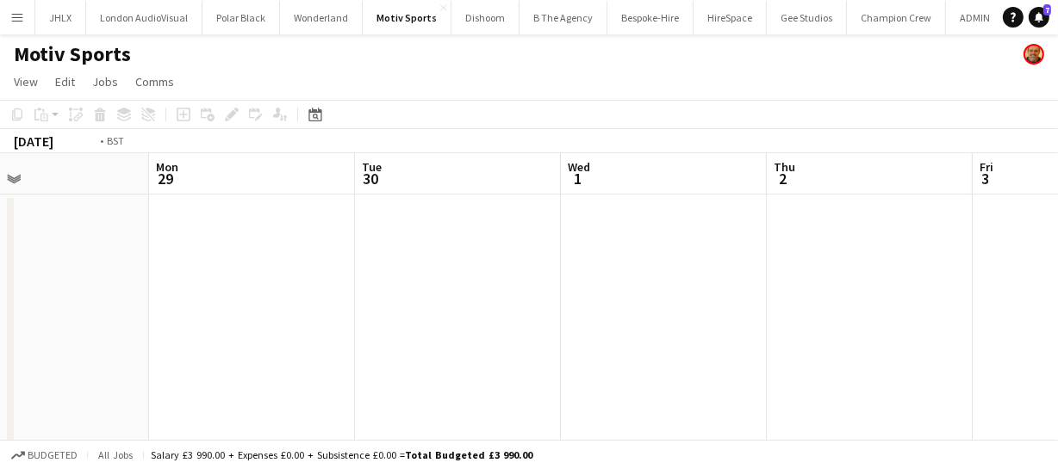
drag, startPoint x: 609, startPoint y: 319, endPoint x: 726, endPoint y: 321, distance: 117.1
click at [307, 311] on app-calendar-viewport "Fri 26 Sat 27 Sun 28 Mon 29 Tue 30 Wed 1 Thu 2 Fri 3 Sat 4 Sun 5 Mon 6" at bounding box center [529, 406] width 1058 height 506
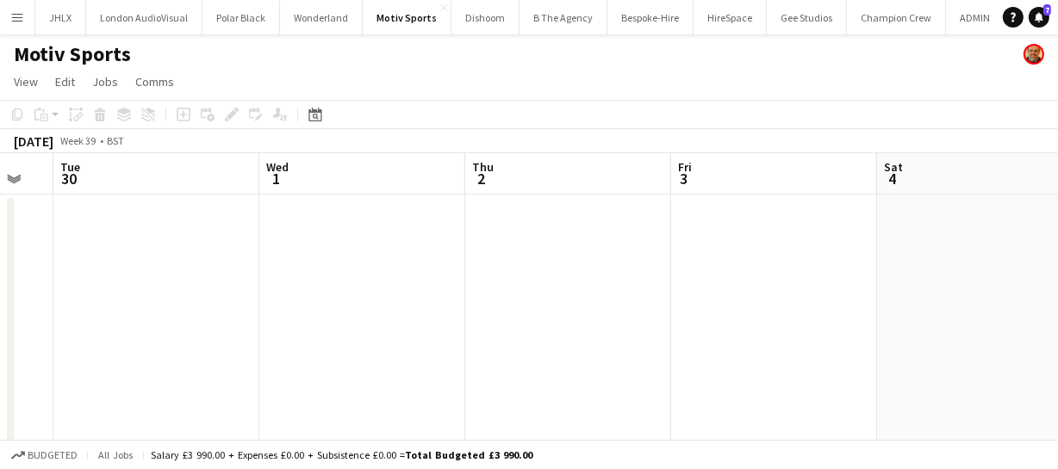
drag, startPoint x: 728, startPoint y: 324, endPoint x: 336, endPoint y: 307, distance: 392.2
click at [357, 307] on app-calendar-viewport "Fri 26 Sat 27 Sun 28 Mon 29 Tue 30 Wed 1 Thu 2 Fri 3 Sat 4 Sun 5 Mon 6" at bounding box center [529, 406] width 1058 height 506
click at [299, 301] on app-calendar-viewport "Sun 28 Mon 29 Tue 30 Wed 1 Thu 2 Fri 3 Sat 4 Sun 5 Mon 6 Tue 7 Wed 8" at bounding box center [529, 406] width 1058 height 506
drag, startPoint x: 586, startPoint y: 310, endPoint x: 609, endPoint y: 302, distance: 24.5
click at [387, 300] on app-calendar-viewport "Tue 30 Wed 1 Thu 2 Fri 3 Sat 4 Sun 5 Mon 6 Tue 7 Wed 8 Thu 9 Fri 10" at bounding box center [529, 406] width 1058 height 506
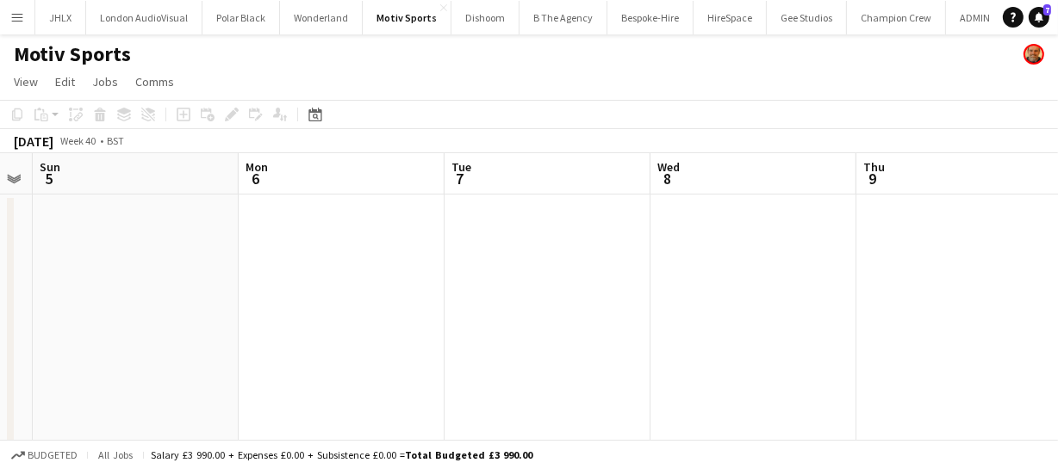
click at [404, 301] on app-calendar-viewport "Thu 2 Fri 3 Sat 4 Sun 5 Mon 6 Tue 7 Wed 8 Thu 9 Fri 10 Sat 11 Sun 12" at bounding box center [529, 406] width 1058 height 506
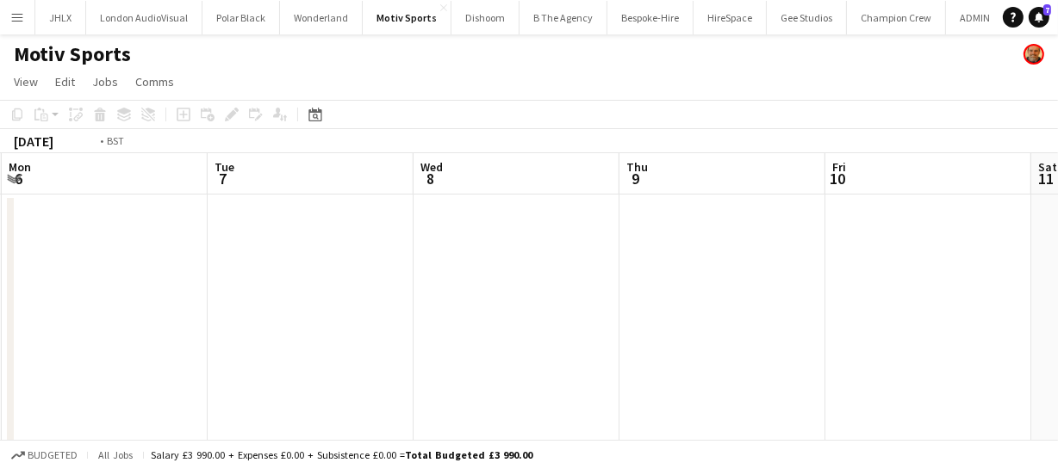
click at [375, 301] on app-calendar-viewport "Thu 2 Fri 3 Sat 4 Sun 5 Mon 6 Tue 7 Wed 8 Thu 9 Fri 10 Sat 11 Sun 12" at bounding box center [529, 406] width 1058 height 506
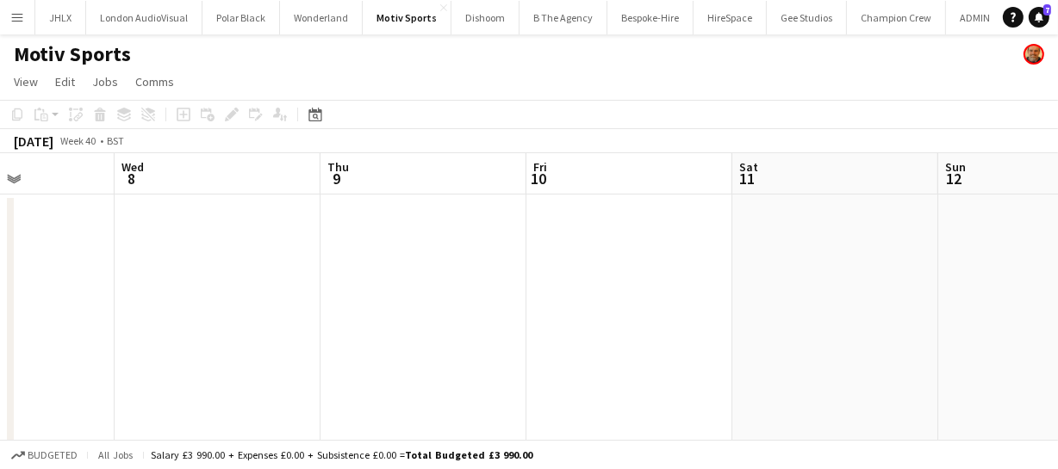
drag, startPoint x: 642, startPoint y: 313, endPoint x: 548, endPoint y: 305, distance: 94.3
click at [378, 303] on app-calendar-viewport "Sat 4 Sun 5 Mon 6 Tue 7 Wed 8 Thu 9 Fri 10 Sat 11 Sun 12 Mon 13 Tue 14" at bounding box center [529, 406] width 1058 height 506
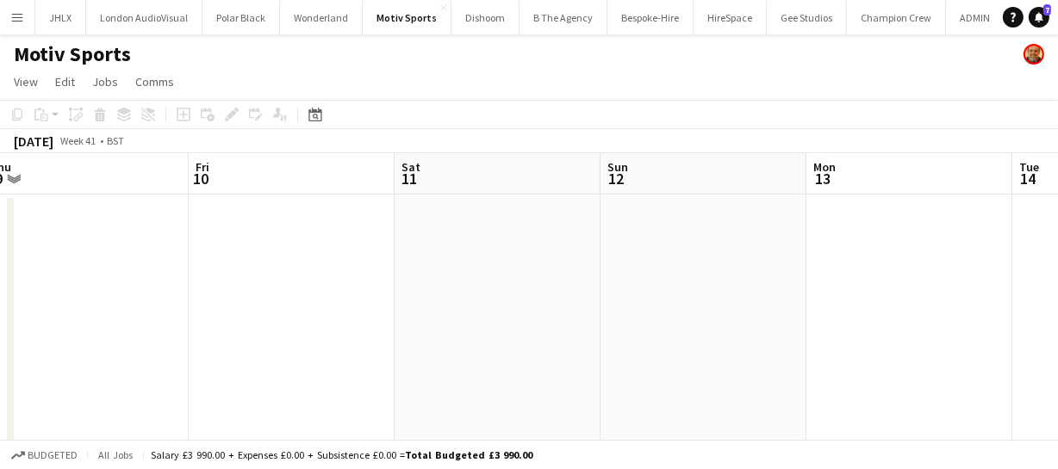
drag, startPoint x: 473, startPoint y: 295, endPoint x: 524, endPoint y: 295, distance: 51.7
click at [472, 296] on app-calendar-viewport "Mon 6 Tue 7 Wed 8 Thu 9 Fri 10 Sat 11 Sun 12 Mon 13 Tue 14 Wed 15 Thu 16" at bounding box center [529, 406] width 1058 height 506
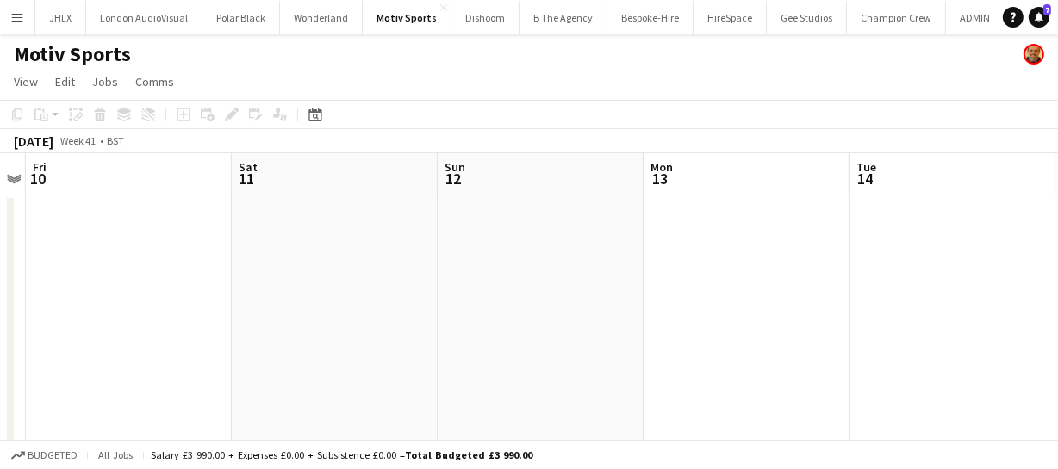
click at [524, 264] on app-date-cell at bounding box center [540, 427] width 206 height 464
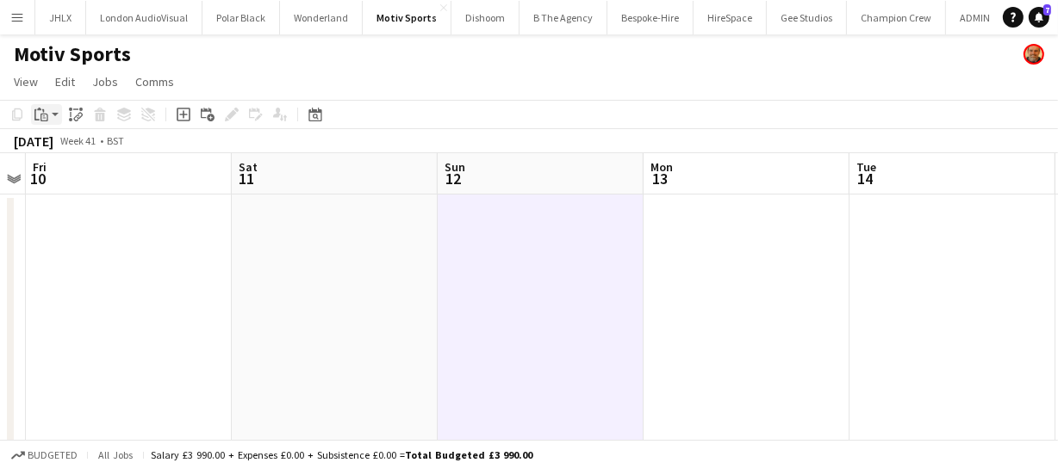
click at [36, 115] on icon "Paste" at bounding box center [41, 115] width 14 height 14
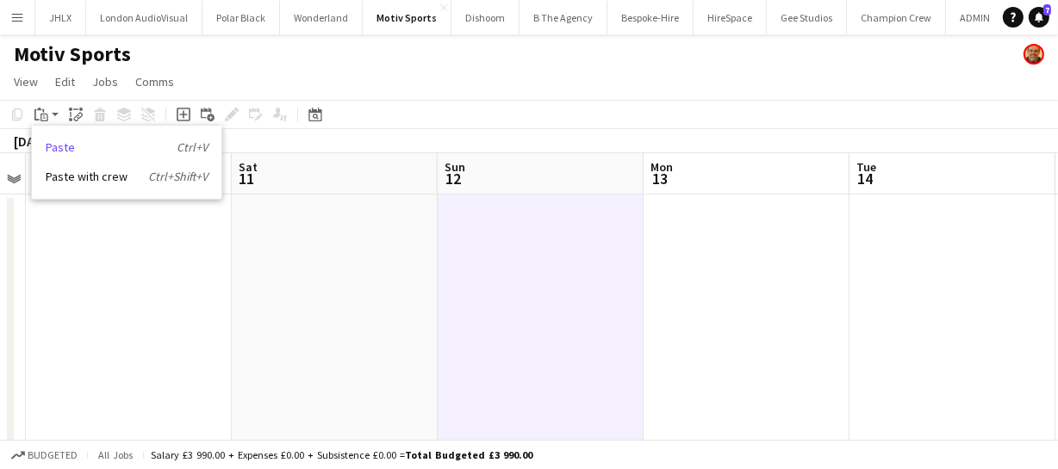
click at [69, 140] on link "Paste Ctrl+V" at bounding box center [127, 148] width 162 height 16
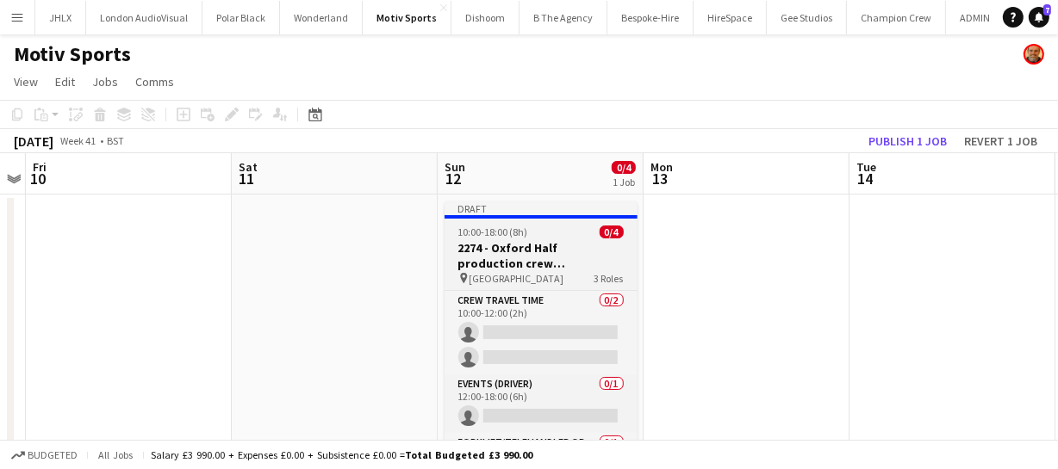
click at [515, 244] on h3 "2274 - Oxford Half production crew (Breezy Car)" at bounding box center [540, 255] width 193 height 31
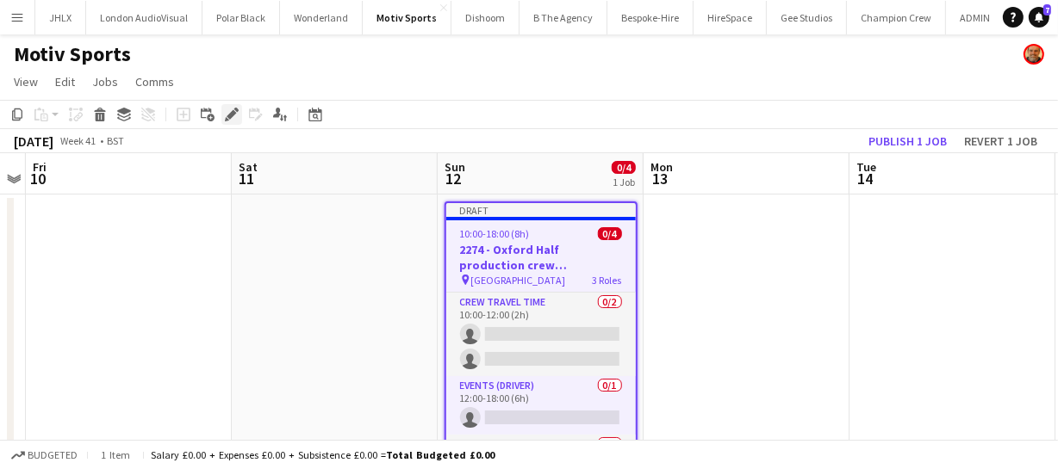
click at [237, 115] on icon "Edit" at bounding box center [232, 115] width 14 height 14
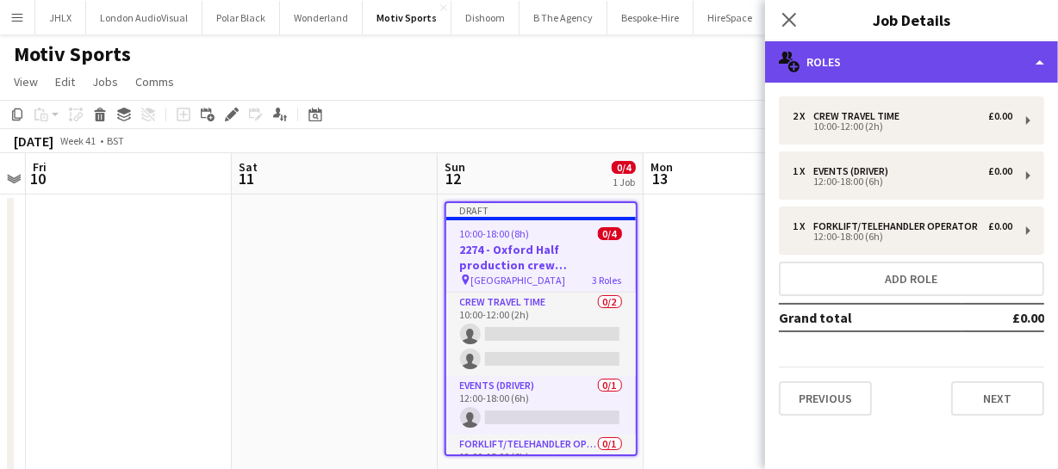
click at [872, 71] on div "multiple-users-add Roles" at bounding box center [911, 61] width 293 height 41
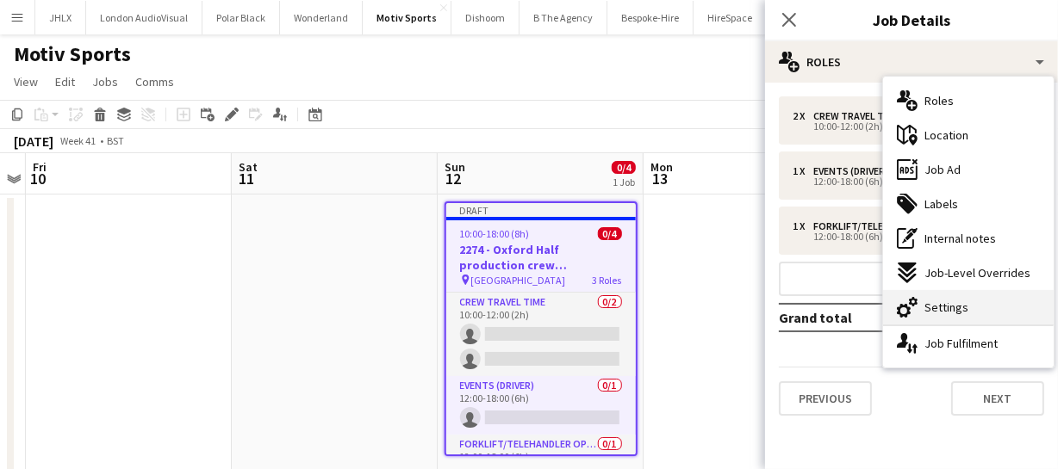
click at [944, 303] on span "Settings" at bounding box center [946, 308] width 44 height 16
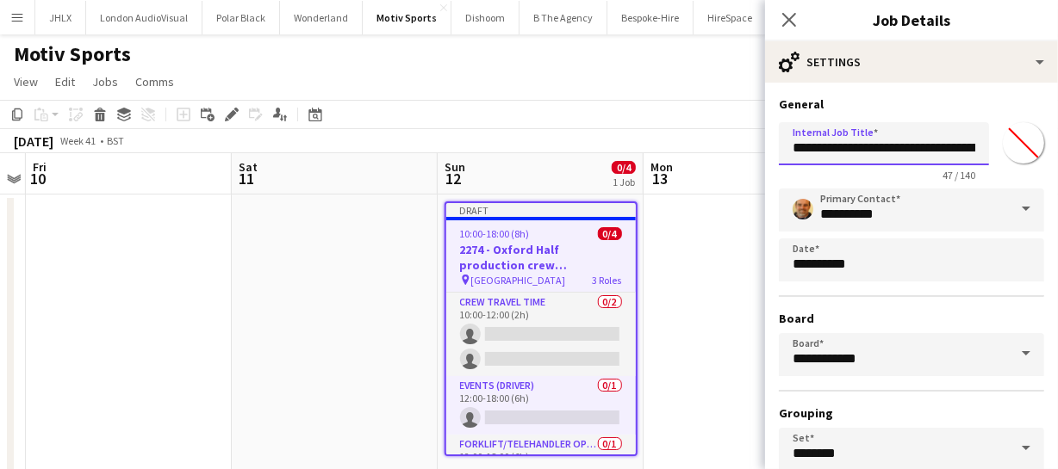
scroll to position [0, 101]
drag, startPoint x: 789, startPoint y: 147, endPoint x: 1061, endPoint y: 145, distance: 272.1
click at [1045, 150] on mat-expansion-panel "**********" at bounding box center [911, 276] width 293 height 387
click at [903, 140] on input "**********" at bounding box center [877, 143] width 198 height 43
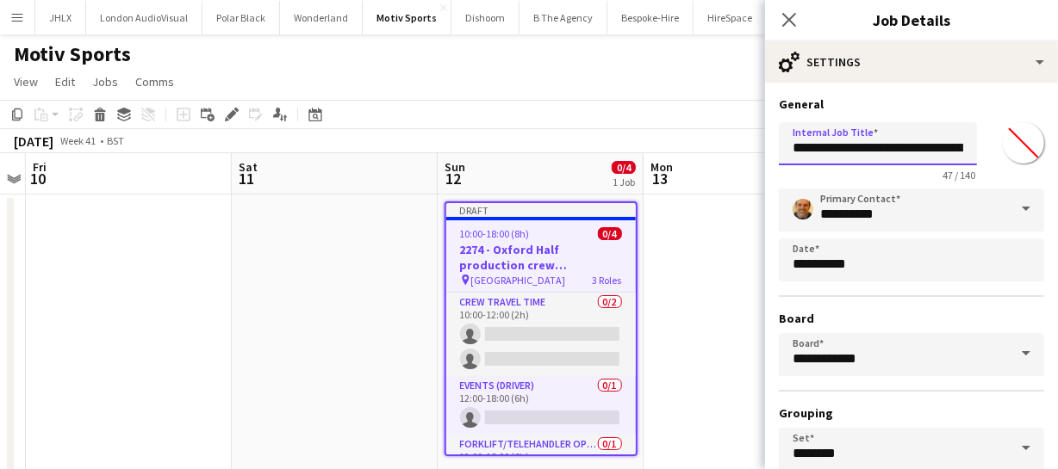
drag, startPoint x: 930, startPoint y: 148, endPoint x: 680, endPoint y: 149, distance: 249.7
click at [680, 149] on body "Menu Boards Boards Boards All jobs Status Workforce Workforce My Workforce Recr…" at bounding box center [529, 344] width 1058 height 688
click at [817, 146] on input "**********" at bounding box center [877, 143] width 198 height 43
drag, startPoint x: 896, startPoint y: 150, endPoint x: 860, endPoint y: 161, distance: 37.9
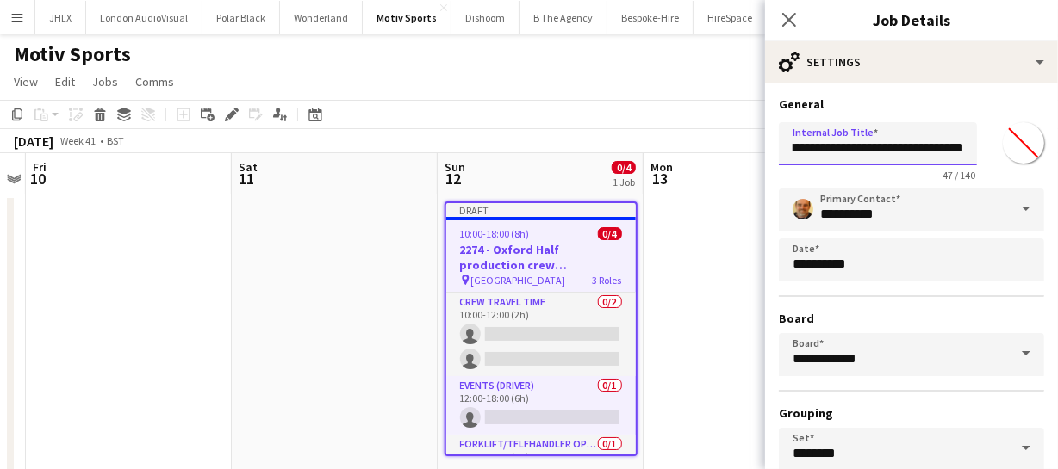
click at [860, 161] on input "**********" at bounding box center [877, 143] width 198 height 43
drag, startPoint x: 819, startPoint y: 146, endPoint x: 965, endPoint y: 156, distance: 146.7
click at [965, 156] on input "**********" at bounding box center [877, 143] width 198 height 43
click at [958, 147] on input "**********" at bounding box center [877, 143] width 198 height 43
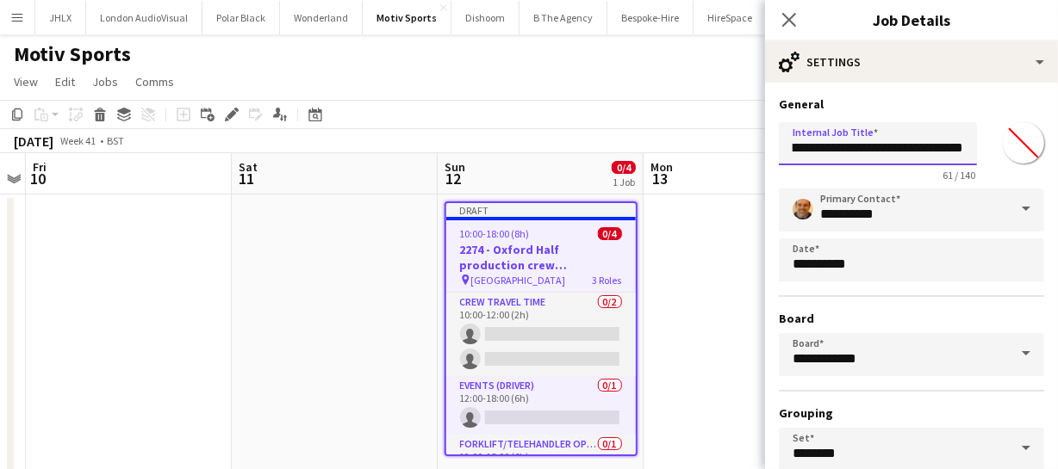
scroll to position [0, 181]
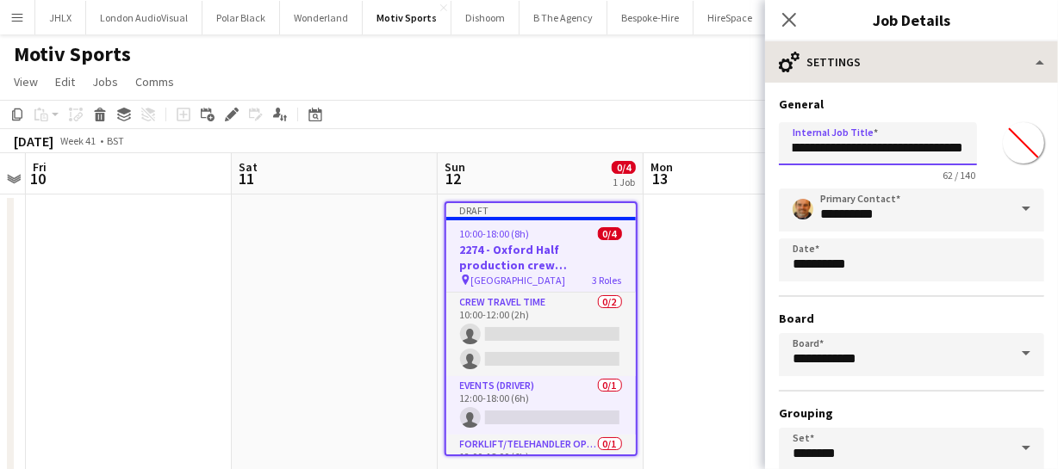
type input "**********"
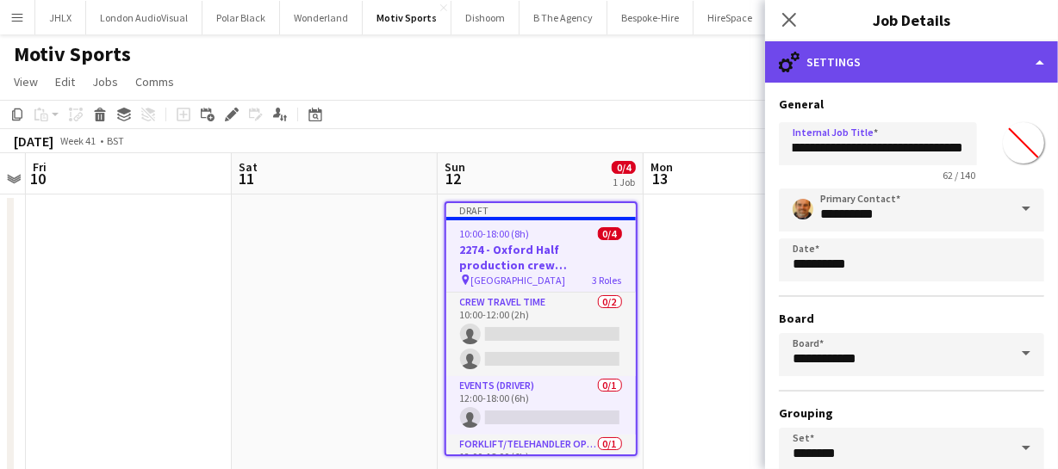
scroll to position [0, 0]
click at [981, 65] on div "cog-double-3 Settings" at bounding box center [911, 61] width 293 height 41
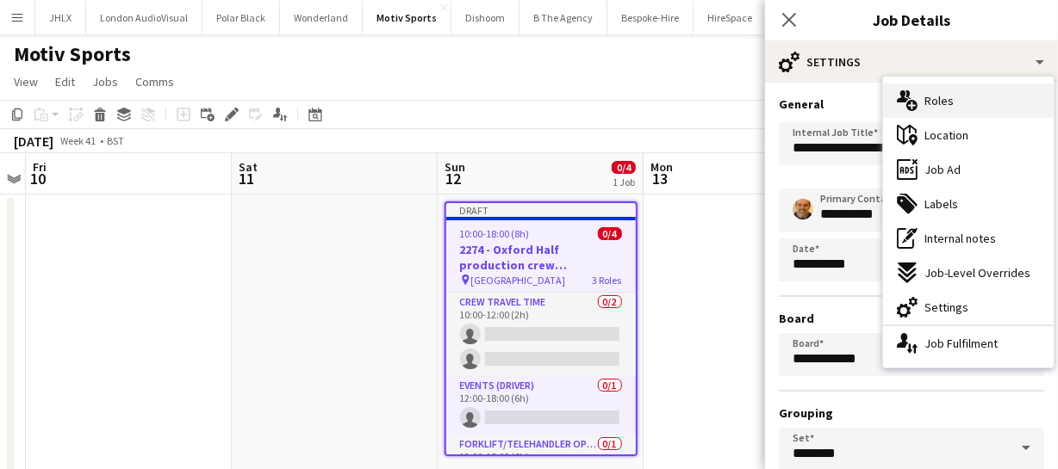
click at [970, 90] on div "multiple-users-add Roles" at bounding box center [968, 101] width 171 height 34
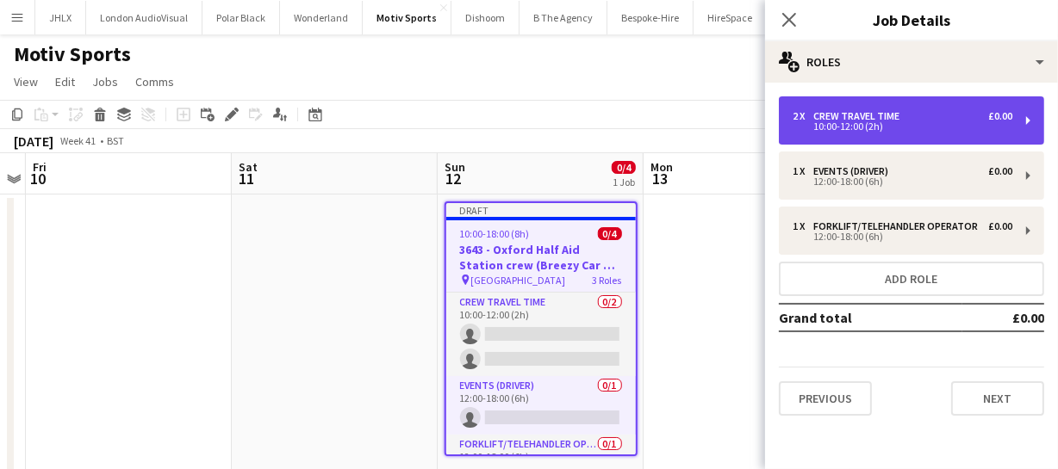
click at [864, 114] on div "Crew Travel Time" at bounding box center [859, 116] width 93 height 12
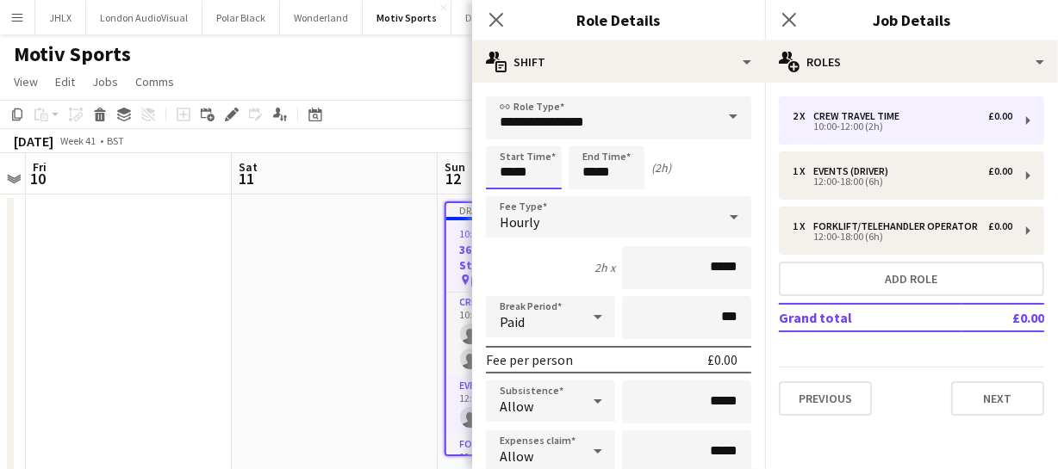
drag, startPoint x: 534, startPoint y: 172, endPoint x: 440, endPoint y: 171, distance: 93.9
click at [440, 171] on body "Menu Boards Boards Boards All jobs Status Workforce Workforce My Workforce Recr…" at bounding box center [529, 344] width 1058 height 688
type input "*****"
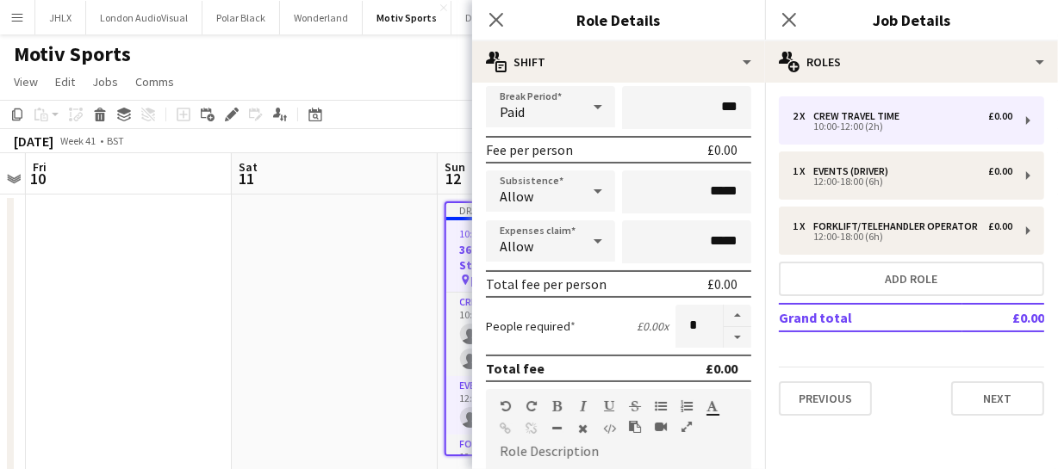
scroll to position [234, 0]
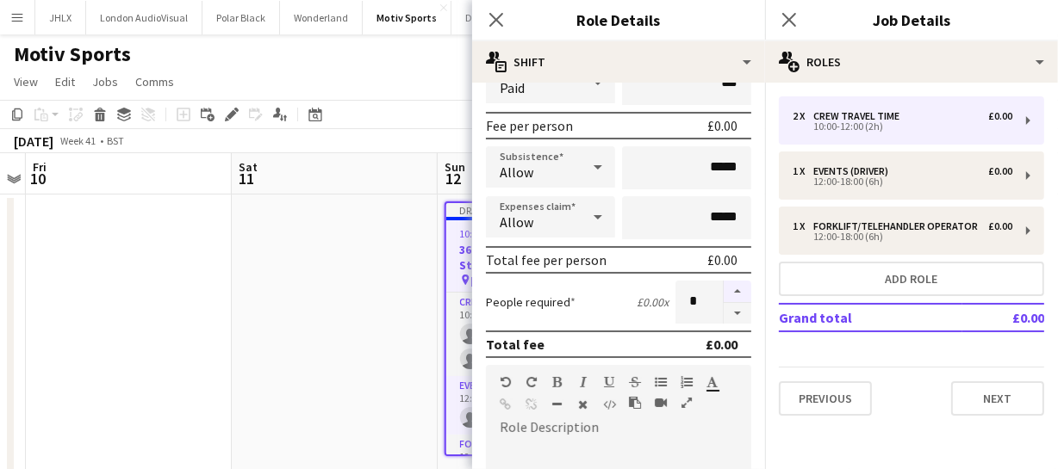
type input "*****"
click at [728, 288] on button "button" at bounding box center [737, 292] width 28 height 22
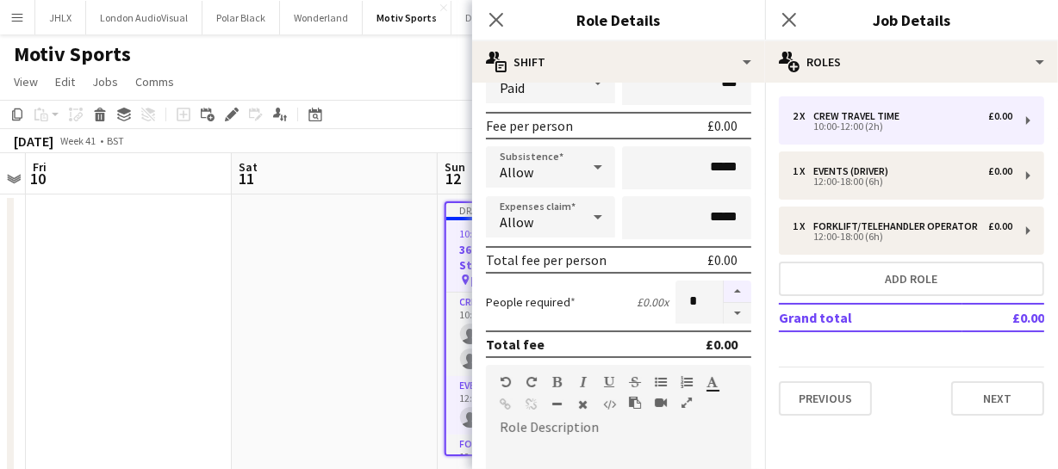
click at [728, 288] on button "button" at bounding box center [737, 292] width 28 height 22
type input "**"
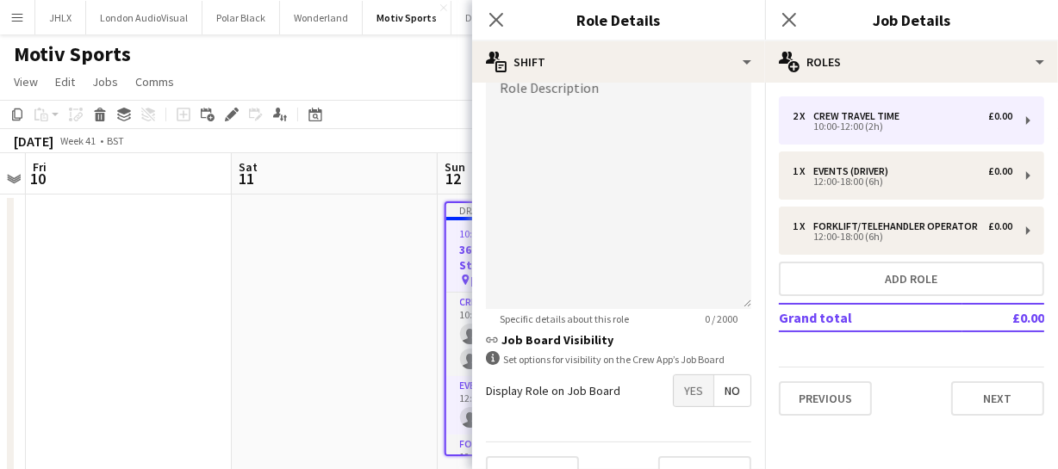
scroll to position [608, 0]
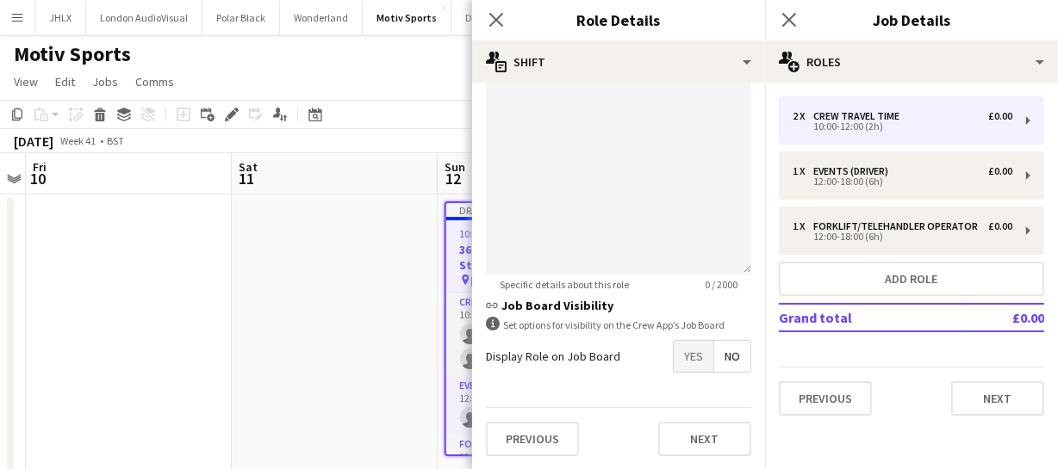
click at [673, 362] on span "Yes" at bounding box center [693, 356] width 40 height 31
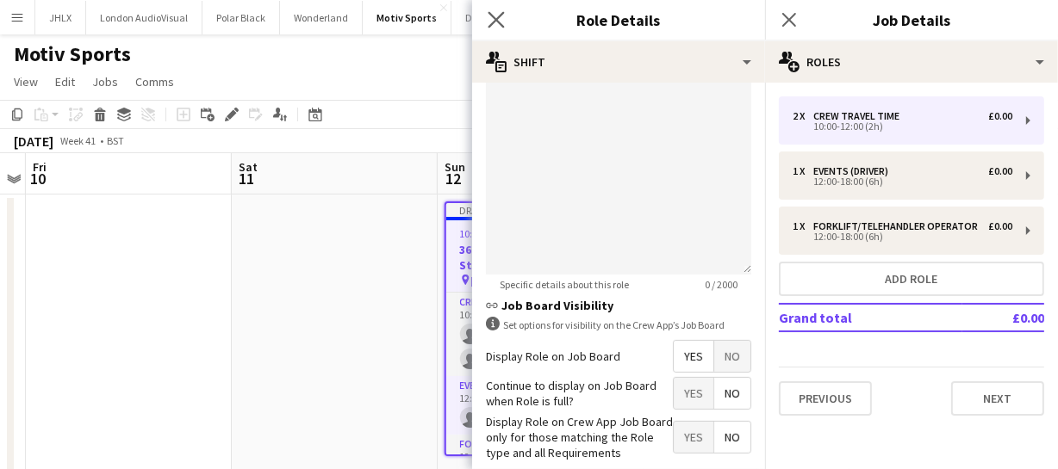
click at [487, 15] on app-icon "Close pop-in" at bounding box center [496, 20] width 25 height 25
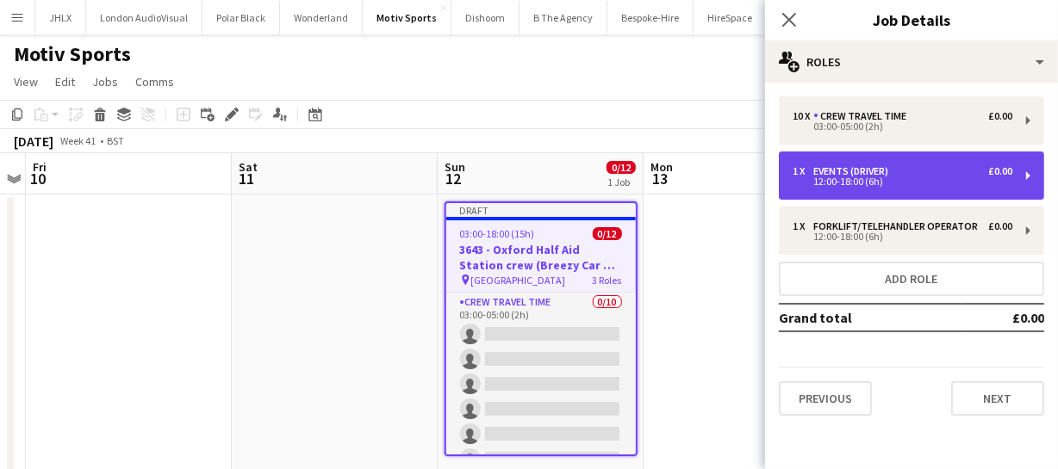
click at [890, 169] on div "Events (Driver)" at bounding box center [854, 171] width 82 height 12
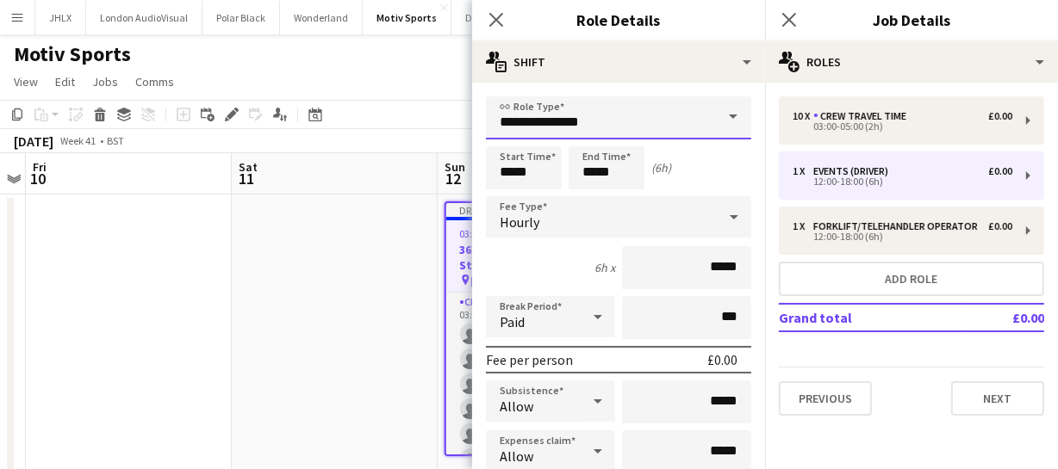
click at [667, 130] on input "**********" at bounding box center [618, 117] width 265 height 43
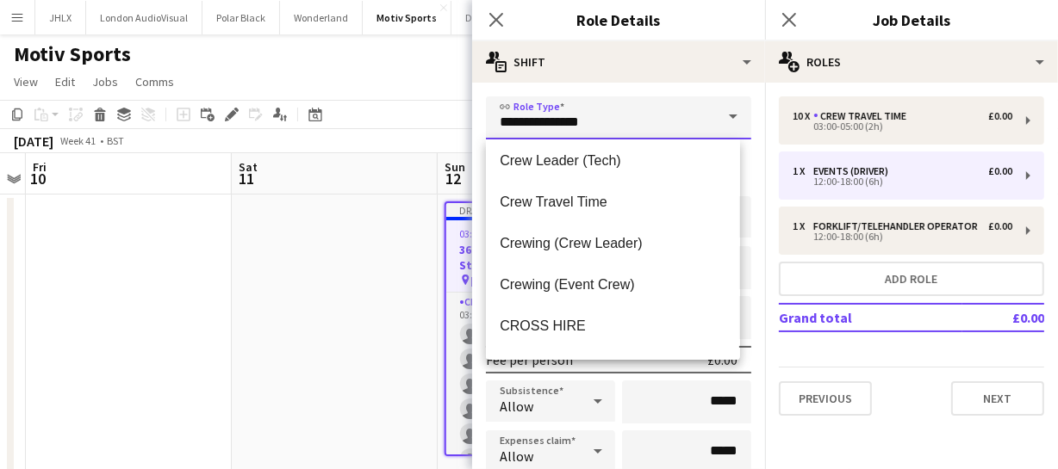
scroll to position [156, 0]
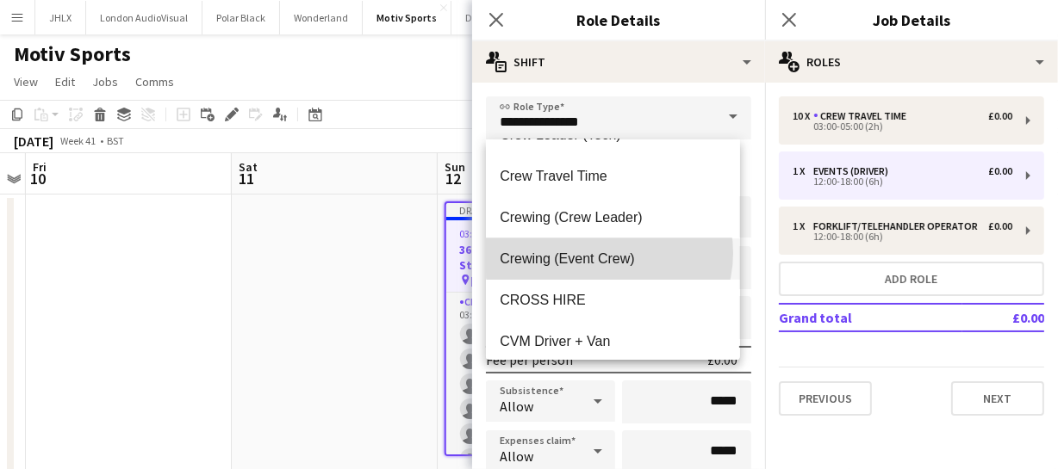
click at [608, 252] on span "Crewing (Event Crew)" at bounding box center [612, 259] width 226 height 16
type input "**********"
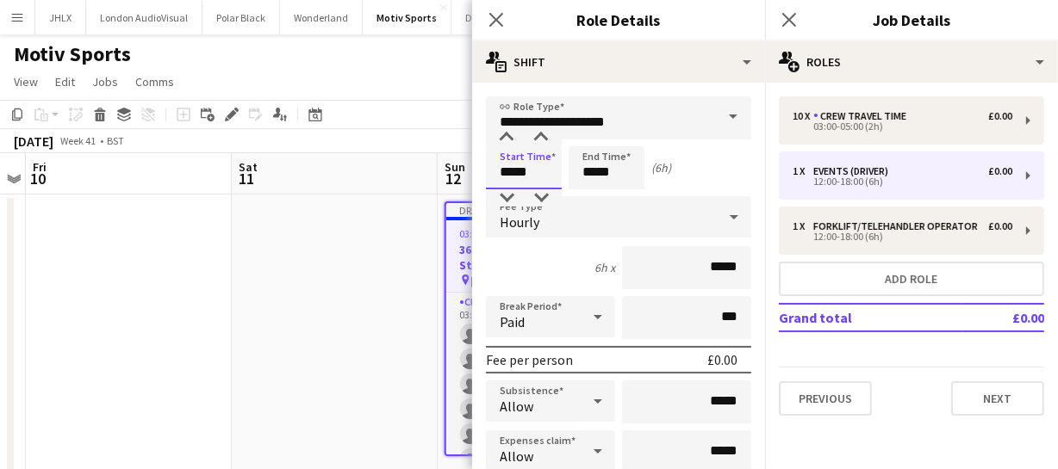
drag, startPoint x: 556, startPoint y: 165, endPoint x: 401, endPoint y: 162, distance: 155.0
click at [406, 164] on body "Menu Boards Boards Boards All jobs Status Workforce Workforce My Workforce Recr…" at bounding box center [529, 344] width 1058 height 688
type input "*****"
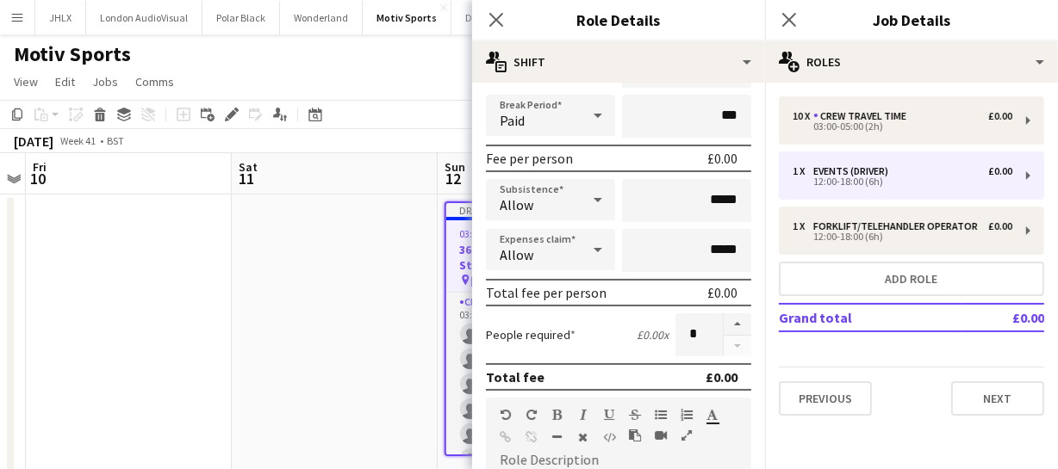
scroll to position [234, 0]
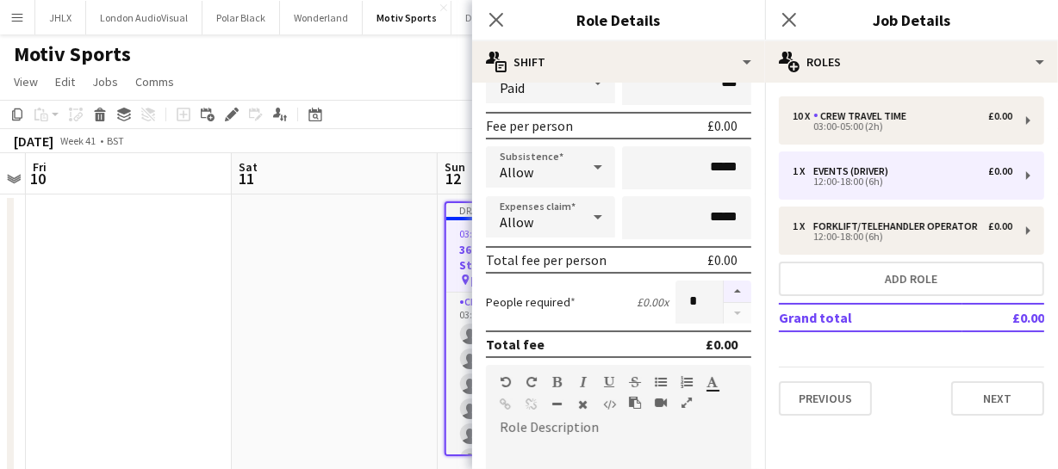
type input "*****"
click at [723, 293] on button "button" at bounding box center [737, 292] width 28 height 22
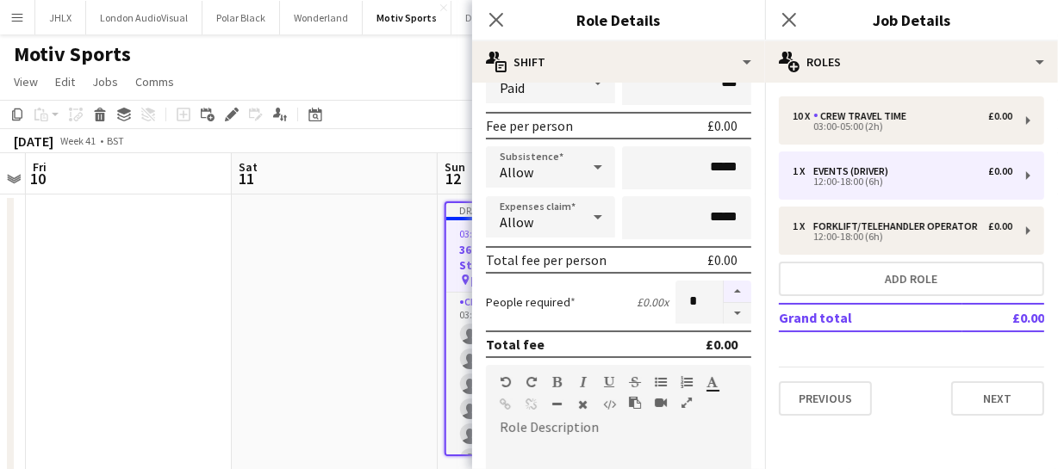
click at [723, 293] on button "button" at bounding box center [737, 292] width 28 height 22
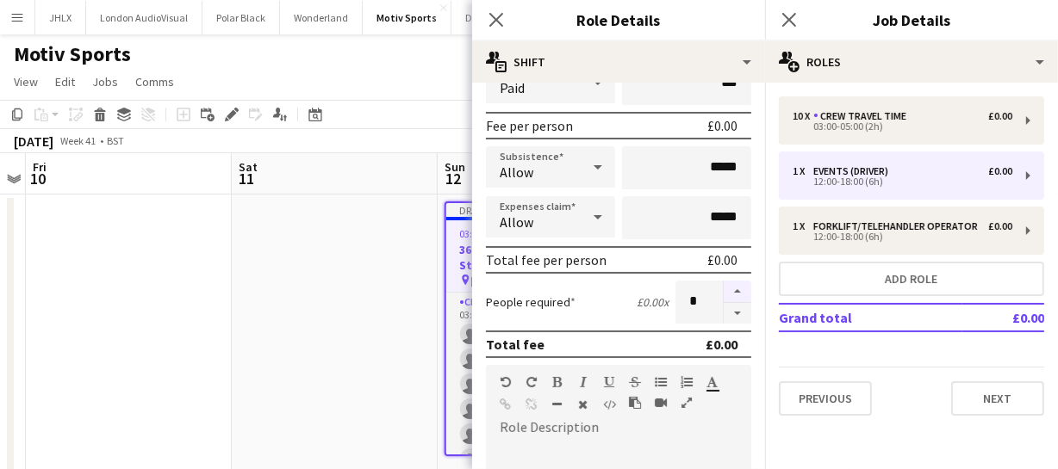
type input "**"
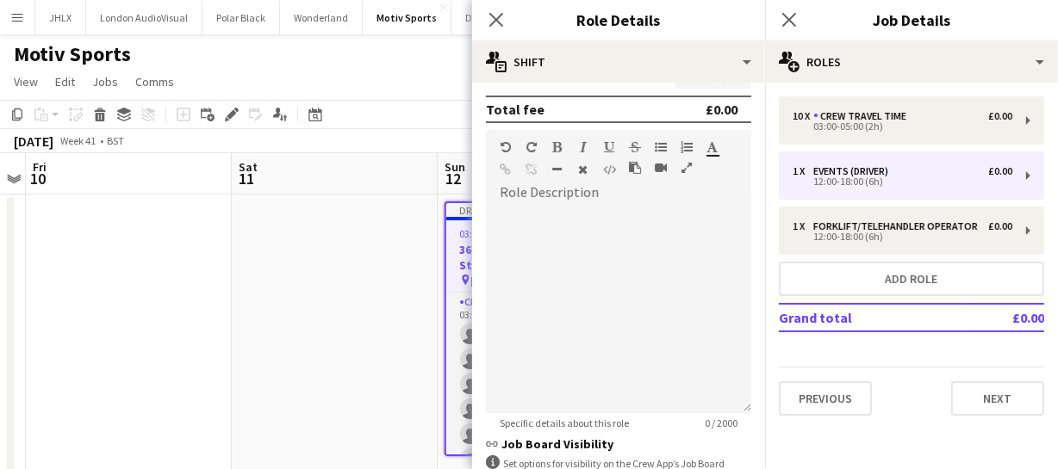
scroll to position [608, 0]
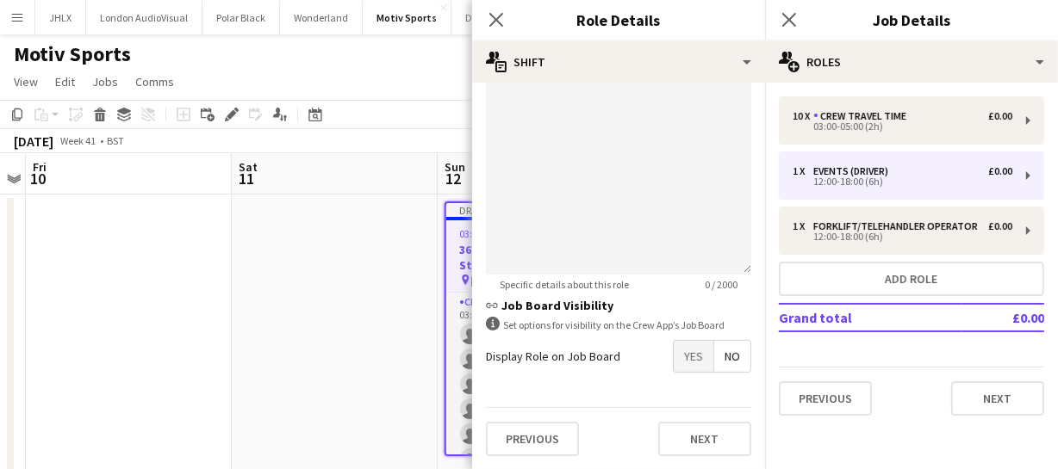
click at [685, 354] on span "Yes" at bounding box center [693, 356] width 40 height 31
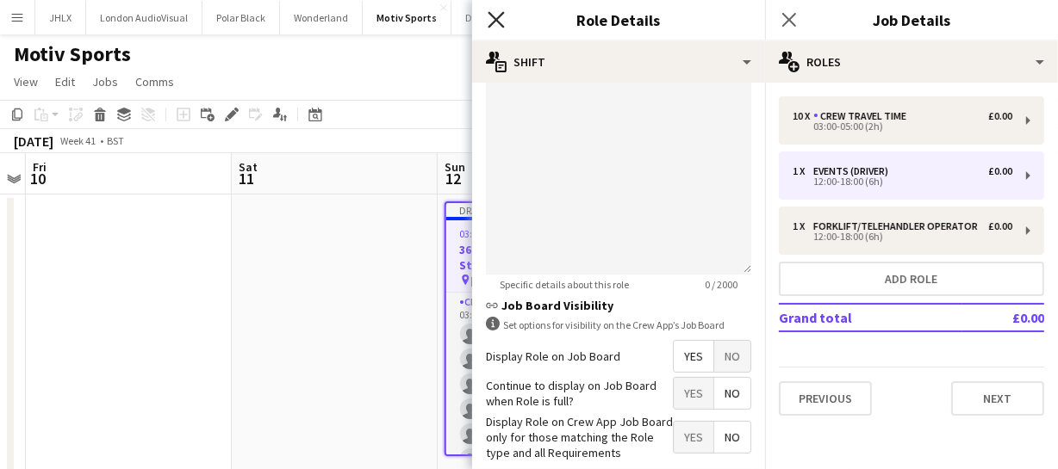
click at [491, 21] on icon "Close pop-in" at bounding box center [495, 19] width 16 height 16
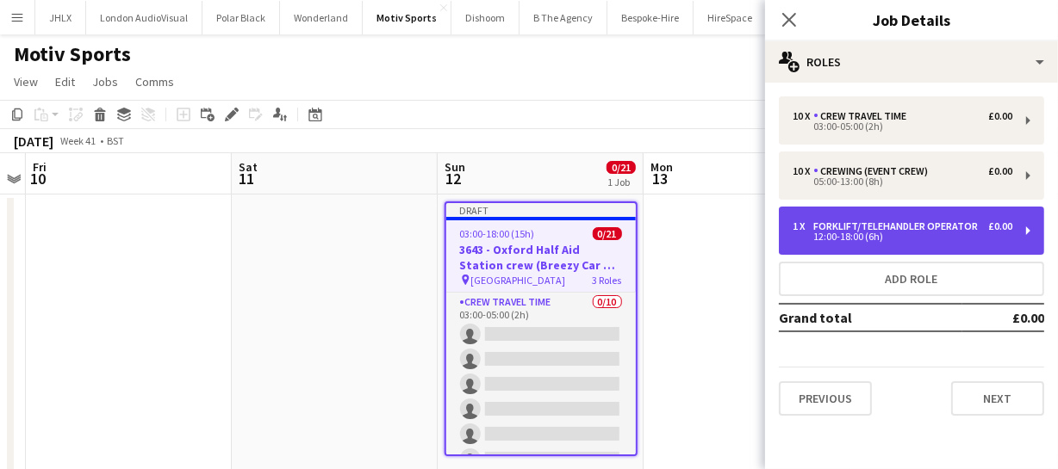
click at [885, 220] on div "Forklift/Telehandler operator" at bounding box center [898, 226] width 171 height 12
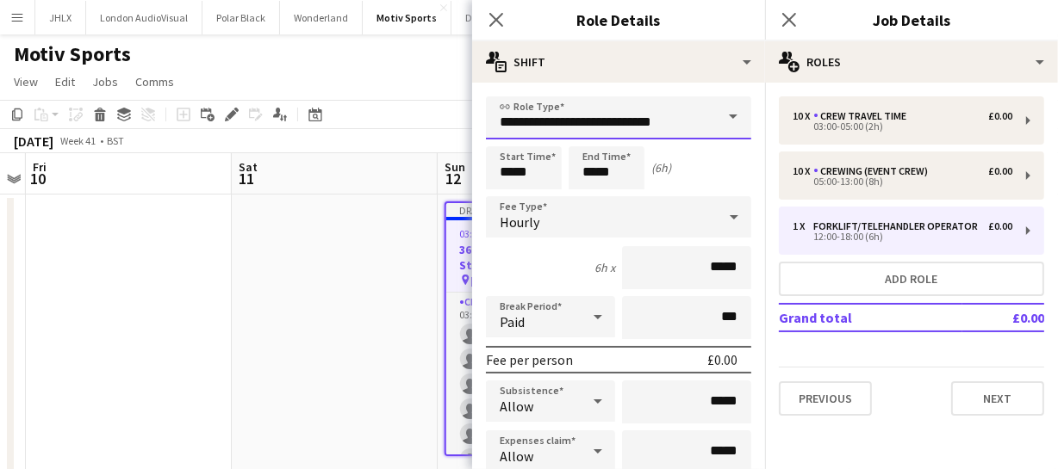
click at [642, 124] on input "**********" at bounding box center [618, 117] width 265 height 43
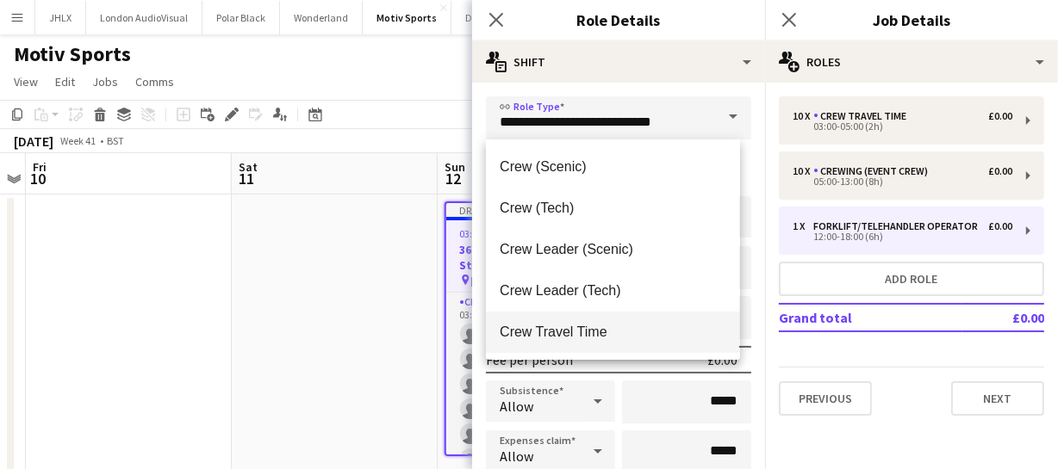
click at [599, 330] on span "Crew Travel Time" at bounding box center [612, 332] width 226 height 16
type input "**********"
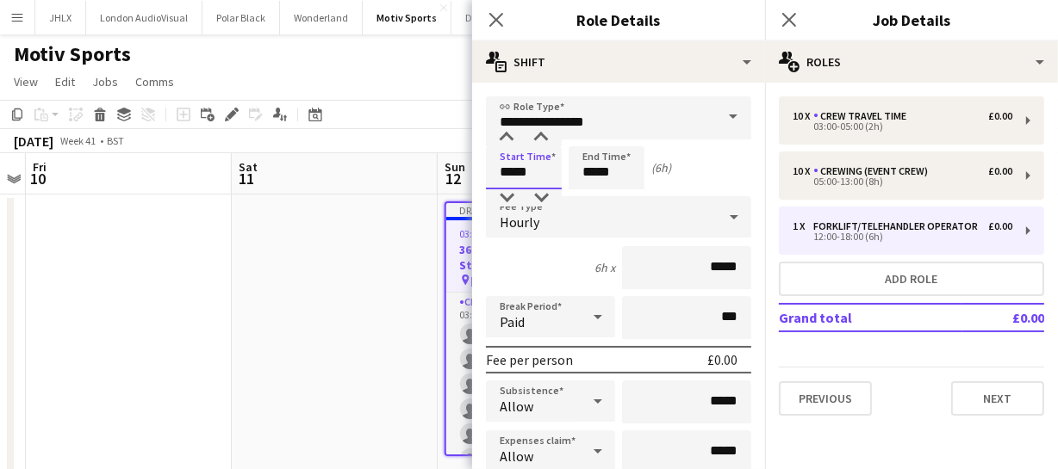
drag, startPoint x: 542, startPoint y: 171, endPoint x: 404, endPoint y: 166, distance: 137.9
click at [404, 169] on body "Menu Boards Boards Boards All jobs Status Workforce Workforce My Workforce Recr…" at bounding box center [529, 344] width 1058 height 688
type input "*****"
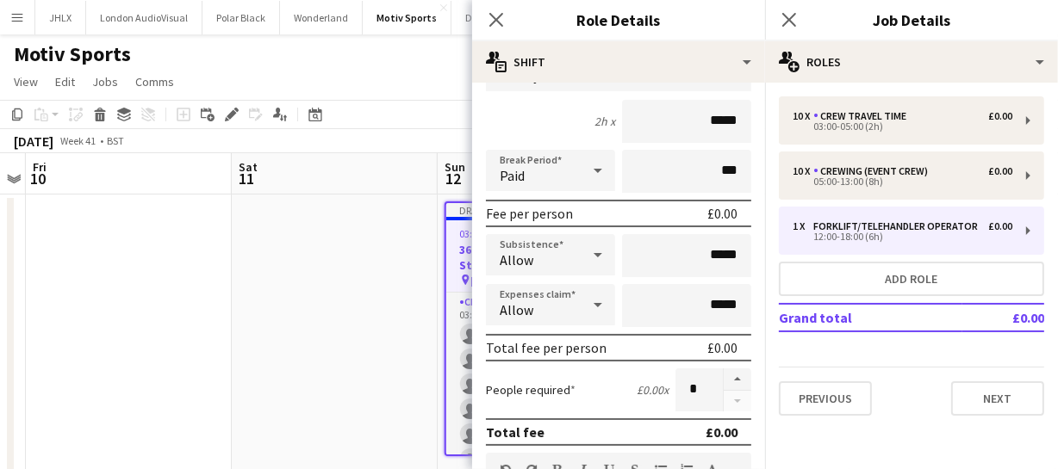
scroll to position [156, 0]
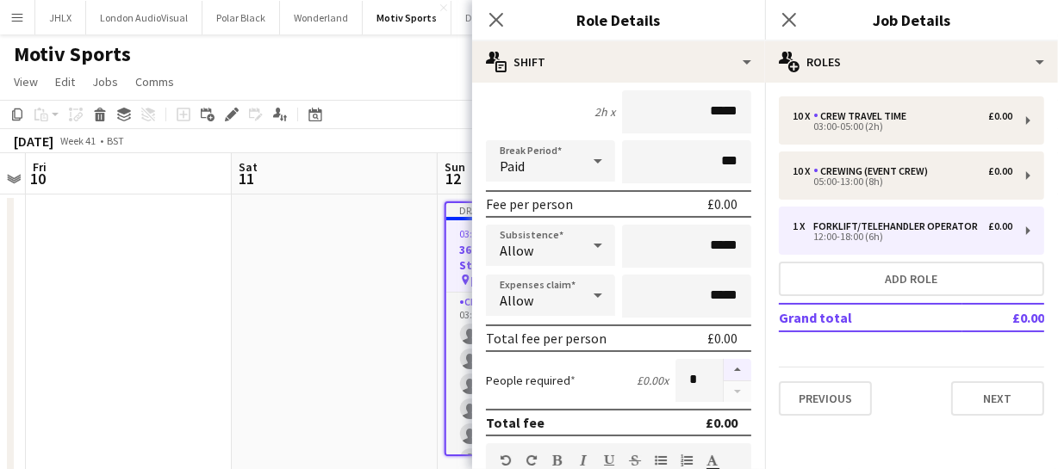
type input "*****"
click at [723, 369] on button "button" at bounding box center [737, 370] width 28 height 22
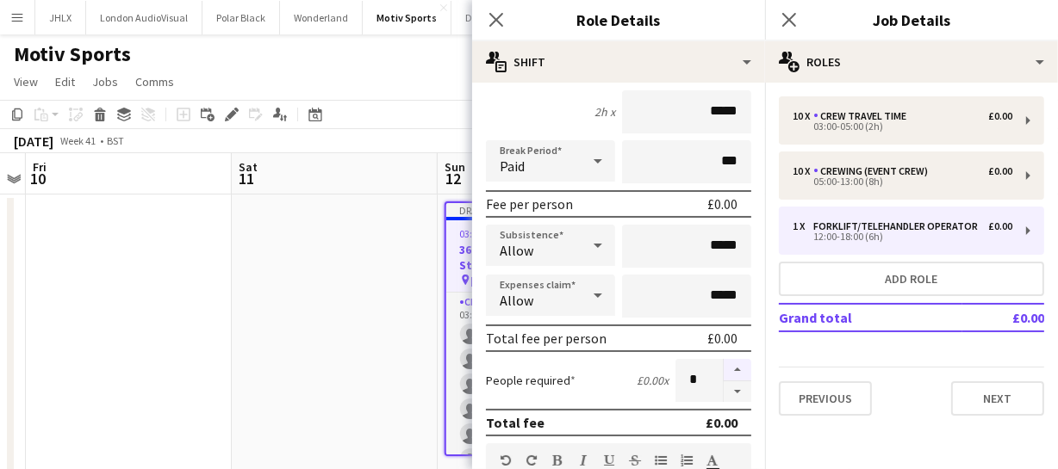
click at [723, 369] on button "button" at bounding box center [737, 370] width 28 height 22
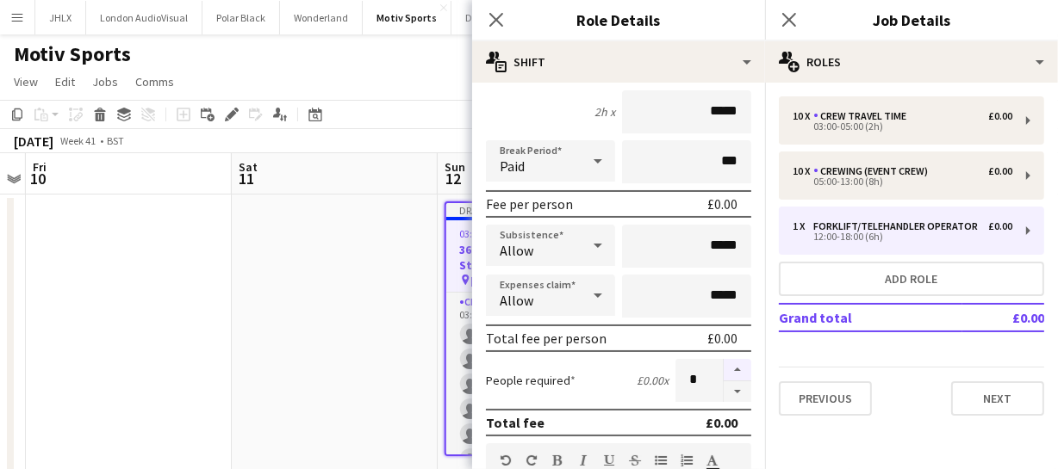
type input "**"
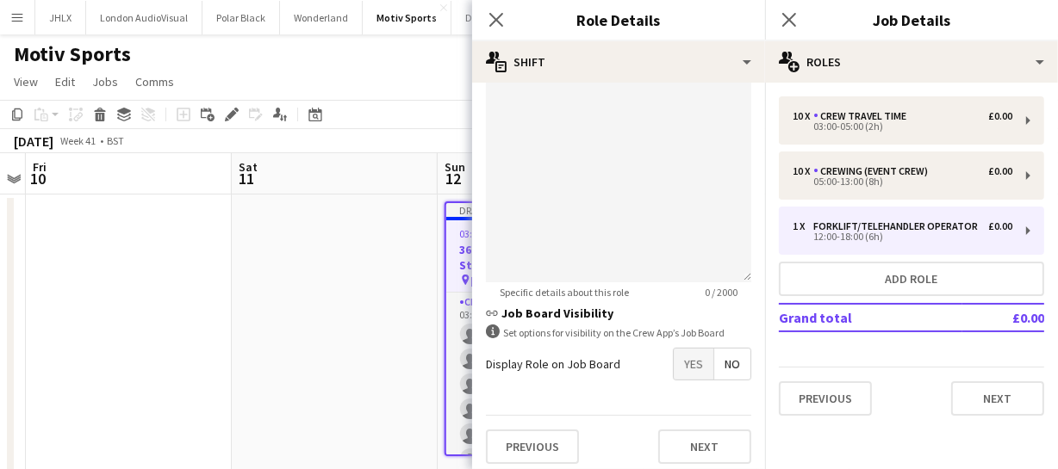
scroll to position [608, 0]
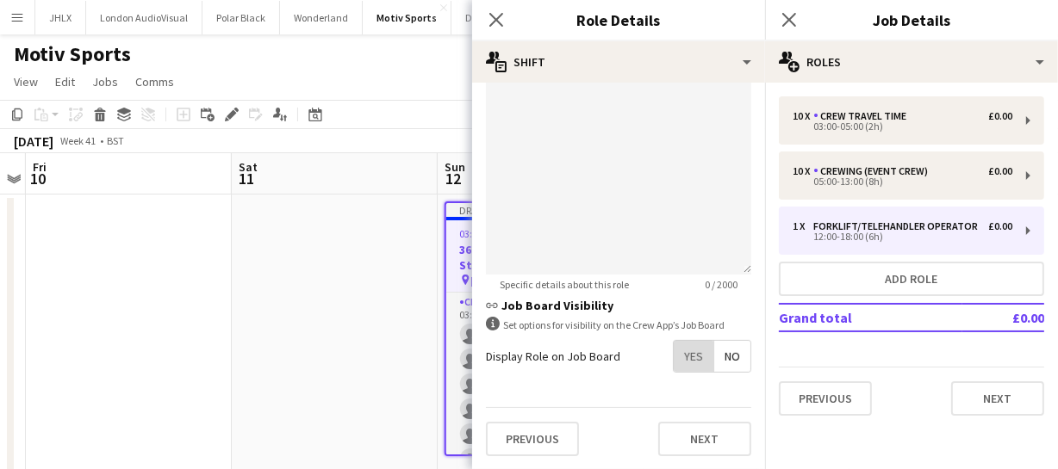
click at [680, 361] on span "Yes" at bounding box center [693, 356] width 40 height 31
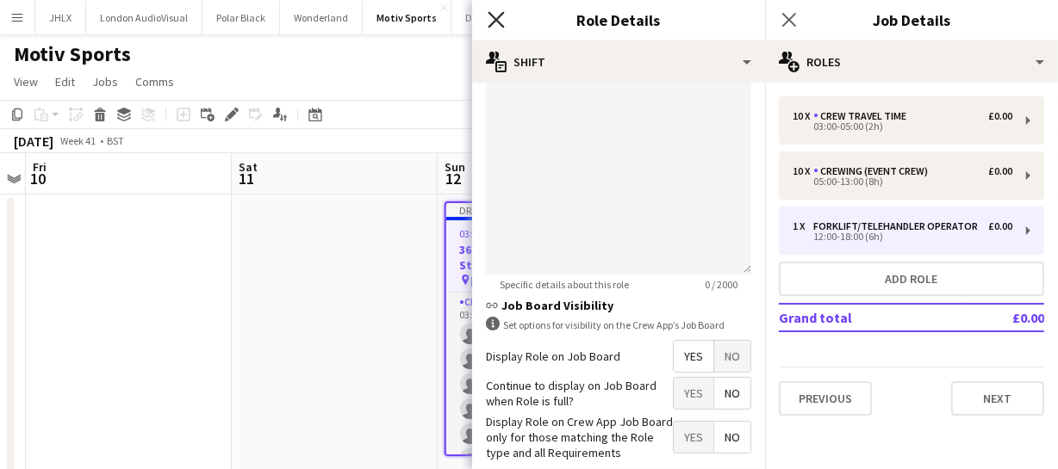
click at [489, 21] on icon "Close pop-in" at bounding box center [495, 19] width 16 height 16
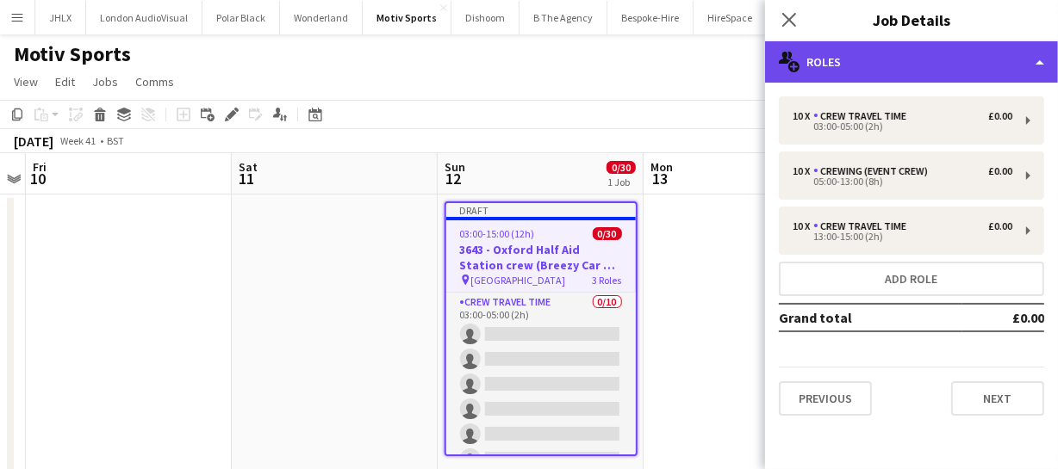
click at [895, 52] on div "multiple-users-add Roles" at bounding box center [911, 61] width 293 height 41
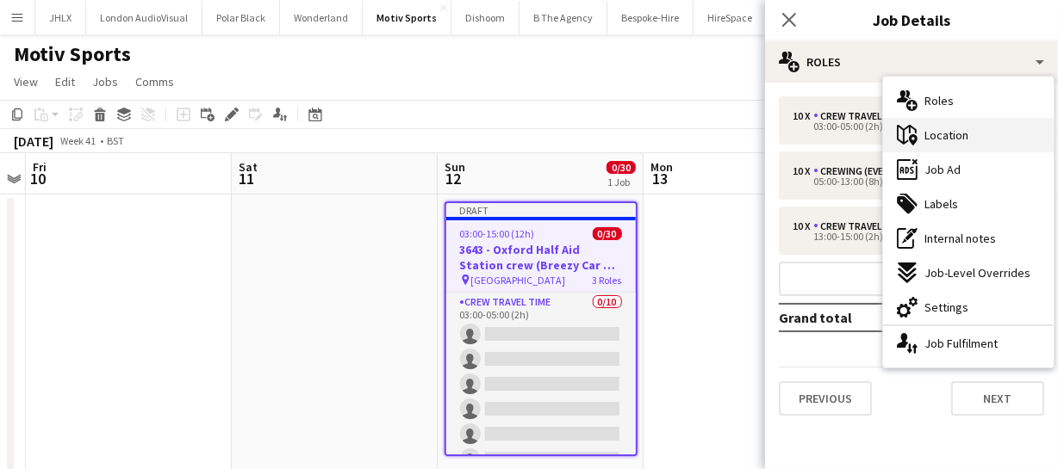
click at [999, 147] on div "maps-pin-1 Location" at bounding box center [968, 135] width 171 height 34
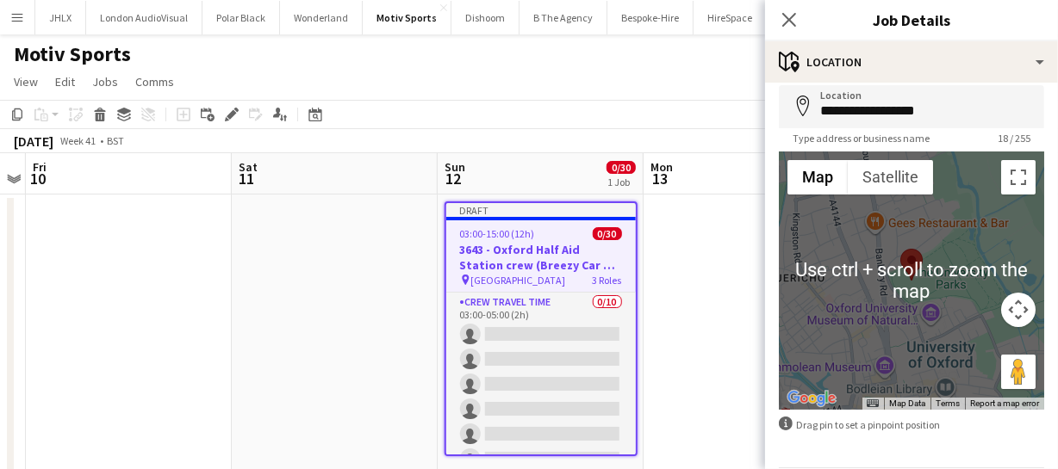
scroll to position [0, 0]
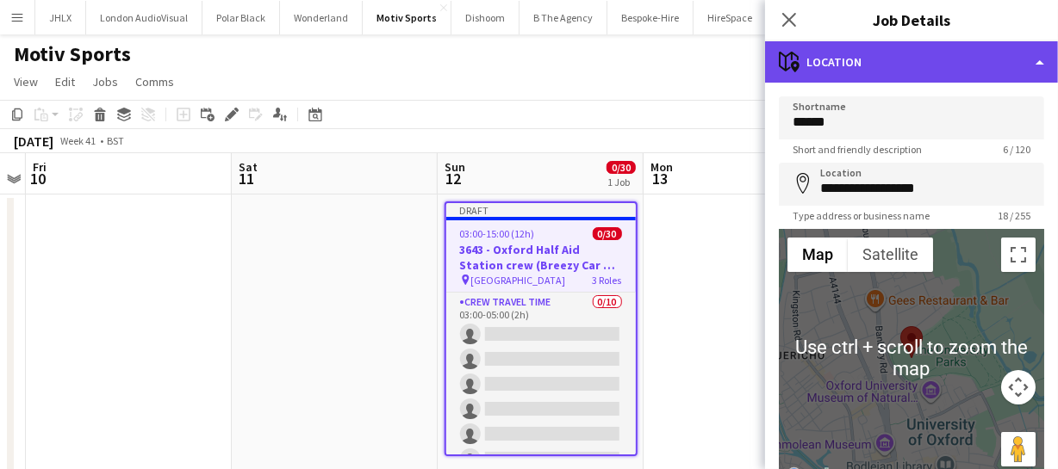
click at [919, 52] on div "maps-pin-1 Location" at bounding box center [911, 61] width 293 height 41
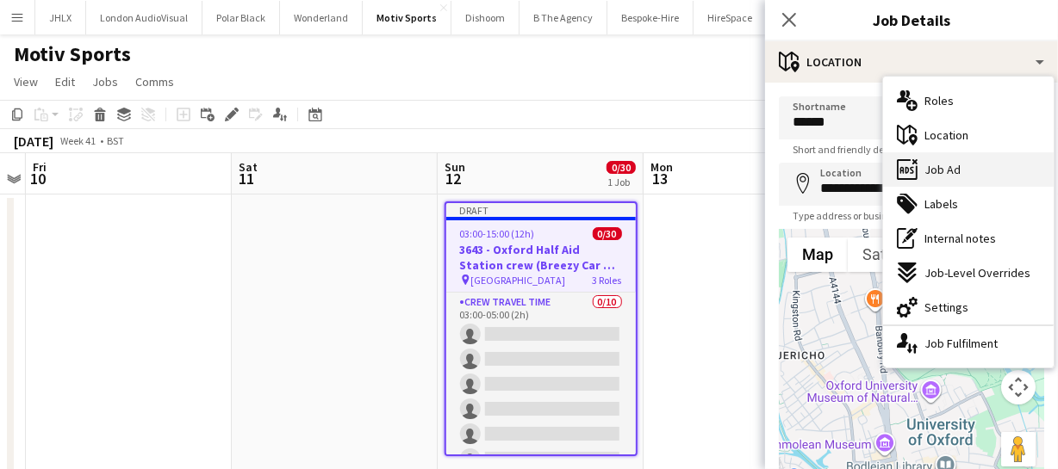
click at [950, 168] on span "Job Ad" at bounding box center [942, 170] width 36 height 16
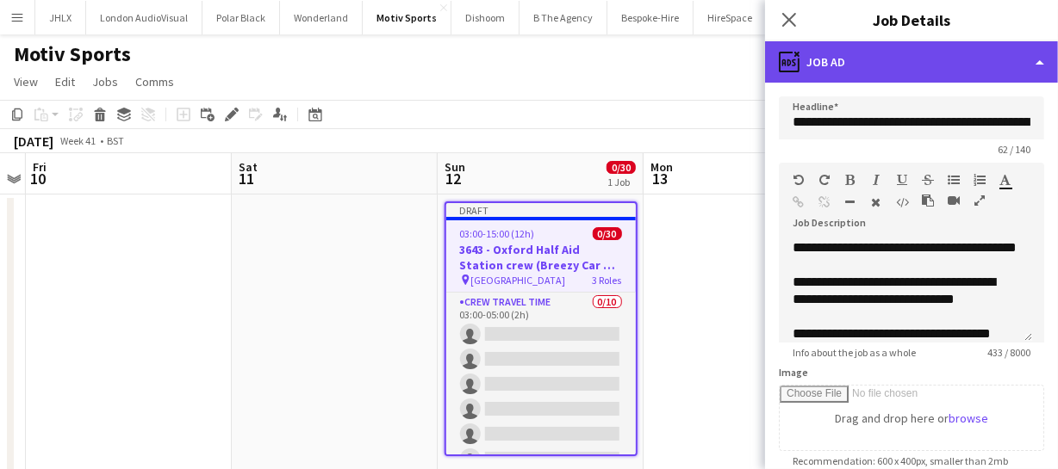
click at [912, 44] on div "ads-window Job Ad" at bounding box center [911, 61] width 293 height 41
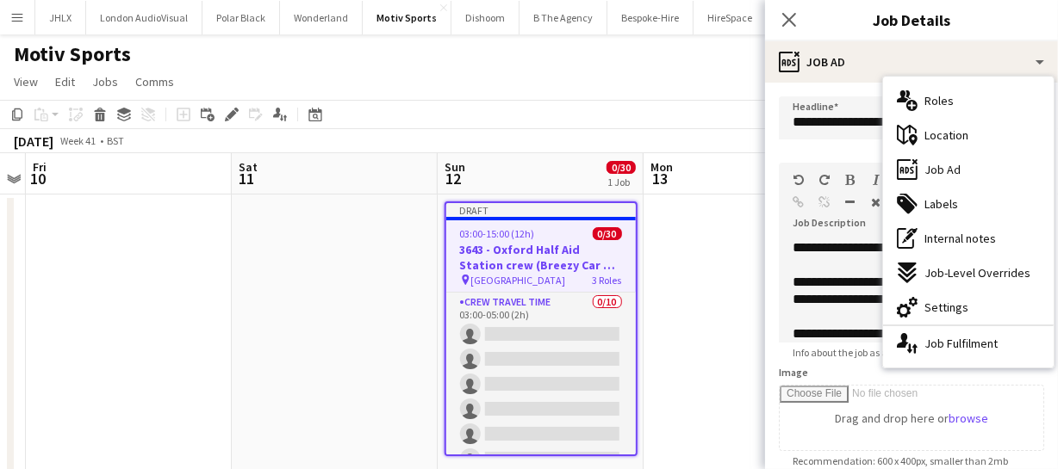
click at [972, 131] on div "maps-pin-1 Location" at bounding box center [968, 135] width 171 height 34
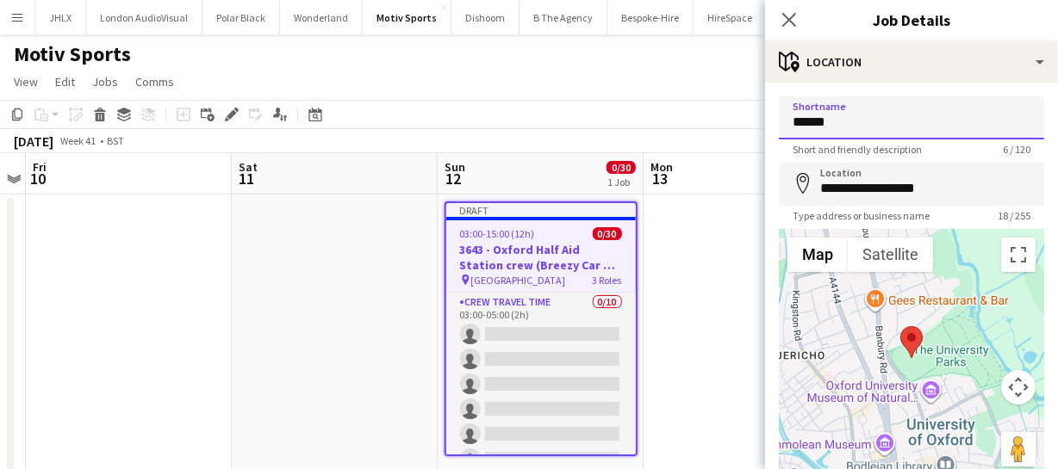
drag, startPoint x: 843, startPoint y: 125, endPoint x: 699, endPoint y: 119, distance: 143.9
click at [699, 119] on body "Menu Boards Boards Boards All jobs Status Workforce Workforce My Workforce Recr…" at bounding box center [529, 344] width 1058 height 688
type input "**********"
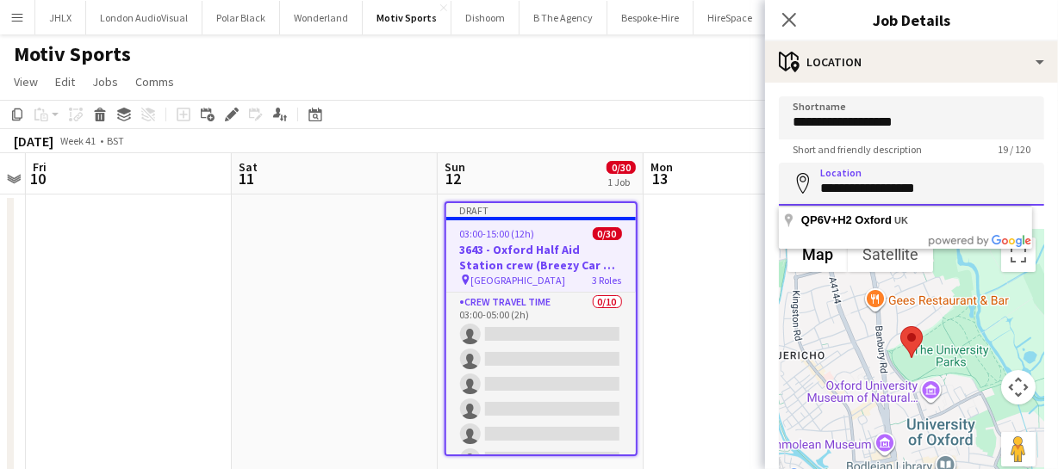
drag, startPoint x: 942, startPoint y: 189, endPoint x: 776, endPoint y: 178, distance: 166.6
click at [776, 178] on form "**********" at bounding box center [911, 345] width 293 height 498
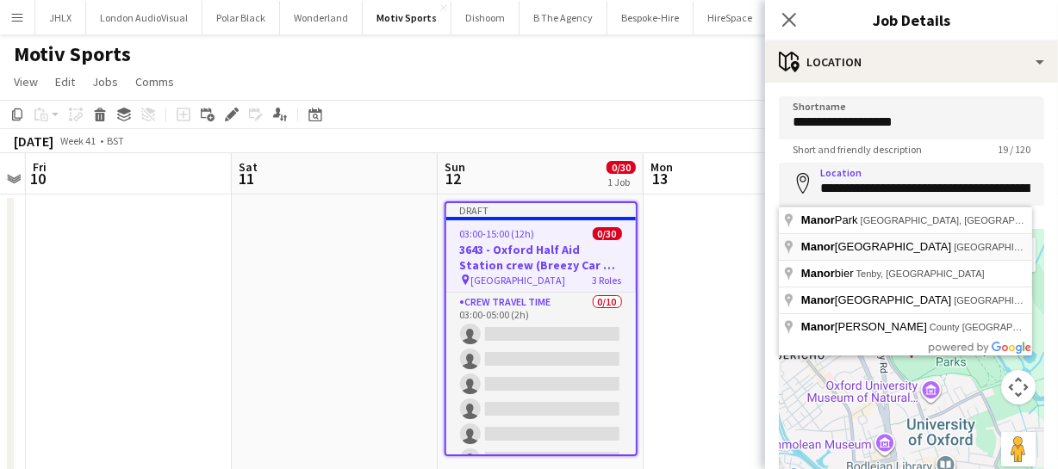
type input "**********"
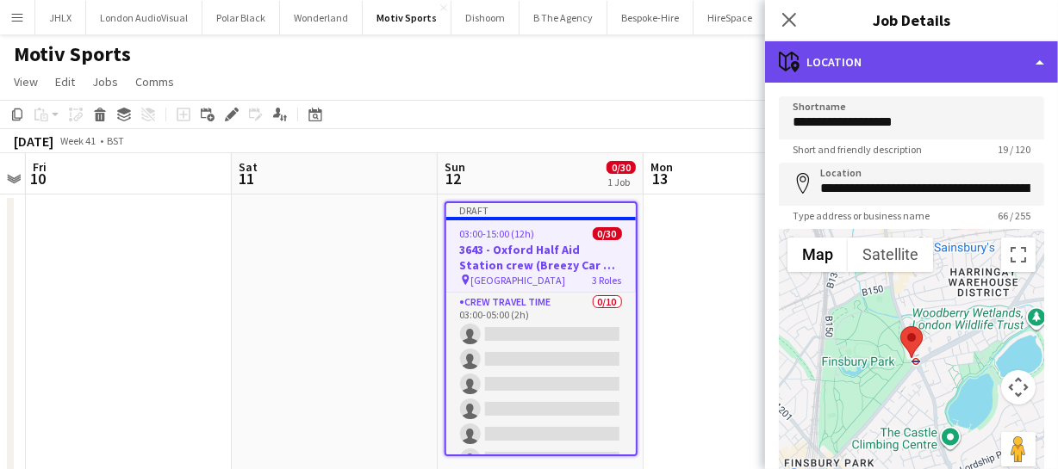
click at [927, 51] on div "maps-pin-1 Location" at bounding box center [911, 61] width 293 height 41
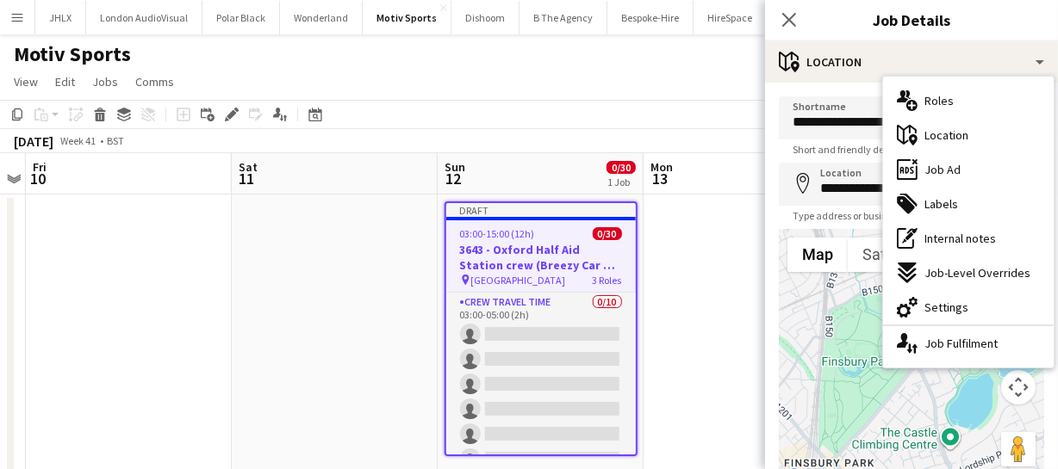
click at [949, 164] on span "Job Ad" at bounding box center [942, 170] width 36 height 16
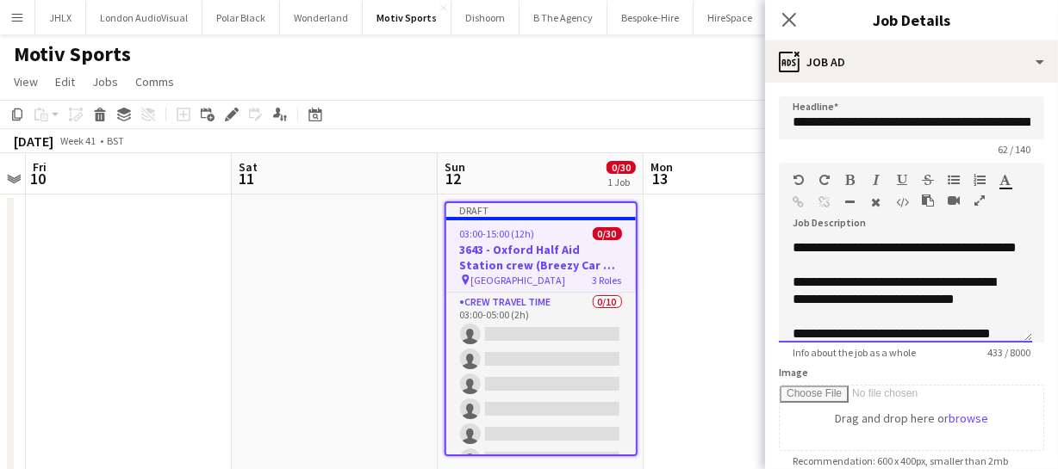
click at [839, 264] on div "**********" at bounding box center [904, 290] width 253 height 103
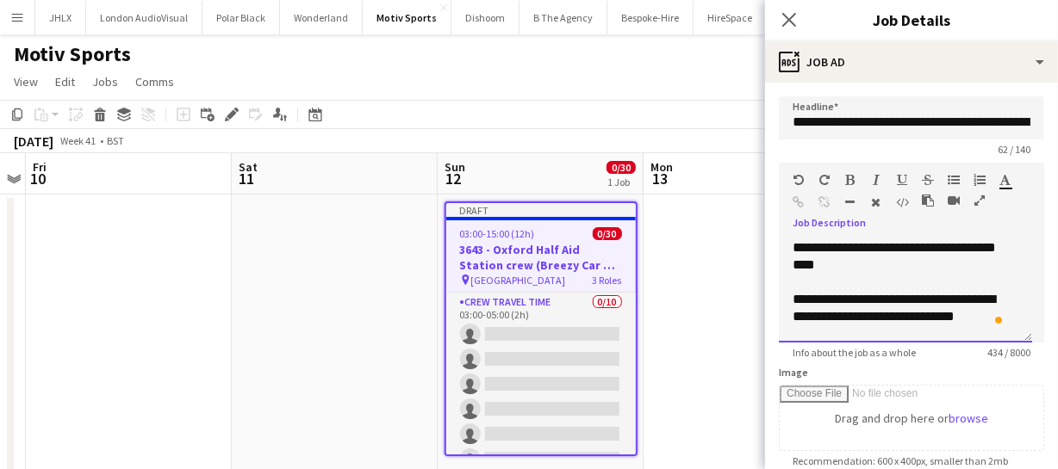
click at [861, 264] on div "**********" at bounding box center [904, 290] width 253 height 103
drag, startPoint x: 864, startPoint y: 264, endPoint x: 1012, endPoint y: 268, distance: 148.2
click at [1012, 268] on div "**********" at bounding box center [904, 290] width 253 height 103
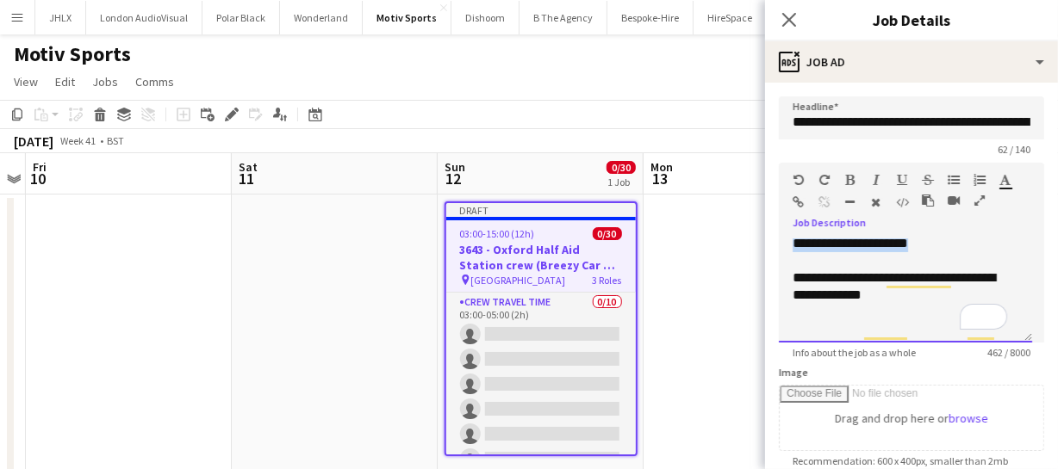
drag, startPoint x: 791, startPoint y: 296, endPoint x: 928, endPoint y: 287, distance: 137.3
click at [928, 287] on div "**********" at bounding box center [899, 209] width 214 height 396
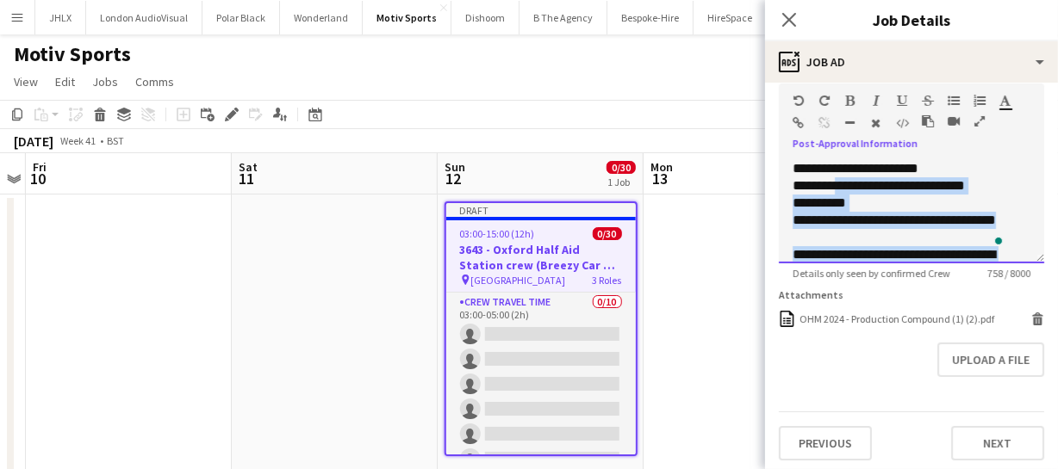
scroll to position [444, 0]
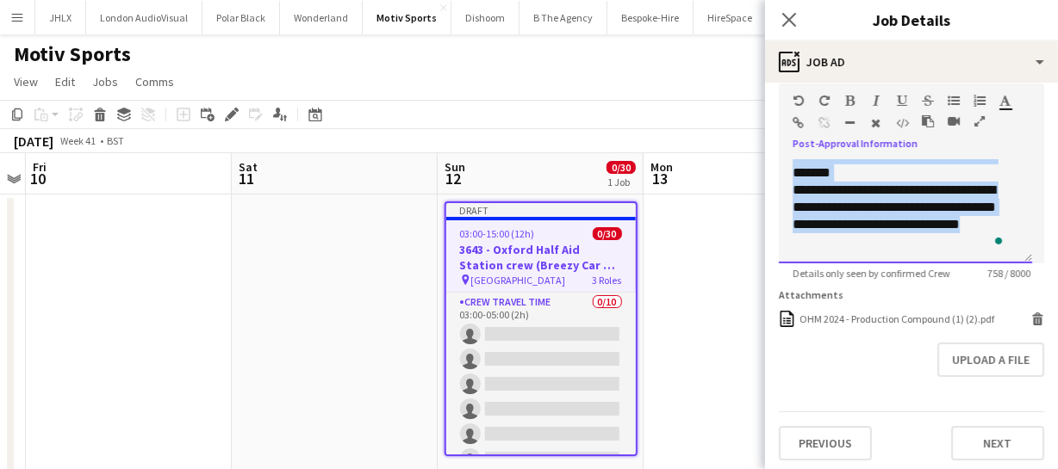
drag, startPoint x: 884, startPoint y: 193, endPoint x: 990, endPoint y: 307, distance: 156.6
click at [990, 308] on form "**********" at bounding box center [911, 82] width 293 height 755
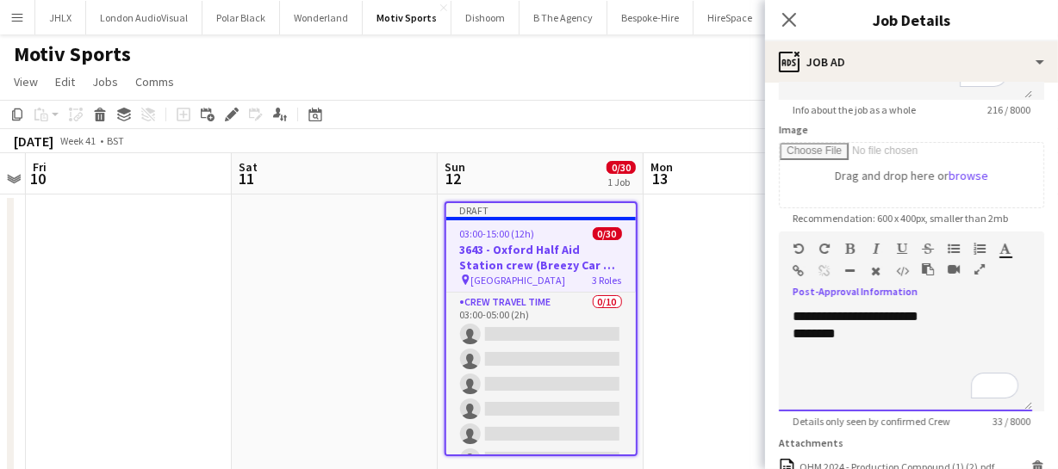
scroll to position [234, 0]
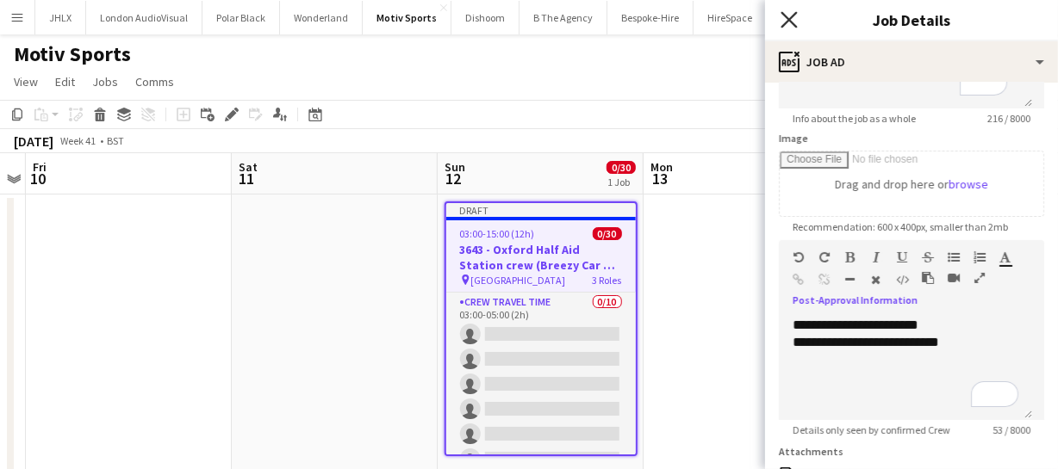
click at [791, 16] on icon at bounding box center [788, 19] width 16 height 16
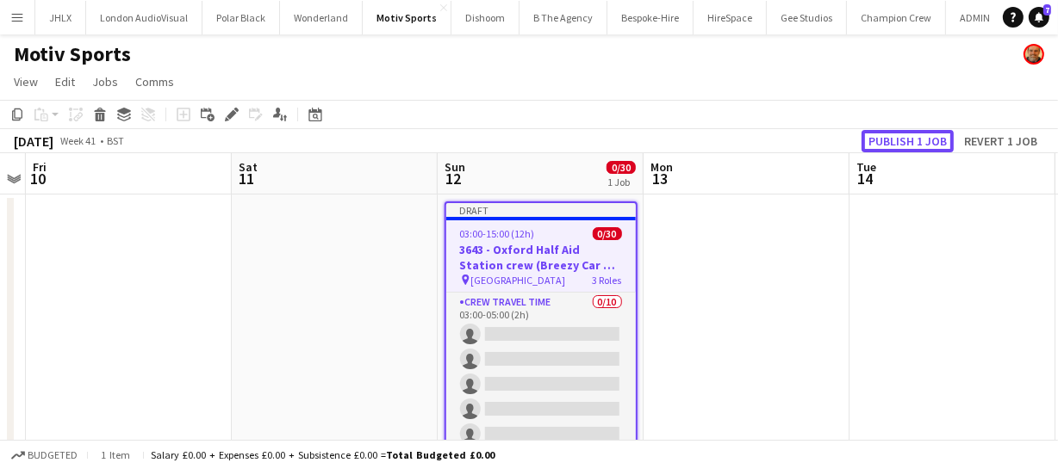
click at [930, 144] on button "Publish 1 job" at bounding box center [907, 141] width 92 height 22
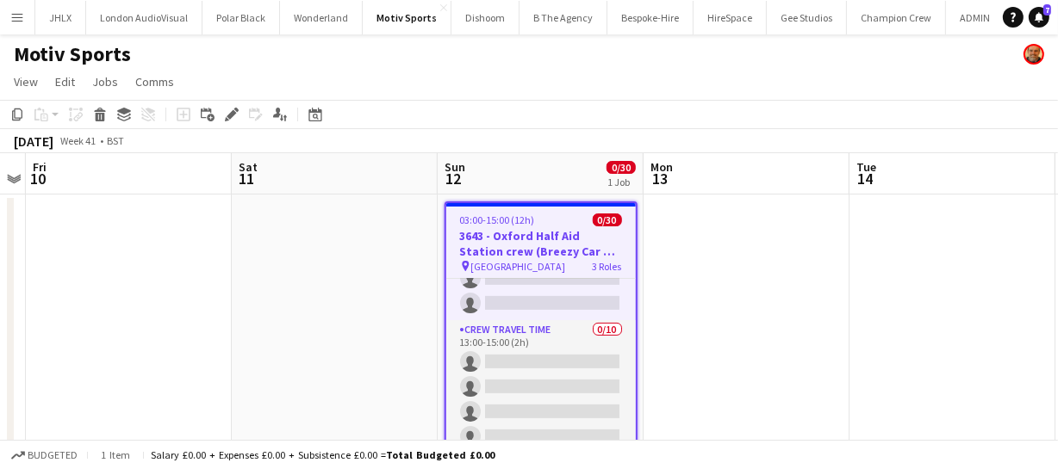
scroll to position [548, 0]
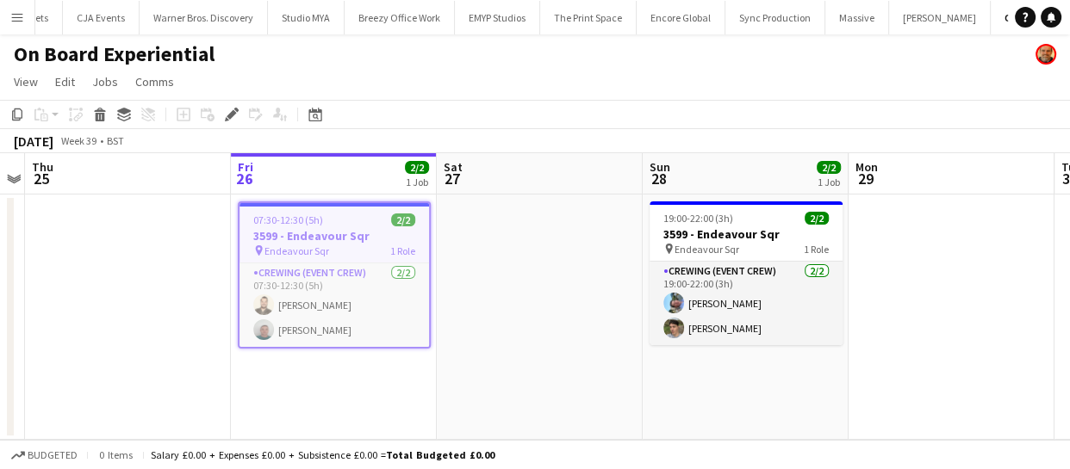
scroll to position [0, 2199]
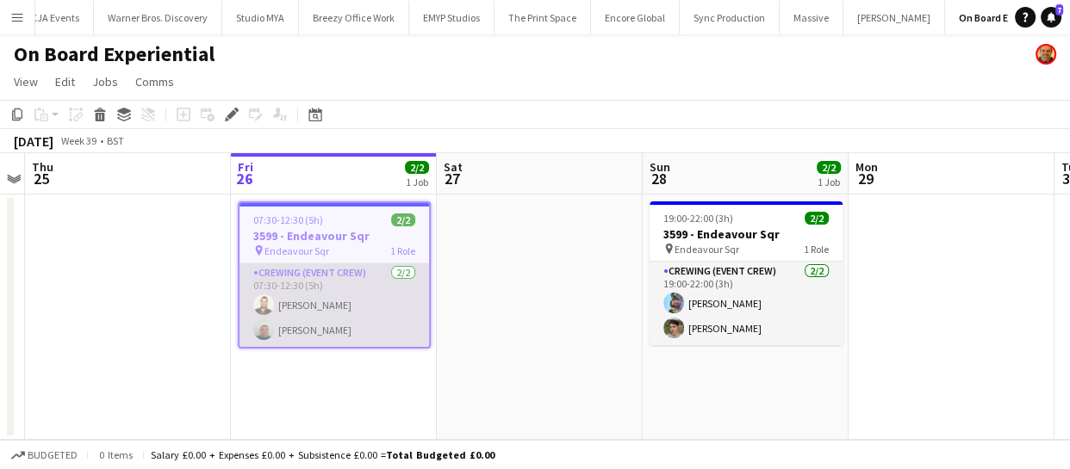
click at [253, 301] on app-user-avatar at bounding box center [263, 305] width 21 height 21
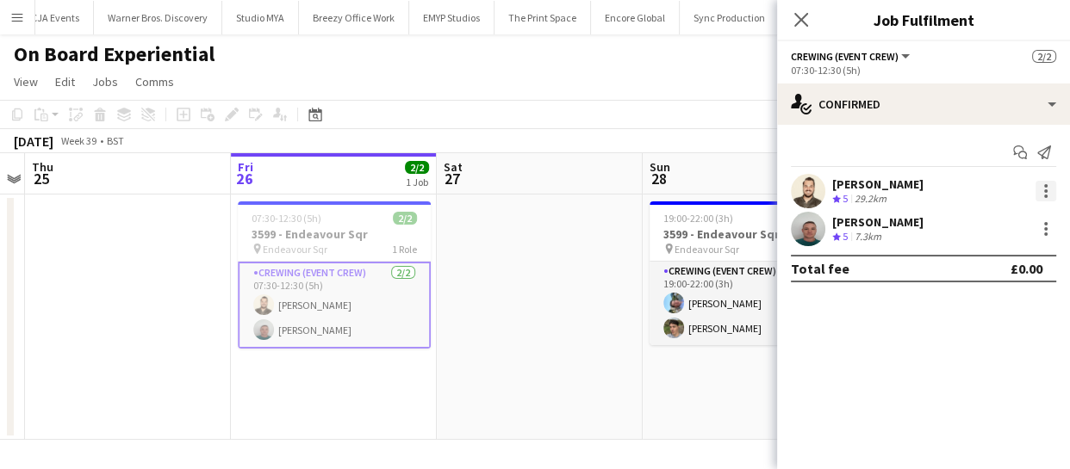
click at [1051, 188] on div at bounding box center [1045, 191] width 21 height 21
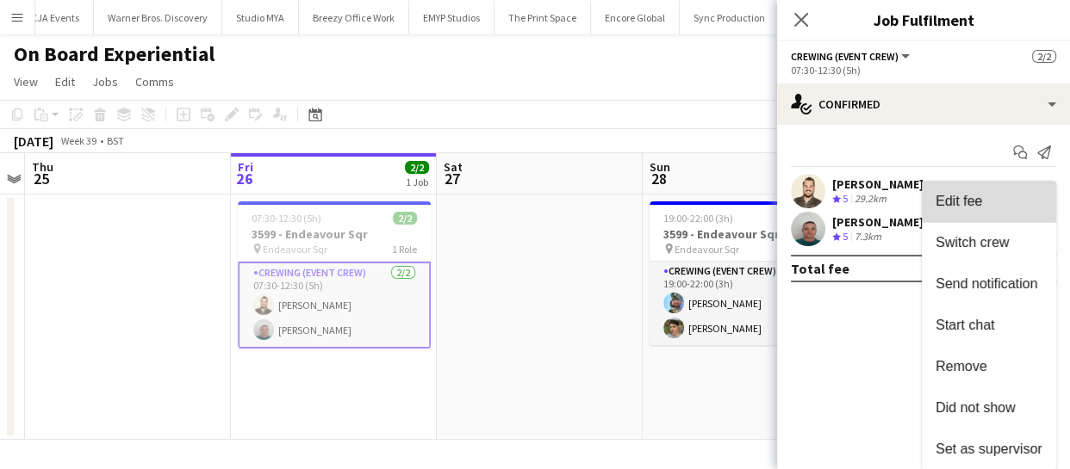
click at [1013, 199] on span "Edit fee" at bounding box center [988, 202] width 107 height 16
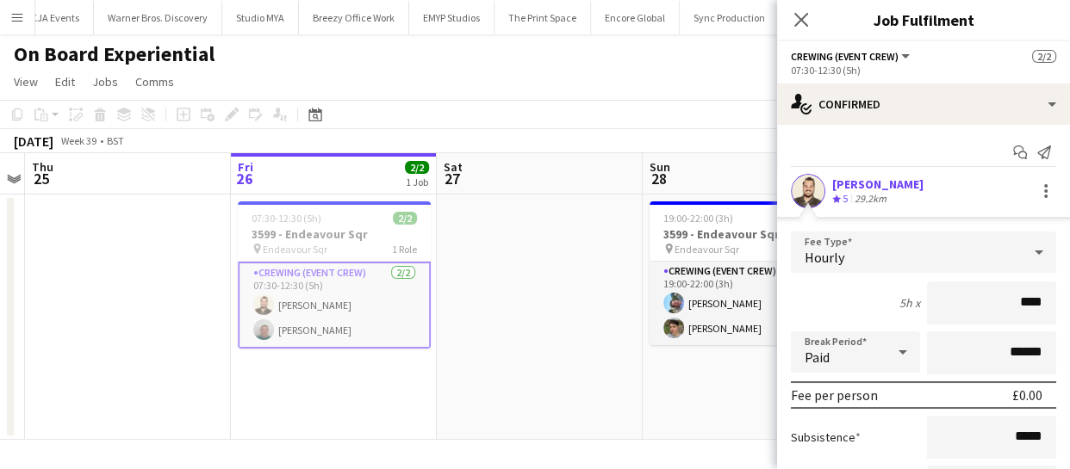
type input "*****"
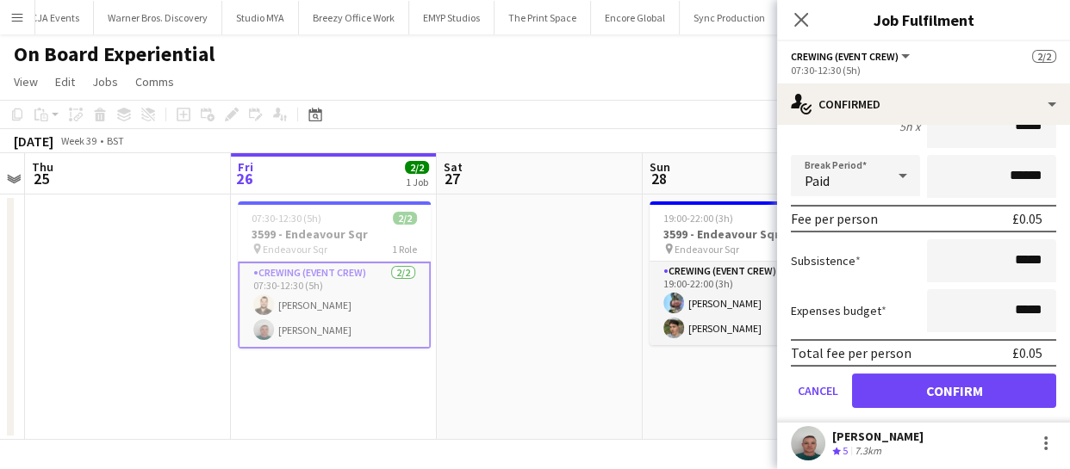
scroll to position [216, 0]
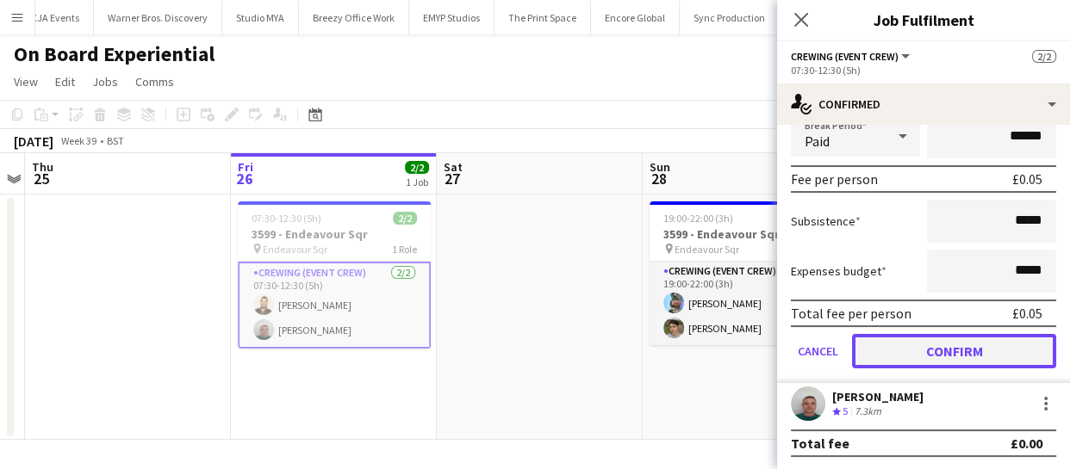
click at [996, 338] on button "Confirm" at bounding box center [954, 351] width 204 height 34
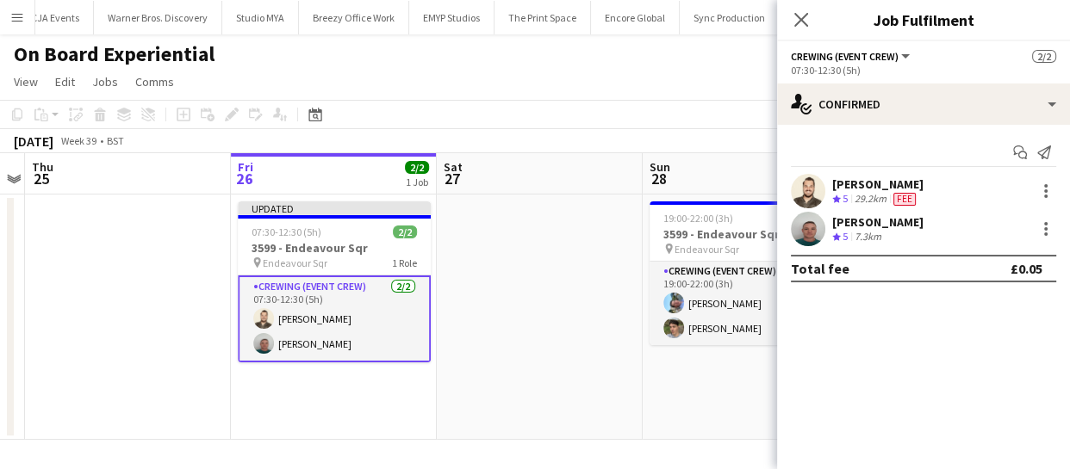
scroll to position [0, 0]
click at [1040, 230] on div at bounding box center [1045, 229] width 21 height 21
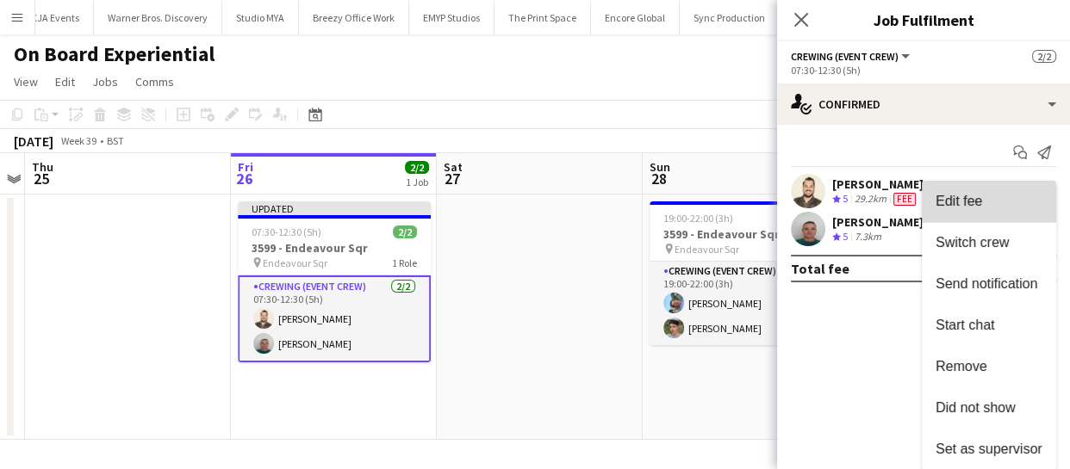
click at [973, 208] on span "Edit fee" at bounding box center [958, 201] width 47 height 15
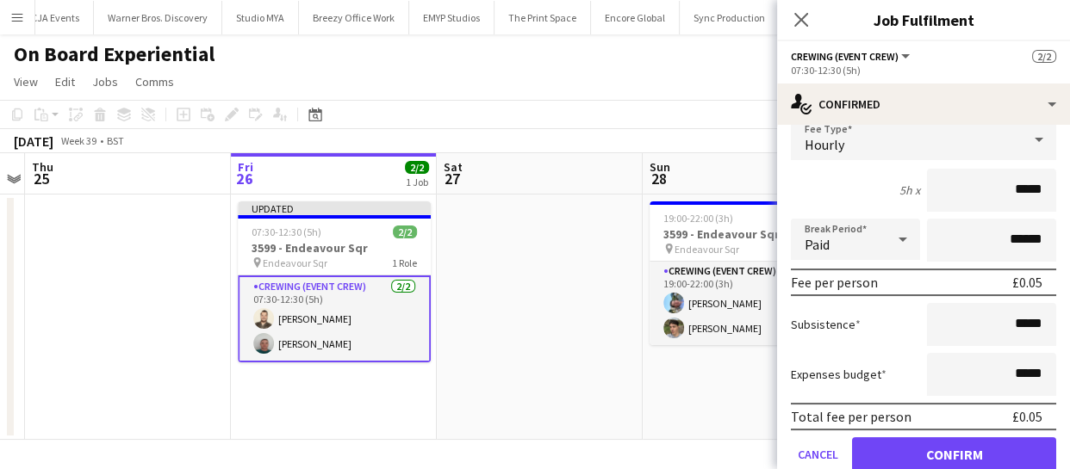
scroll to position [156, 0]
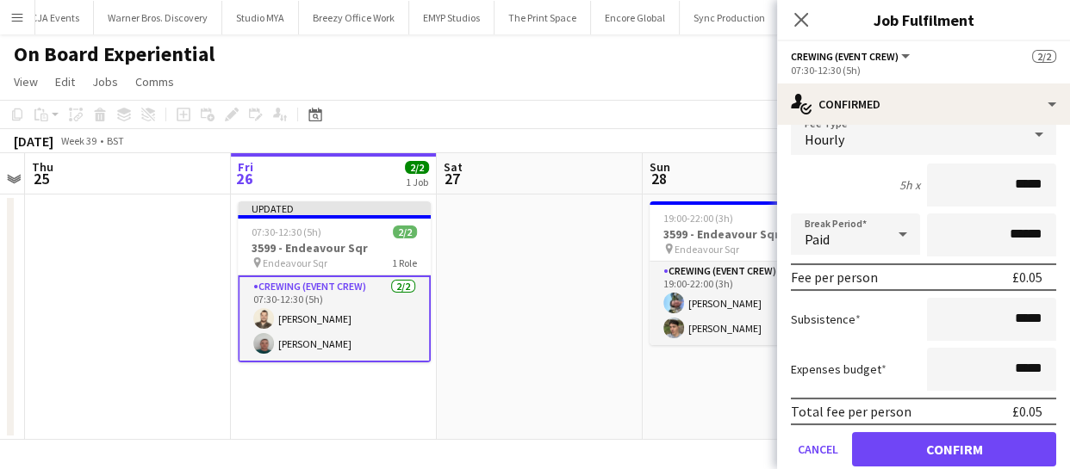
type input "*****"
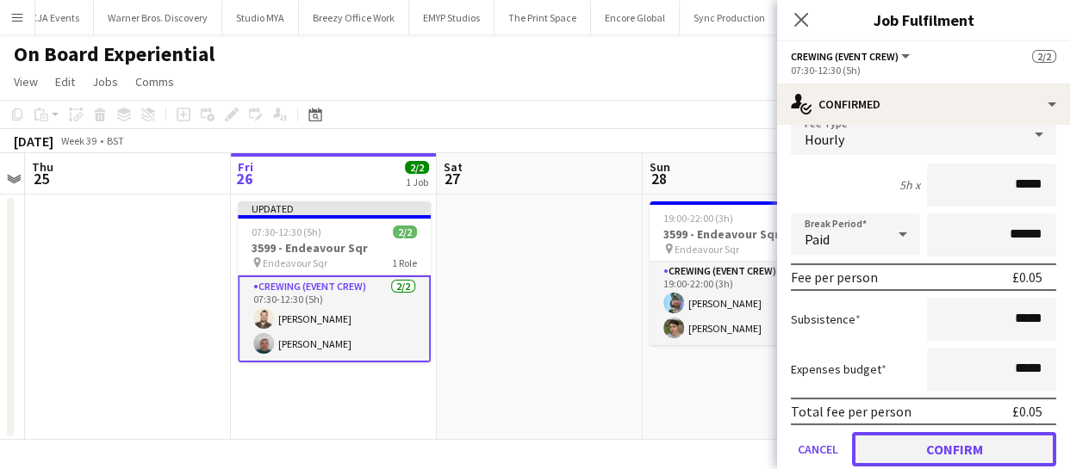
click at [980, 444] on button "Confirm" at bounding box center [954, 449] width 204 height 34
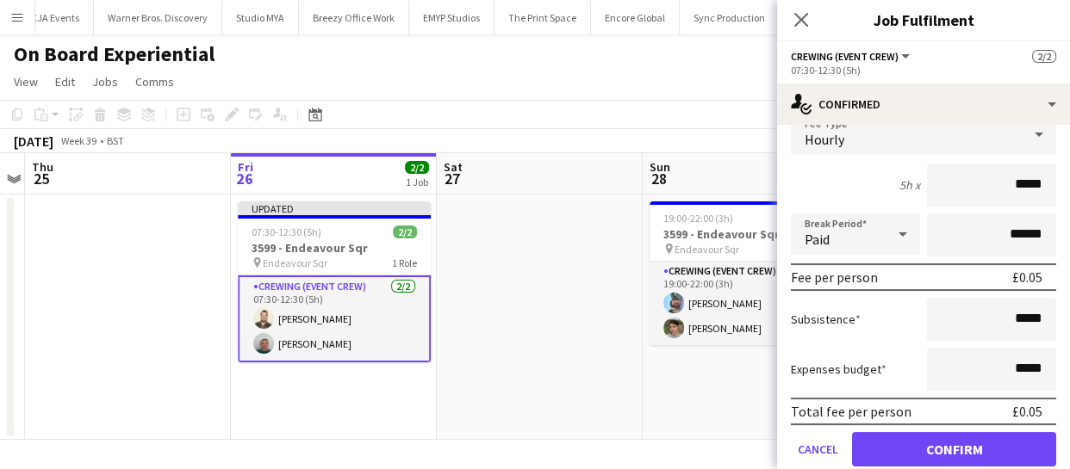
scroll to position [0, 0]
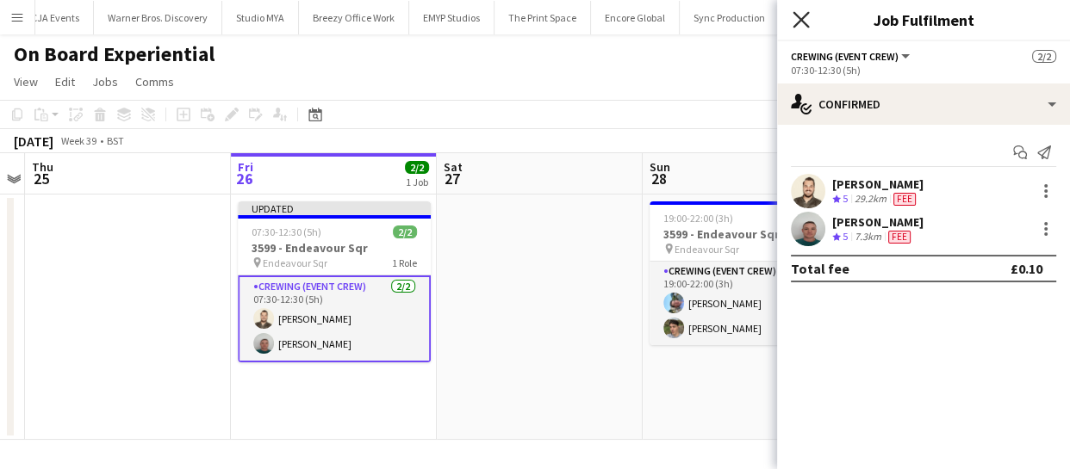
click at [793, 18] on icon "Close pop-in" at bounding box center [800, 19] width 16 height 16
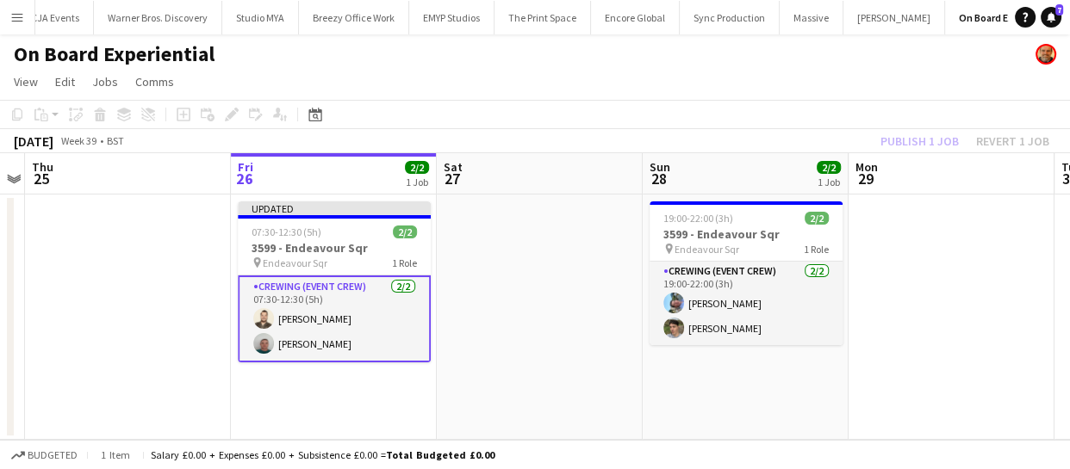
click at [900, 145] on div "Publish 1 job Revert 1 job" at bounding box center [964, 141] width 210 height 22
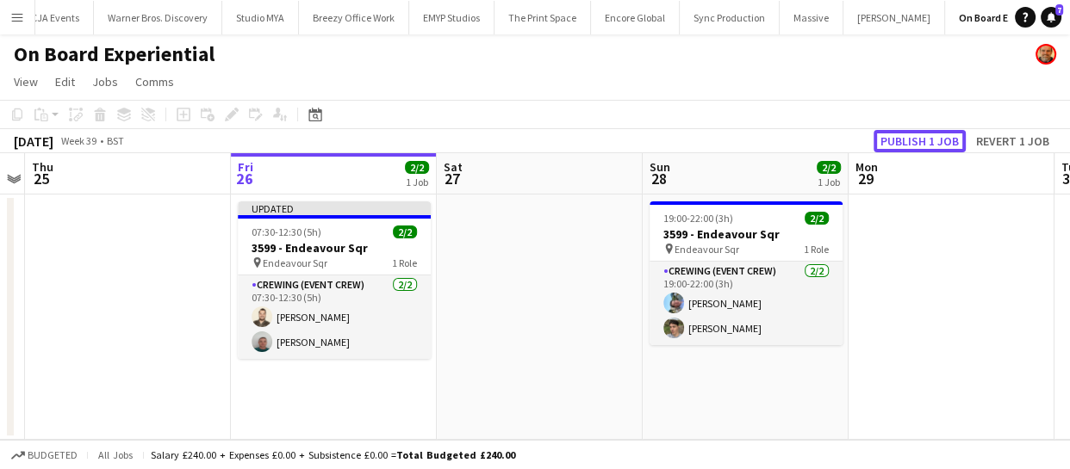
click at [900, 145] on button "Publish 1 job" at bounding box center [919, 141] width 92 height 22
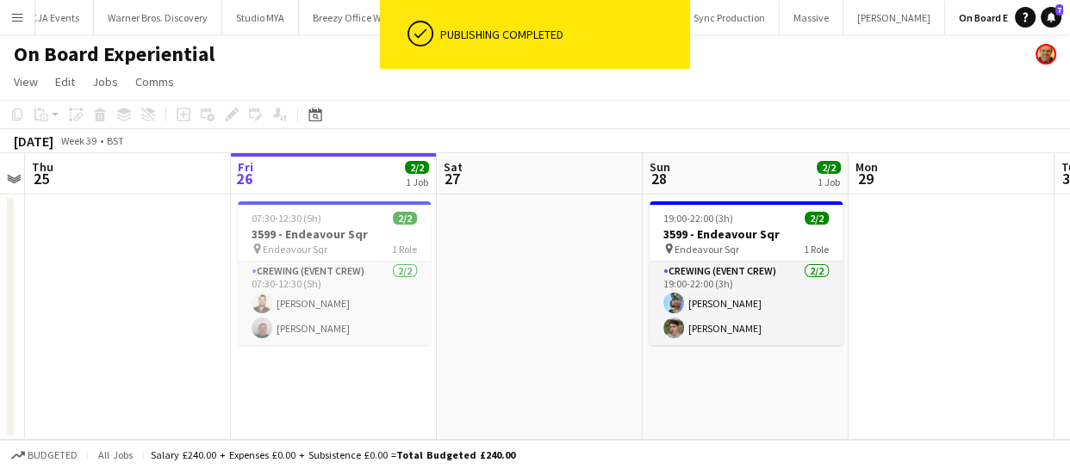
click at [17, 12] on app-icon "Menu" at bounding box center [17, 17] width 14 height 14
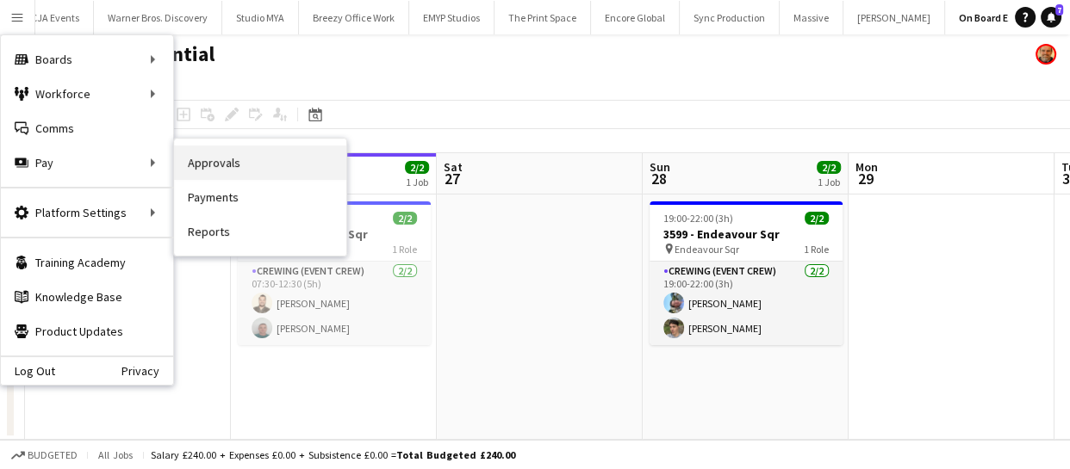
click at [236, 171] on link "Approvals" at bounding box center [260, 163] width 172 height 34
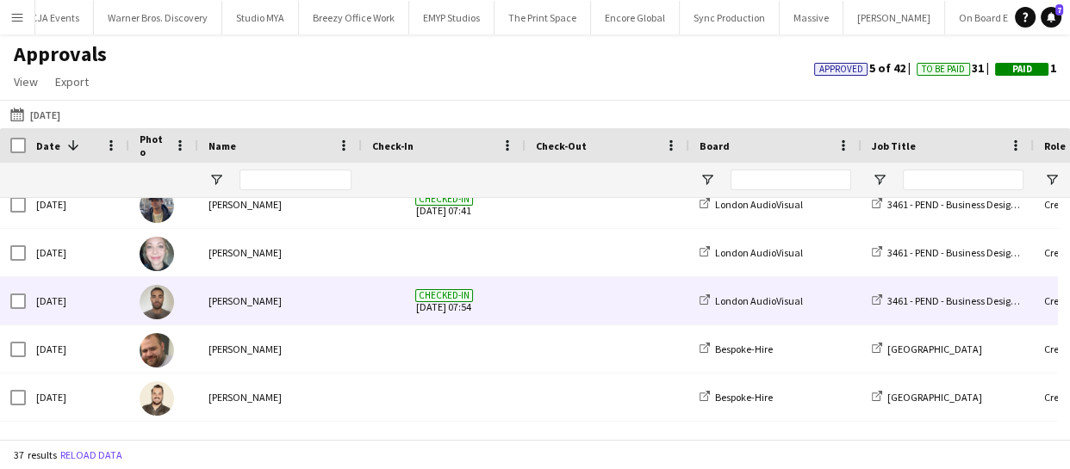
scroll to position [626, 0]
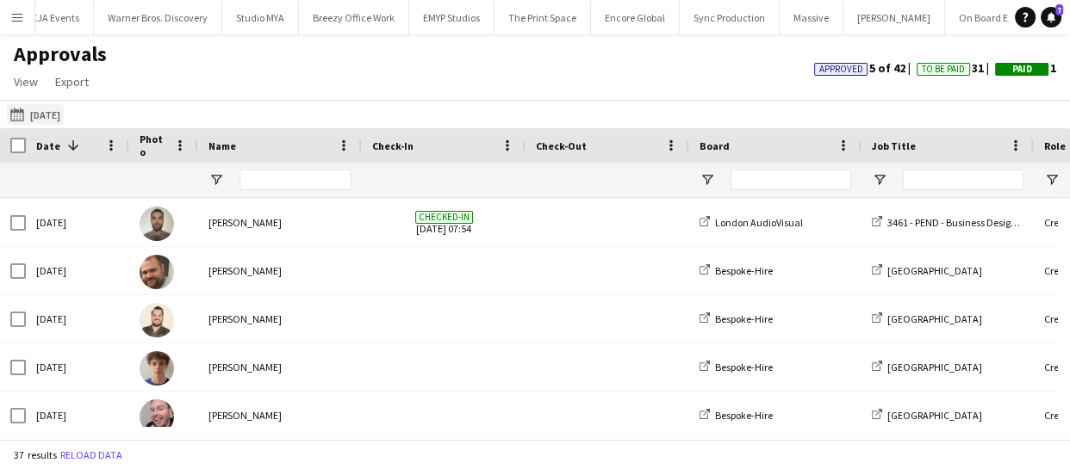
click at [64, 119] on button "[DATE] [DATE]" at bounding box center [35, 114] width 57 height 21
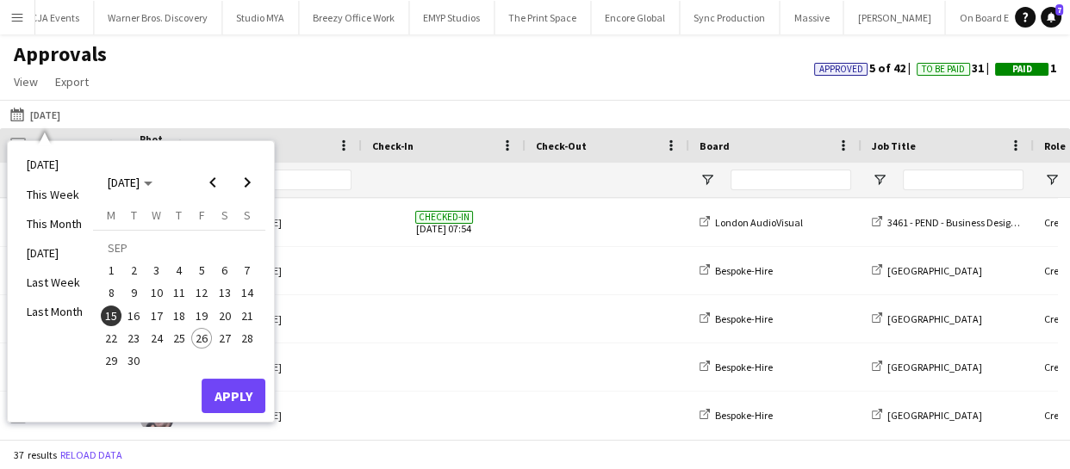
click at [201, 344] on span "26" at bounding box center [201, 338] width 21 height 21
click at [226, 387] on button "Apply" at bounding box center [234, 396] width 64 height 34
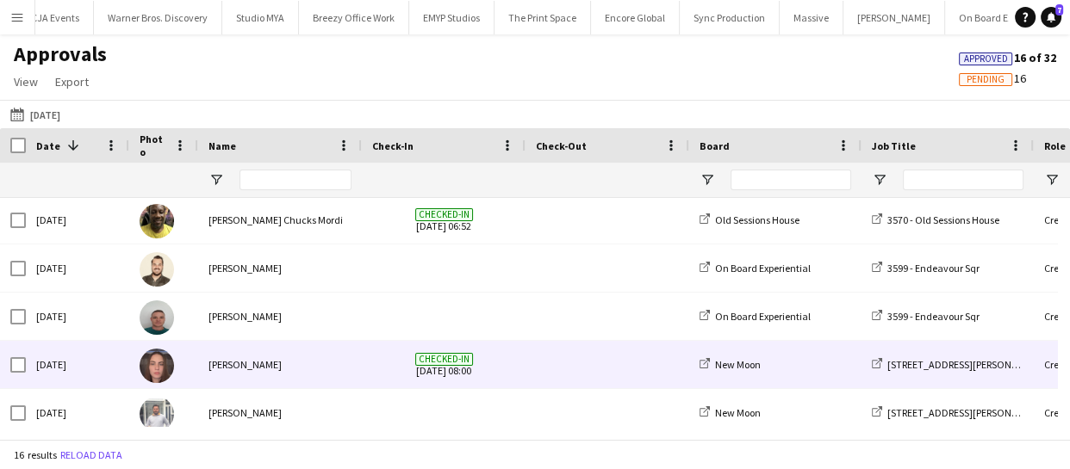
scroll to position [0, 0]
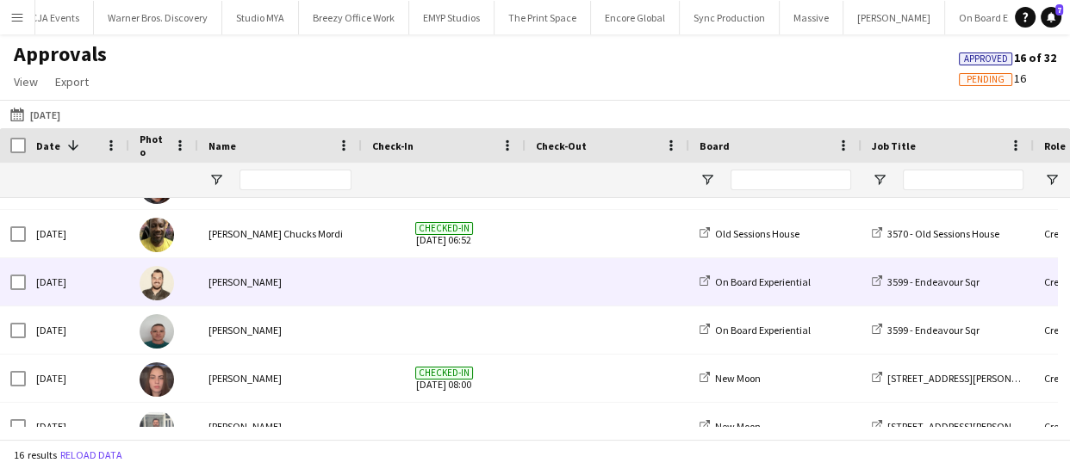
click at [154, 288] on img at bounding box center [157, 283] width 34 height 34
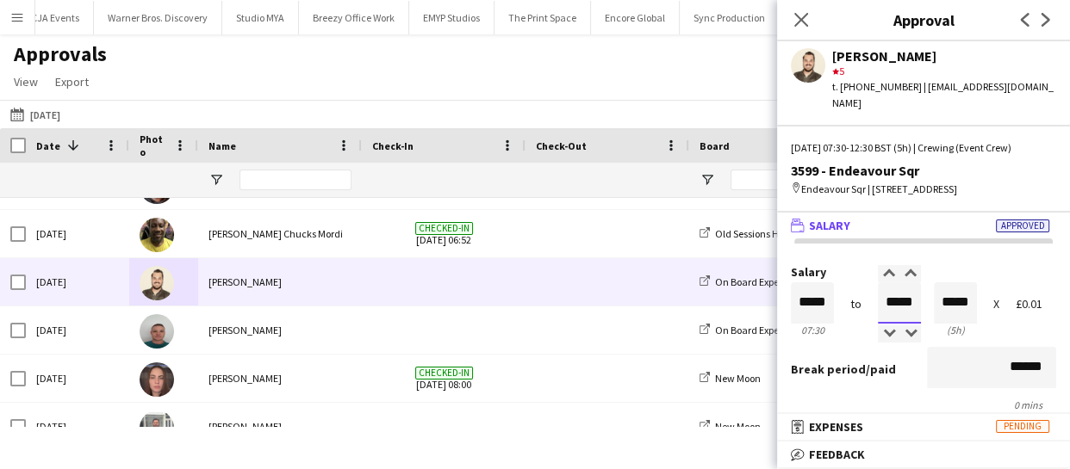
click at [890, 301] on input "*****" at bounding box center [899, 302] width 43 height 41
type input "*****"
click at [883, 270] on div at bounding box center [889, 273] width 22 height 17
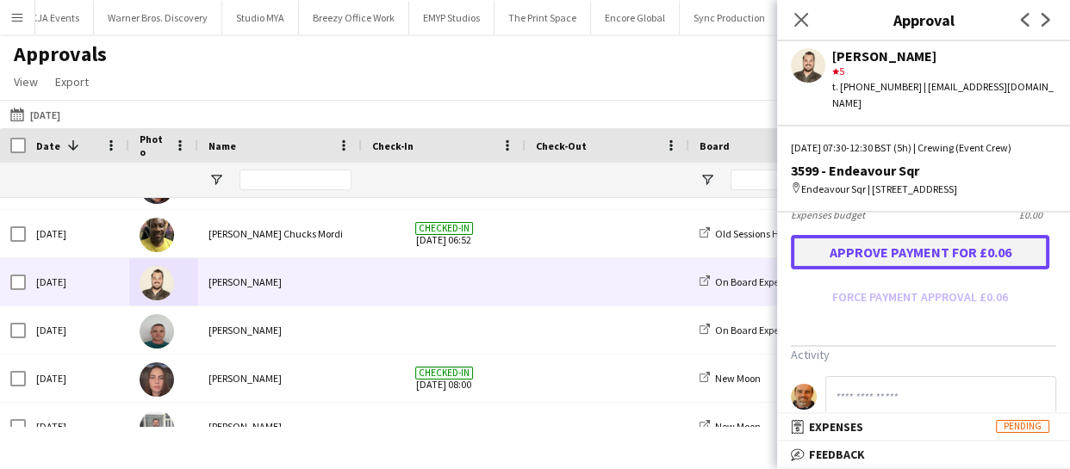
click at [895, 250] on button "Approve payment for £0.06" at bounding box center [920, 252] width 258 height 34
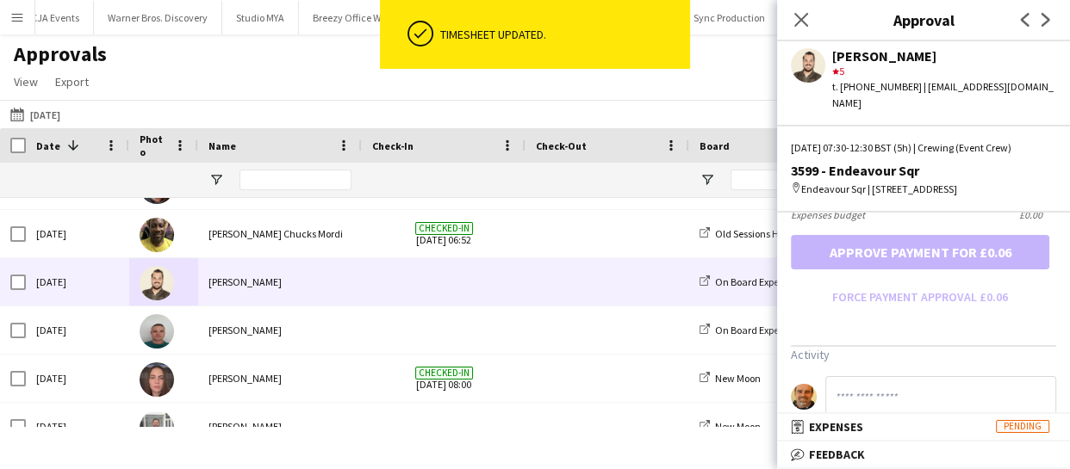
click at [855, 387] on input at bounding box center [940, 396] width 231 height 41
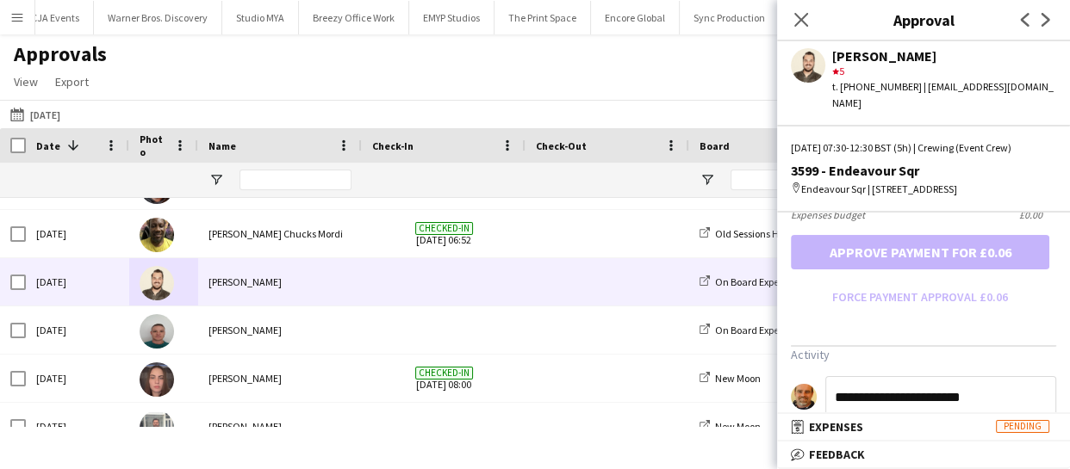
type input "**********"
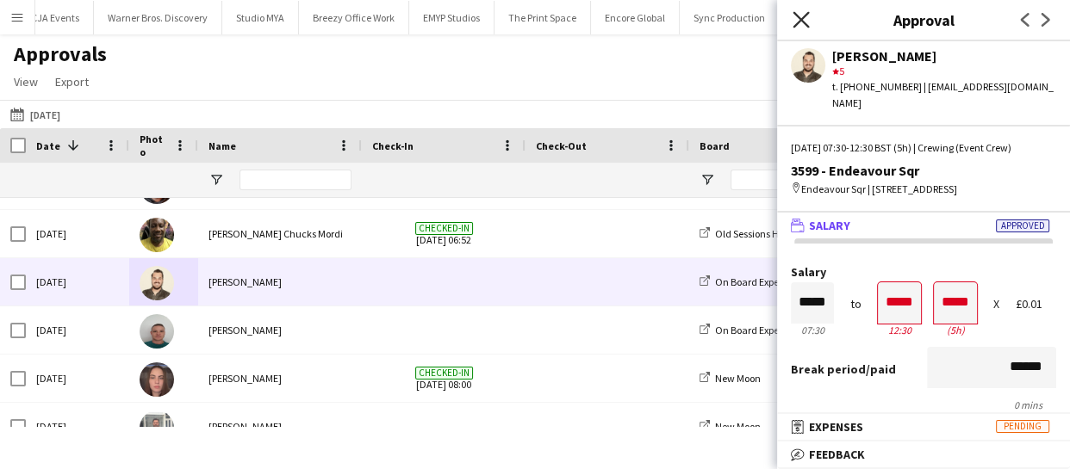
click at [803, 20] on icon "Close pop-in" at bounding box center [800, 19] width 16 height 16
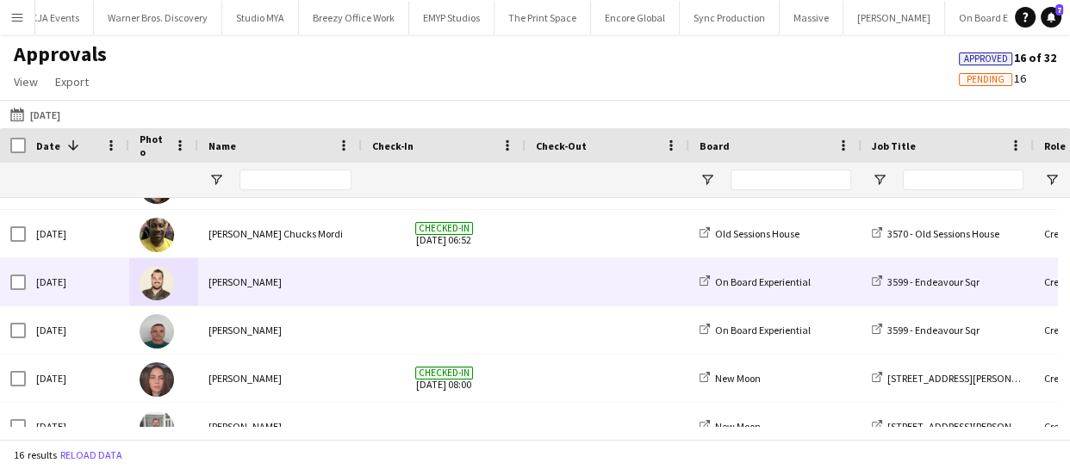
click at [146, 284] on img at bounding box center [157, 283] width 34 height 34
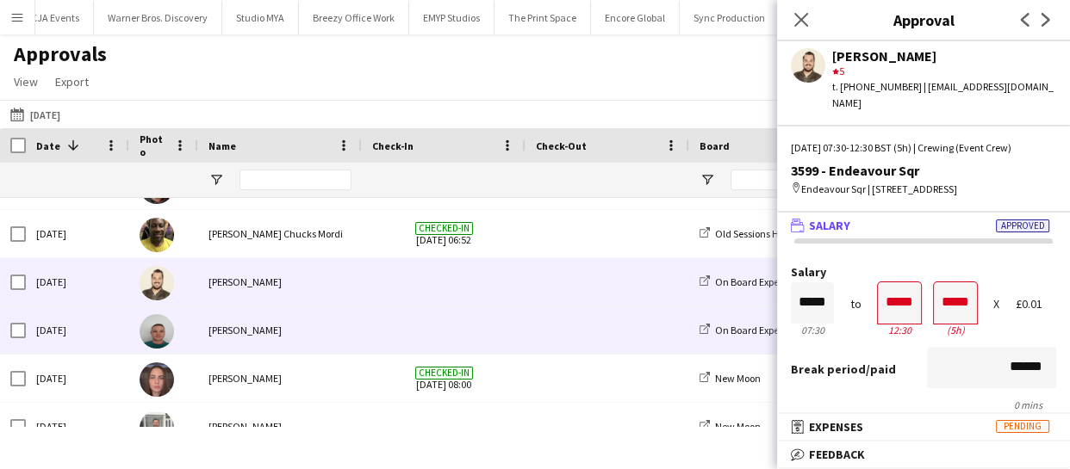
click at [159, 340] on img at bounding box center [157, 331] width 34 height 34
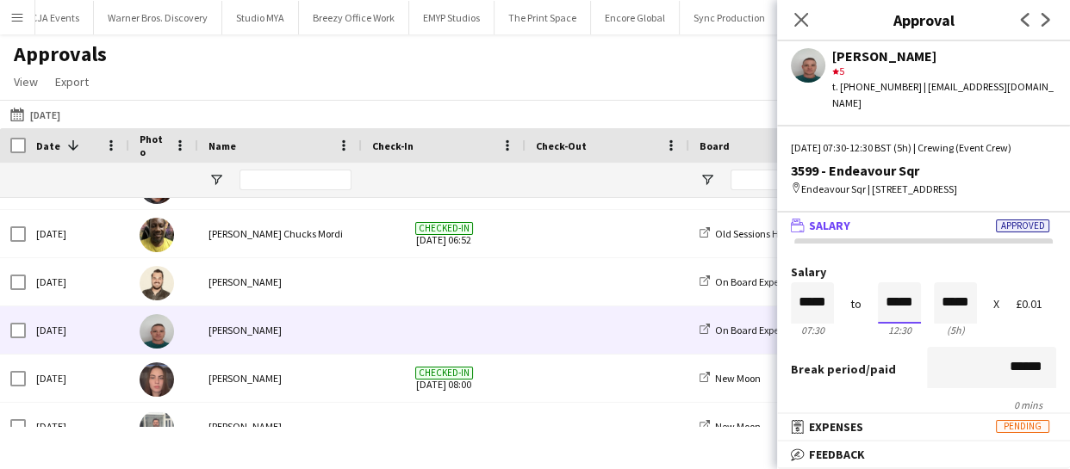
click at [887, 303] on input "*****" at bounding box center [899, 302] width 43 height 41
type input "*****"
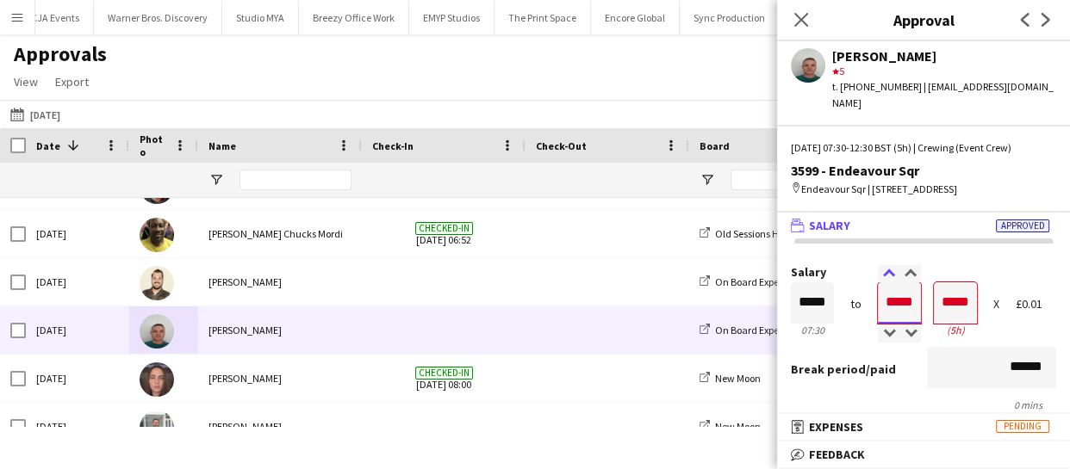
click at [887, 276] on div at bounding box center [889, 273] width 22 height 17
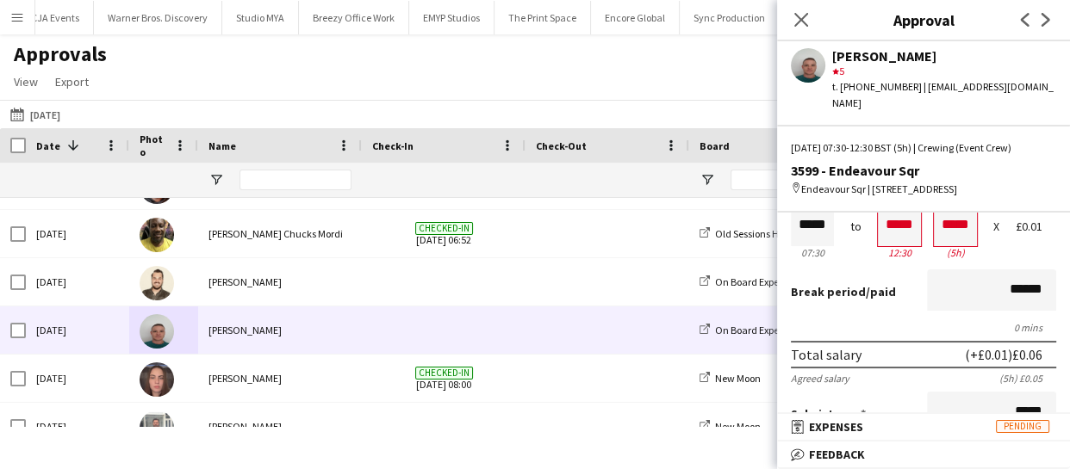
click at [911, 305] on div "Break period /paid ******" at bounding box center [923, 292] width 265 height 45
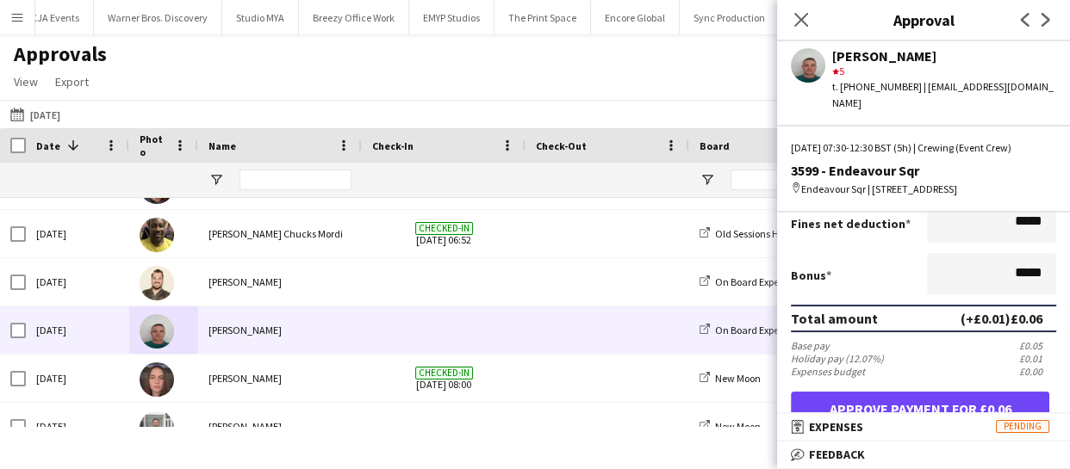
scroll to position [469, 0]
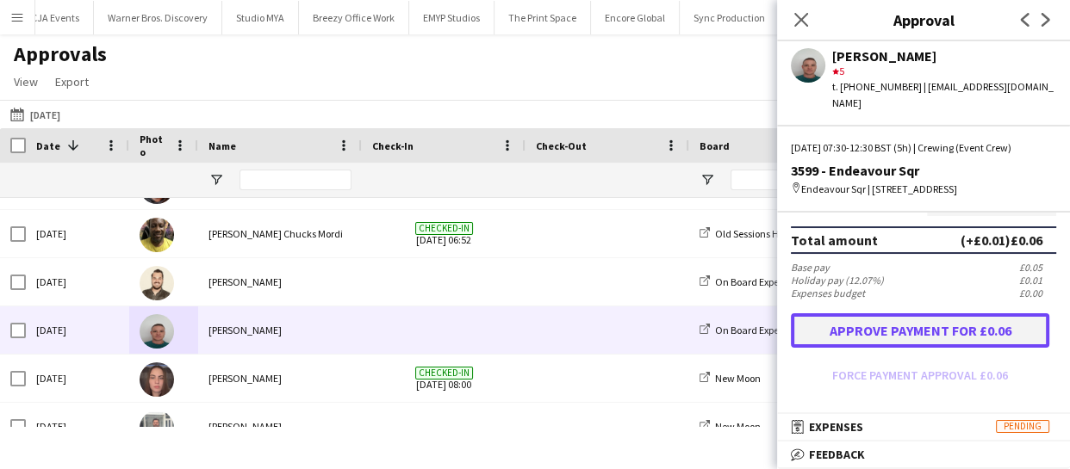
click at [909, 338] on button "Approve payment for £0.06" at bounding box center [920, 330] width 258 height 34
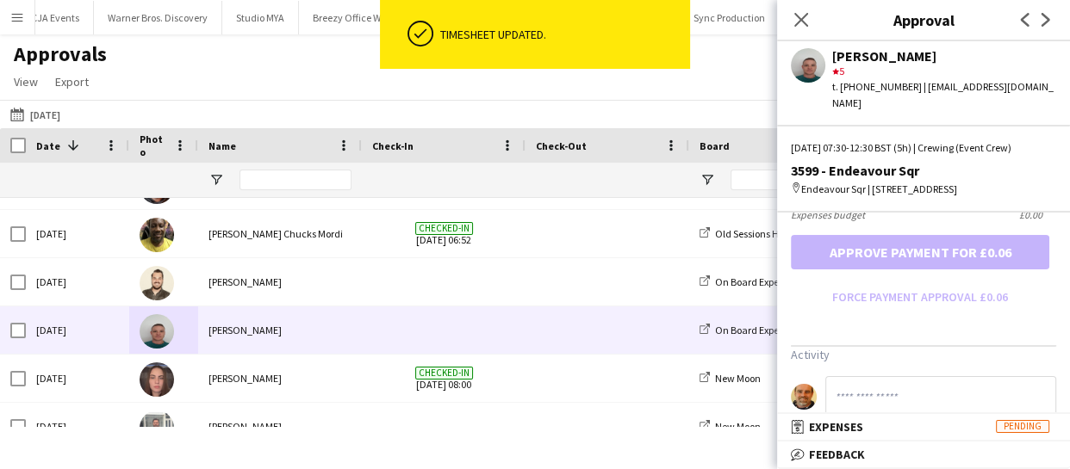
scroll to position [626, 0]
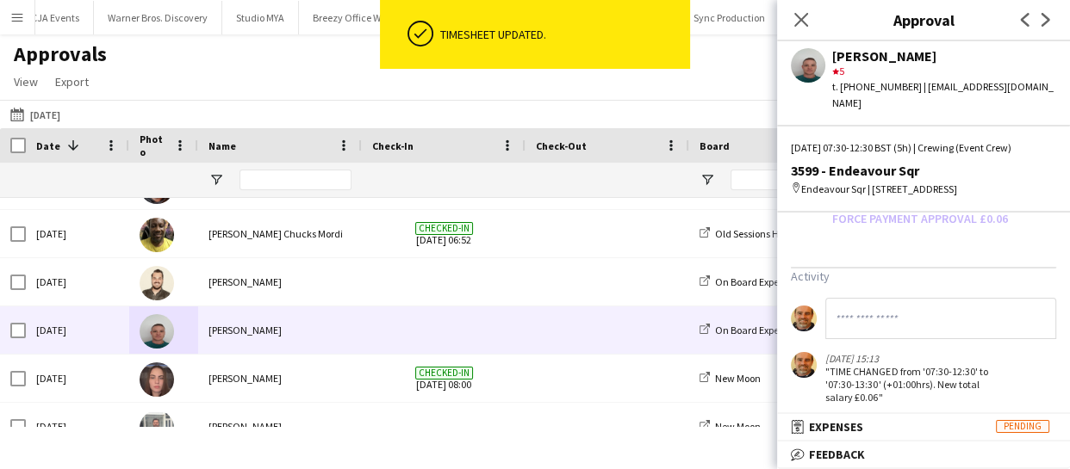
click at [858, 326] on input at bounding box center [940, 318] width 231 height 41
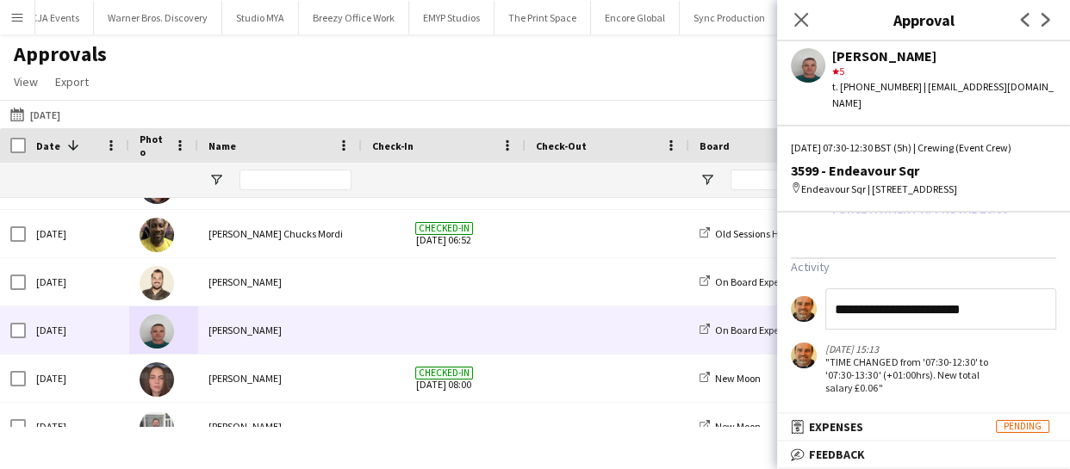
scroll to position [637, 0]
type input "**********"
click at [1012, 259] on h3 "Activity" at bounding box center [923, 265] width 265 height 16
click at [989, 341] on div "[DATE] 15:13" at bounding box center [913, 347] width 177 height 13
click at [989, 305] on input "**********" at bounding box center [940, 307] width 231 height 41
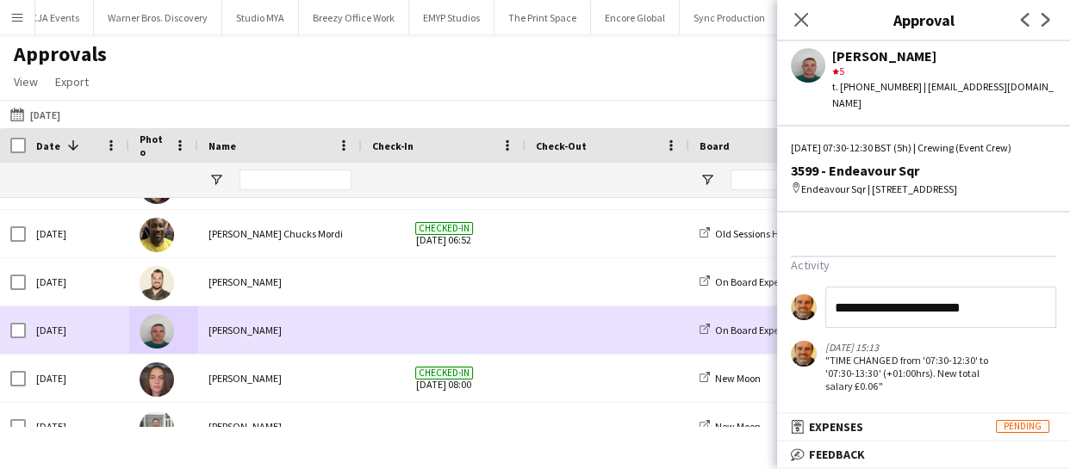
drag, startPoint x: 996, startPoint y: 302, endPoint x: 755, endPoint y: 307, distance: 241.2
click at [755, 307] on body "Menu Boards Boards Boards All jobs Status Workforce Workforce My Workforce Recr…" at bounding box center [535, 234] width 1070 height 469
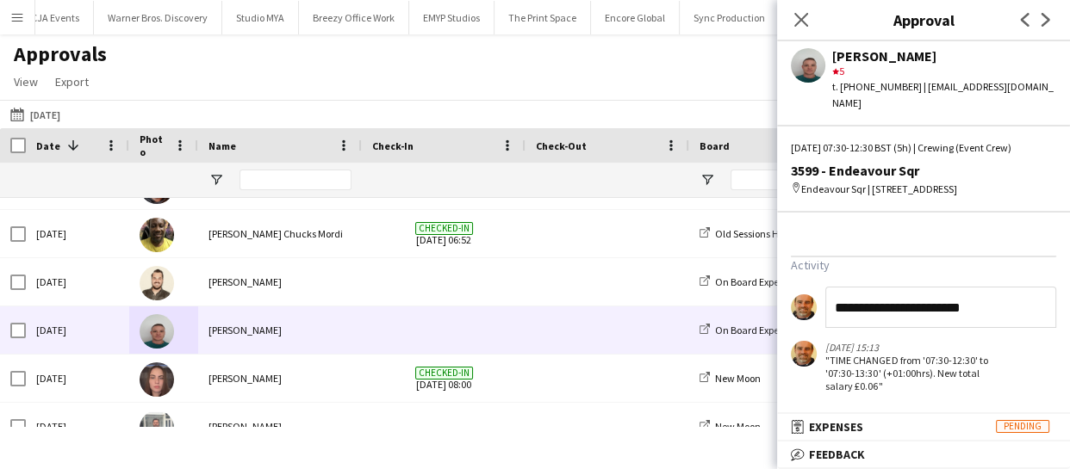
click at [973, 302] on input "**********" at bounding box center [940, 307] width 231 height 41
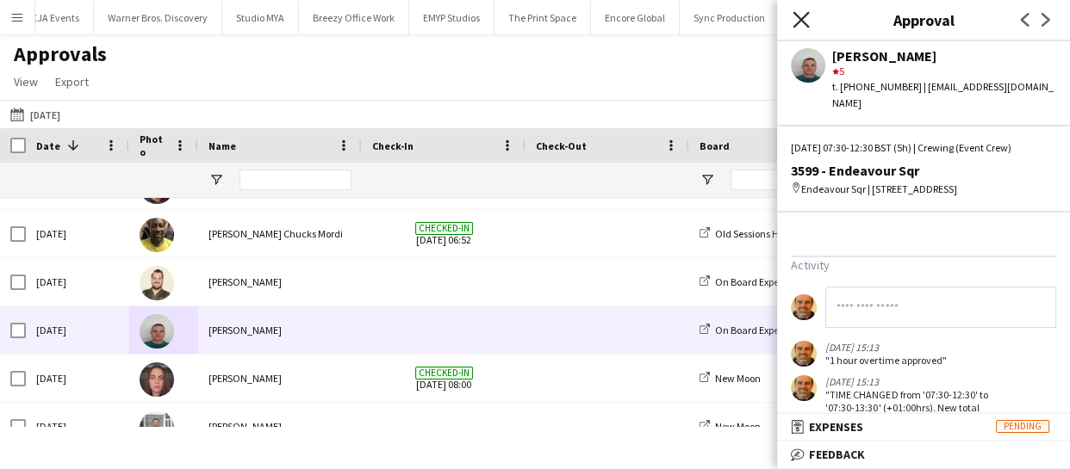
click at [799, 14] on icon "Close pop-in" at bounding box center [800, 19] width 16 height 16
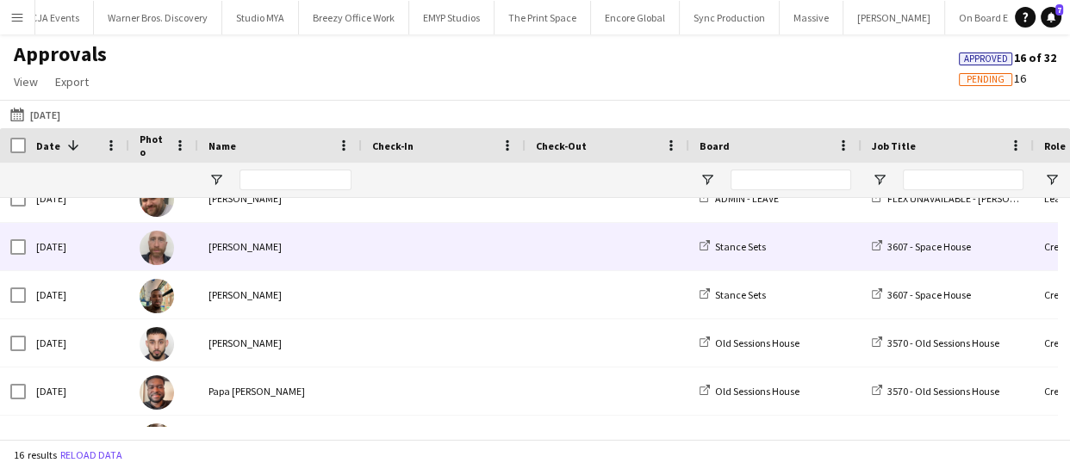
scroll to position [0, 0]
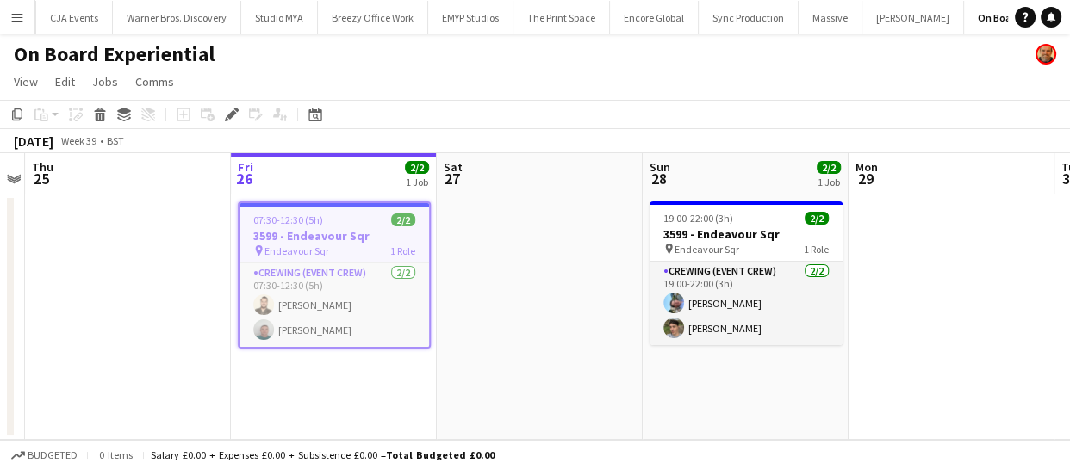
scroll to position [0, 2199]
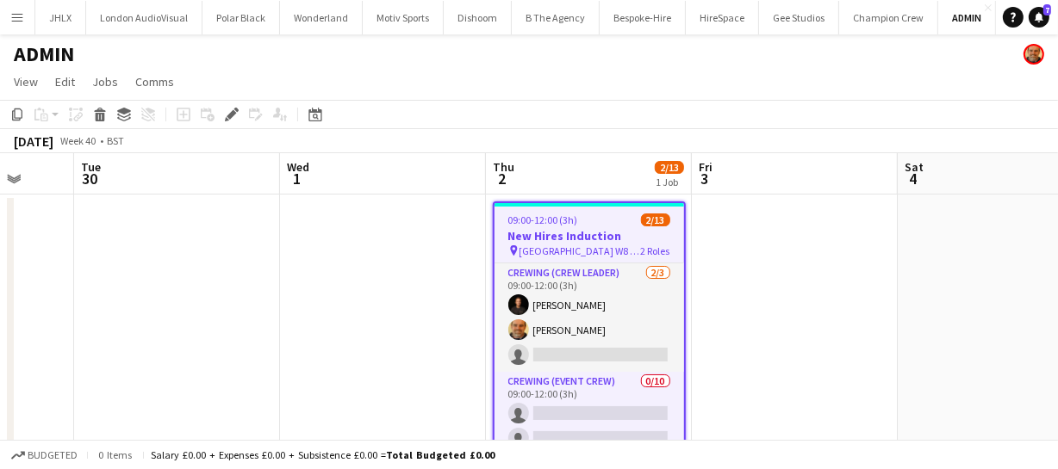
scroll to position [0, 537]
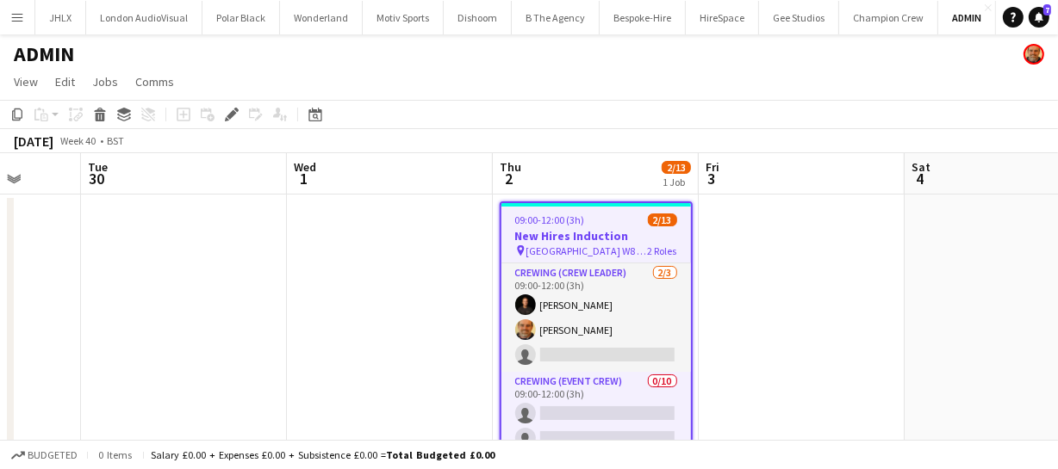
drag, startPoint x: 464, startPoint y: 297, endPoint x: 720, endPoint y: 288, distance: 255.9
click at [720, 288] on app-calendar-viewport "Sat 27 Sun 28 Mon 29 Tue 30 Wed 1 Thu 2 2/13 1 Job Fri 3 Sat 4 Sun 5 Mon 6 Tue …" at bounding box center [529, 322] width 1058 height 338
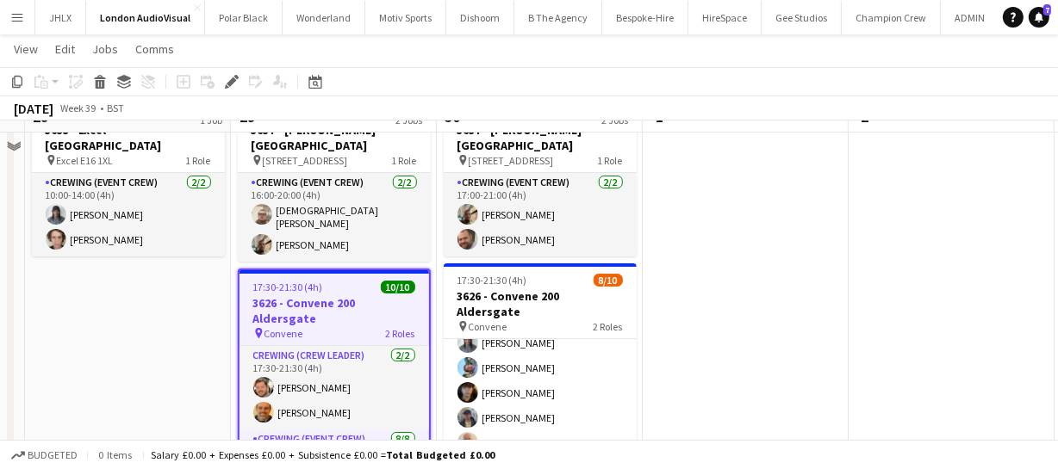
scroll to position [73, 0]
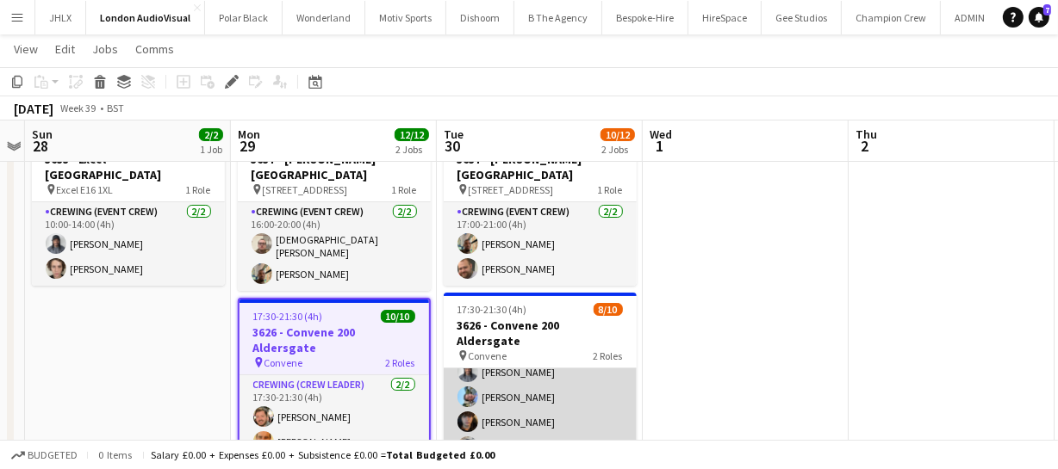
click at [549, 394] on app-card-role "Crewing (Event Crew) 23I 1A 6/8 17:30-21:30 (4h) Kaine Caldeira Liam Kinsella L…" at bounding box center [540, 447] width 193 height 233
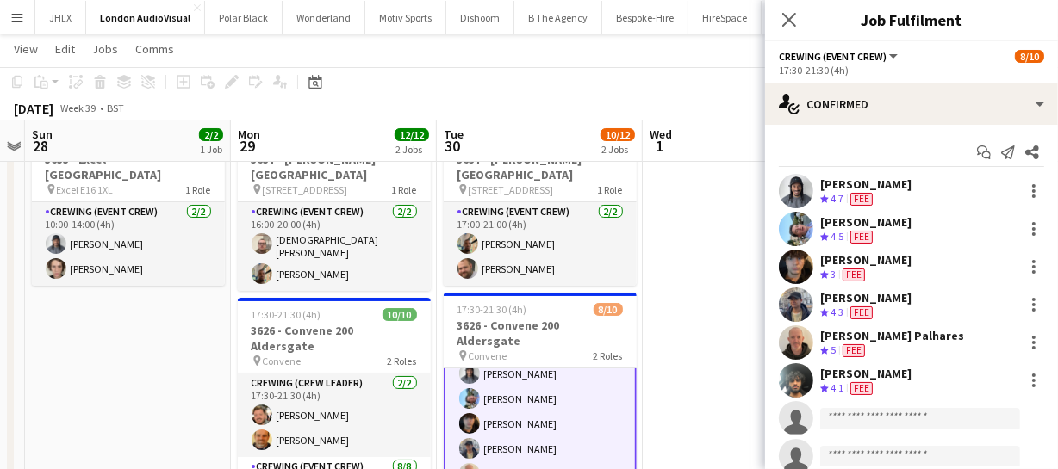
scroll to position [123, 0]
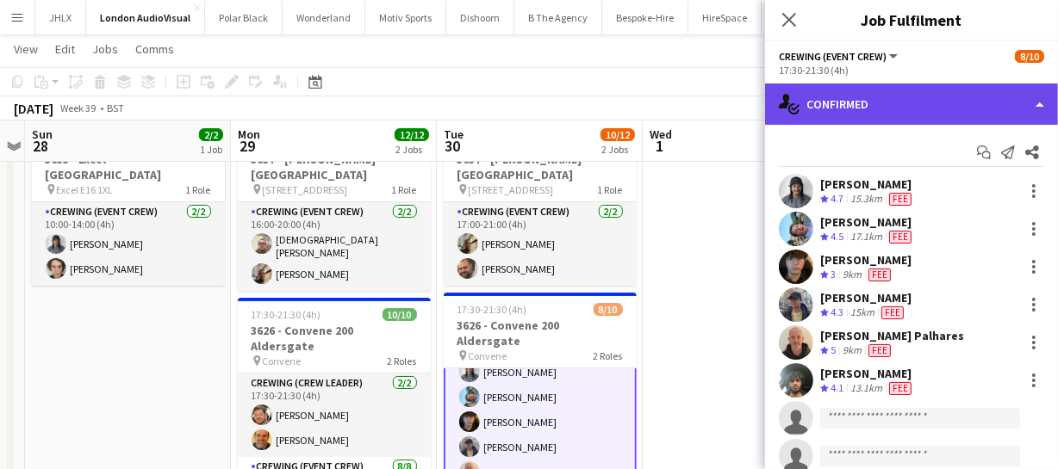
click at [955, 105] on div "single-neutral-actions-check-2 Confirmed" at bounding box center [911, 104] width 293 height 41
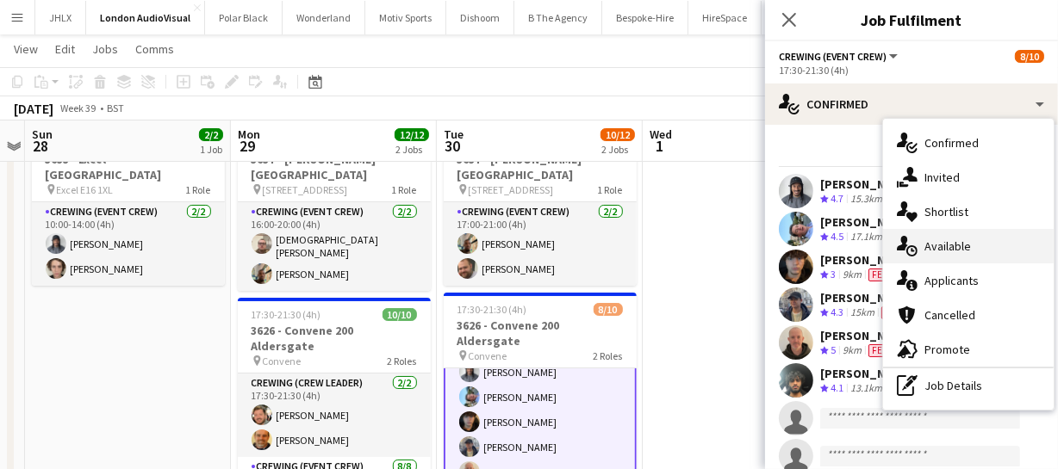
click at [960, 253] on span "Available" at bounding box center [947, 247] width 47 height 16
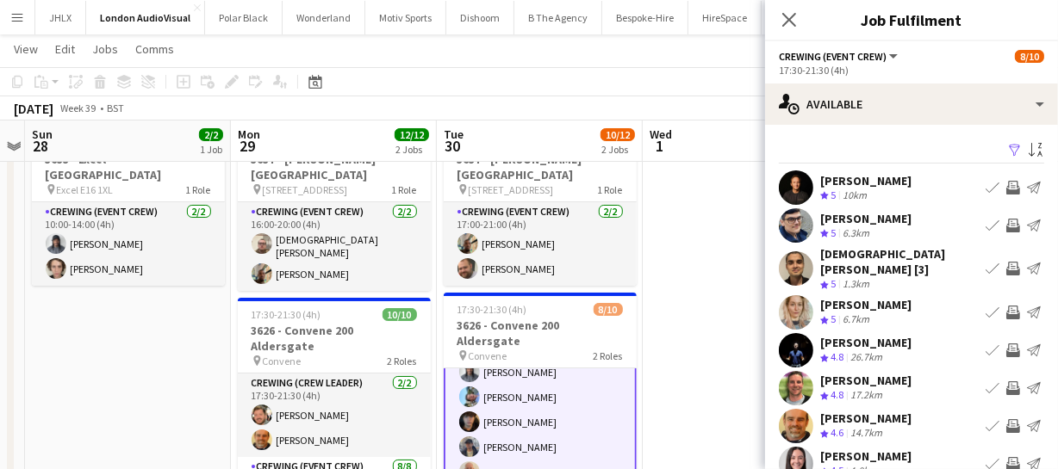
scroll to position [78, 0]
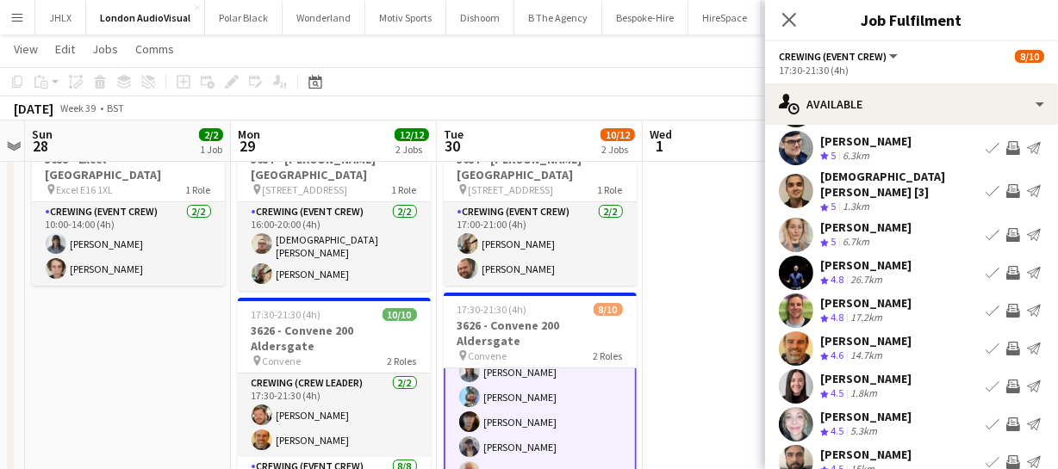
click at [1006, 304] on app-icon "Invite crew" at bounding box center [1013, 311] width 14 height 14
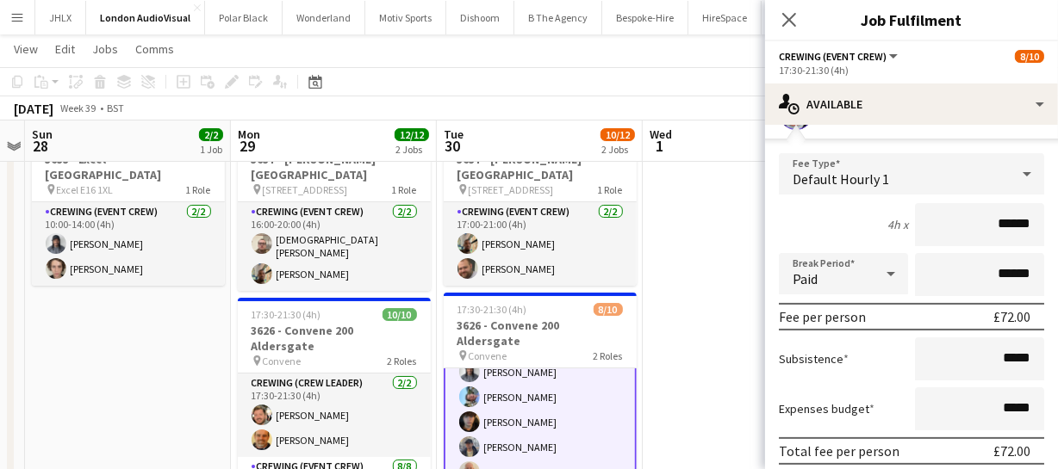
scroll to position [313, 0]
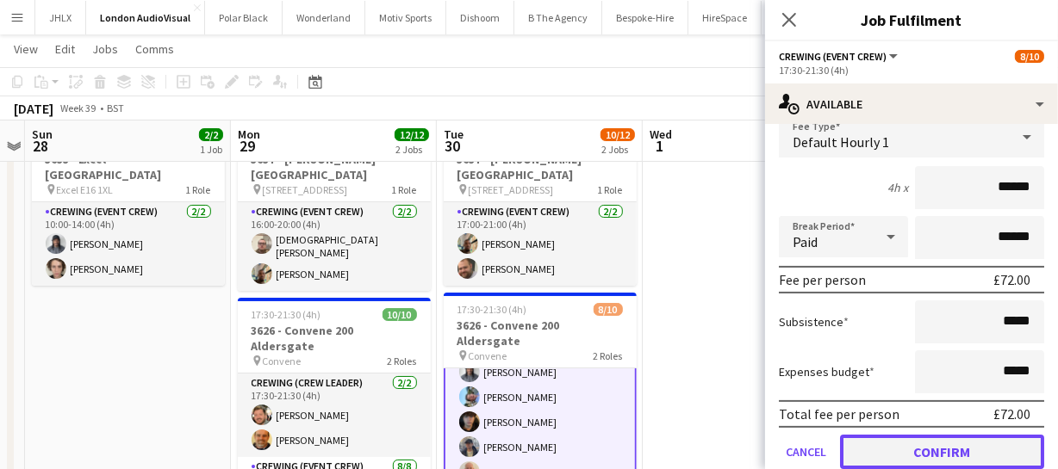
click at [973, 446] on button "Confirm" at bounding box center [942, 452] width 204 height 34
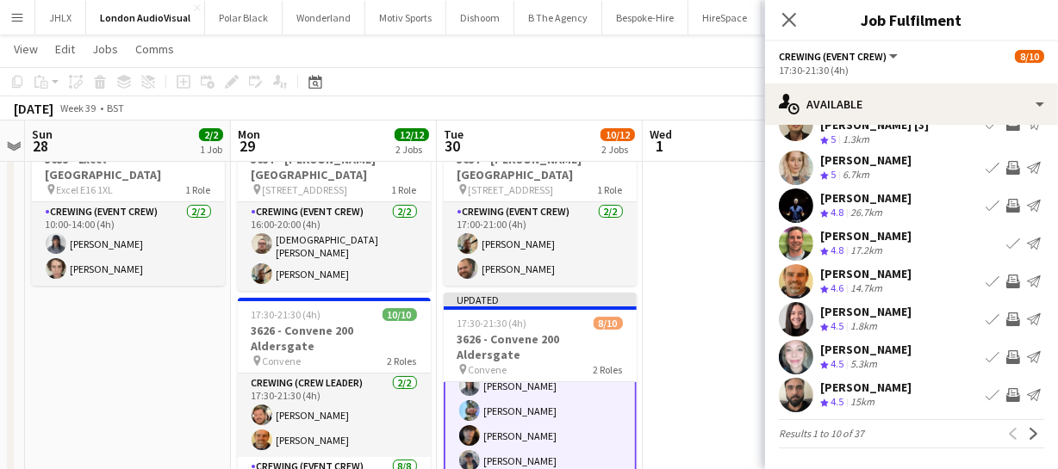
scroll to position [133, 0]
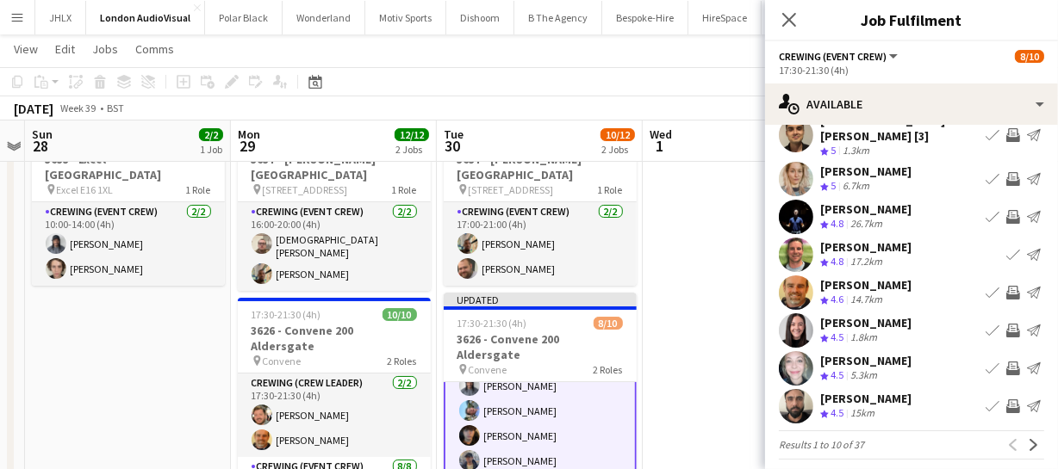
click at [1006, 362] on app-icon "Invite crew" at bounding box center [1013, 369] width 14 height 14
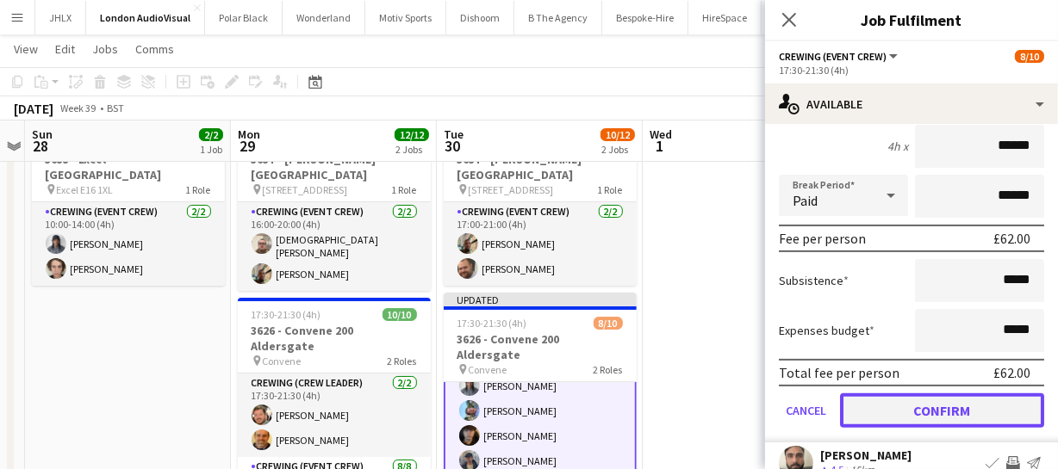
click at [964, 394] on button "Confirm" at bounding box center [942, 411] width 204 height 34
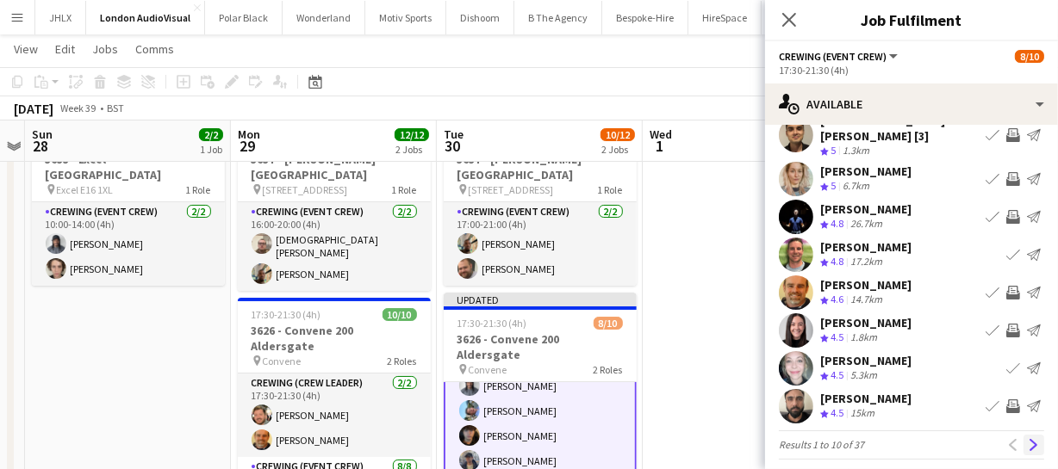
click at [1027, 439] on app-icon "Next" at bounding box center [1033, 445] width 12 height 12
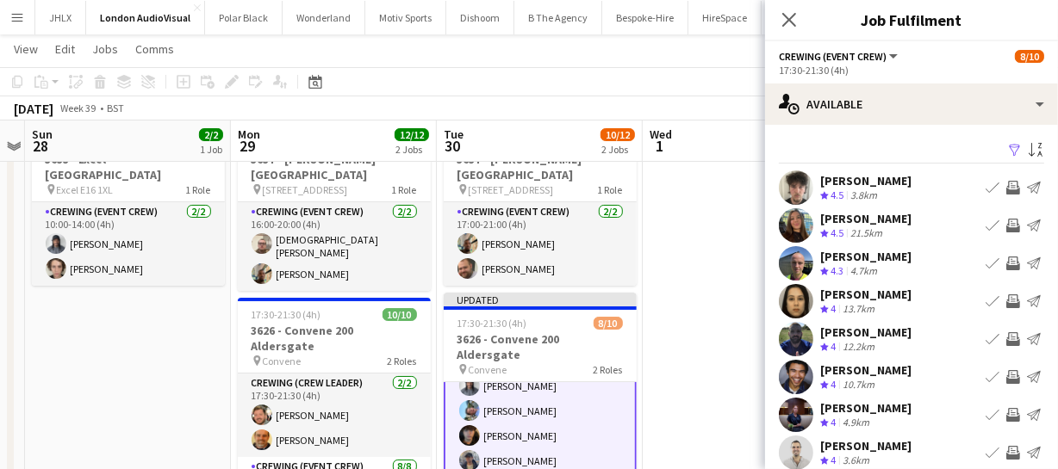
click at [1006, 225] on app-icon "Invite crew" at bounding box center [1013, 226] width 14 height 14
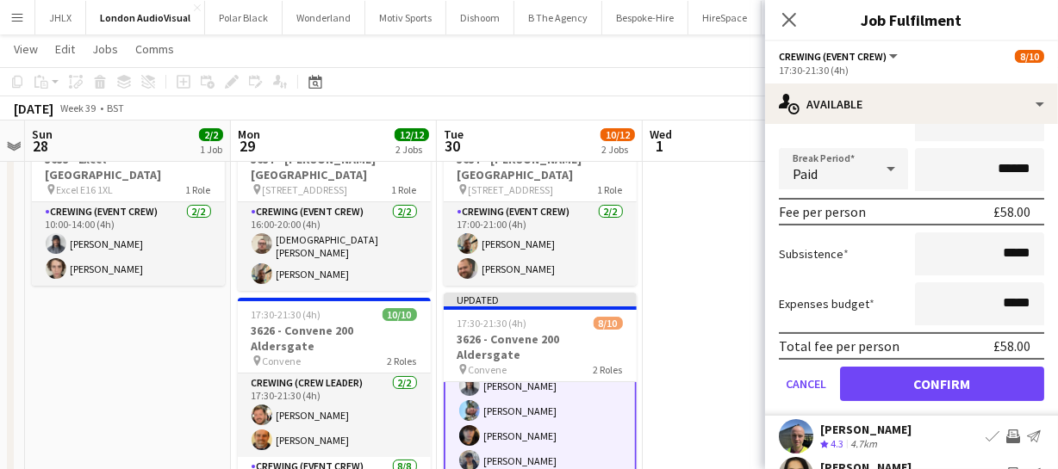
scroll to position [234, 0]
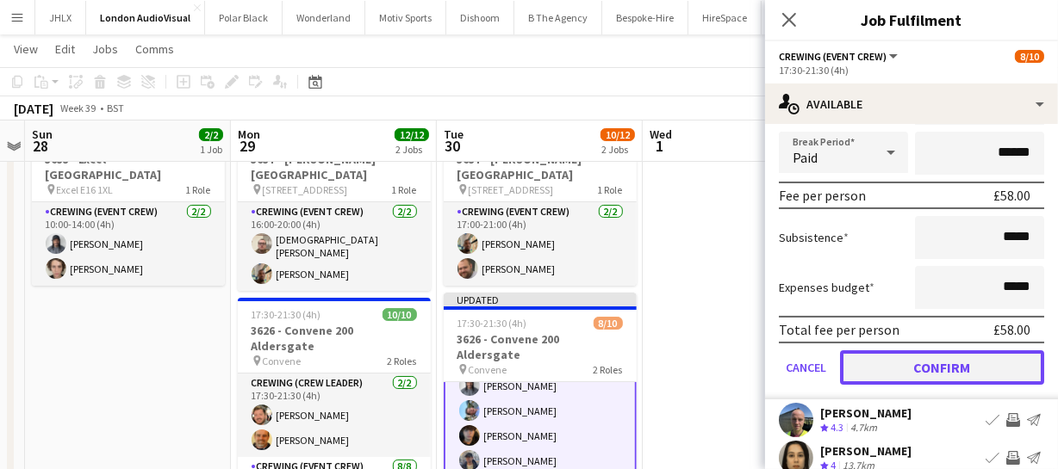
click at [984, 375] on button "Confirm" at bounding box center [942, 367] width 204 height 34
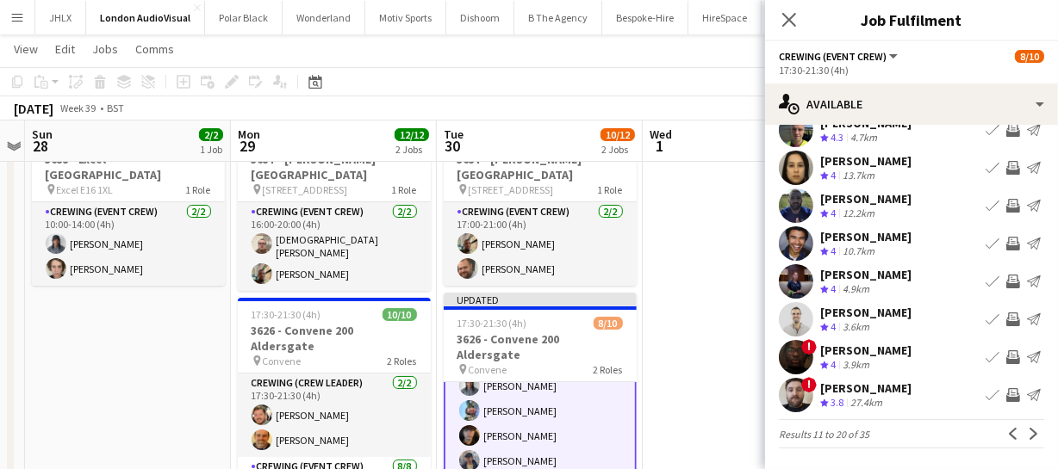
scroll to position [0, 0]
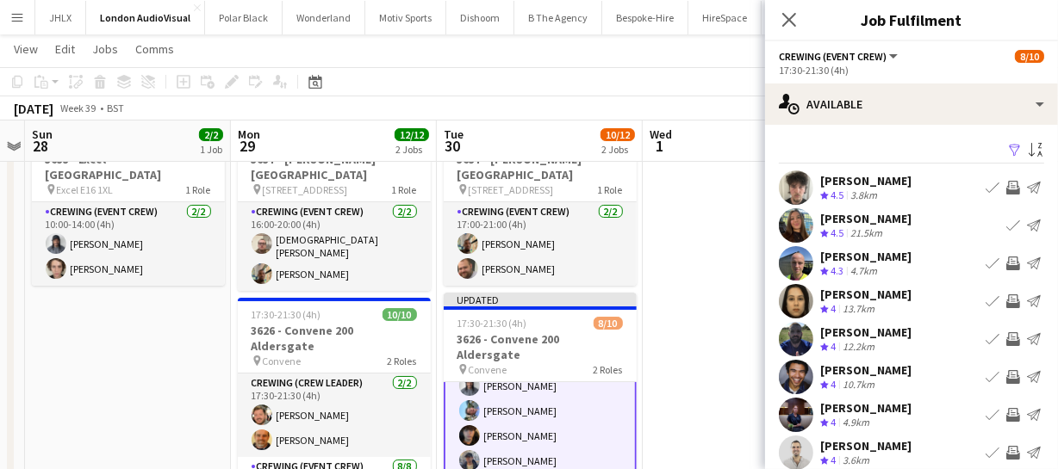
click at [1002, 195] on button "Invite crew" at bounding box center [1012, 187] width 21 height 21
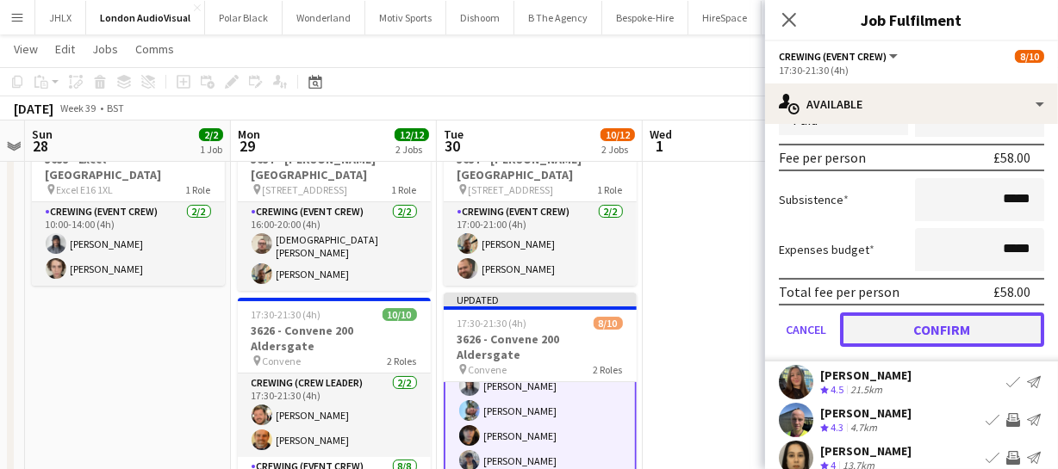
click at [960, 338] on button "Confirm" at bounding box center [942, 330] width 204 height 34
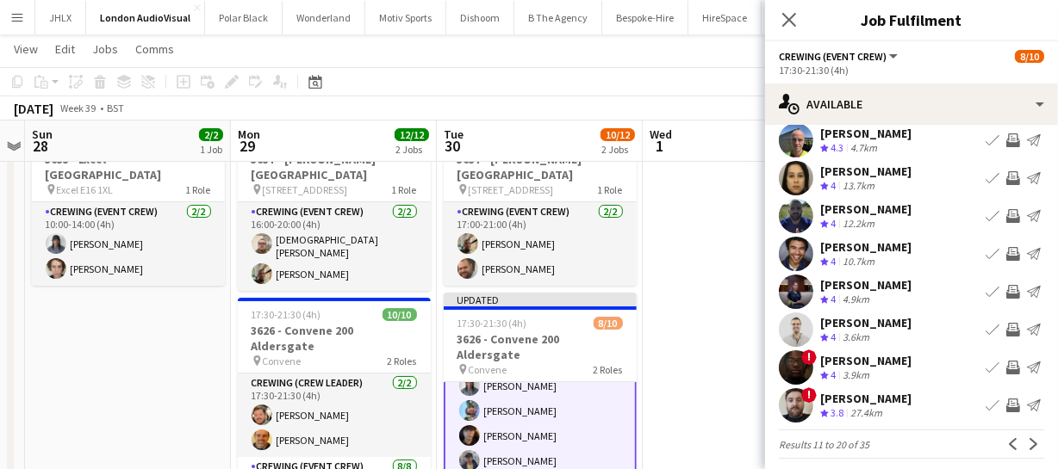
scroll to position [133, 0]
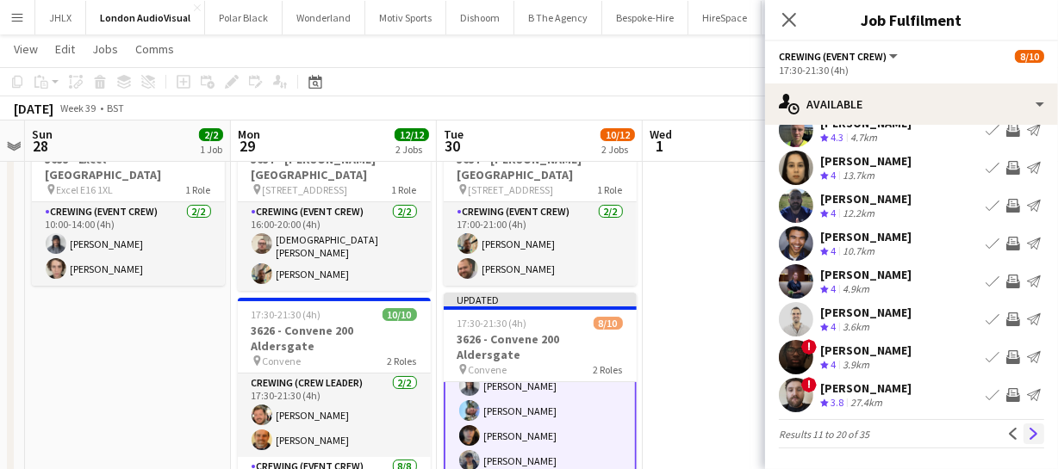
click at [1027, 430] on app-icon "Next" at bounding box center [1033, 434] width 12 height 12
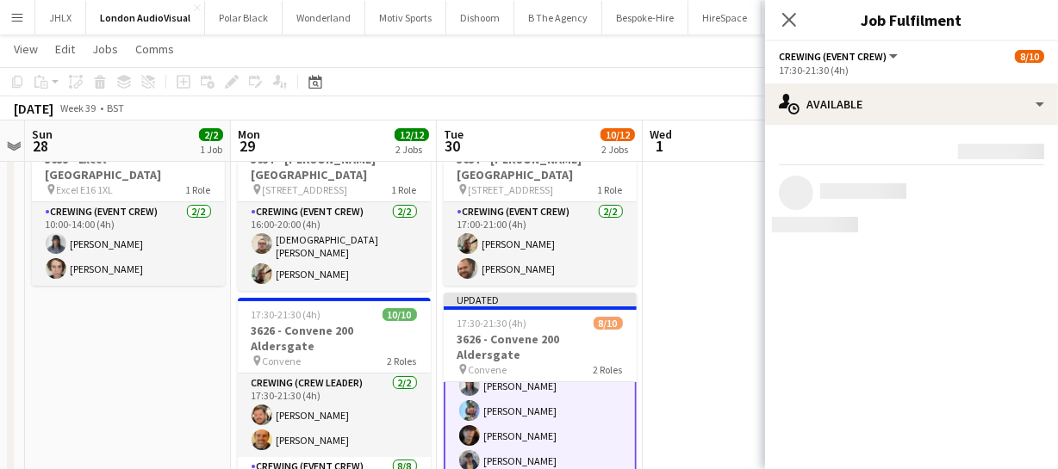
scroll to position [0, 0]
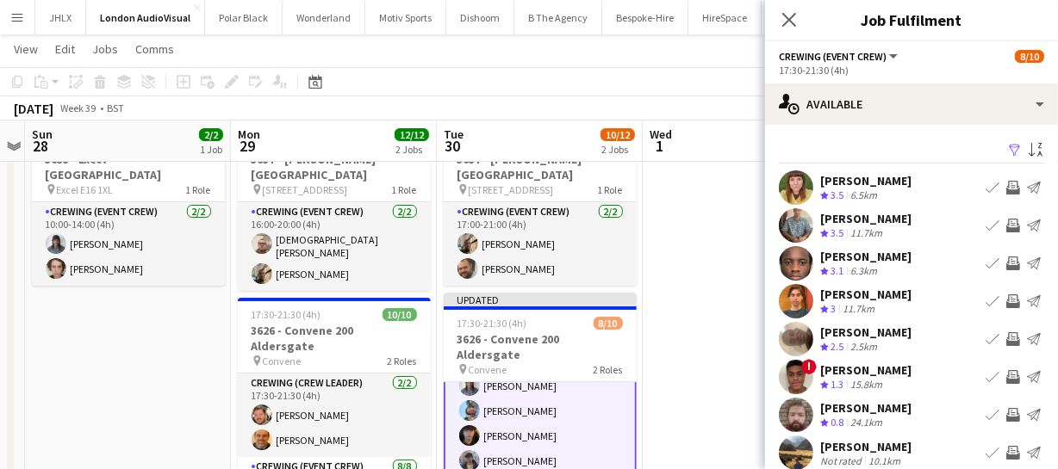
click at [1006, 227] on app-icon "Invite crew" at bounding box center [1013, 226] width 14 height 14
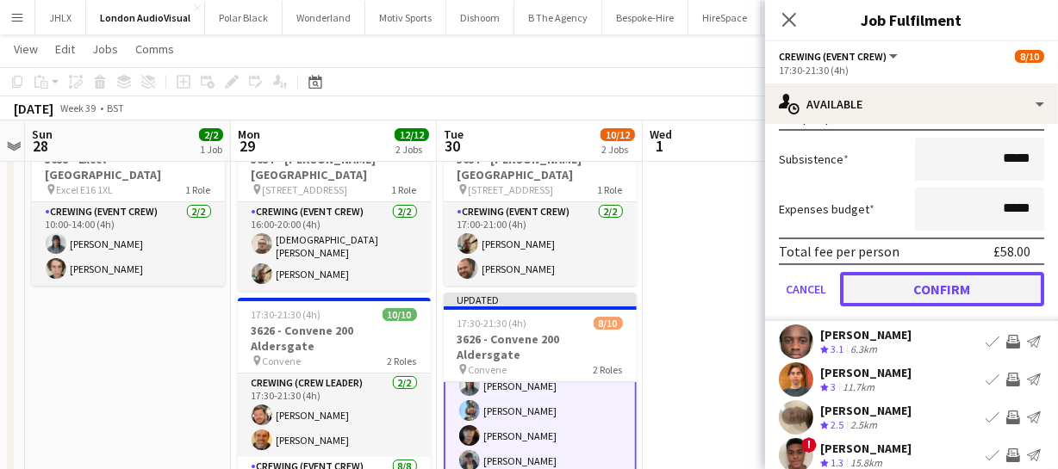
click at [982, 279] on button "Confirm" at bounding box center [942, 289] width 204 height 34
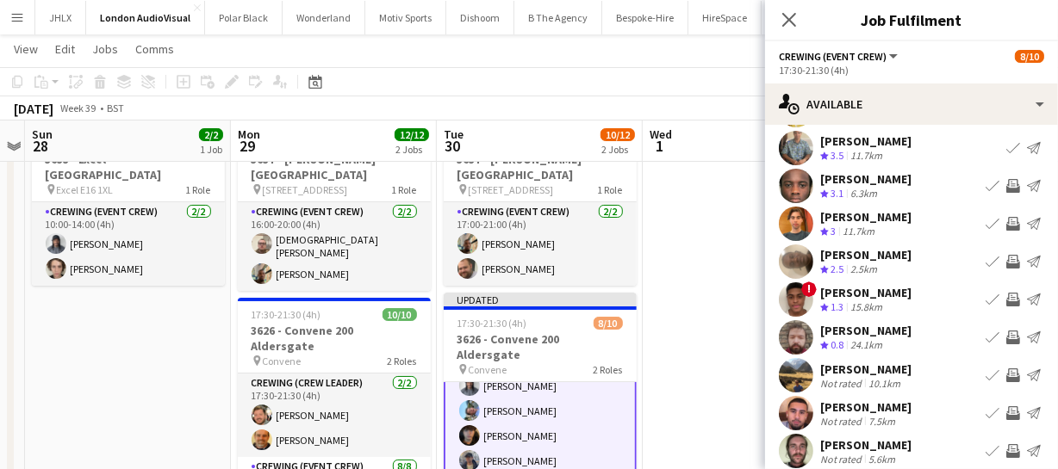
scroll to position [133, 0]
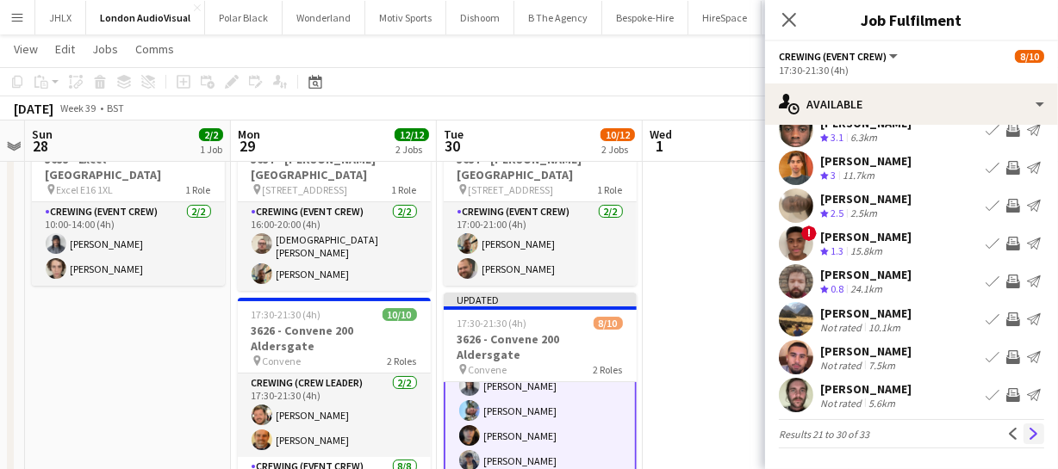
click at [1027, 431] on app-icon "Next" at bounding box center [1033, 434] width 12 height 12
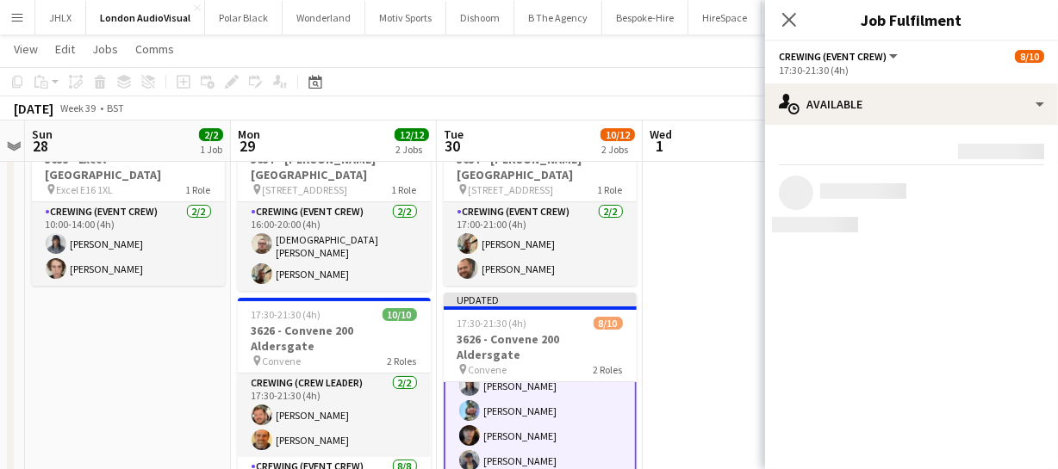
scroll to position [0, 0]
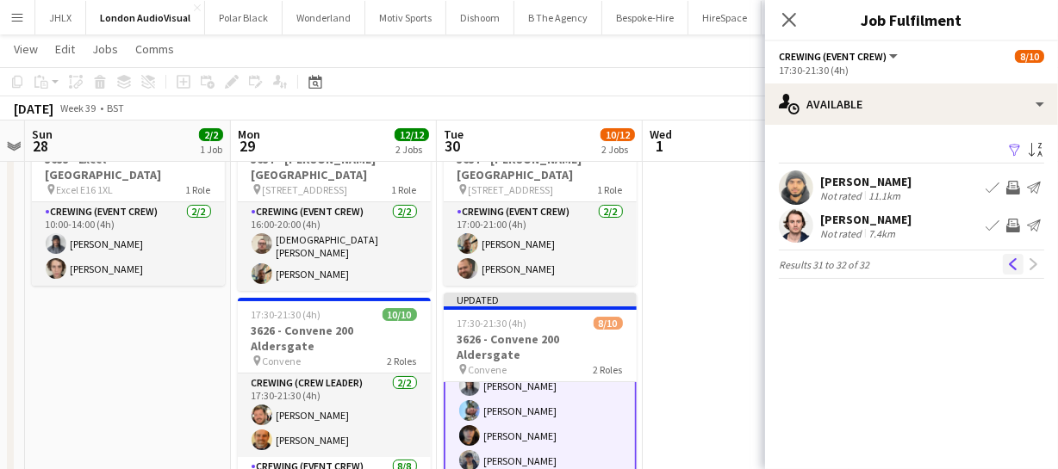
click at [1009, 261] on app-icon "Previous" at bounding box center [1013, 264] width 12 height 12
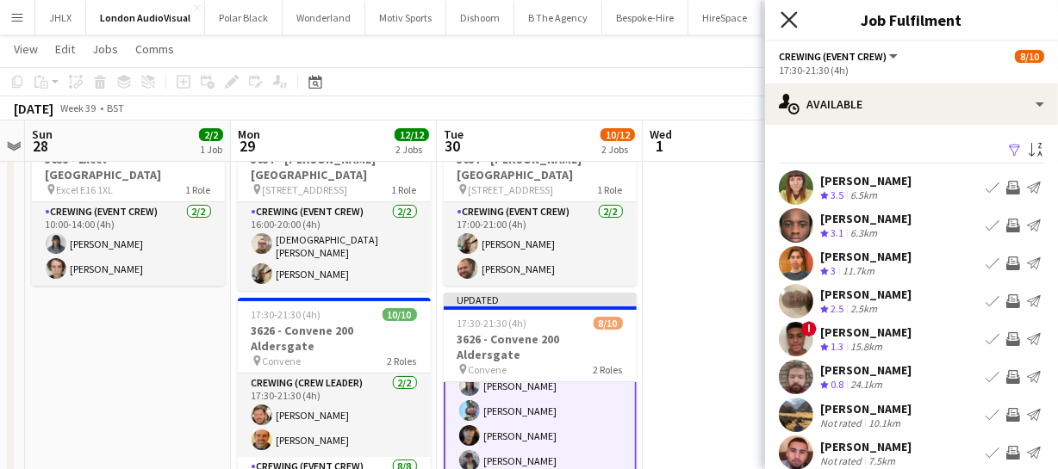
click at [789, 20] on icon at bounding box center [788, 19] width 16 height 16
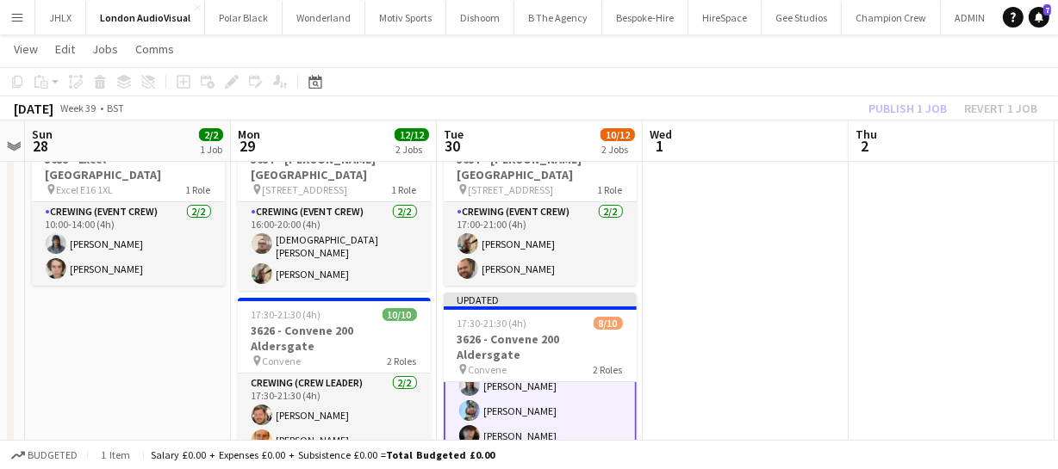
click at [906, 107] on div "Publish 1 job Revert 1 job" at bounding box center [952, 108] width 210 height 22
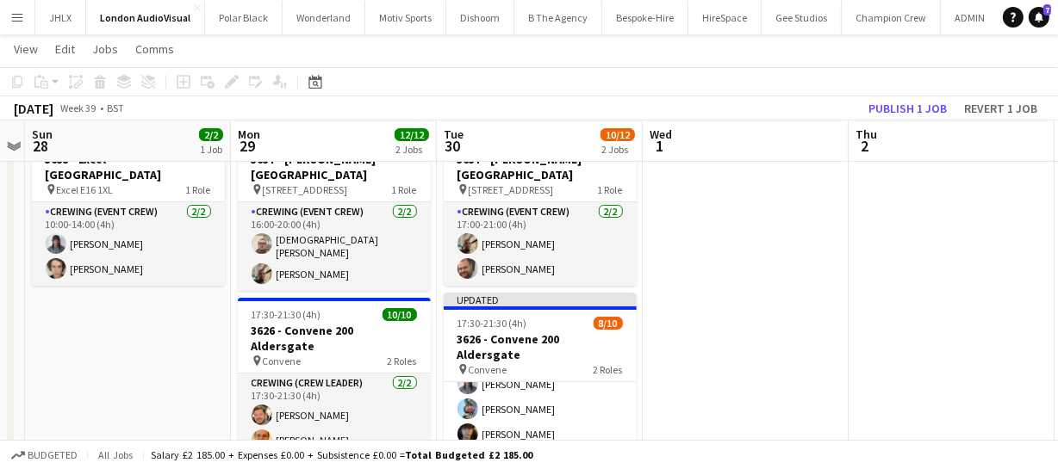
scroll to position [121, 0]
click at [906, 107] on button "Publish 1 job" at bounding box center [907, 108] width 92 height 22
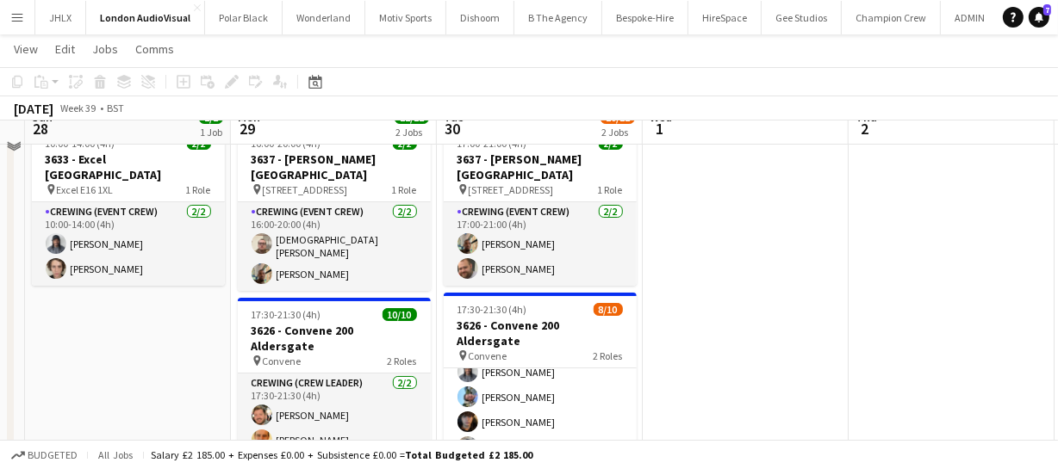
scroll to position [0, 0]
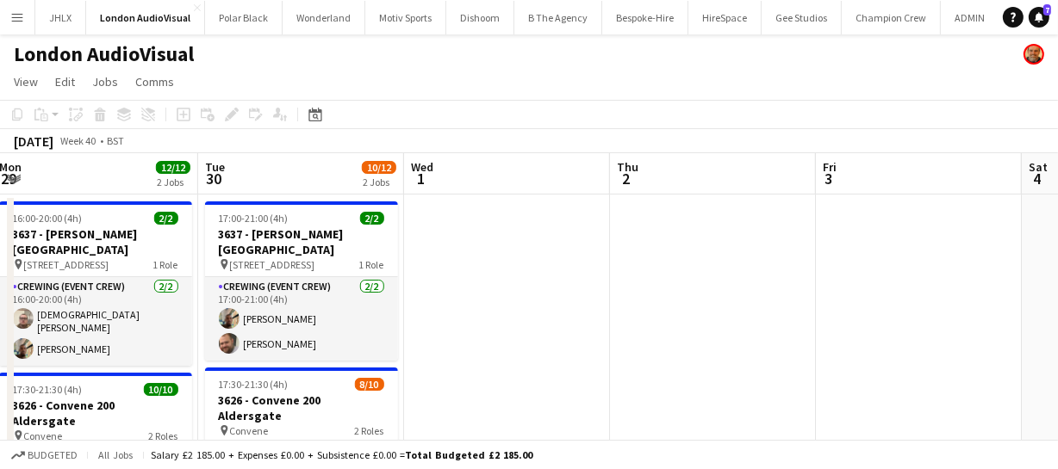
drag, startPoint x: 549, startPoint y: 157, endPoint x: 310, endPoint y: 164, distance: 238.7
click at [310, 164] on app-calendar-viewport "Thu 25 Fri 26 4/4 2 Jobs Sat 27 Sun 28 2/2 1 Job Mon 29 12/12 2 Jobs Tue 30 10/…" at bounding box center [529, 451] width 1058 height 597
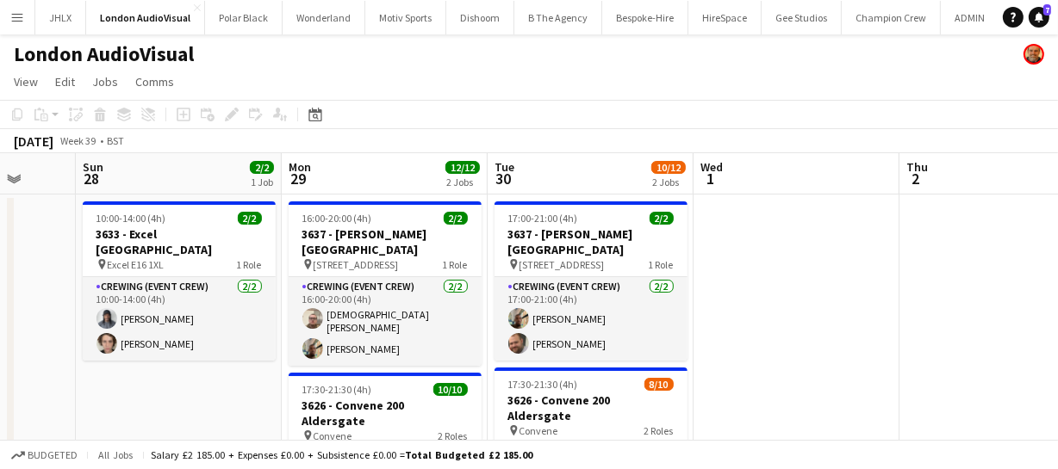
drag, startPoint x: 580, startPoint y: 272, endPoint x: 872, endPoint y: 251, distance: 292.7
click at [872, 251] on app-calendar-viewport "Thu 25 Fri 26 4/4 2 Jobs Sat 27 Sun 28 2/2 1 Job Mon 29 12/12 2 Jobs Tue 30 10/…" at bounding box center [529, 451] width 1058 height 597
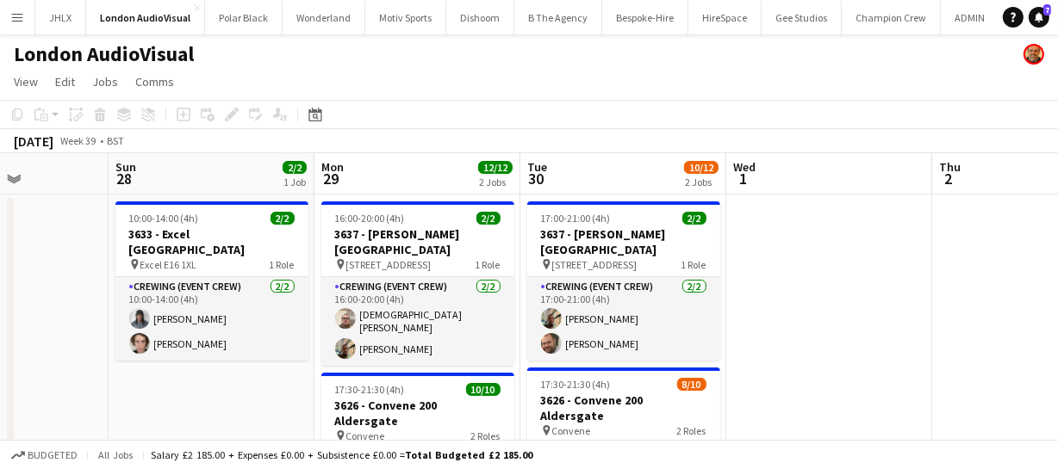
scroll to position [0, 506]
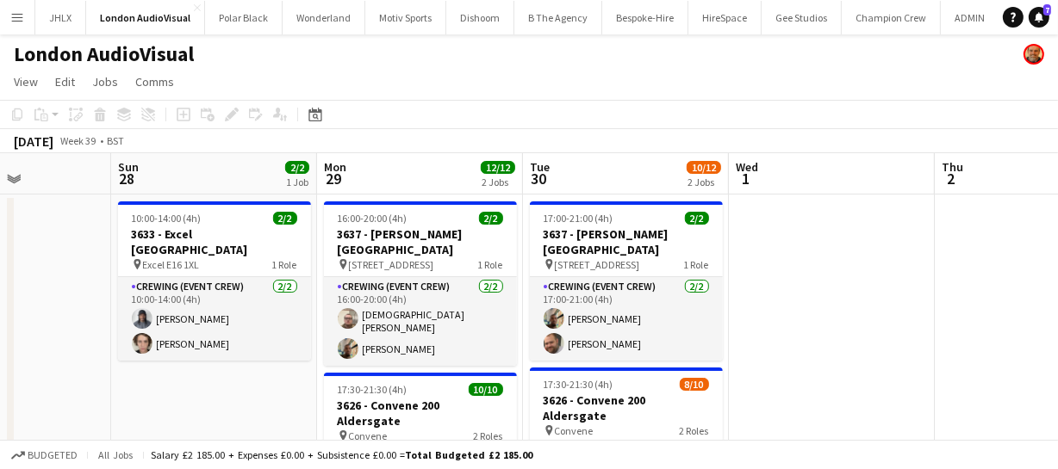
drag, startPoint x: 837, startPoint y: 272, endPoint x: 872, endPoint y: 281, distance: 36.3
click at [872, 281] on app-calendar-viewport "Thu 25 Fri 26 4/4 2 Jobs Sat 27 Sun 28 2/2 1 Job Mon 29 12/12 2 Jobs Tue 30 10/…" at bounding box center [529, 451] width 1058 height 597
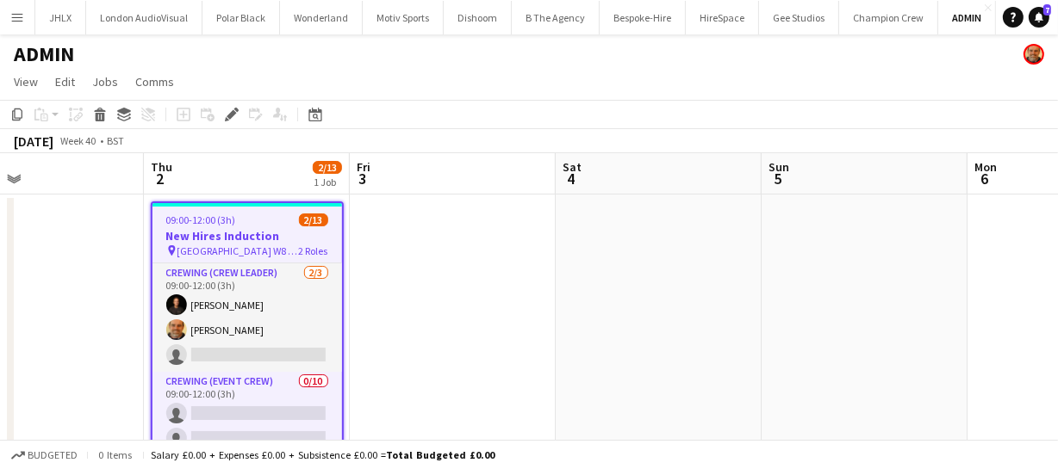
scroll to position [0, 680]
drag, startPoint x: 590, startPoint y: 247, endPoint x: 501, endPoint y: 239, distance: 89.0
click at [501, 239] on app-calendar-viewport "Sun 28 Mon 29 Tue 30 Wed 1 Thu 2 2/13 1 Job Fri 3 Sat 4 Sun 5 Mon 6 Tue 7 Wed 8…" at bounding box center [529, 322] width 1058 height 338
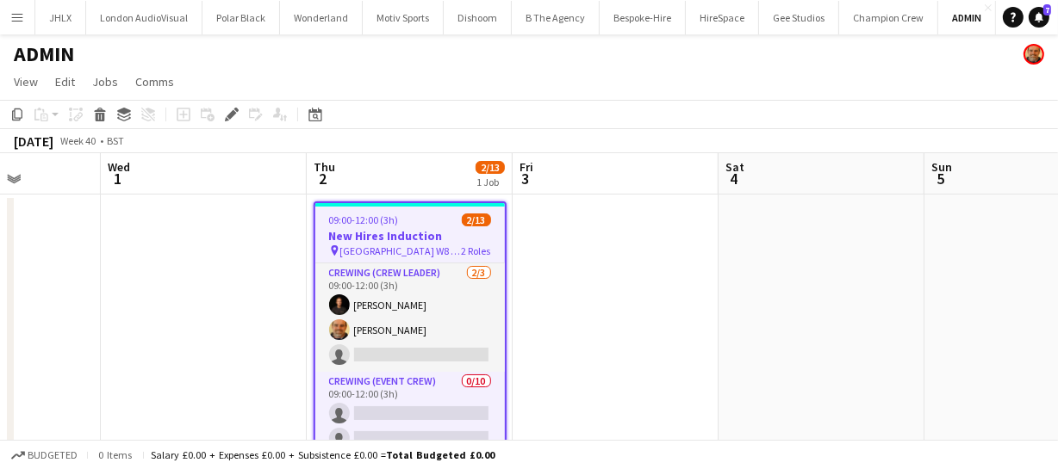
drag, startPoint x: 428, startPoint y: 287, endPoint x: 592, endPoint y: 275, distance: 164.1
click at [592, 275] on app-calendar-viewport "Sun 28 Mon 29 Tue 30 Wed 1 Thu 2 2/13 1 Job Fri 3 Sat 4 Sun 5 Mon 6 Tue 7 Wed 8…" at bounding box center [529, 322] width 1058 height 338
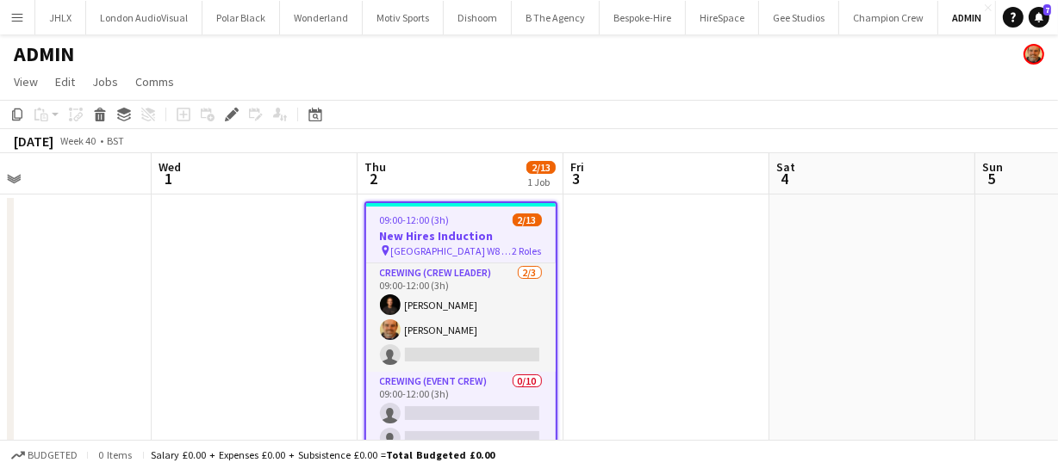
drag, startPoint x: 216, startPoint y: 303, endPoint x: 340, endPoint y: 288, distance: 124.9
click at [340, 288] on app-calendar-viewport "Sun 28 Mon 29 Tue 30 Wed 1 Thu 2 2/13 1 Job Fri 3 Sat 4 Sun 5 Mon 6 Tue 7 Wed 8…" at bounding box center [529, 322] width 1058 height 338
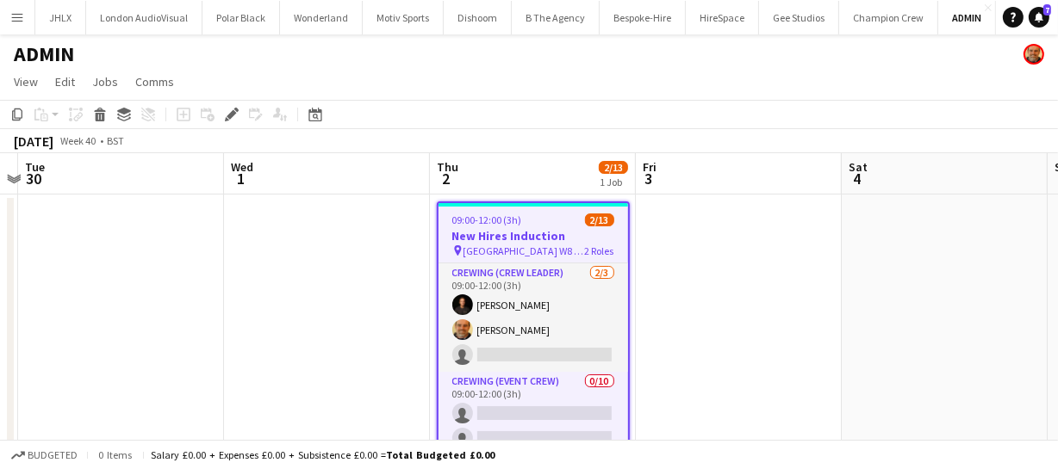
drag, startPoint x: 255, startPoint y: 281, endPoint x: 353, endPoint y: 256, distance: 101.3
click at [353, 256] on app-calendar-viewport "Sun 28 Mon 29 Tue 30 Wed 1 Thu 2 2/13 1 Job Fri 3 Sat 4 Sun 5 Mon 6 Tue 7 Wed 8…" at bounding box center [529, 322] width 1058 height 338
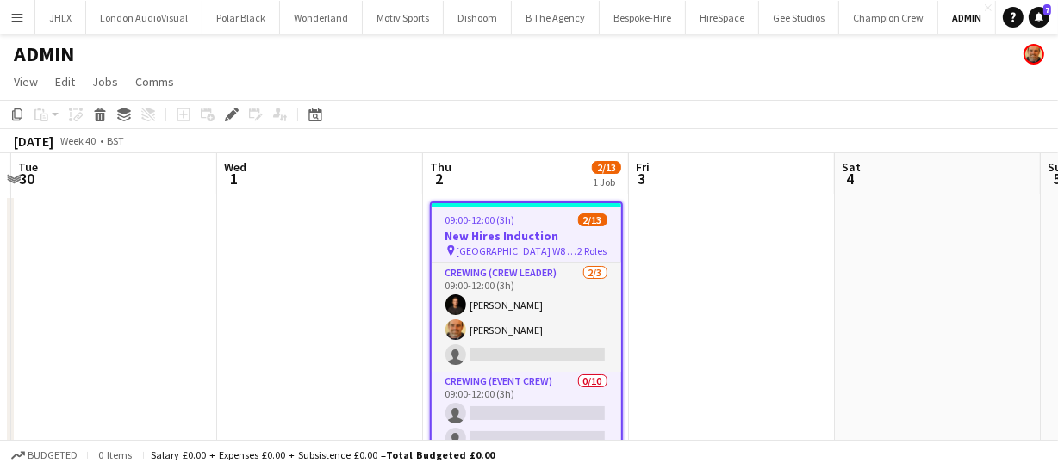
drag, startPoint x: 335, startPoint y: 264, endPoint x: 221, endPoint y: 257, distance: 113.8
click at [221, 258] on app-calendar-viewport "Sat 27 Sun 28 Mon 29 Tue 30 Wed 1 Thu 2 2/13 1 Job Fri 3 Sat 4 Sun 5 Mon 6 Tue …" at bounding box center [529, 322] width 1058 height 338
click at [203, 250] on app-calendar-viewport "Sat 27 Sun 28 Mon 29 Tue 30 Wed 1 Thu 2 2/13 1 Job Fri 3 Sat 4 Sun 5 Mon 6 Tue …" at bounding box center [529, 322] width 1058 height 338
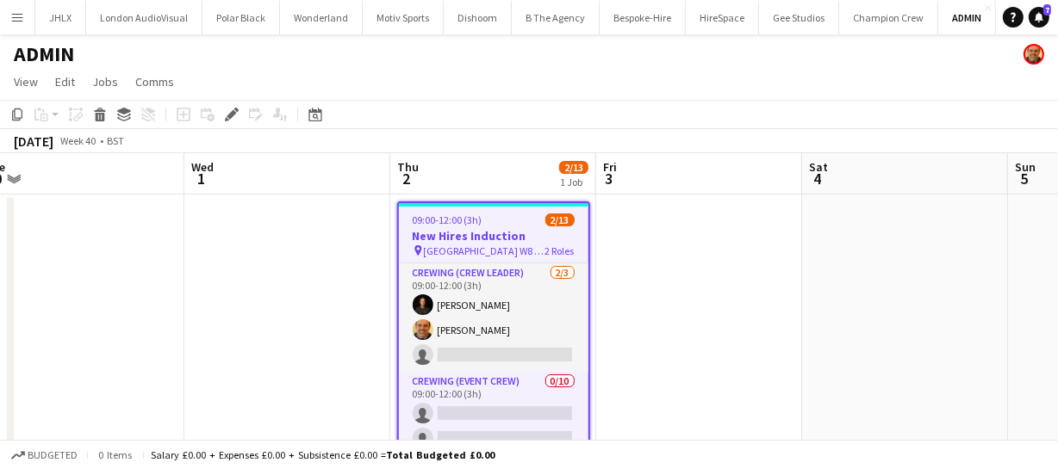
drag, startPoint x: 760, startPoint y: 309, endPoint x: 557, endPoint y: 276, distance: 205.1
click at [577, 279] on app-calendar-viewport "Sat 27 Sun 28 Mon 29 Tue 30 Wed 1 Thu 2 2/13 1 Job Fri 3 Sat 4 Sun 5 Mon 6 Tue …" at bounding box center [529, 322] width 1058 height 338
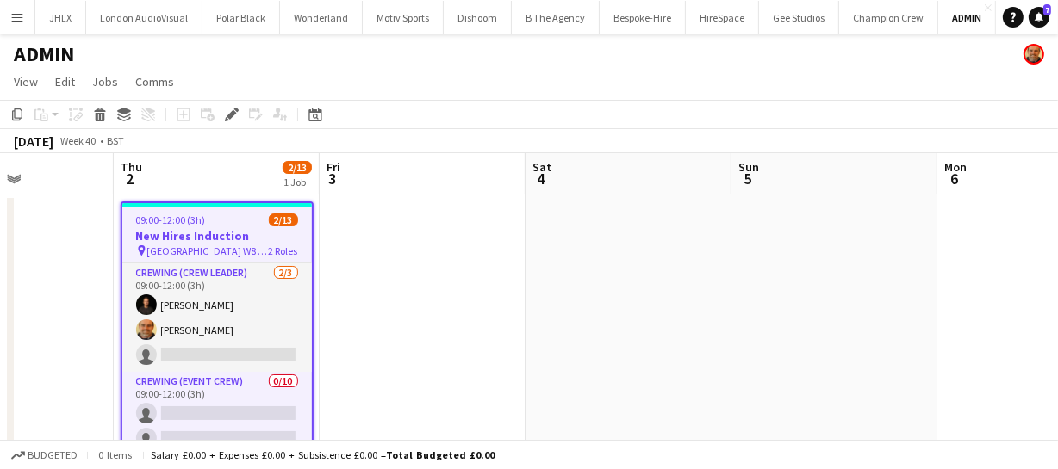
drag, startPoint x: 515, startPoint y: 284, endPoint x: 468, endPoint y: 275, distance: 48.3
click at [470, 276] on app-calendar-viewport "Mon 29 Tue 30 Wed 1 Thu 2 2/13 1 Job Fri 3 Sat 4 Sun 5 Mon 6 Tue 7 Wed 8 Thu 9 …" at bounding box center [529, 322] width 1058 height 338
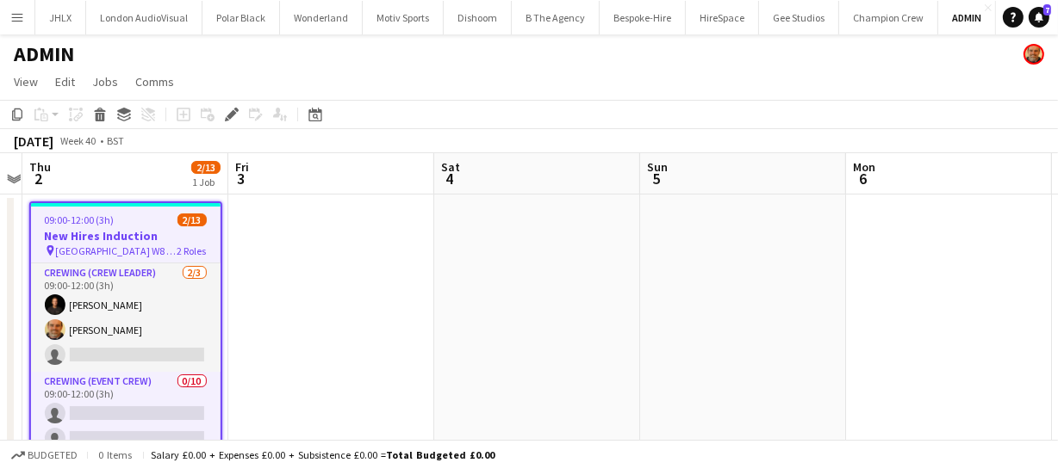
scroll to position [0, 434]
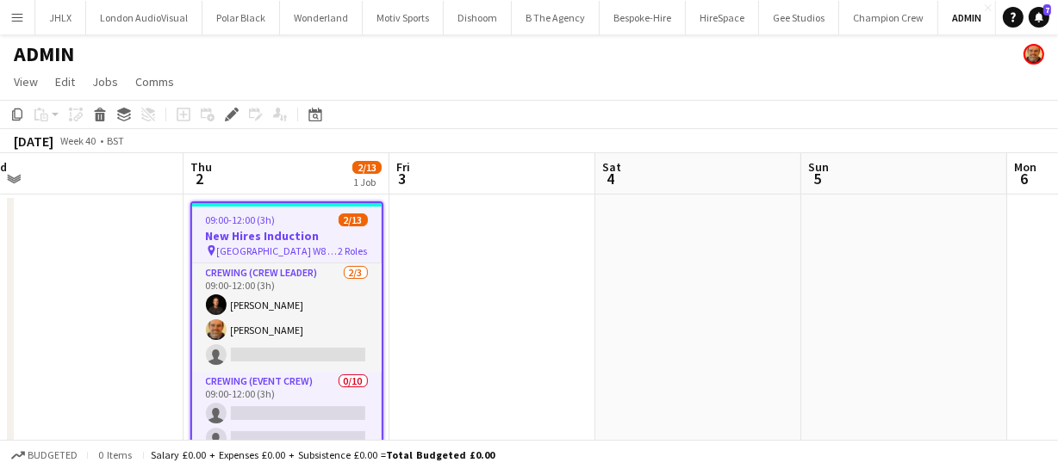
drag, startPoint x: 249, startPoint y: 324, endPoint x: 537, endPoint y: 308, distance: 288.9
click at [537, 308] on app-calendar-viewport "Mon 29 Tue 30 Wed 1 Thu 2 2/13 1 Job Fri 3 Sat 4 Sun 5 Mon 6 Tue 7 Wed 8 Thu 9 …" at bounding box center [529, 322] width 1058 height 338
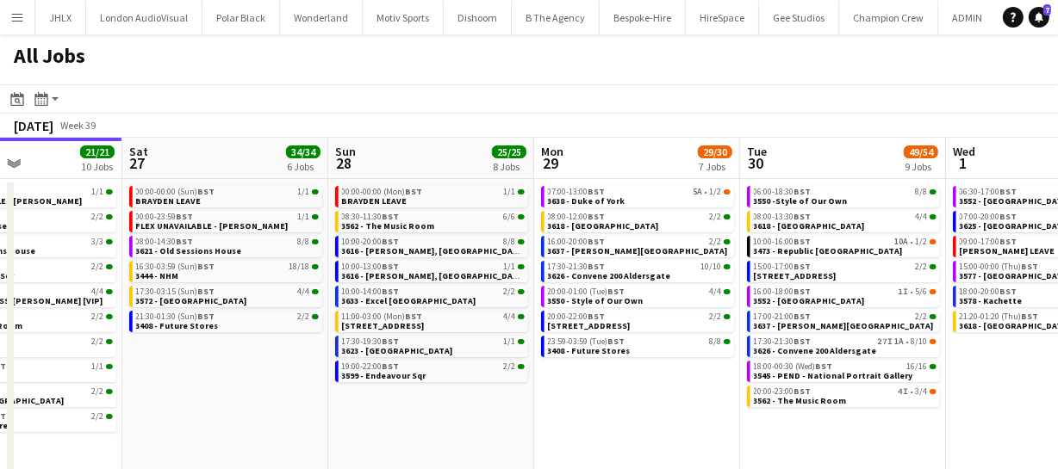
scroll to position [0, 746]
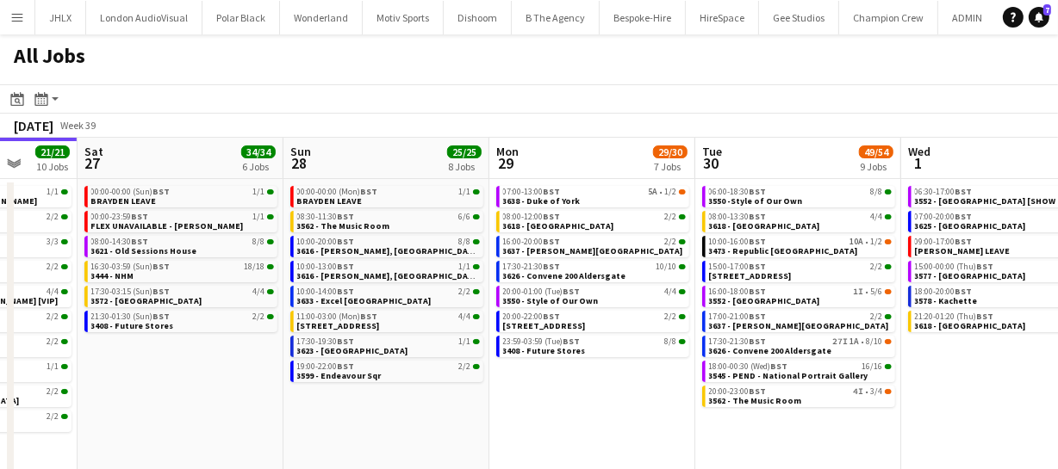
drag, startPoint x: 826, startPoint y: 423, endPoint x: 499, endPoint y: 450, distance: 327.5
click at [499, 450] on app-calendar-viewport "Tue 23 20/20 7 Jobs Wed 24 43/43 10 Jobs Thu 25 66/68 11 Jobs Fri 26 21/21 10 J…" at bounding box center [529, 312] width 1058 height 348
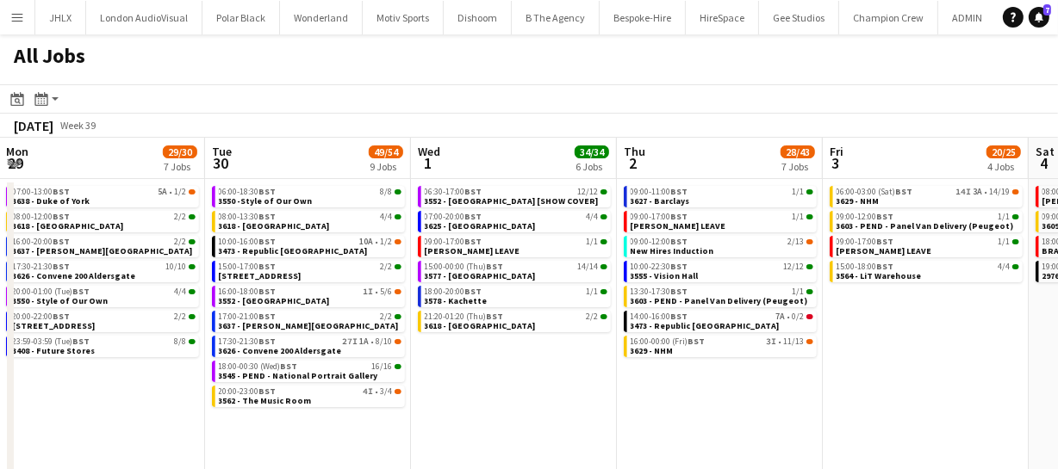
scroll to position [0, 542]
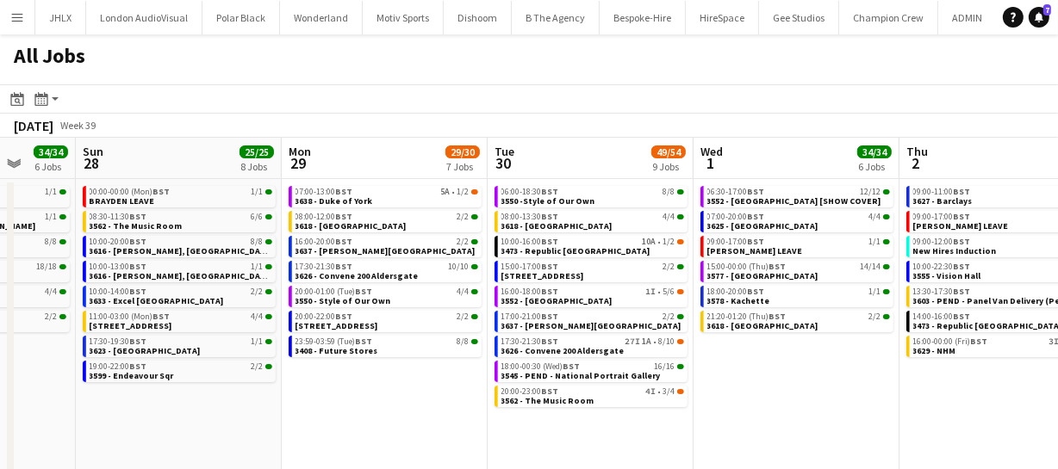
drag, startPoint x: 584, startPoint y: 419, endPoint x: 490, endPoint y: 424, distance: 94.0
click at [490, 424] on app-calendar-viewport "Thu 25 66/68 11 Jobs Fri 26 21/21 10 Jobs Sat 27 34/34 6 Jobs Sun 28 25/25 8 Jo…" at bounding box center [529, 312] width 1058 height 348
click at [586, 345] on span "3626 - Convene 200 Aldersgate" at bounding box center [562, 350] width 123 height 11
